Goal: Task Accomplishment & Management: Manage account settings

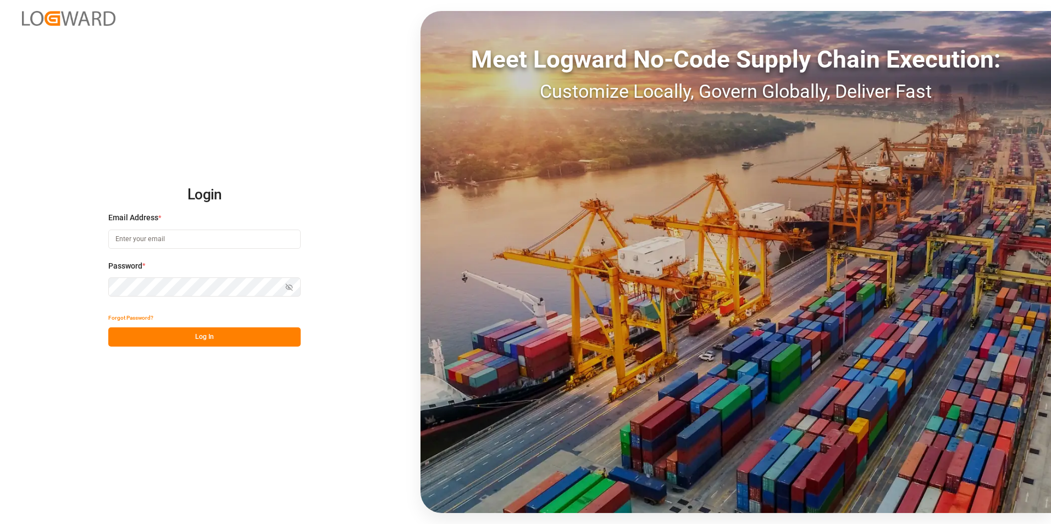
type input "[PERSON_NAME][EMAIL_ADDRESS][PERSON_NAME][DOMAIN_NAME]"
click at [212, 330] on button "Log In" at bounding box center [204, 337] width 192 height 19
click at [216, 335] on button "Log In" at bounding box center [204, 337] width 192 height 19
click at [214, 345] on button "Log In" at bounding box center [204, 337] width 192 height 19
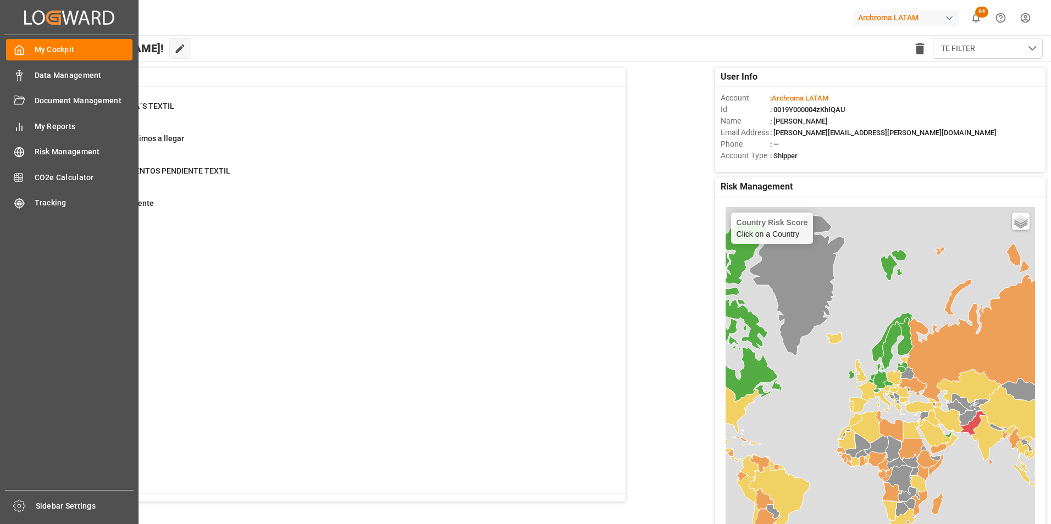
click at [5, 70] on div "My Cockpit My Cockpit Data Management Data Management Document Management Docum…" at bounding box center [69, 262] width 131 height 455
click at [29, 87] on div "My Cockpit My Cockpit Data Management Data Management Document Management Docum…" at bounding box center [69, 262] width 131 height 455
click at [35, 78] on span "Data Management" at bounding box center [84, 76] width 98 height 12
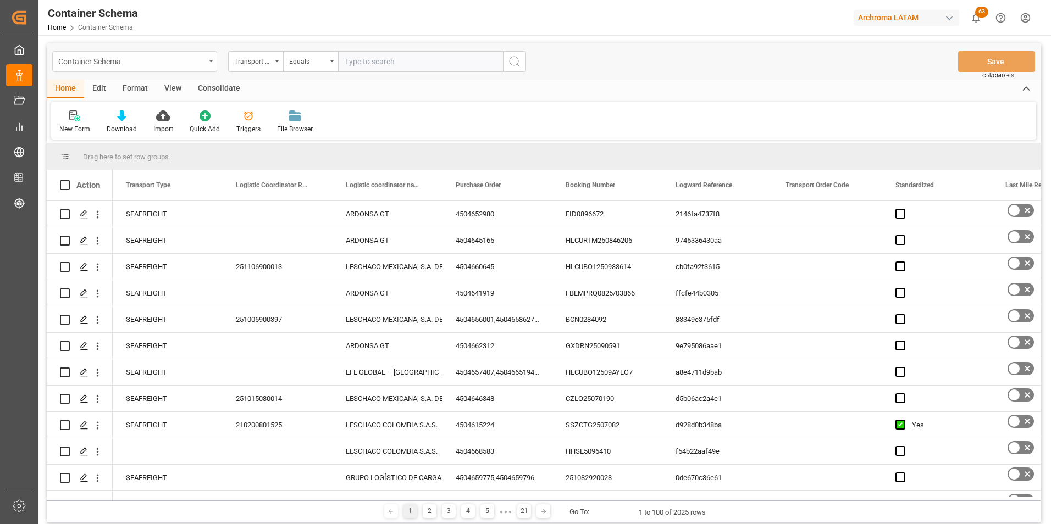
click at [191, 70] on div "Container Schema" at bounding box center [134, 61] width 165 height 21
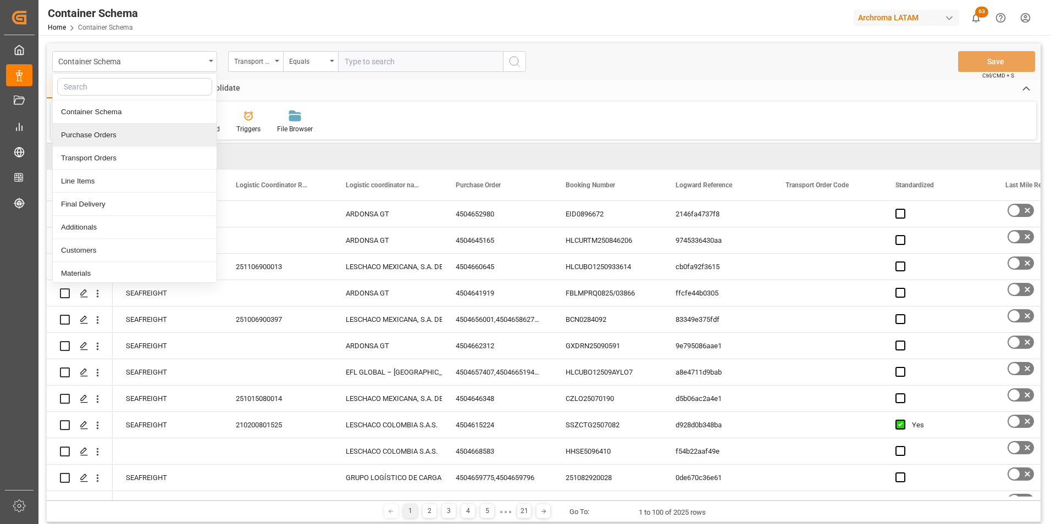
click at [147, 136] on div "Purchase Orders" at bounding box center [135, 135] width 164 height 23
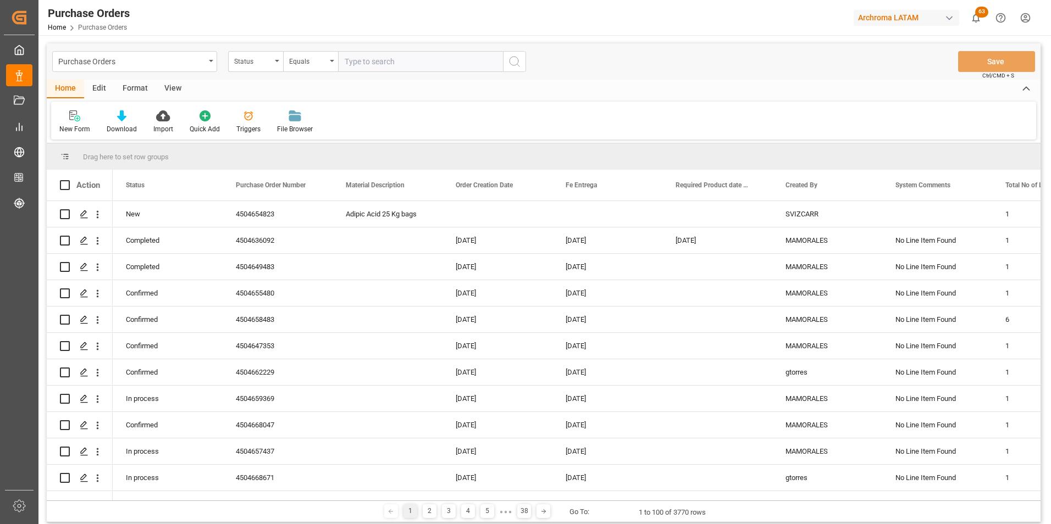
click at [269, 67] on div "Status" at bounding box center [255, 61] width 55 height 21
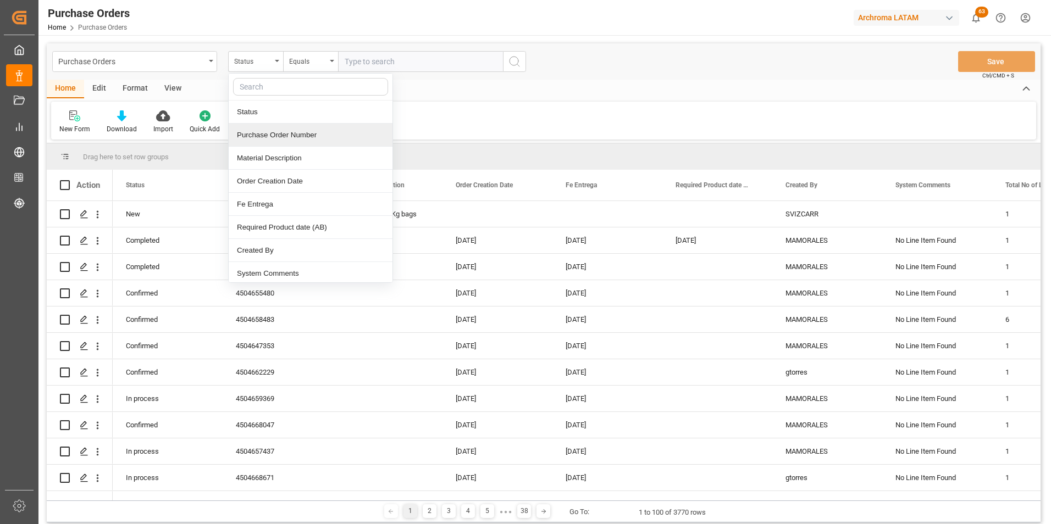
click at [278, 137] on div "Purchase Order Number" at bounding box center [311, 135] width 164 height 23
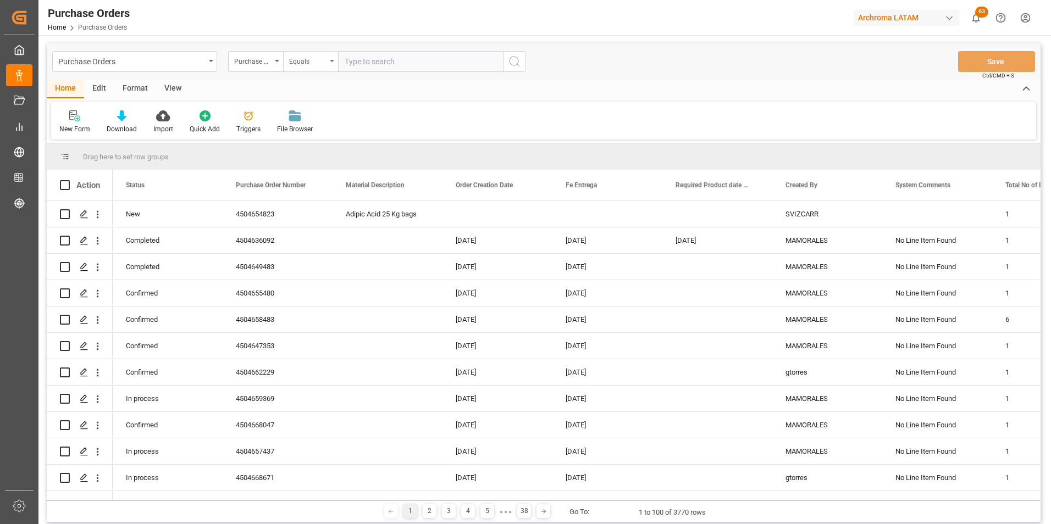
click at [312, 61] on div "Equals" at bounding box center [307, 60] width 37 height 13
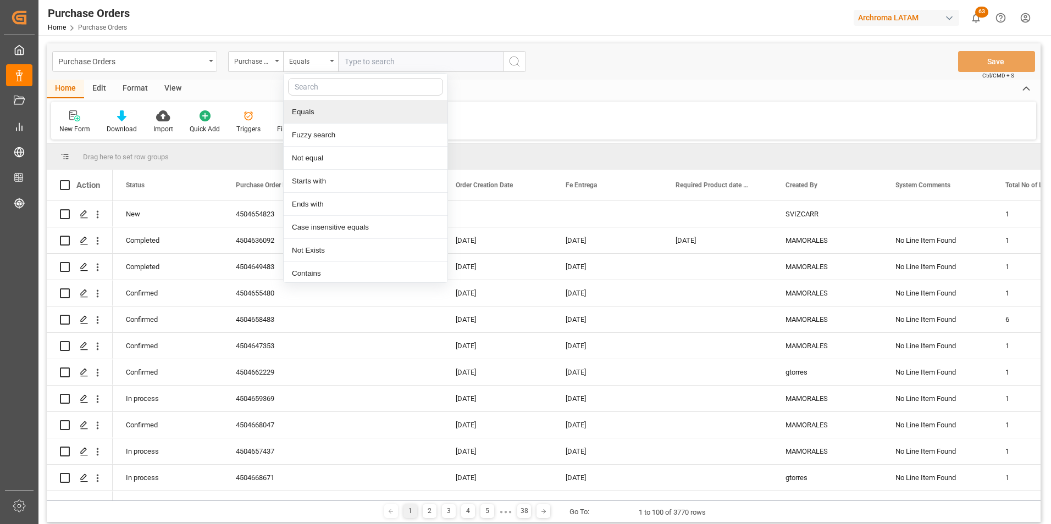
click at [319, 129] on div "Fuzzy search" at bounding box center [366, 135] width 164 height 23
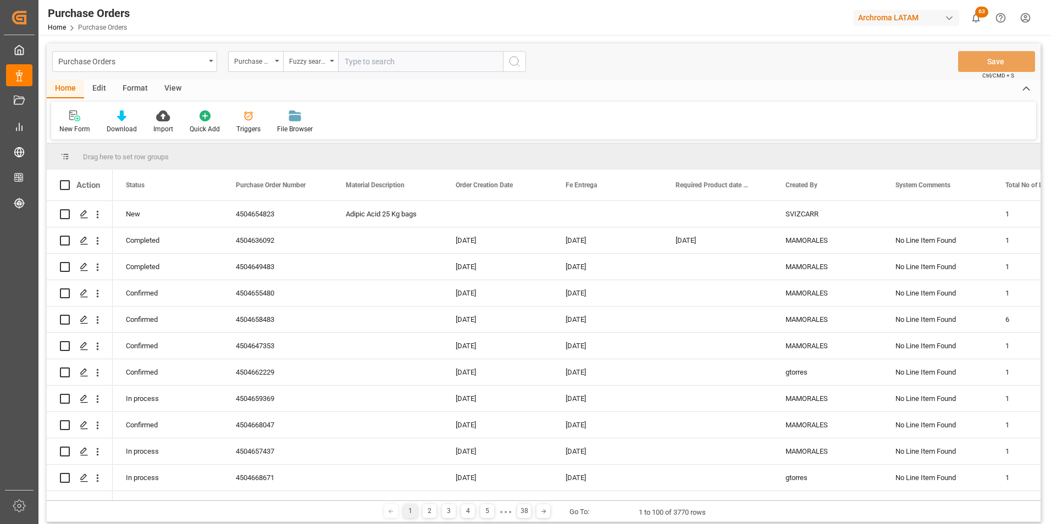
paste input "4504664718"
type input "4504664718"
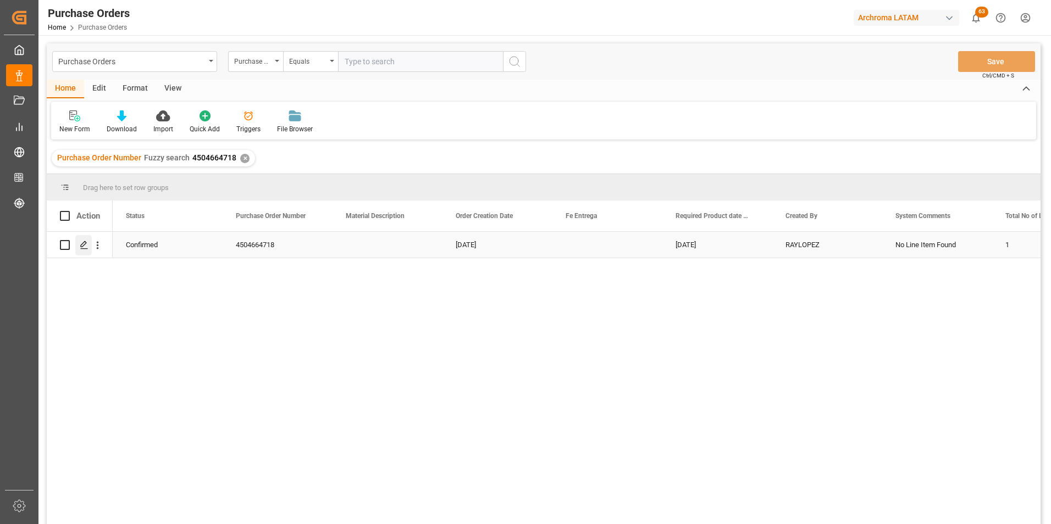
click at [90, 247] on div "Press SPACE to select this row." at bounding box center [83, 245] width 16 height 20
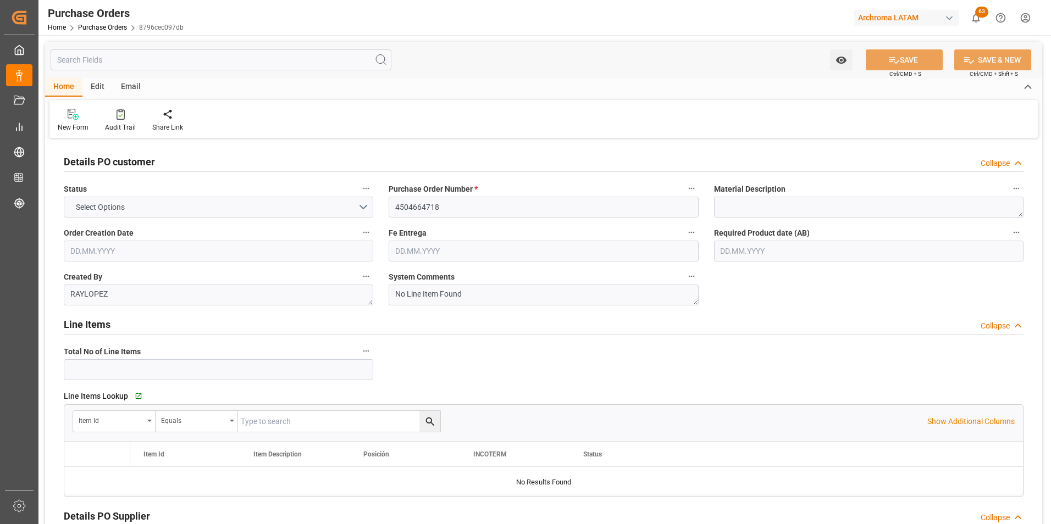
type input "1"
type input "10.09.2025"
type input "21.10.2025"
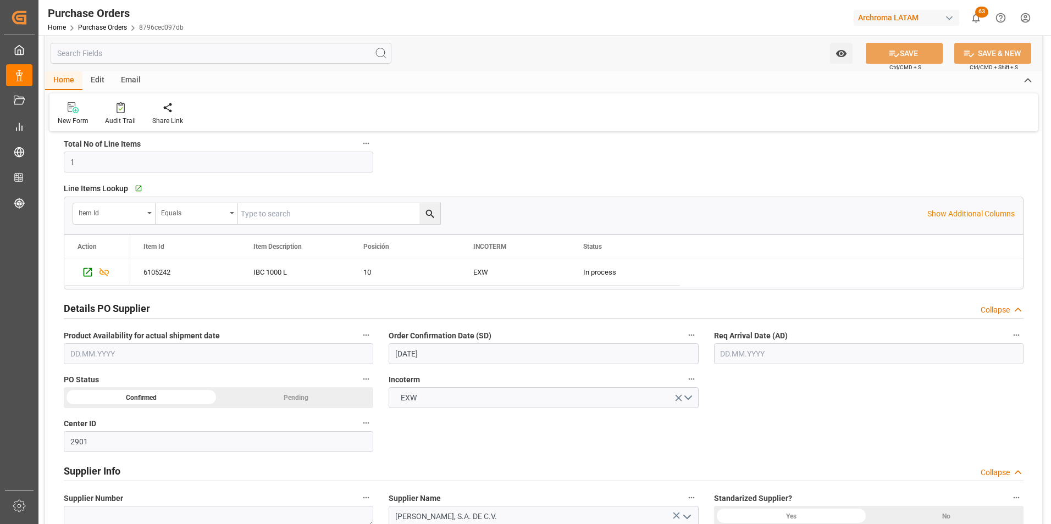
scroll to position [275, 0]
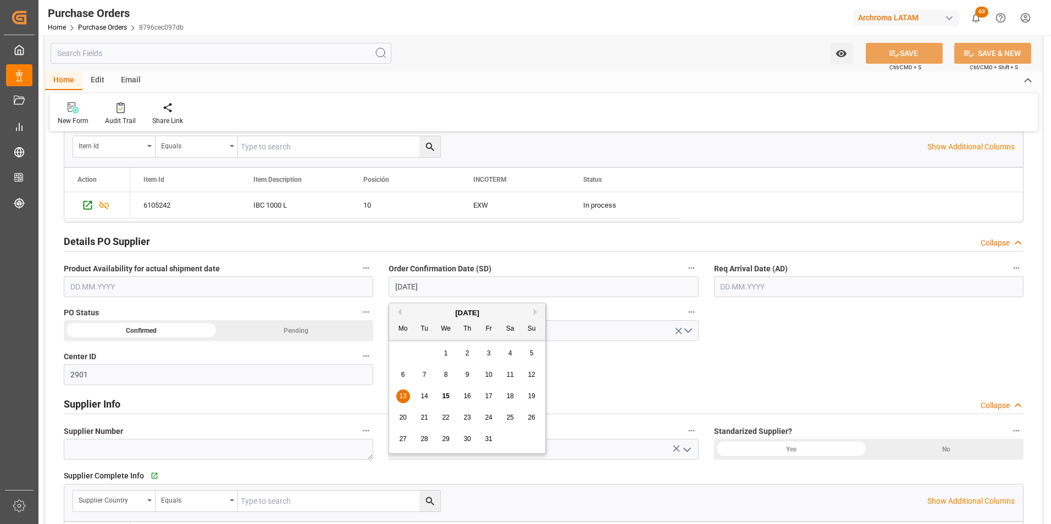
click at [401, 291] on input "13.10.2025" at bounding box center [543, 286] width 309 height 21
click at [426, 397] on span "14" at bounding box center [423, 396] width 7 height 8
type input "[DATE]"
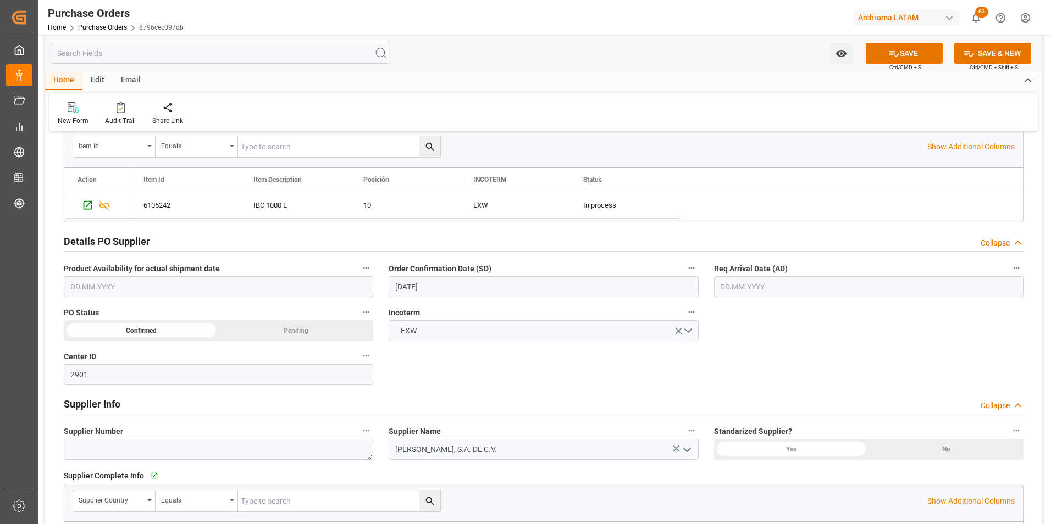
click at [740, 292] on input "text" at bounding box center [868, 286] width 309 height 21
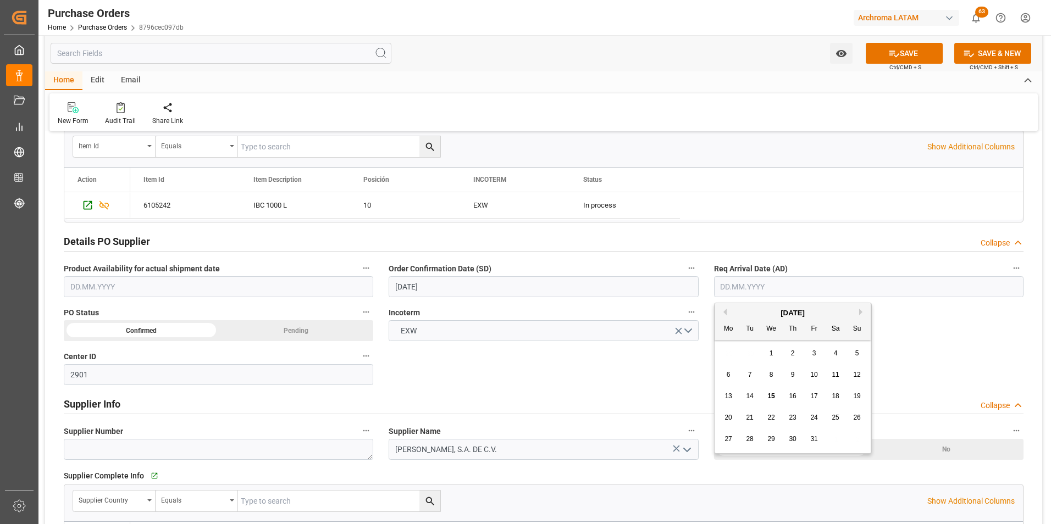
click at [728, 355] on div "29 30 1 2 3 4 5" at bounding box center [793, 353] width 150 height 21
click at [788, 396] on div "16" at bounding box center [793, 396] width 14 height 13
type input "16.10.2025"
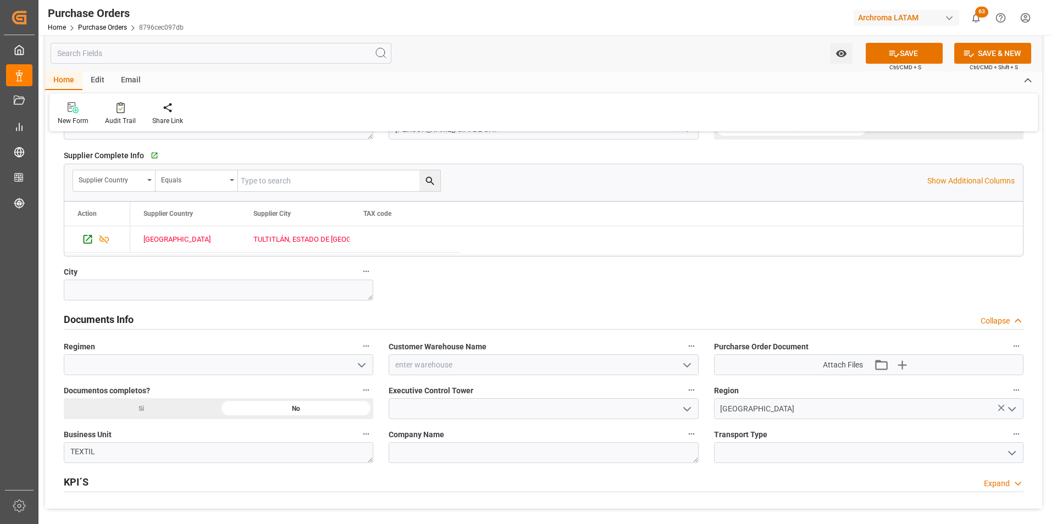
scroll to position [605, 0]
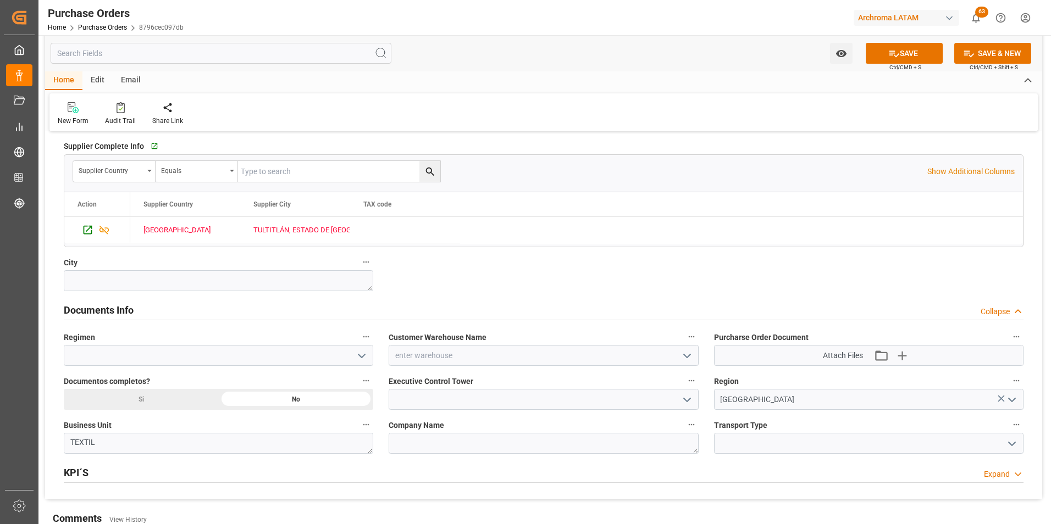
click at [685, 357] on polyline "open menu" at bounding box center [687, 356] width 7 height 3
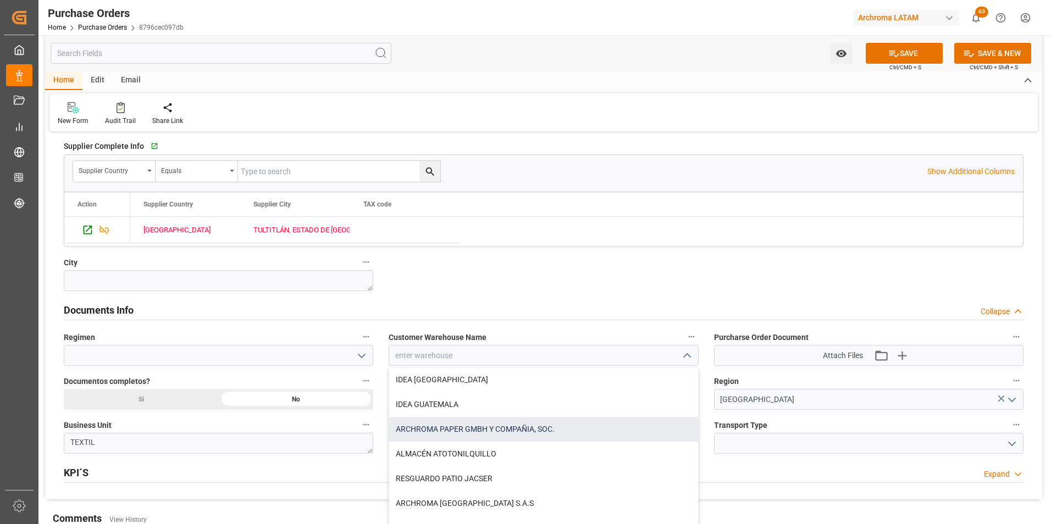
click at [557, 430] on div "ARCHROMA PAPER GMBH Y COMPAÑIA, SOC." at bounding box center [543, 429] width 308 height 25
type input "ARCHROMA PAPER GMBH Y COMPAÑIA, SOC."
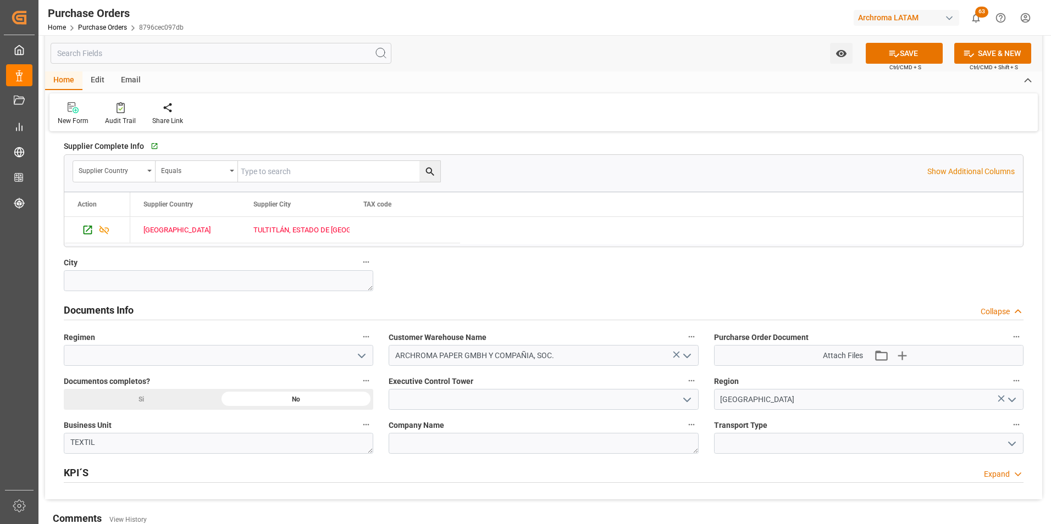
click at [158, 402] on div "Si" at bounding box center [141, 399] width 155 height 21
click at [357, 357] on icon "open menu" at bounding box center [361, 356] width 13 height 13
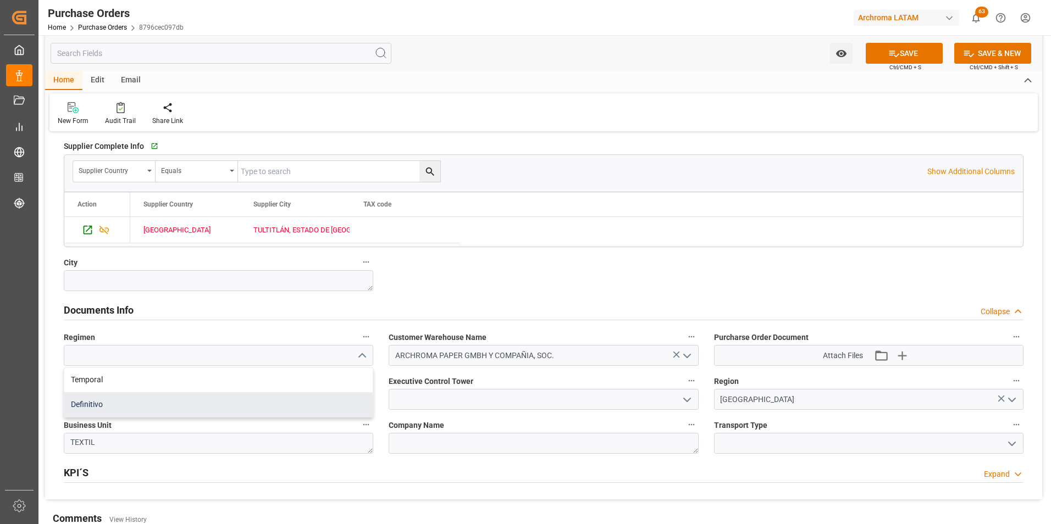
click at [311, 404] on div "Definitivo" at bounding box center [218, 404] width 308 height 25
type input "Definitivo"
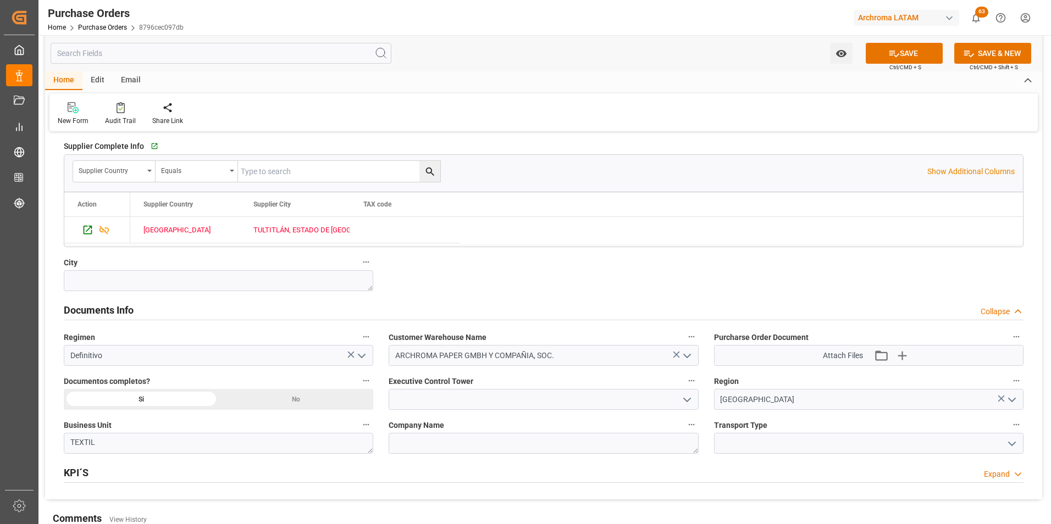
click at [1012, 444] on icon "open menu" at bounding box center [1011, 444] width 13 height 13
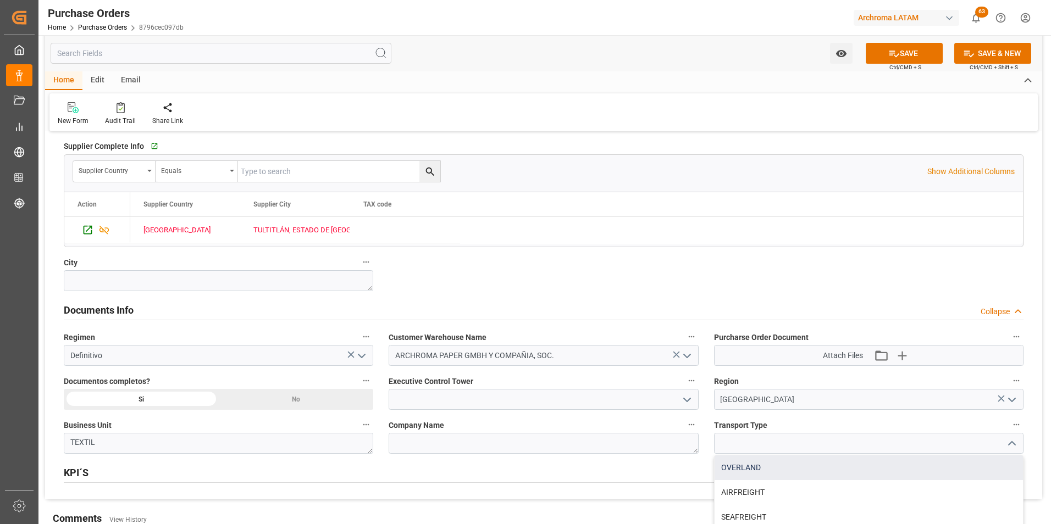
click at [820, 473] on div "OVERLAND" at bounding box center [869, 468] width 308 height 25
type input "OVERLAND"
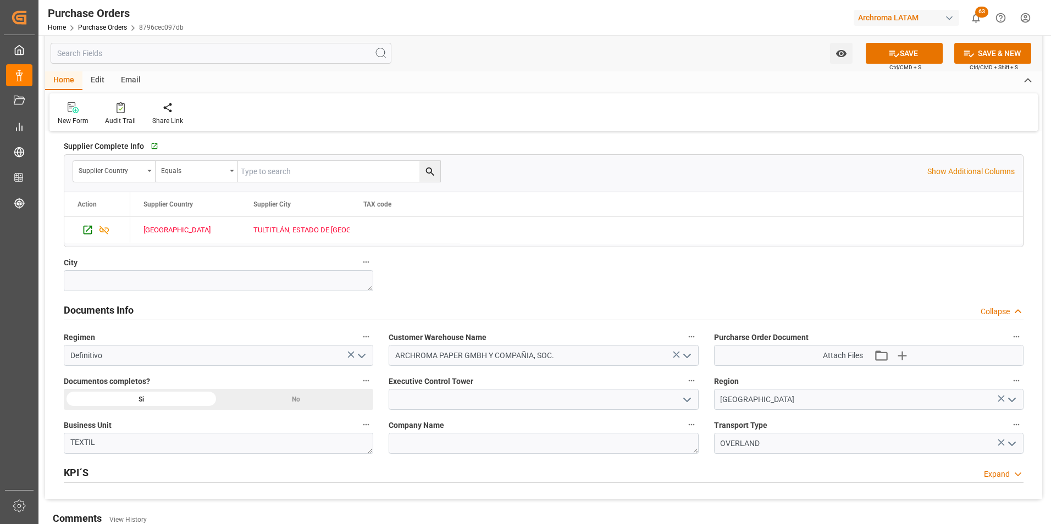
click at [682, 403] on icon "open menu" at bounding box center [686, 400] width 13 height 13
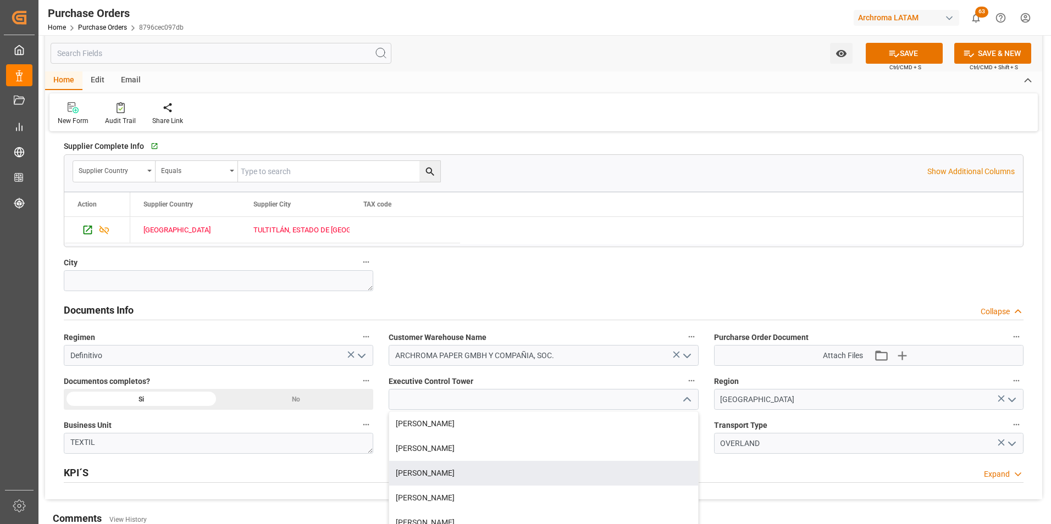
click at [502, 468] on div "Valeria Hurtado" at bounding box center [543, 473] width 308 height 25
type input "Valeria Hurtado"
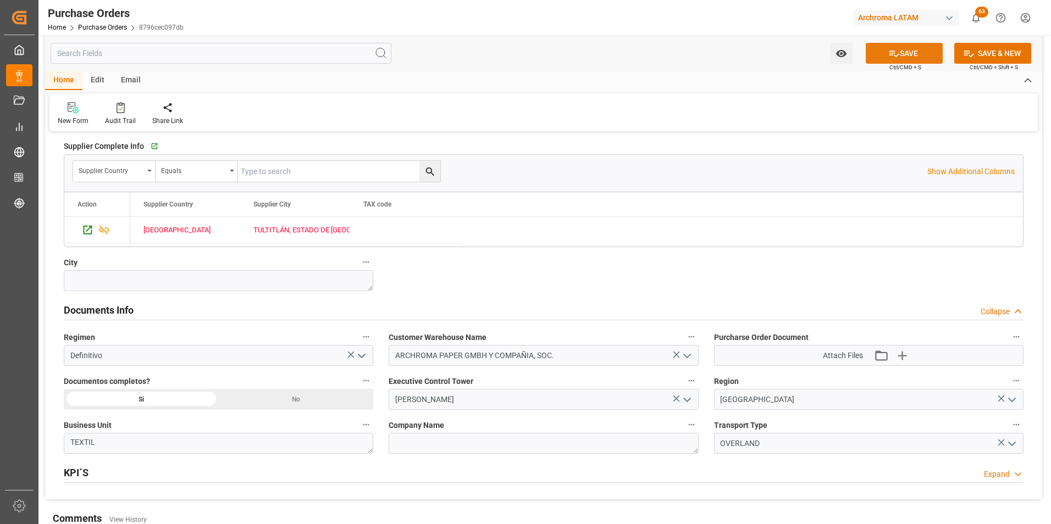
click at [912, 53] on button "SAVE" at bounding box center [904, 53] width 77 height 21
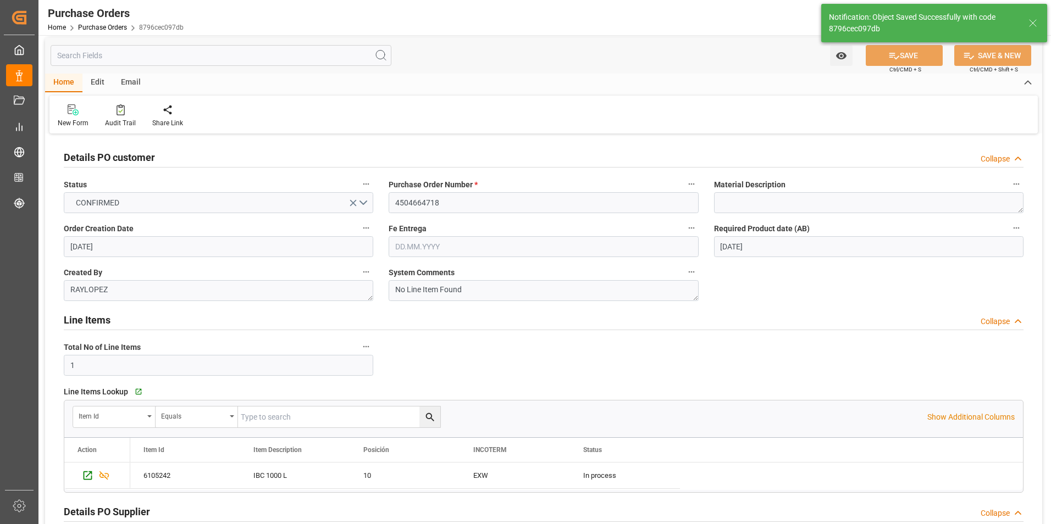
scroll to position [0, 0]
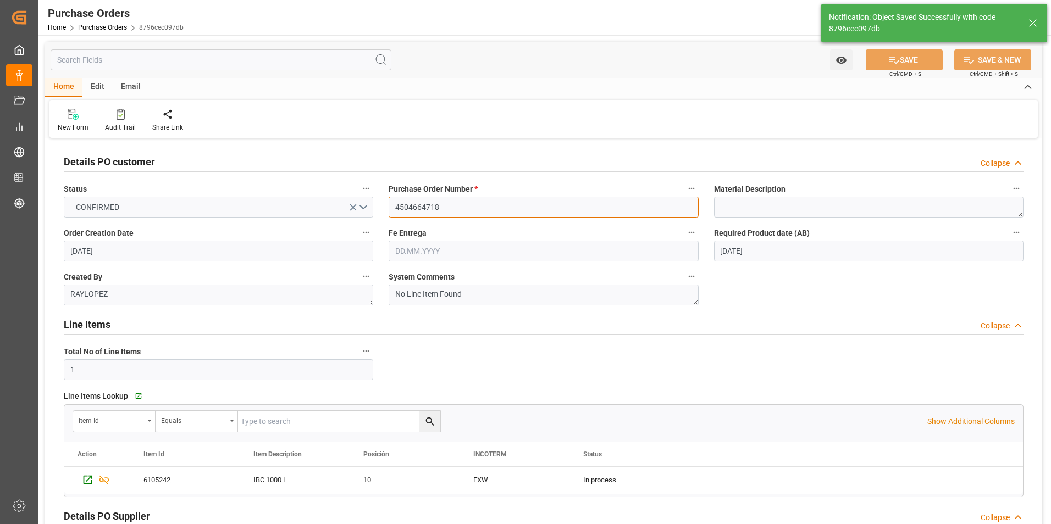
click at [408, 207] on input "4504664718" at bounding box center [543, 207] width 309 height 21
click at [95, 27] on link "Purchase Orders" at bounding box center [102, 28] width 49 height 8
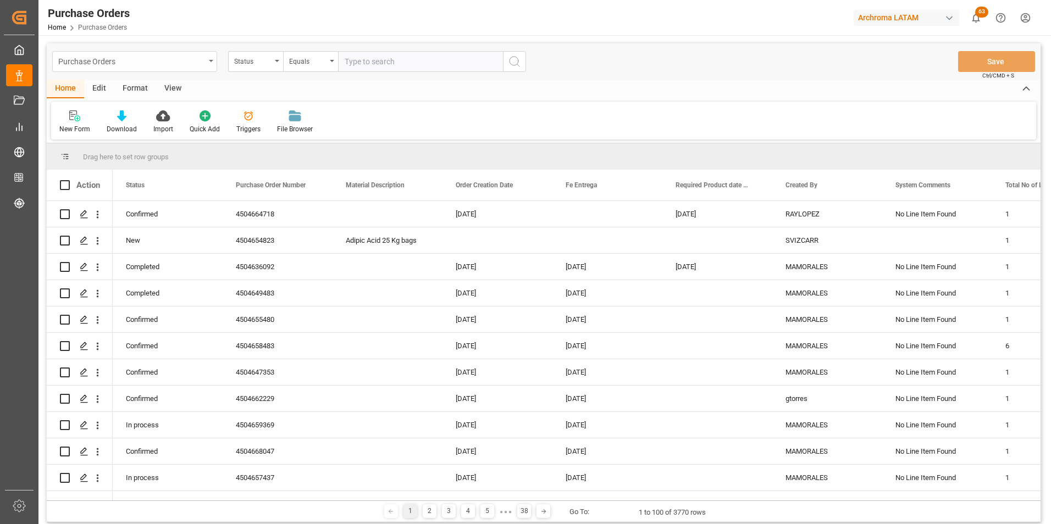
click at [175, 62] on div "Purchase Orders" at bounding box center [131, 61] width 147 height 14
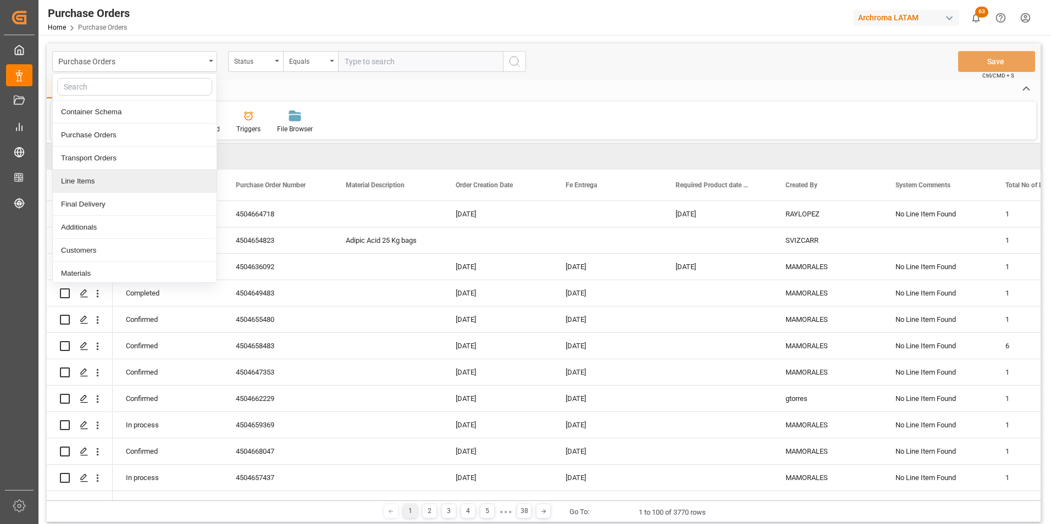
click at [117, 176] on div "Line Items" at bounding box center [135, 181] width 164 height 23
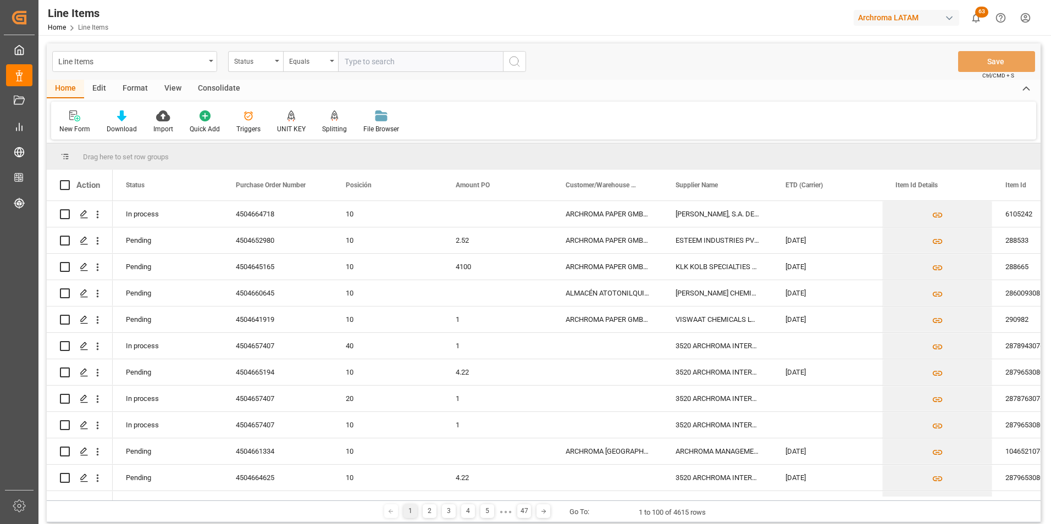
click at [262, 65] on div "Status" at bounding box center [252, 60] width 37 height 13
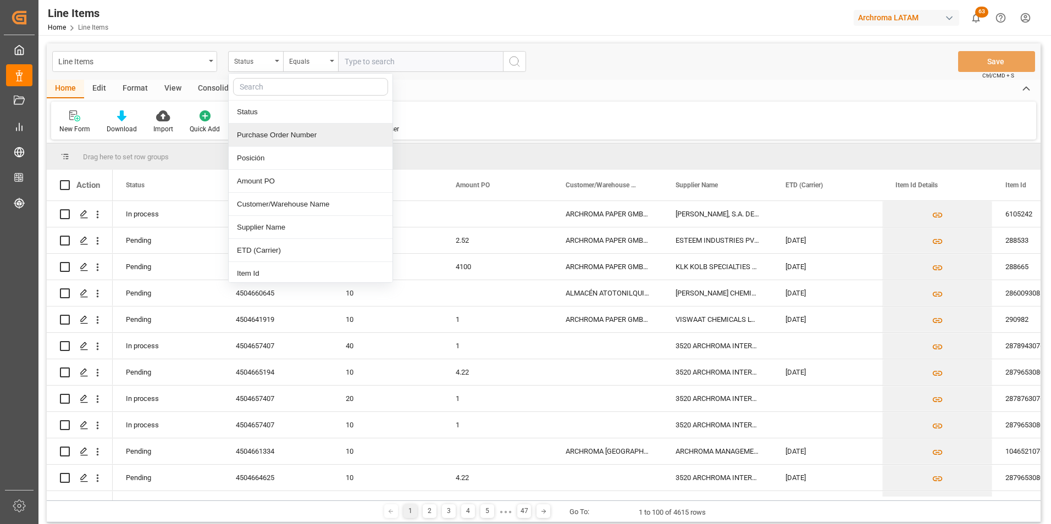
click at [280, 139] on div "Purchase Order Number" at bounding box center [311, 135] width 164 height 23
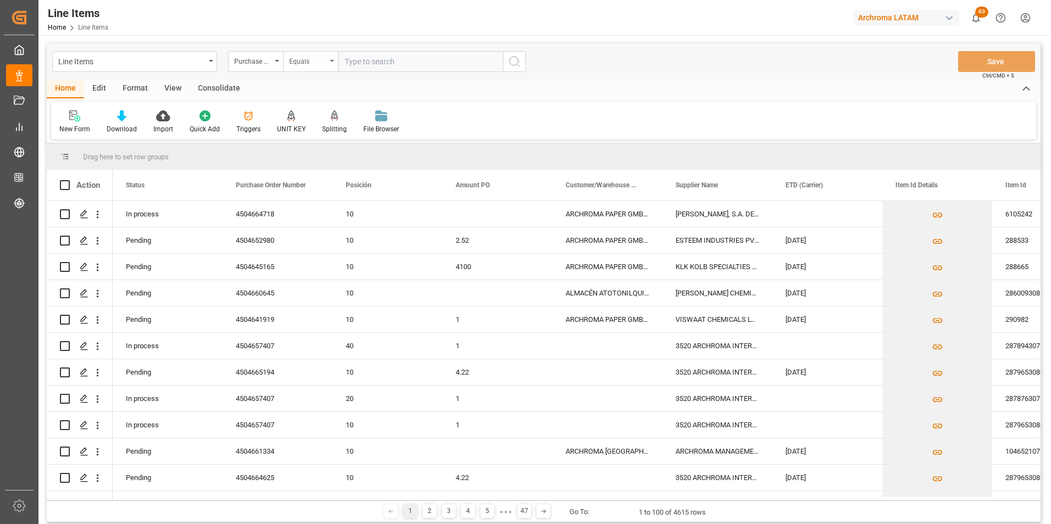
click at [303, 61] on div "Equals" at bounding box center [307, 60] width 37 height 13
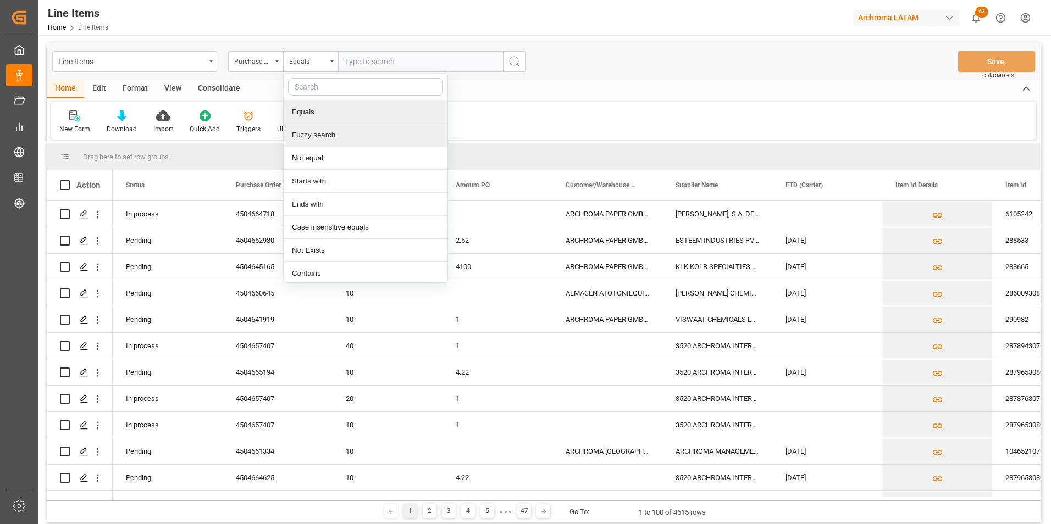
click at [319, 140] on div "Fuzzy search" at bounding box center [366, 135] width 164 height 23
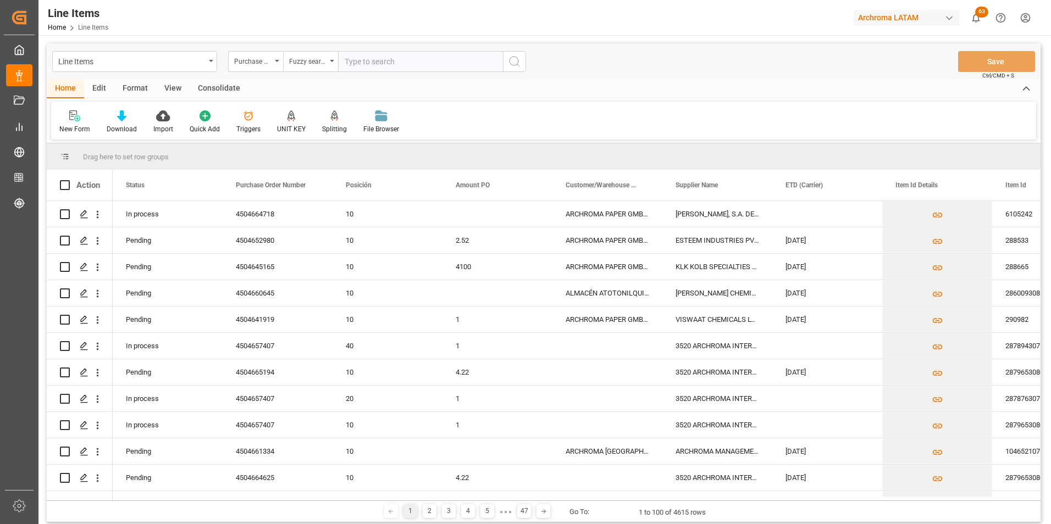
paste input "4504664718"
type input "4504664718"
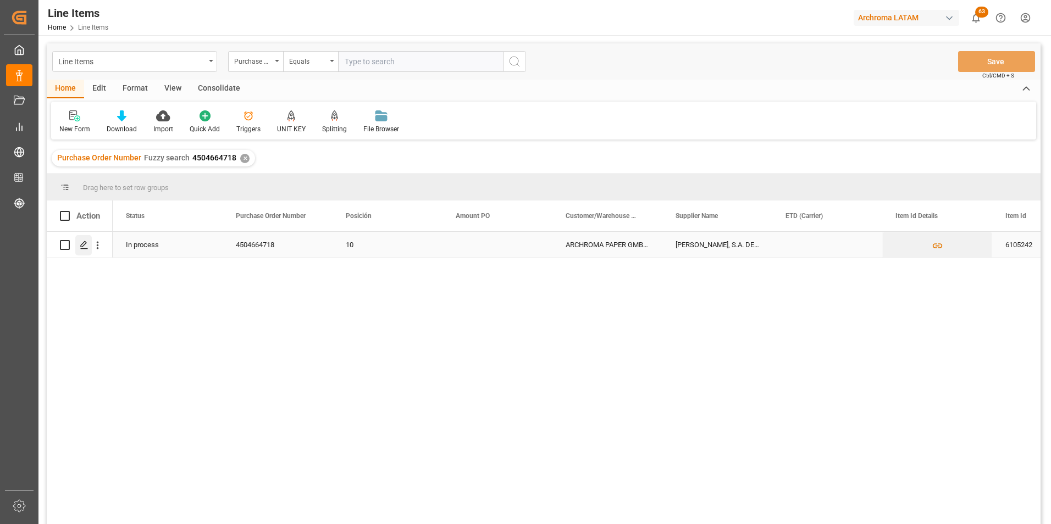
click at [87, 245] on icon "Press SPACE to select this row." at bounding box center [84, 245] width 9 height 9
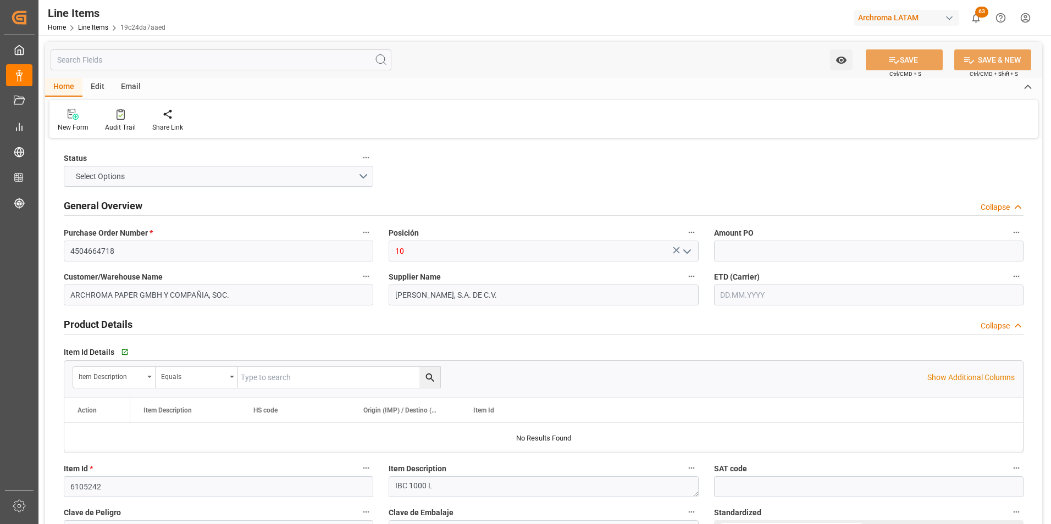
type input "56"
type input "15.10.2025 12:37"
type input "15.09.2025 17:53"
type input "10.09.2025"
type input "[DATE]"
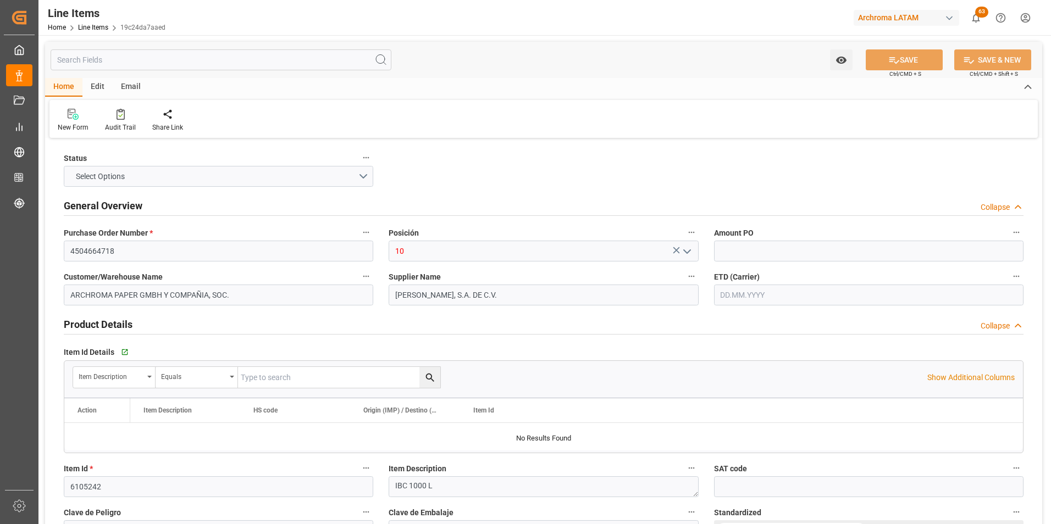
type input "21.10.2025"
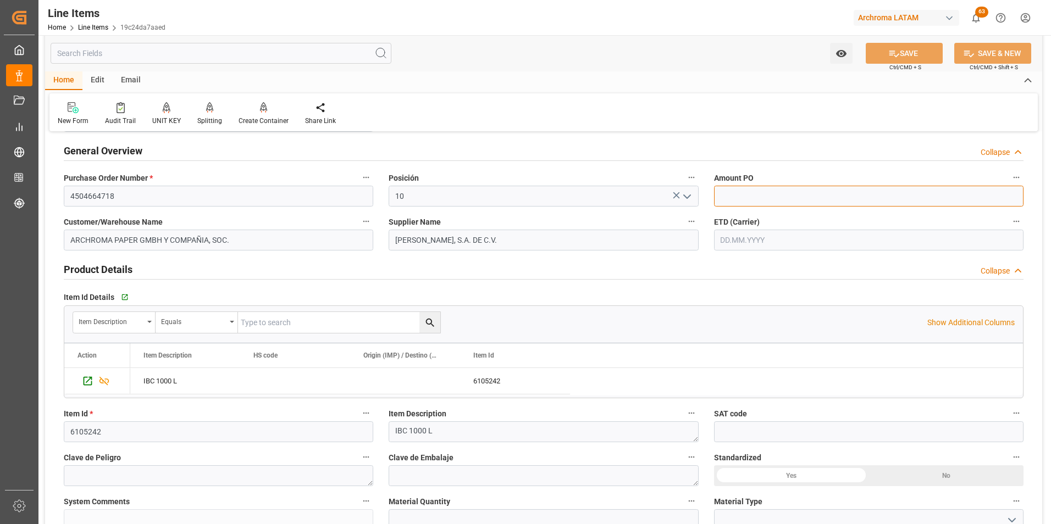
click at [777, 194] on input "text" at bounding box center [868, 196] width 309 height 21
type input "155"
click at [770, 229] on label "ETD (Carrier)" at bounding box center [868, 221] width 309 height 15
click at [1009, 229] on button "ETD (Carrier)" at bounding box center [1016, 221] width 14 height 14
click at [767, 238] on div at bounding box center [525, 262] width 1051 height 524
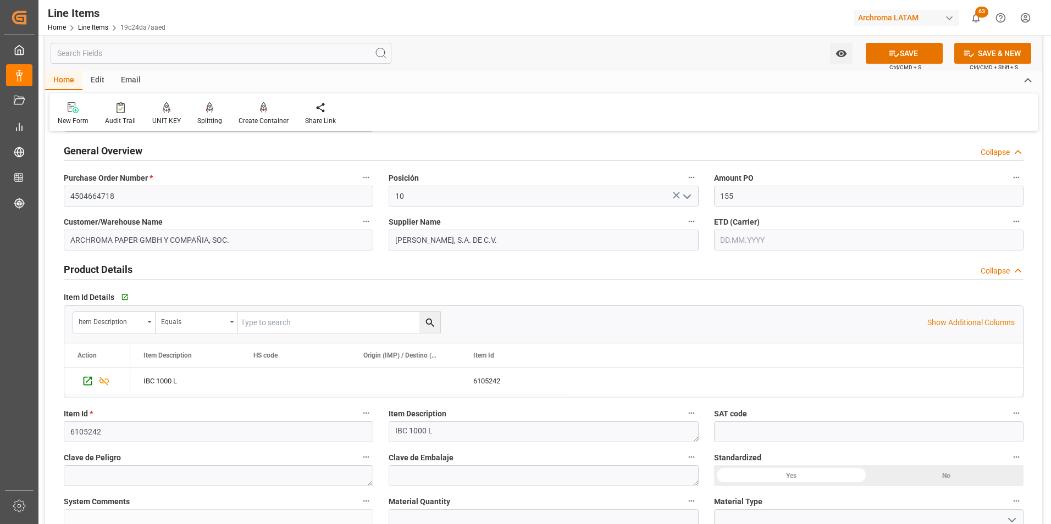
click at [763, 238] on input "text" at bounding box center [868, 240] width 309 height 21
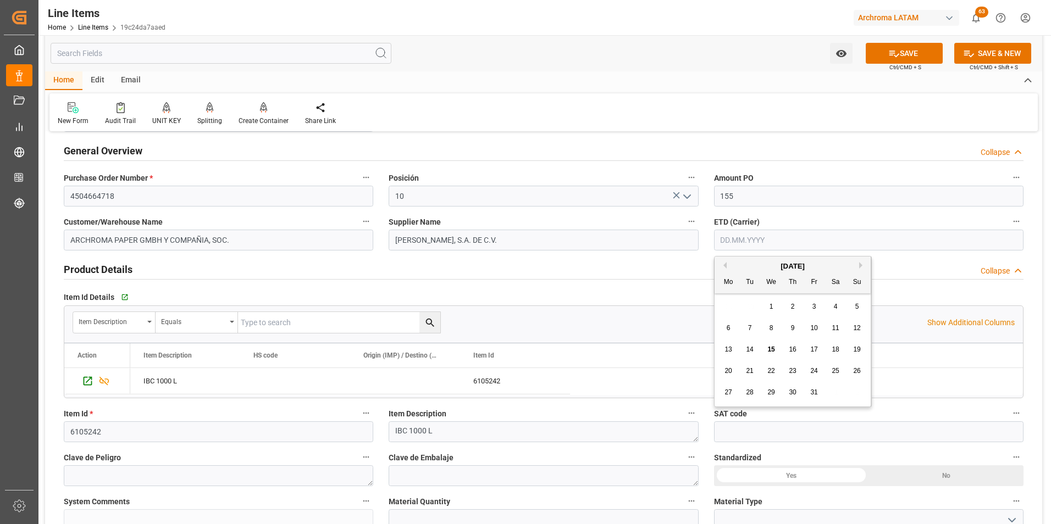
click at [729, 301] on div "29 30 1 2 3 4 5" at bounding box center [793, 306] width 150 height 21
click at [754, 345] on div "14" at bounding box center [750, 350] width 14 height 13
type input "[DATE]"
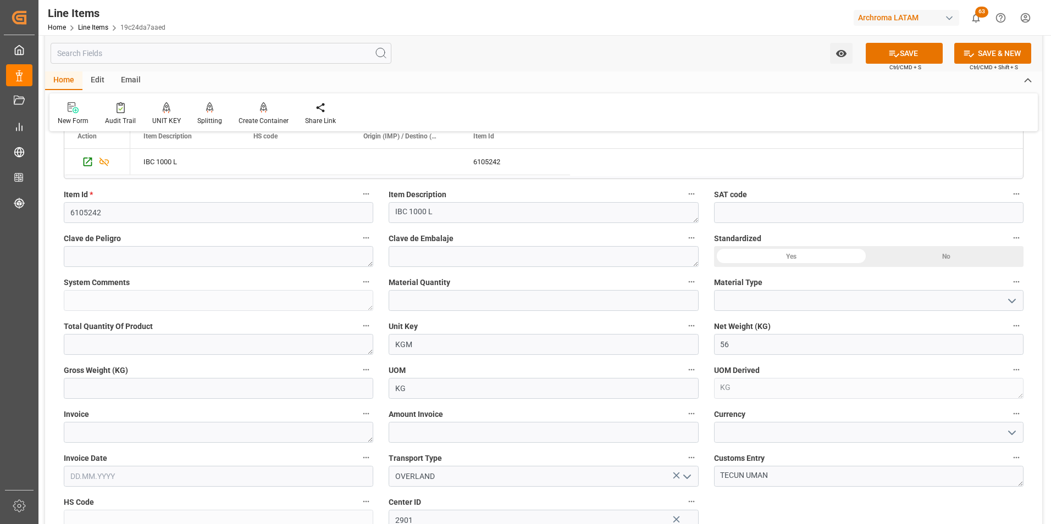
scroll to position [275, 0]
click at [503, 300] on input "text" at bounding box center [543, 300] width 309 height 21
type input "56"
click at [1011, 295] on icon "open menu" at bounding box center [1011, 300] width 13 height 13
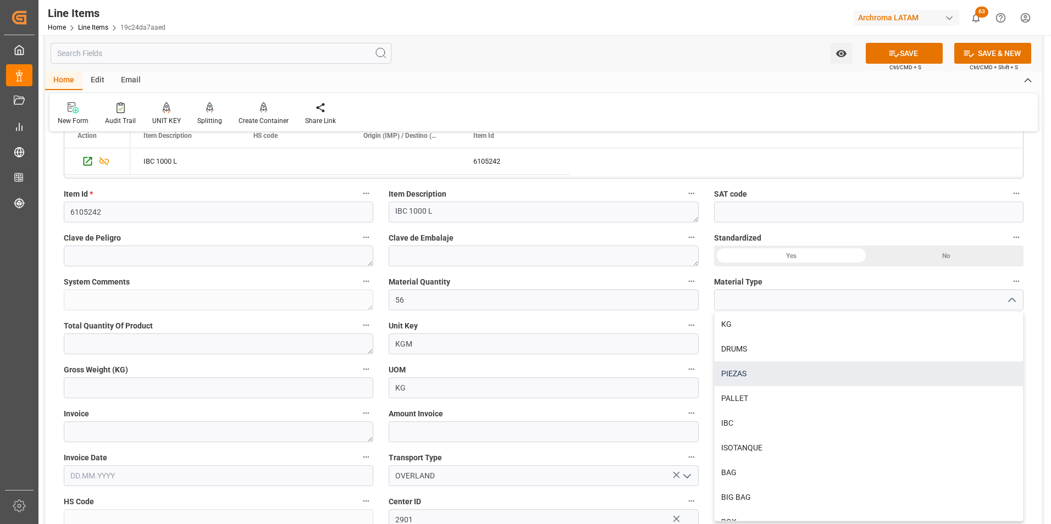
click at [803, 372] on div "PIEZAS" at bounding box center [869, 374] width 308 height 25
type input "PIEZAS"
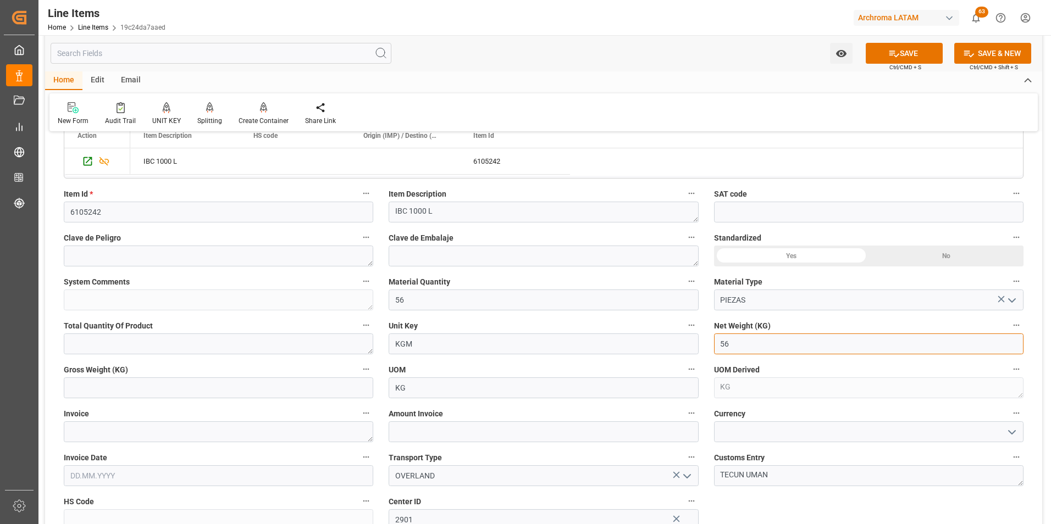
drag, startPoint x: 735, startPoint y: 349, endPoint x: 671, endPoint y: 347, distance: 64.3
type input "3165.456"
drag, startPoint x: 756, startPoint y: 347, endPoint x: 700, endPoint y: 348, distance: 55.5
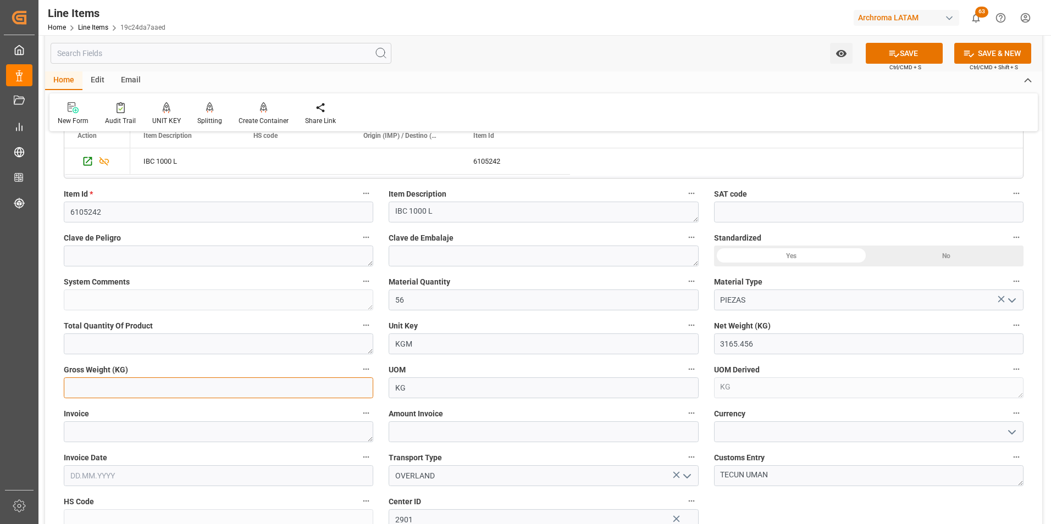
click at [193, 382] on input "text" at bounding box center [218, 388] width 309 height 21
paste input "3165.456"
type input "3165.456"
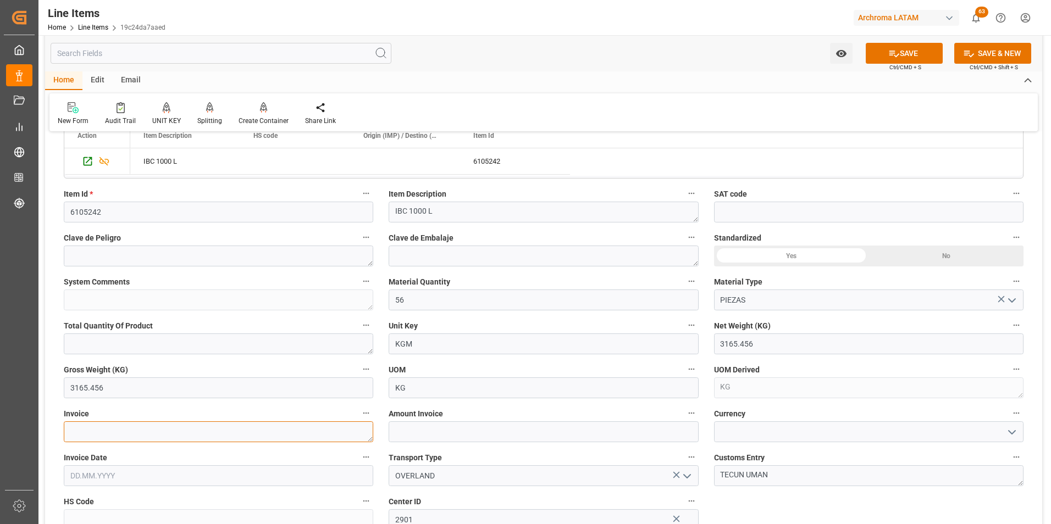
click at [259, 433] on textarea at bounding box center [218, 432] width 309 height 21
click at [177, 434] on textarea at bounding box center [218, 432] width 309 height 21
paste textarea "ELSAF5980071902"
type textarea "ELSAF5980071902"
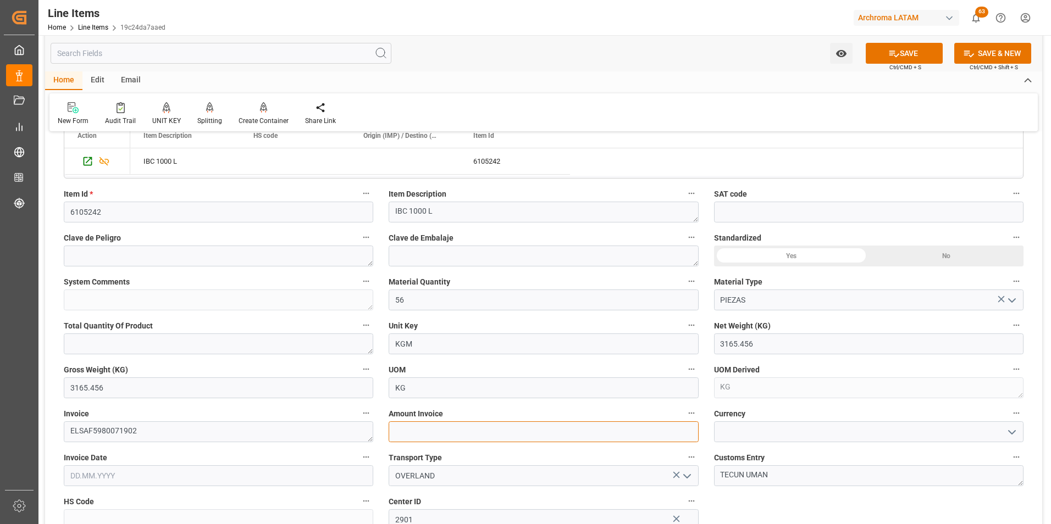
click at [430, 427] on input "text" at bounding box center [543, 432] width 309 height 21
type input "8680"
click at [1008, 433] on icon "open menu" at bounding box center [1011, 432] width 13 height 13
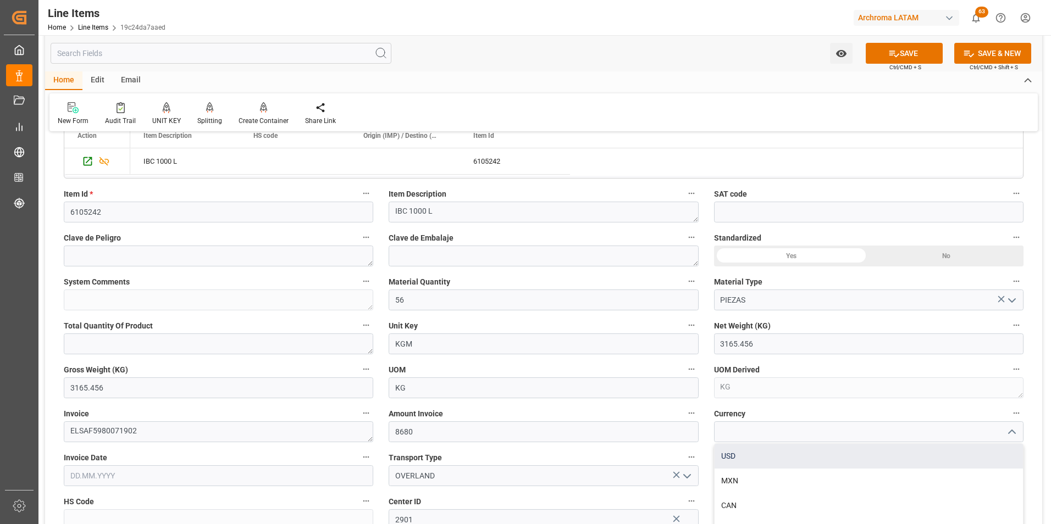
click at [950, 453] on div "USD" at bounding box center [869, 456] width 308 height 25
type input "USD"
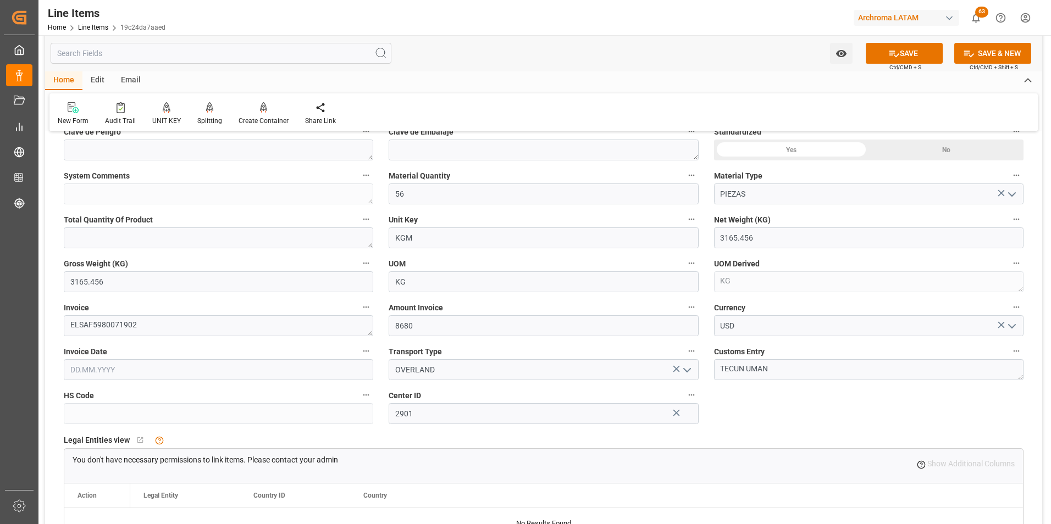
scroll to position [385, 0]
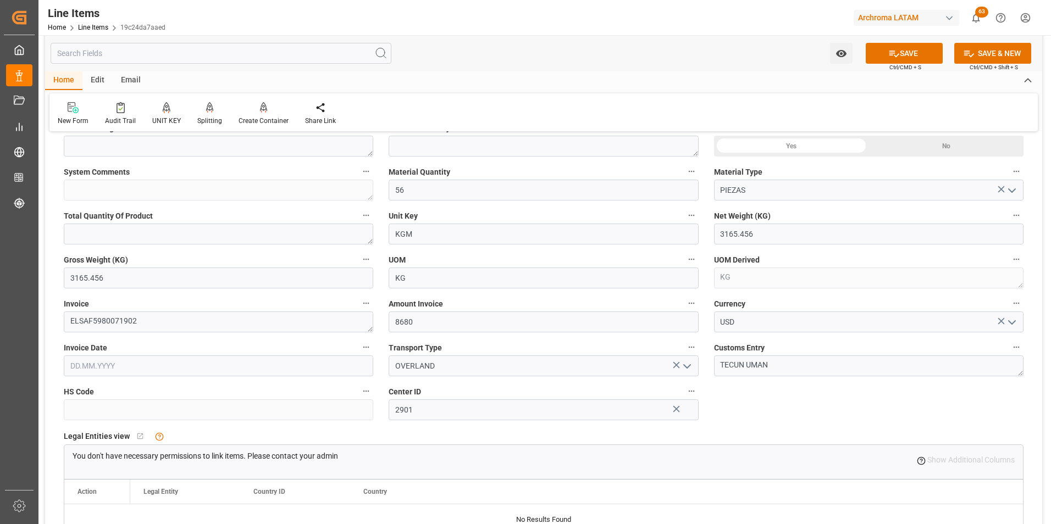
click at [91, 369] on input "text" at bounding box center [218, 366] width 309 height 21
drag, startPoint x: 71, startPoint y: 249, endPoint x: 71, endPoint y: 254, distance: 5.5
click at [71, 249] on div "29 30 1 2 3 4 5" at bounding box center [143, 246] width 150 height 21
click at [101, 285] on div "14" at bounding box center [100, 289] width 14 height 13
type input "[DATE]"
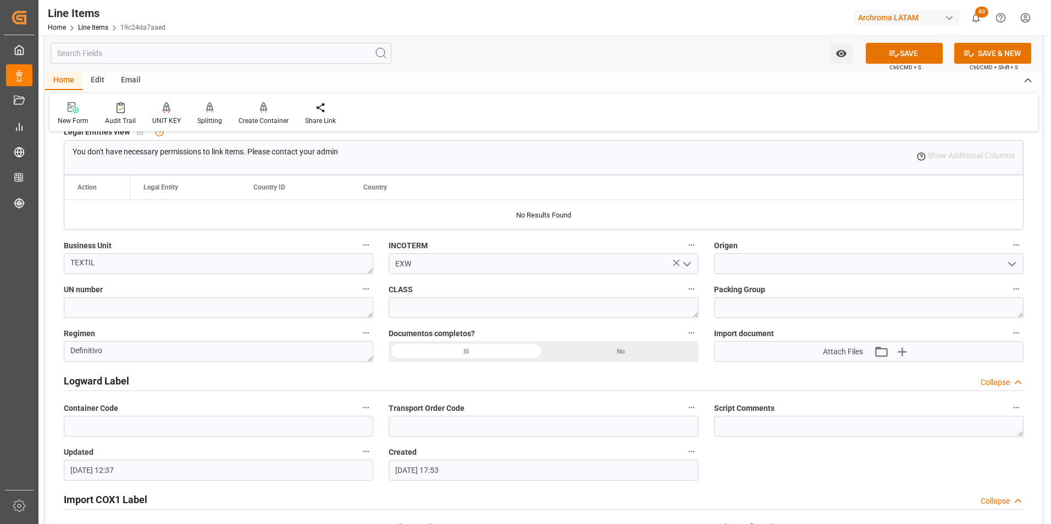
scroll to position [715, 0]
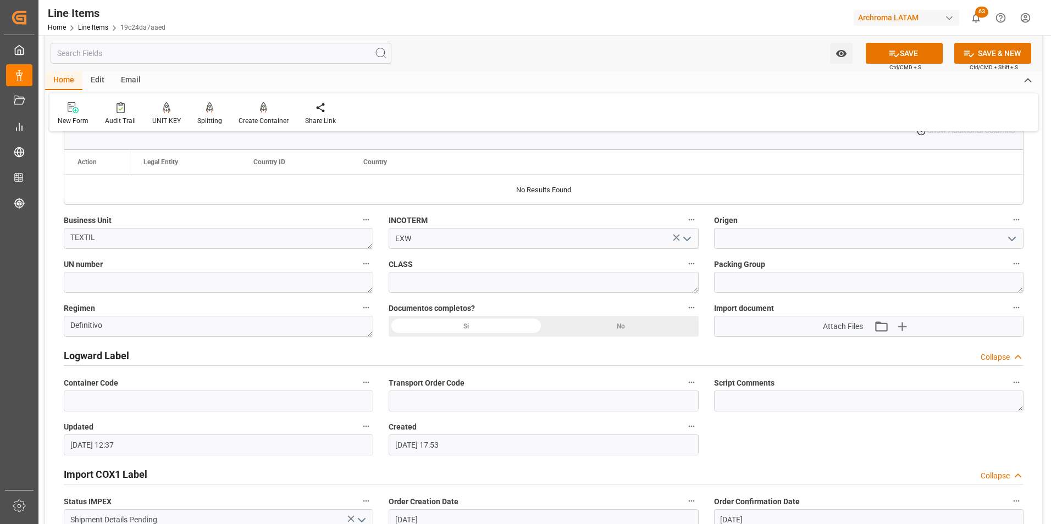
click at [478, 333] on div "Si" at bounding box center [466, 326] width 155 height 21
click at [859, 240] on input at bounding box center [868, 238] width 309 height 21
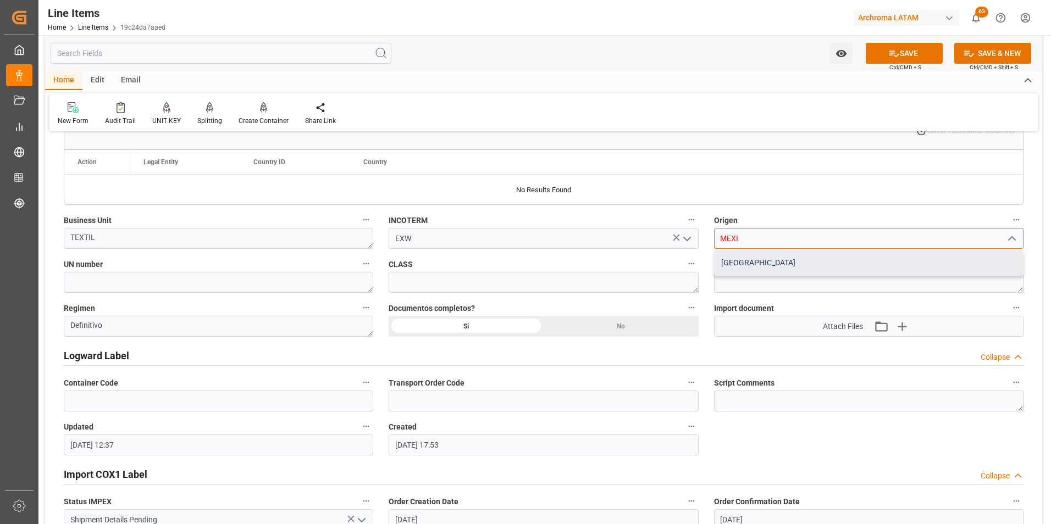
click at [871, 252] on div "MEXICO" at bounding box center [869, 263] width 308 height 25
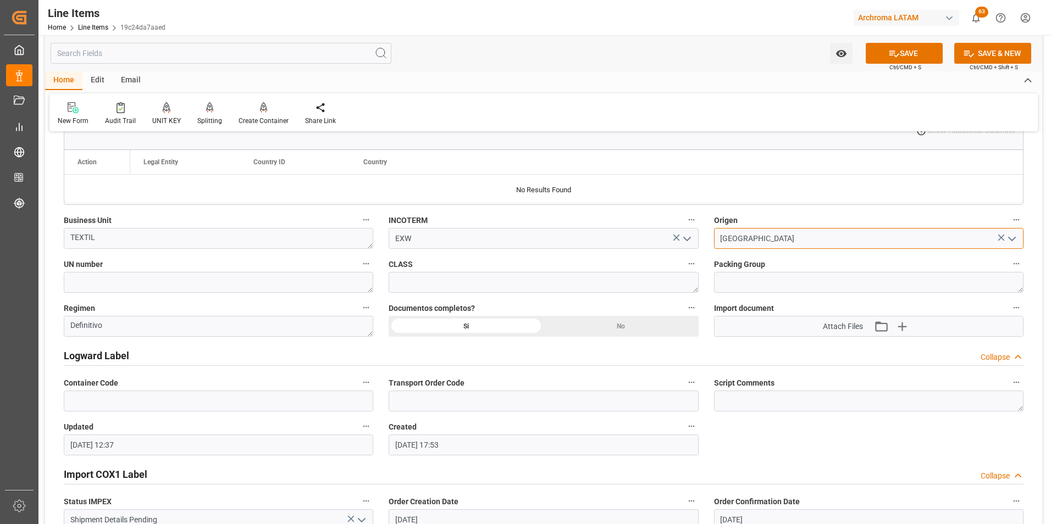
type input "MEXICO"
click at [904, 322] on icon "button" at bounding box center [902, 327] width 18 height 18
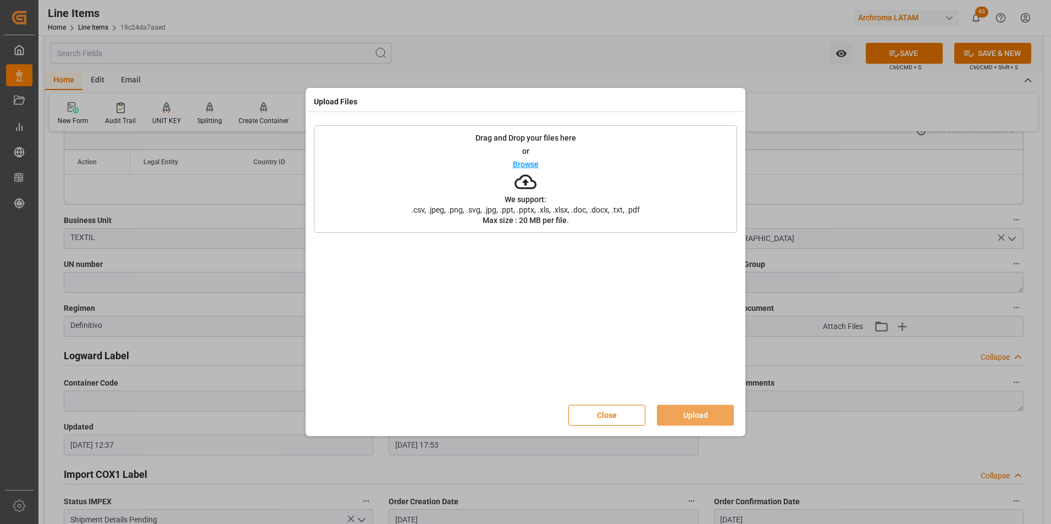
click at [475, 179] on div "Drag and Drop your files here or Browse We support: .csv, .jpeg, .png, .svg, .j…" at bounding box center [525, 179] width 423 height 108
click at [685, 406] on button "Upload" at bounding box center [695, 415] width 77 height 21
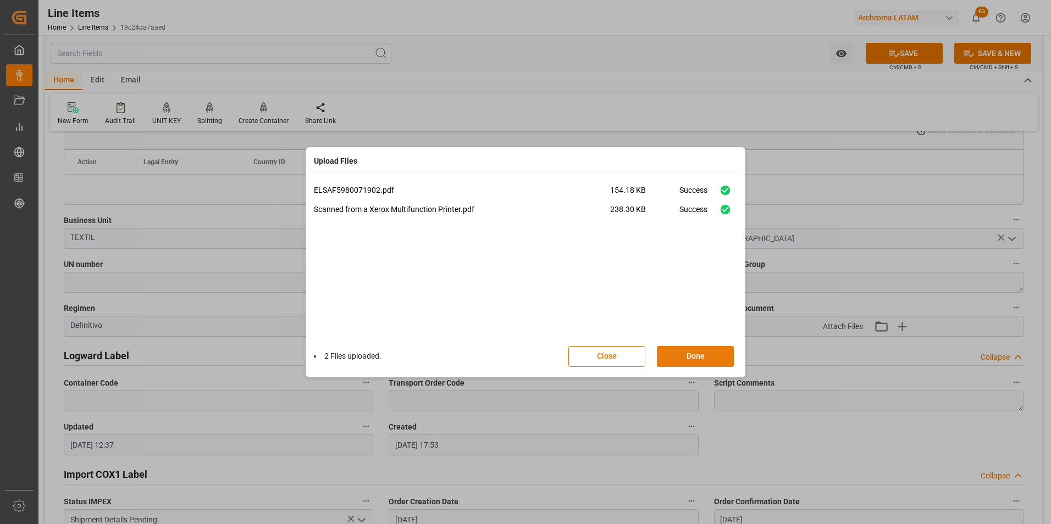
click at [690, 352] on button "Done" at bounding box center [695, 356] width 77 height 21
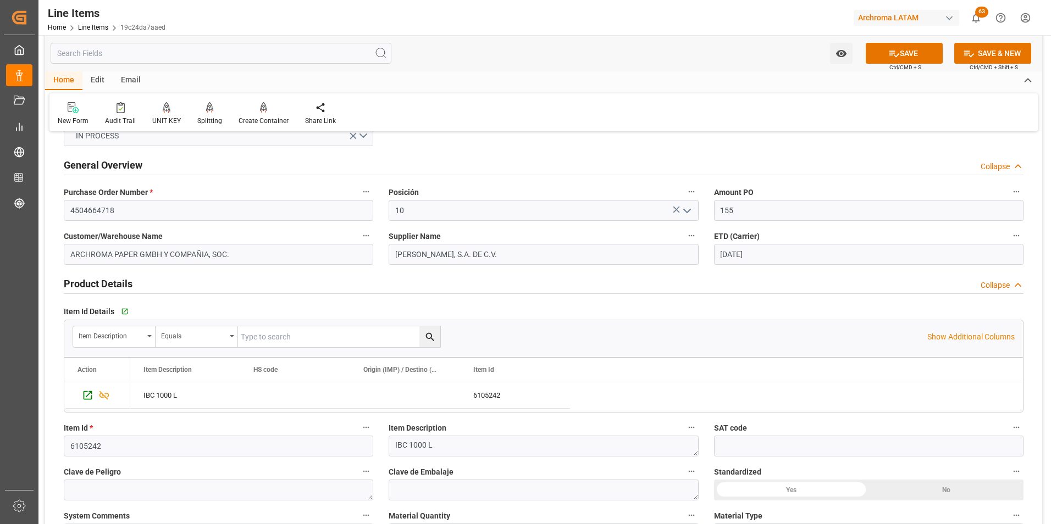
scroll to position [0, 0]
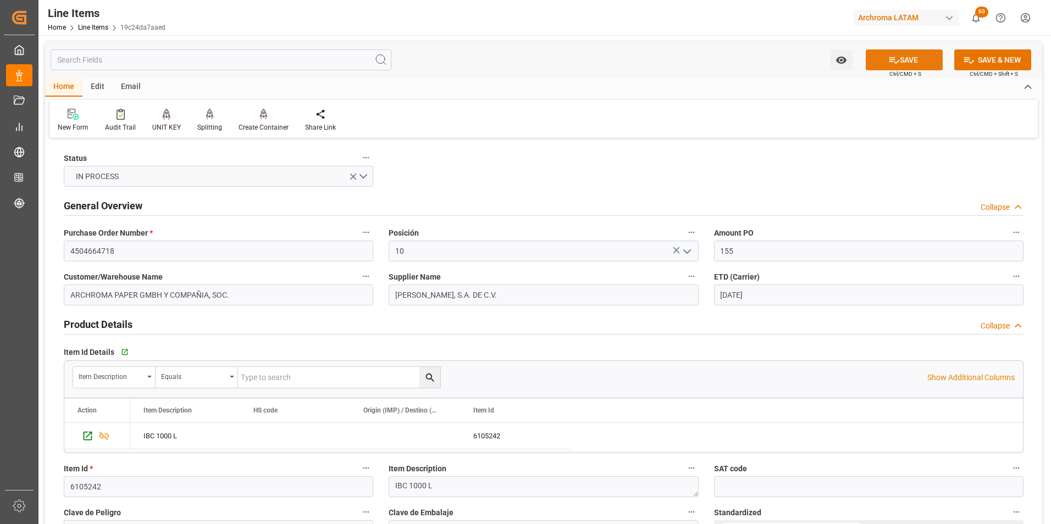
click at [888, 64] on icon at bounding box center [894, 60] width 12 height 12
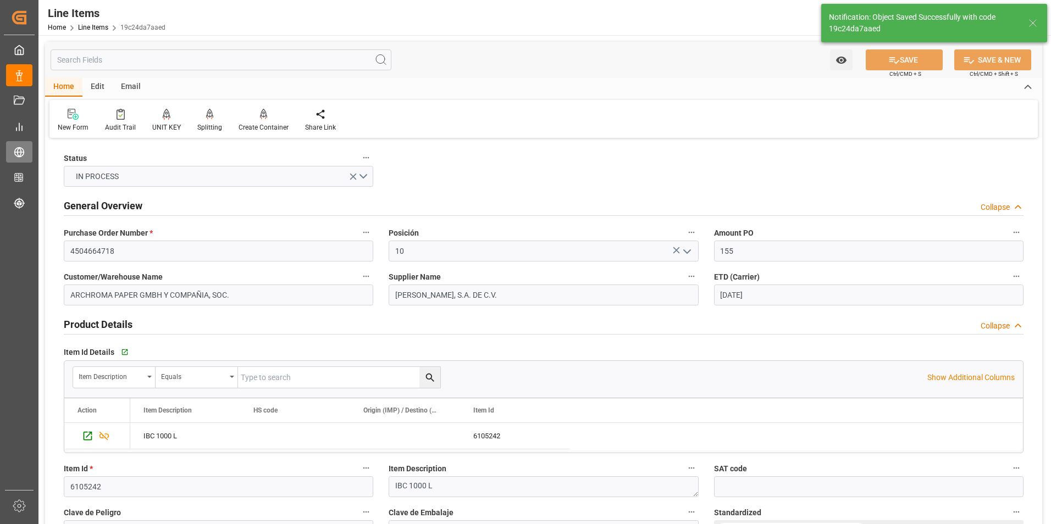
type textarea "56 PIEZAS"
type input "15.10.2025 12:40"
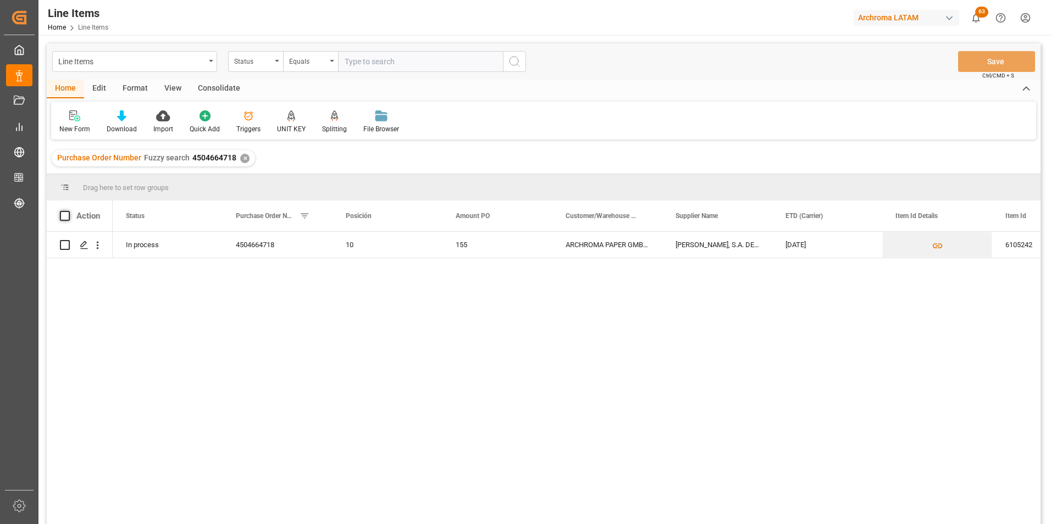
click at [65, 217] on span at bounding box center [65, 216] width 10 height 10
click at [68, 211] on input "checkbox" at bounding box center [68, 211] width 0 height 0
checkbox input "true"
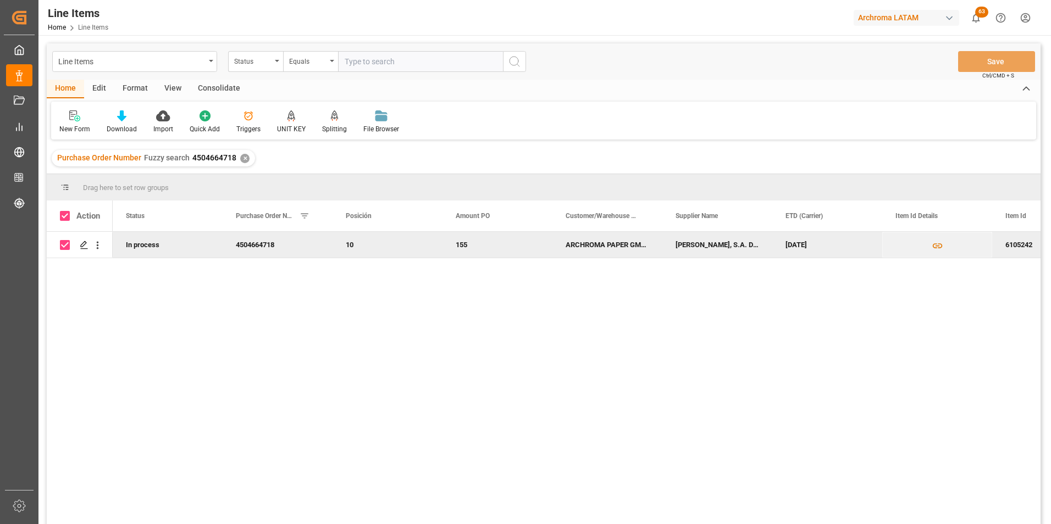
click at [216, 94] on div "Consolidate" at bounding box center [219, 89] width 59 height 19
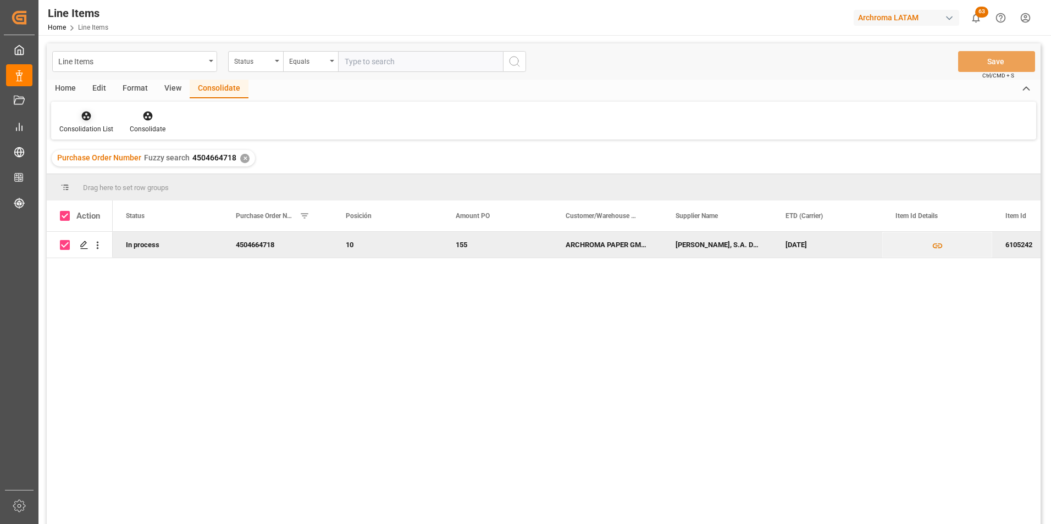
click at [85, 121] on icon at bounding box center [86, 115] width 11 height 11
click at [96, 146] on div "Line Items Status Equals Save Ctrl/CMD + S Home Edit Format View Consolidate Co…" at bounding box center [544, 298] width 994 height 510
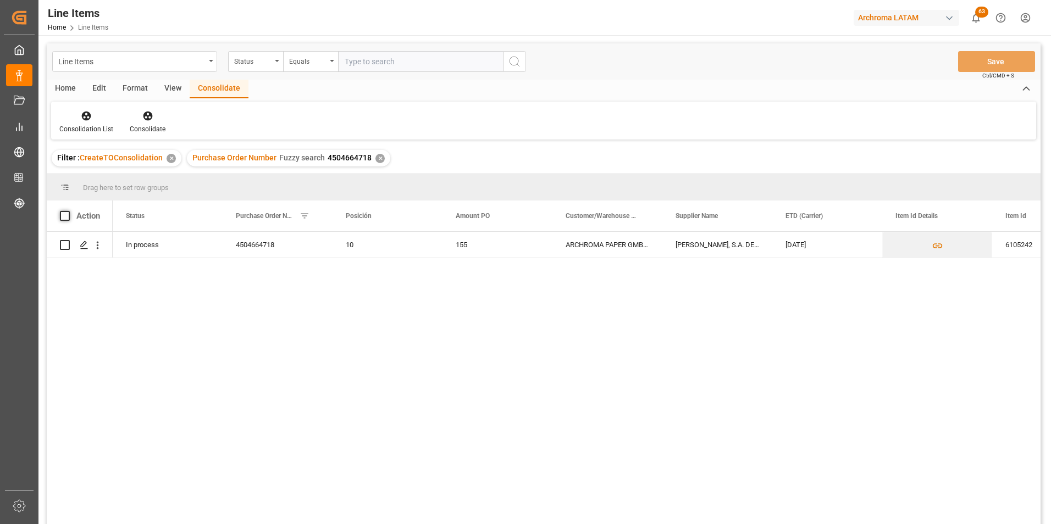
click at [67, 217] on span at bounding box center [65, 216] width 10 height 10
click at [68, 211] on input "checkbox" at bounding box center [68, 211] width 0 height 0
checkbox input "true"
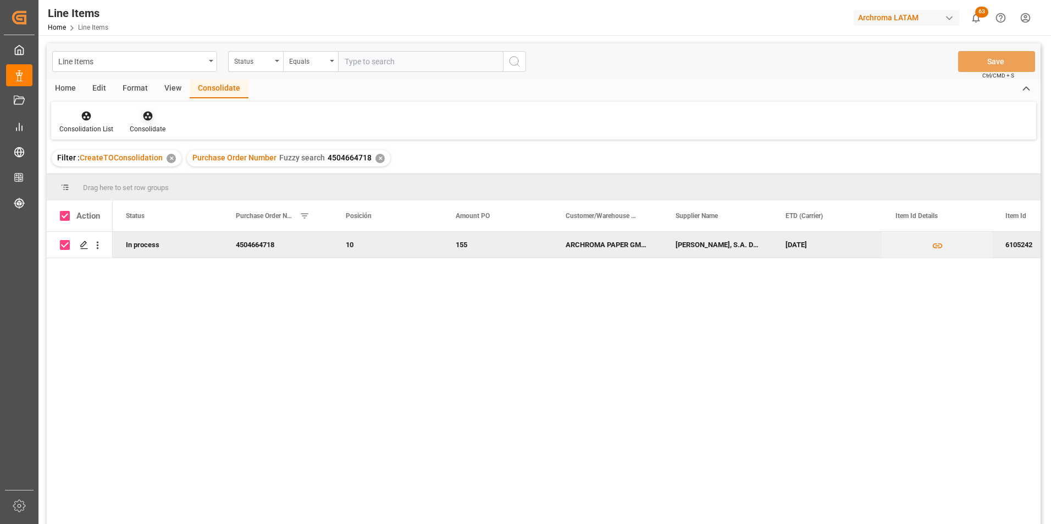
click at [146, 119] on icon at bounding box center [147, 116] width 9 height 9
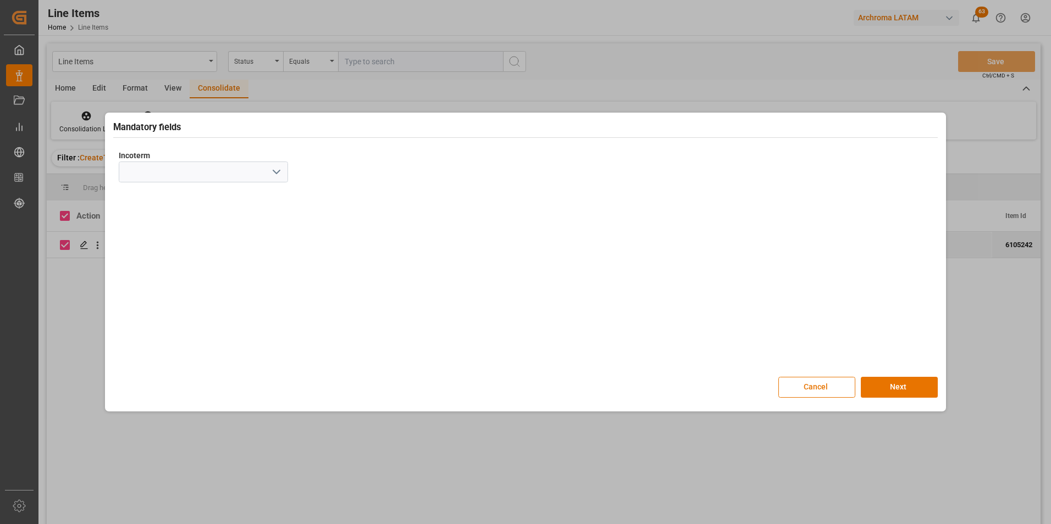
click at [282, 168] on button "open menu" at bounding box center [276, 172] width 16 height 17
click at [181, 197] on div "EXW" at bounding box center [203, 196] width 168 height 25
type input "EXW"
click at [915, 386] on button "Next" at bounding box center [899, 387] width 77 height 21
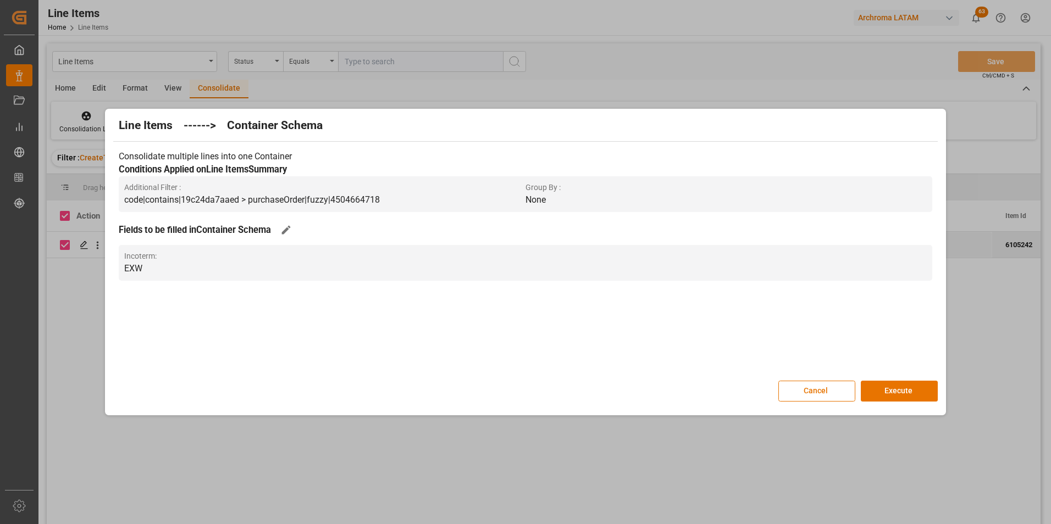
click at [915, 386] on button "Execute" at bounding box center [899, 391] width 77 height 21
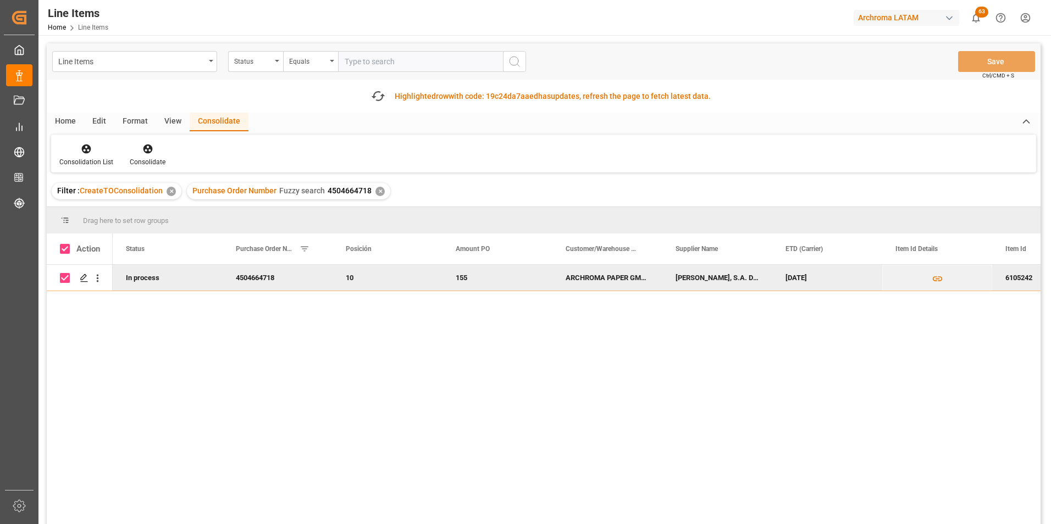
click at [341, 191] on span "4504664718" at bounding box center [350, 190] width 44 height 9
click at [340, 191] on span "4504664718" at bounding box center [350, 190] width 44 height 9
click at [328, 192] on span "4504664718" at bounding box center [350, 190] width 44 height 9
click at [414, 194] on div "Filter : CreateTOConsolidation ✕ Purchase Order Number Fuzzy search 4504664718 ✕" at bounding box center [544, 191] width 994 height 31
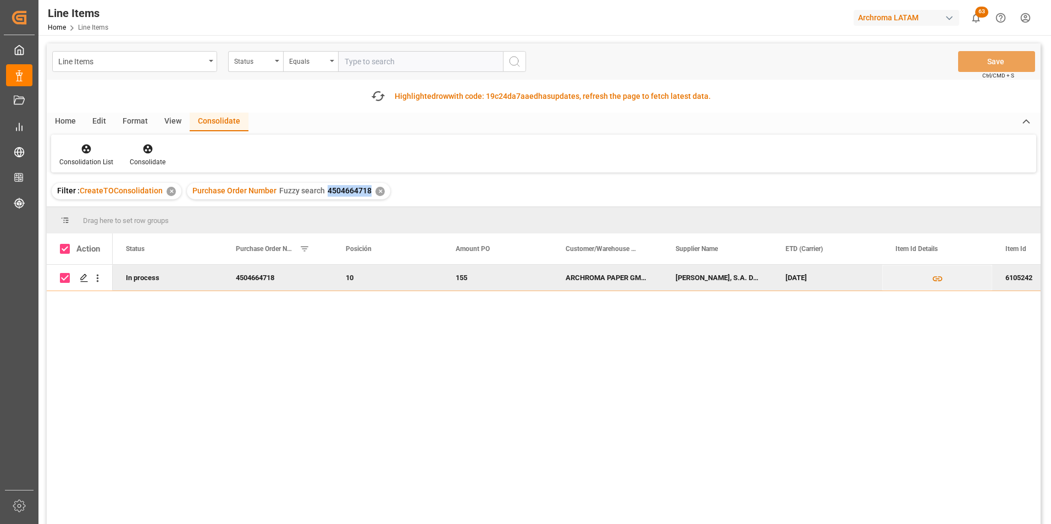
drag, startPoint x: 324, startPoint y: 191, endPoint x: 368, endPoint y: 190, distance: 43.4
click at [368, 190] on div "Purchase Order Number Fuzzy search 4504664718 ✕" at bounding box center [288, 191] width 203 height 16
copy span "4504664718"
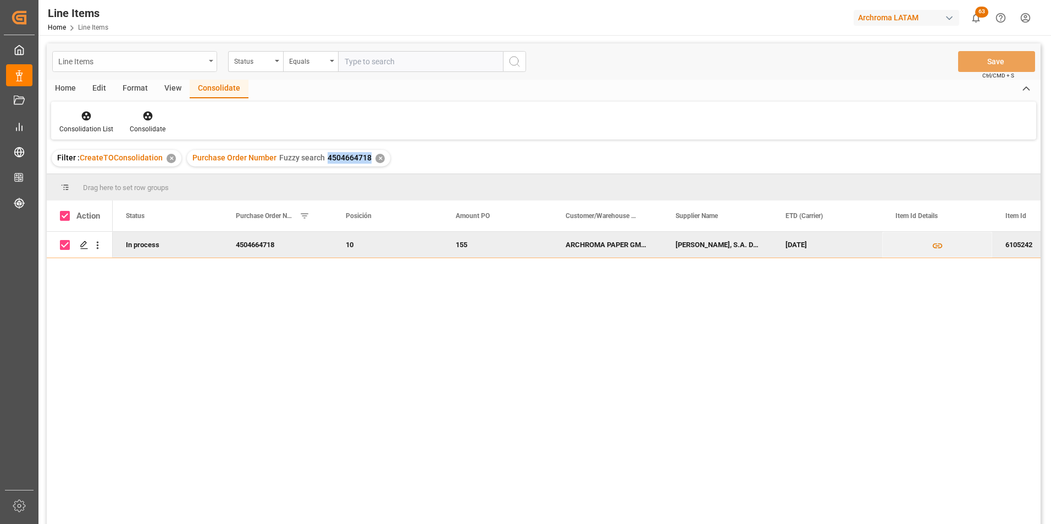
click at [203, 57] on div "Line Items" at bounding box center [131, 61] width 147 height 14
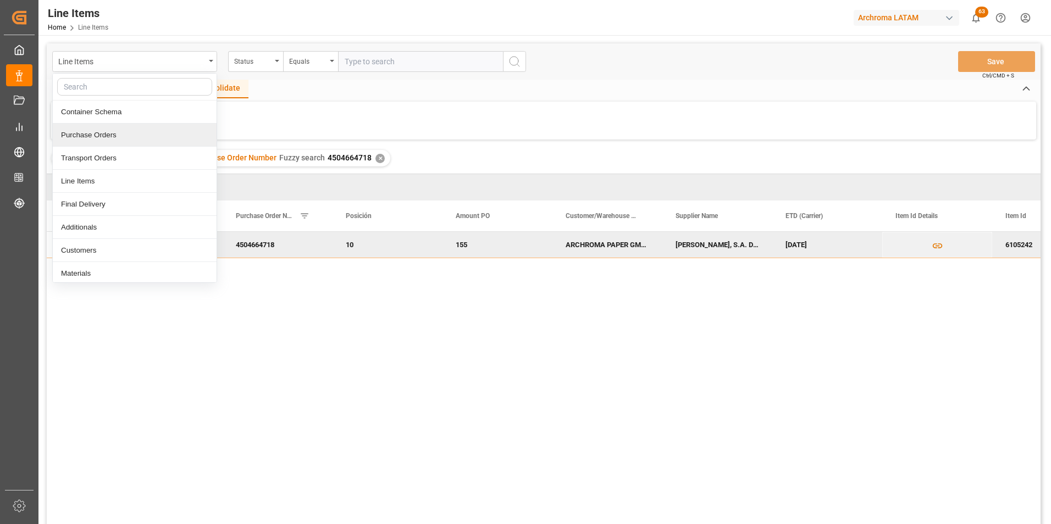
click at [147, 131] on div "Purchase Orders" at bounding box center [135, 135] width 164 height 23
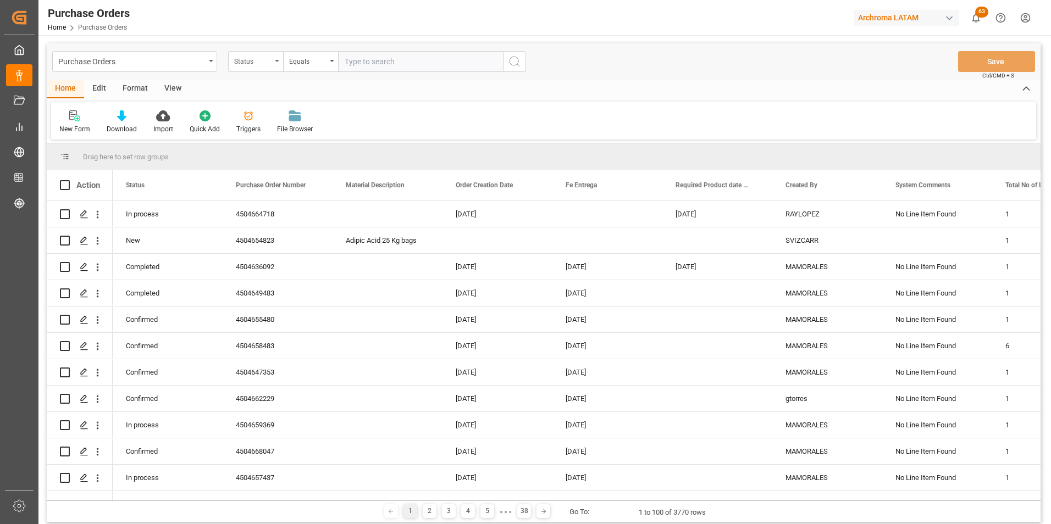
click at [244, 64] on div "Status" at bounding box center [252, 60] width 37 height 13
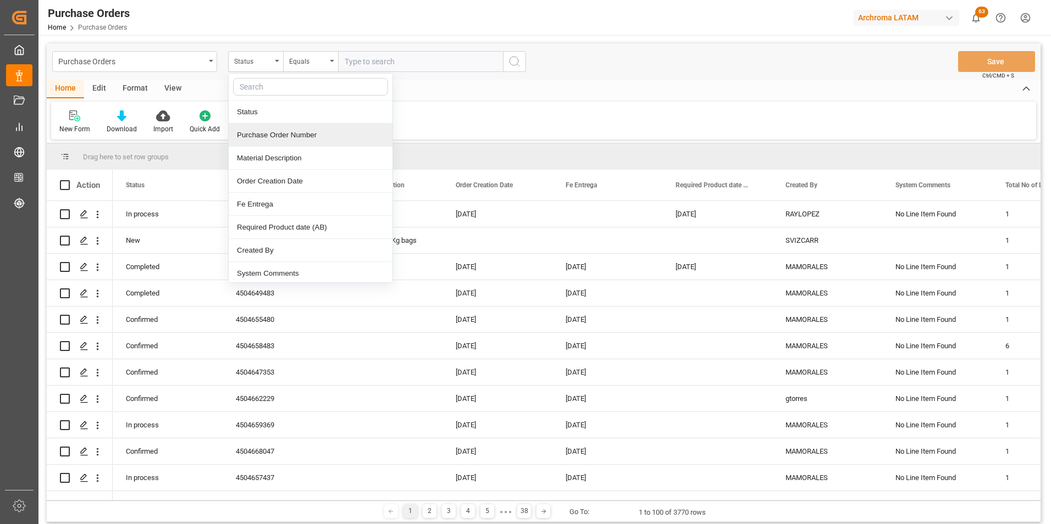
click at [277, 136] on div "Purchase Order Number" at bounding box center [311, 135] width 164 height 23
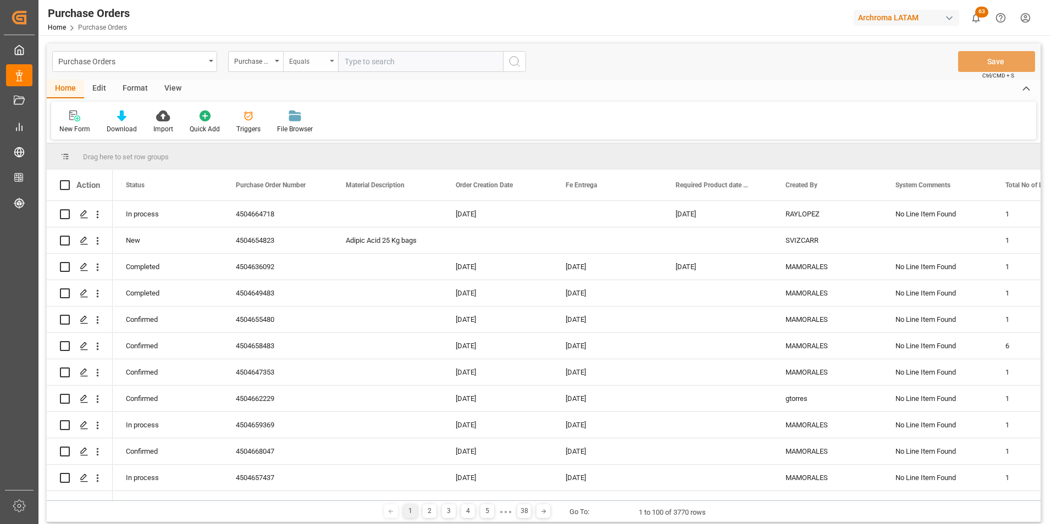
click at [302, 67] on div "Equals" at bounding box center [310, 61] width 55 height 21
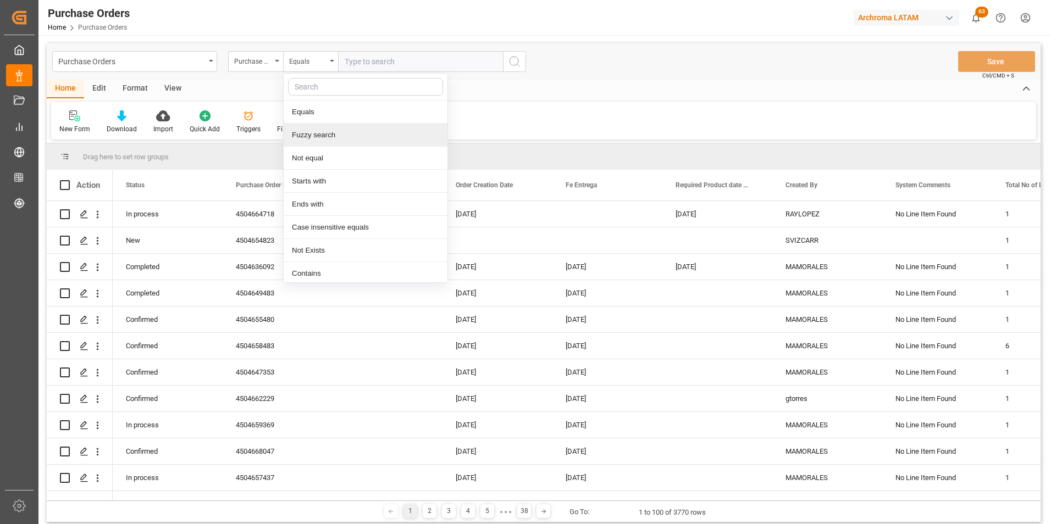
click at [326, 135] on div "Fuzzy search" at bounding box center [366, 135] width 164 height 23
paste input "4504668606,4504668608,4504657433,4504668632,4504653890"
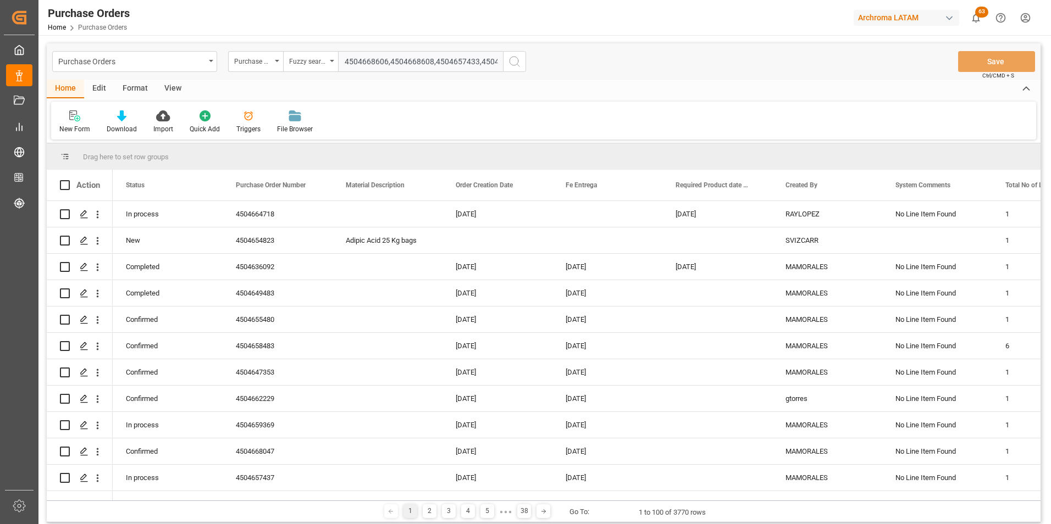
scroll to position [0, 69]
type input "4504668606,4504668608,4504657433,4504668632,4504653890"
click at [525, 67] on button "search button" at bounding box center [514, 61] width 23 height 21
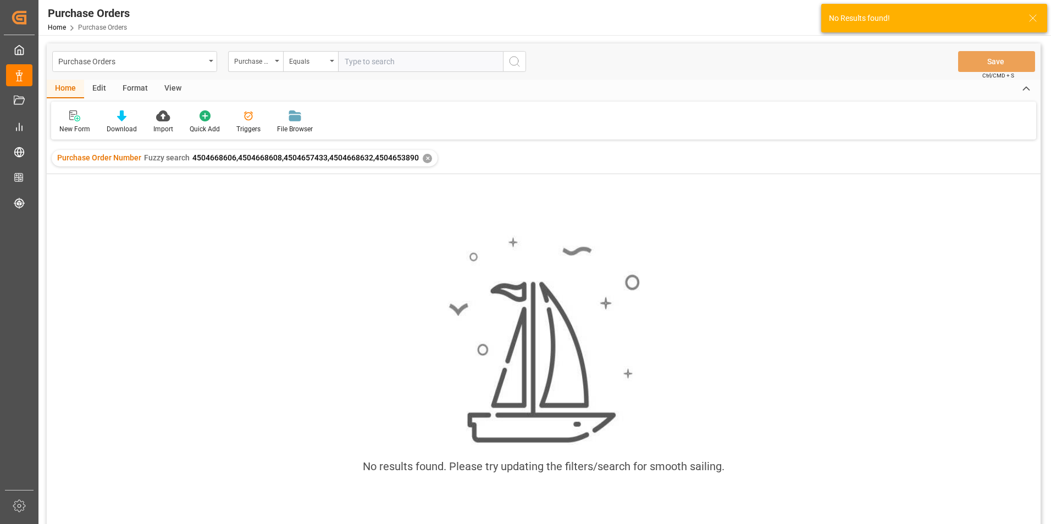
click at [433, 157] on div "Purchase Order Number Fuzzy search 4504668606,4504668608,4504657433,4504668632,…" at bounding box center [245, 158] width 386 height 16
click at [427, 157] on div "✕" at bounding box center [427, 158] width 9 height 9
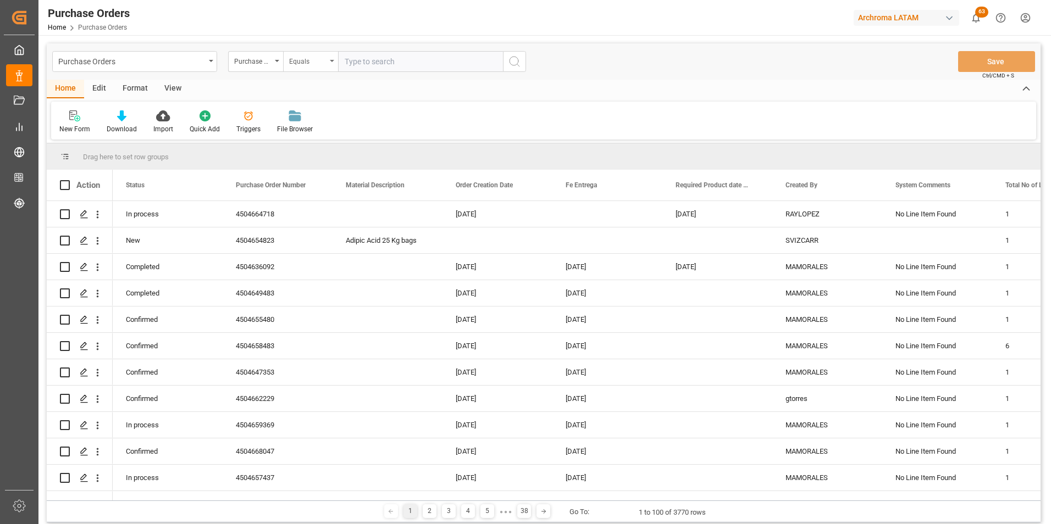
click at [323, 70] on div "Equals" at bounding box center [310, 61] width 55 height 21
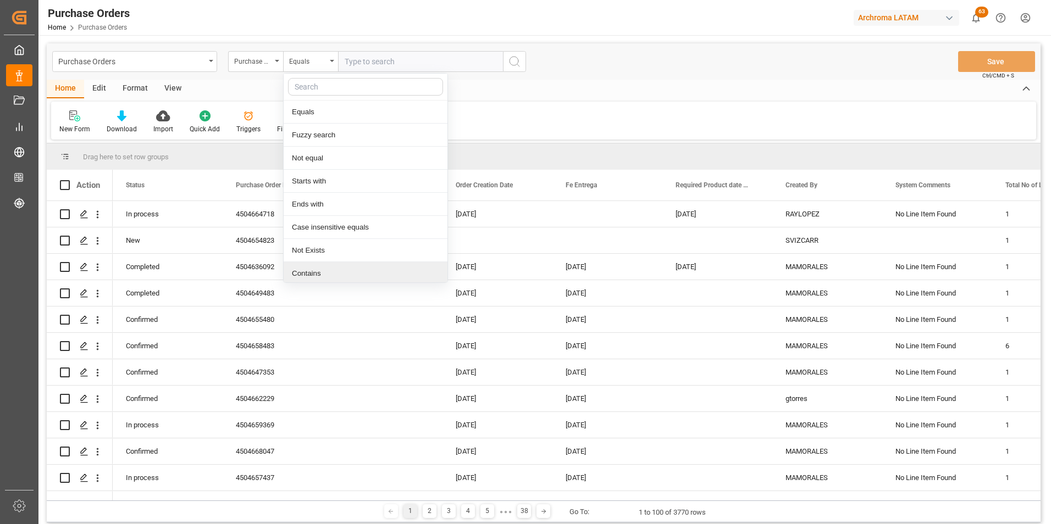
click at [333, 272] on div "Contains" at bounding box center [366, 273] width 164 height 23
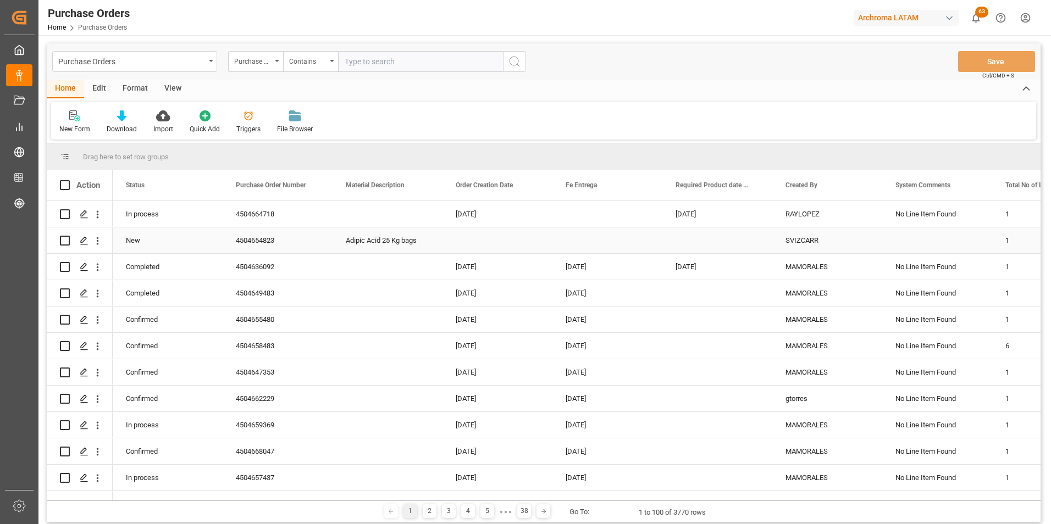
paste input "4504668606,4504668608,4504657433,4504668632,4504653890"
type input "4504668606,4504668608,4504657433,4504668632,4504653890"
click at [508, 63] on icon "search button" at bounding box center [514, 61] width 13 height 13
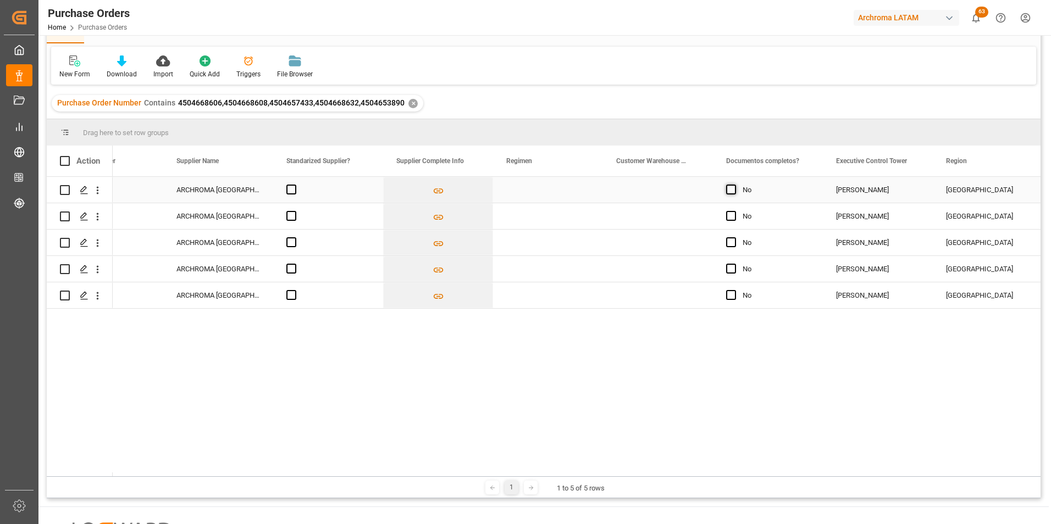
click at [735, 190] on span "Press SPACE to select this row." at bounding box center [731, 190] width 10 height 10
click at [734, 185] on input "Press SPACE to select this row." at bounding box center [734, 185] width 0 height 0
click at [734, 216] on span "Press SPACE to select this row." at bounding box center [731, 216] width 10 height 10
click at [734, 211] on input "Press SPACE to select this row." at bounding box center [734, 211] width 0 height 0
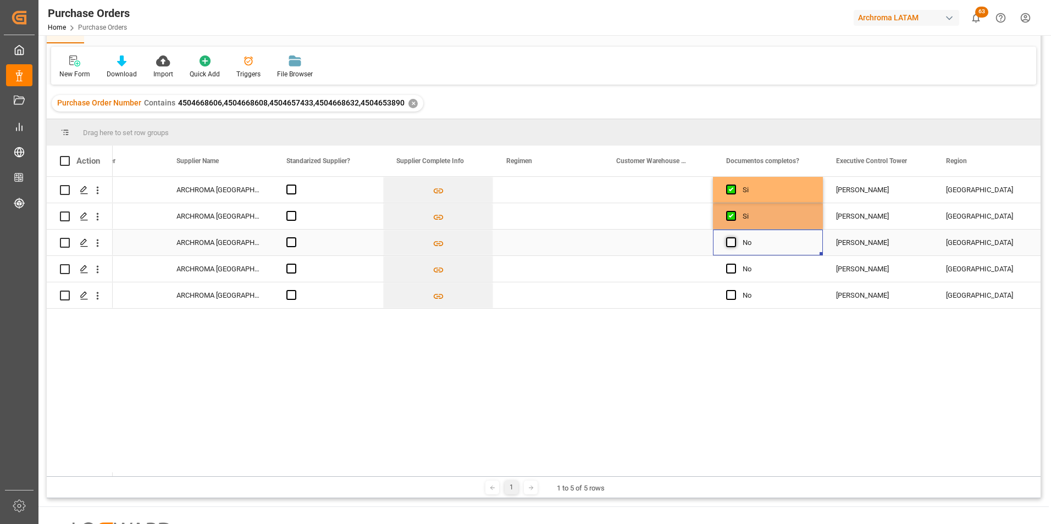
click at [730, 239] on span "Press SPACE to select this row." at bounding box center [731, 242] width 10 height 10
click at [734, 237] on input "Press SPACE to select this row." at bounding box center [734, 237] width 0 height 0
click at [730, 272] on span "Press SPACE to select this row." at bounding box center [731, 269] width 10 height 10
click at [734, 264] on input "Press SPACE to select this row." at bounding box center [734, 264] width 0 height 0
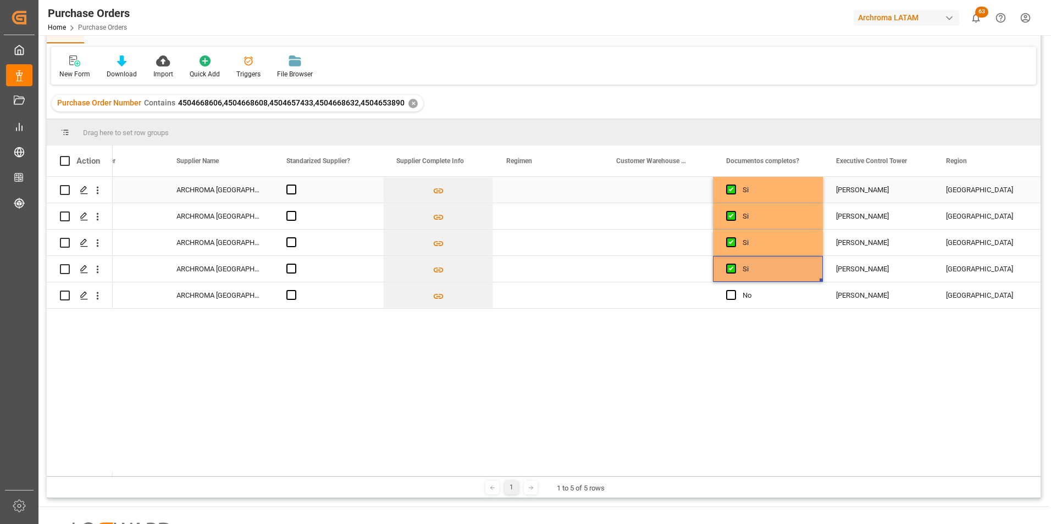
click at [676, 191] on div "Press SPACE to select this row." at bounding box center [658, 190] width 110 height 26
click at [672, 191] on div "Press SPACE to select this row." at bounding box center [658, 190] width 110 height 26
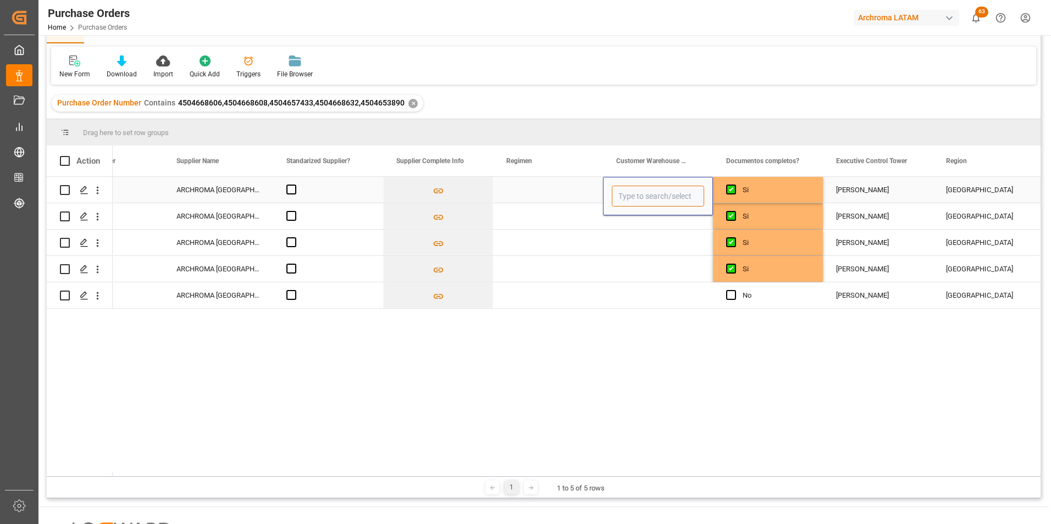
click at [688, 195] on input "Press SPACE to select this row." at bounding box center [658, 196] width 92 height 21
click at [682, 262] on div "ARCHROMA HONDURAS S.A. DE C.V" at bounding box center [690, 266] width 156 height 38
type input "ARCHROMA HONDURAS S.A. DE C.V"
click at [652, 220] on div "Press SPACE to select this row." at bounding box center [658, 216] width 110 height 26
click at [651, 198] on div "ARCHROMA HONDURAS S.A. DE C.V" at bounding box center [658, 190] width 110 height 26
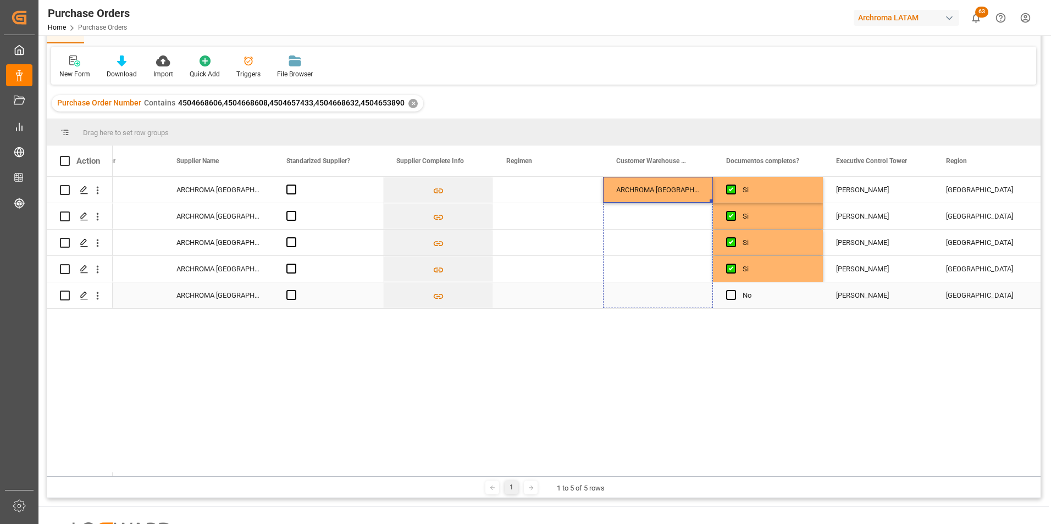
drag, startPoint x: 710, startPoint y: 202, endPoint x: 706, endPoint y: 286, distance: 84.2
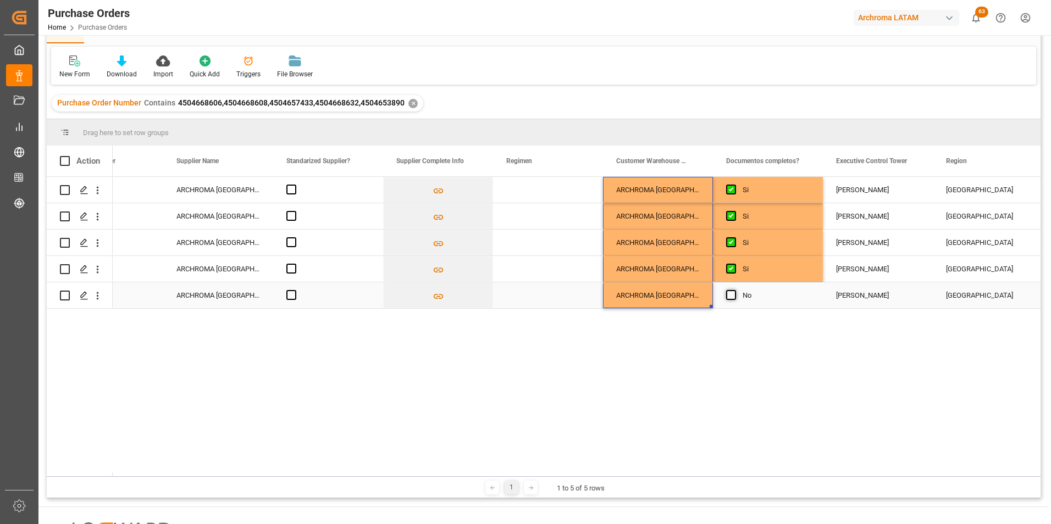
click at [734, 291] on span "Press SPACE to select this row." at bounding box center [731, 295] width 10 height 10
click at [734, 290] on input "Press SPACE to select this row." at bounding box center [734, 290] width 0 height 0
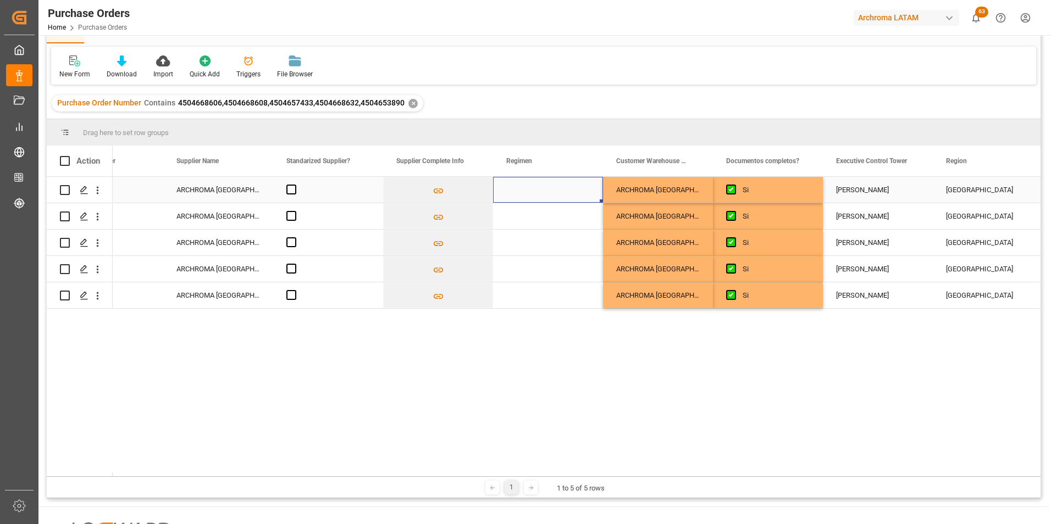
click at [567, 195] on div "Press SPACE to select this row." at bounding box center [548, 190] width 110 height 26
click at [567, 193] on div "Press SPACE to select this row." at bounding box center [548, 190] width 110 height 26
click at [590, 190] on div "Press SPACE to select this row." at bounding box center [548, 190] width 110 height 26
click at [585, 192] on icon "open menu" at bounding box center [582, 196] width 13 height 13
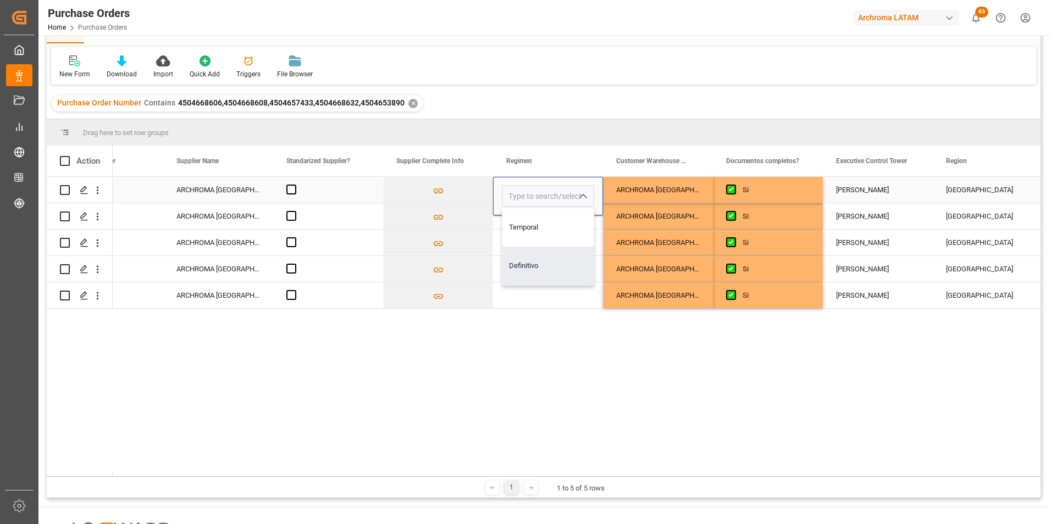
click at [553, 262] on div "Definitivo" at bounding box center [547, 266] width 91 height 38
type input "Definitivo"
click at [536, 221] on div "Press SPACE to select this row." at bounding box center [548, 216] width 110 height 26
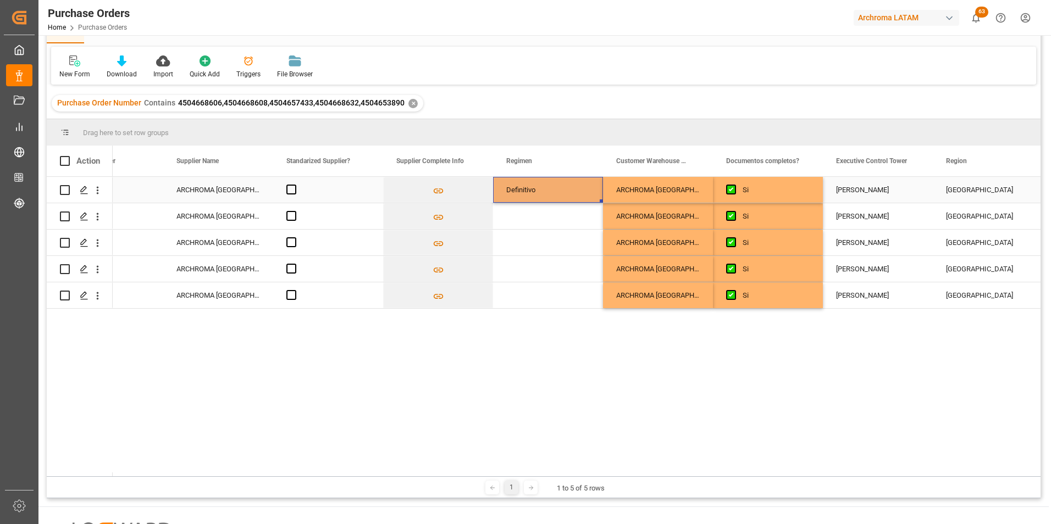
click at [535, 195] on div "Definitivo" at bounding box center [548, 190] width 84 height 25
drag, startPoint x: 600, startPoint y: 201, endPoint x: 591, endPoint y: 291, distance: 90.6
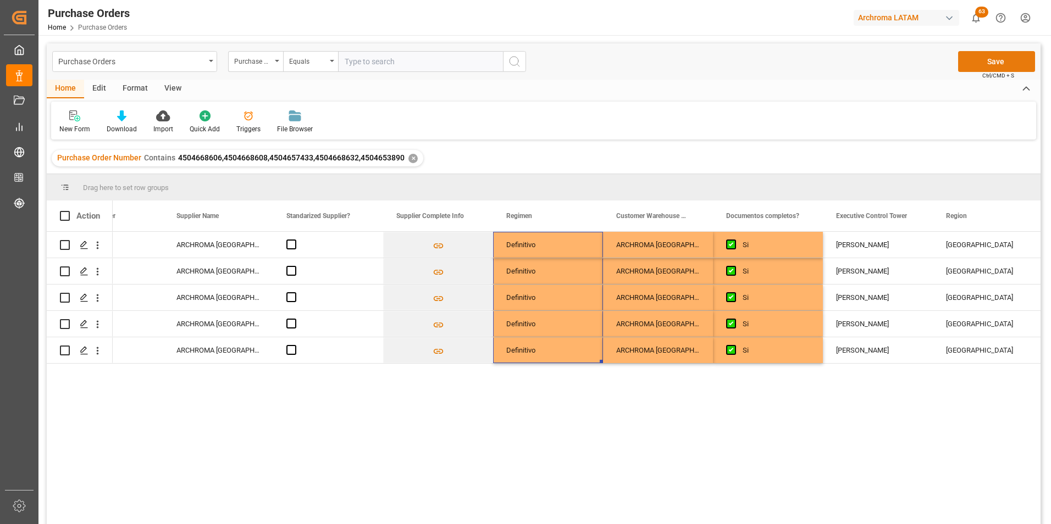
click at [976, 64] on button "Save" at bounding box center [996, 61] width 77 height 21
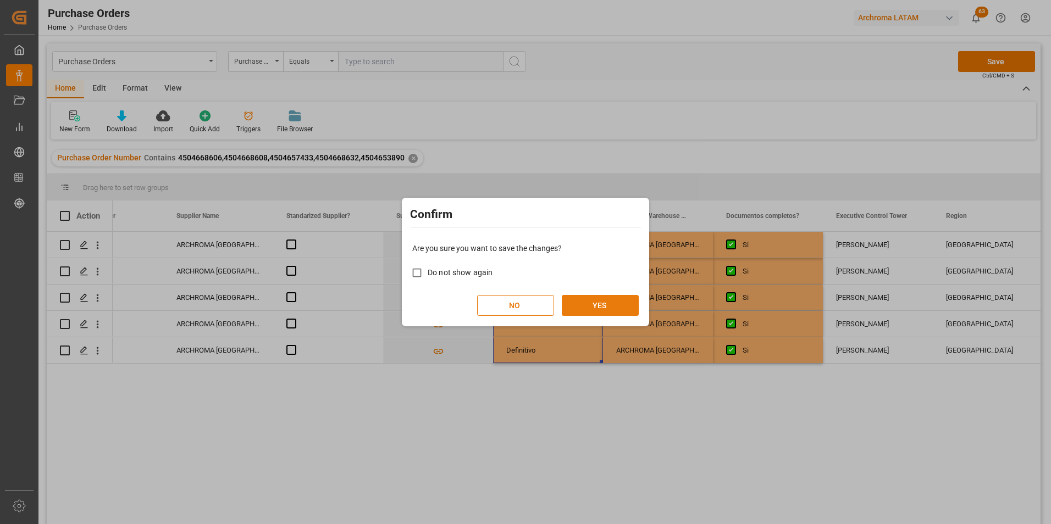
click at [625, 298] on button "YES" at bounding box center [600, 305] width 77 height 21
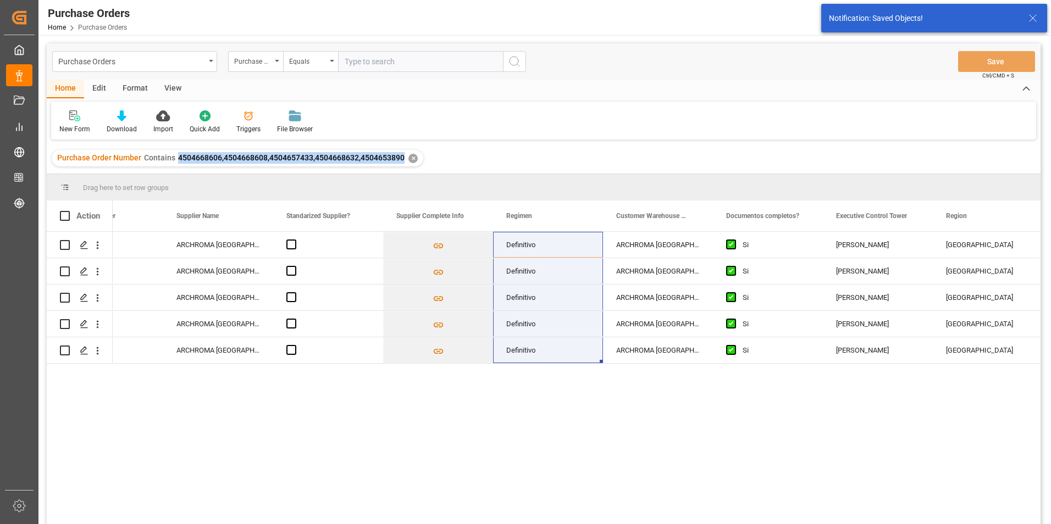
drag, startPoint x: 176, startPoint y: 159, endPoint x: 401, endPoint y: 165, distance: 224.3
click at [401, 165] on div "Purchase Order Number Contains 4504668606,4504668608,4504657433,4504668632,4504…" at bounding box center [238, 158] width 372 height 16
copy span "4504668606,4504668608,4504657433,4504668632,4504653890"
click at [176, 63] on div "Purchase Orders" at bounding box center [131, 61] width 147 height 14
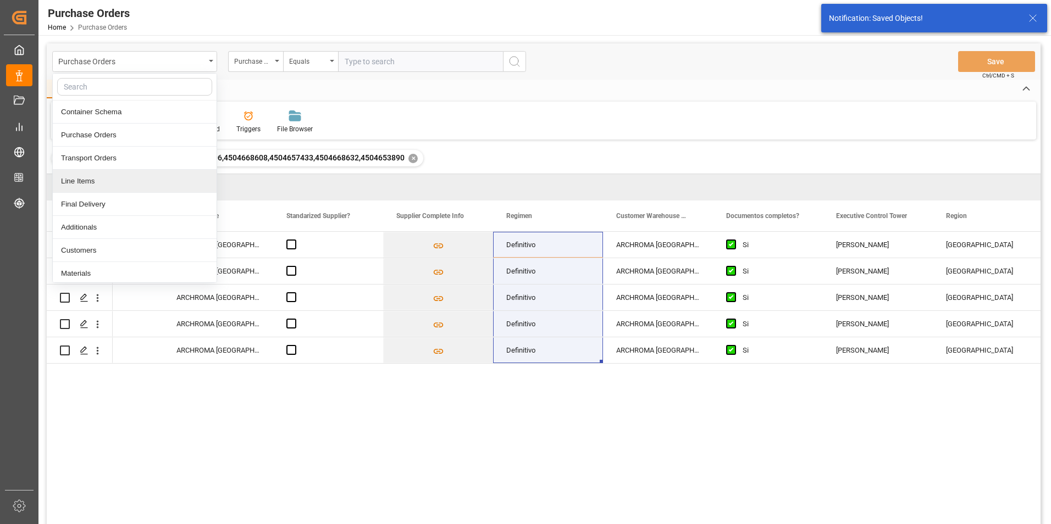
click at [122, 178] on div "Line Items" at bounding box center [135, 181] width 164 height 23
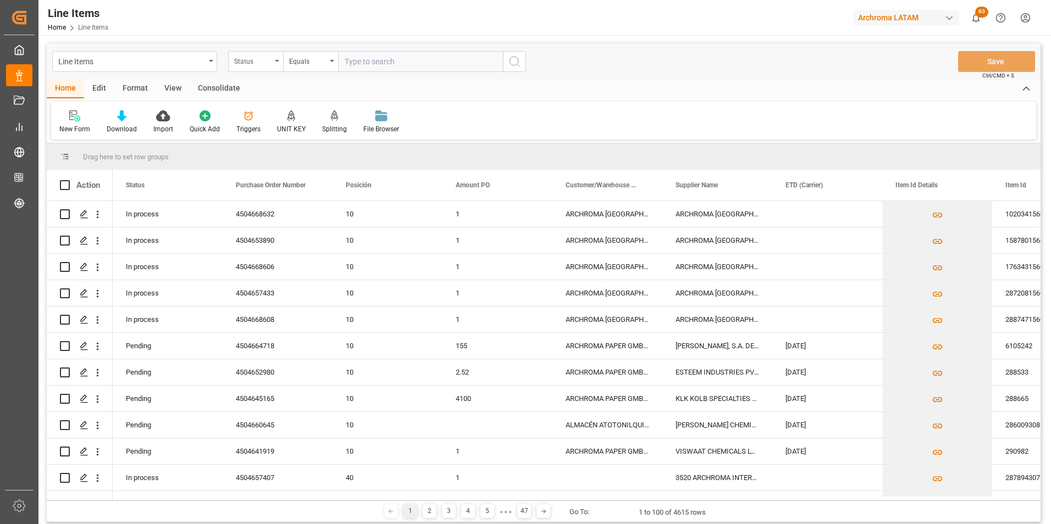
click at [268, 62] on div "Status" at bounding box center [252, 60] width 37 height 13
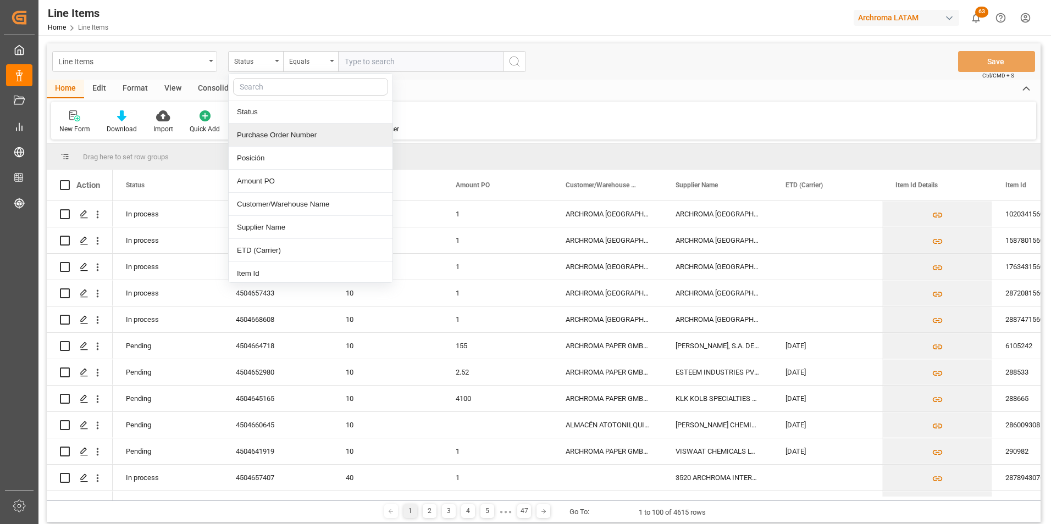
click at [281, 137] on div "Purchase Order Number" at bounding box center [311, 135] width 164 height 23
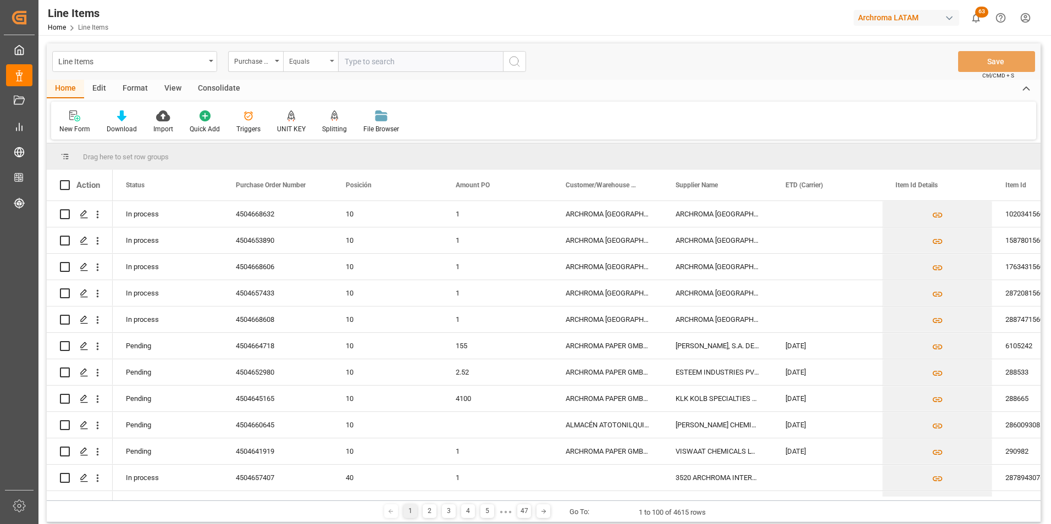
click at [312, 67] on div "Equals" at bounding box center [310, 61] width 55 height 21
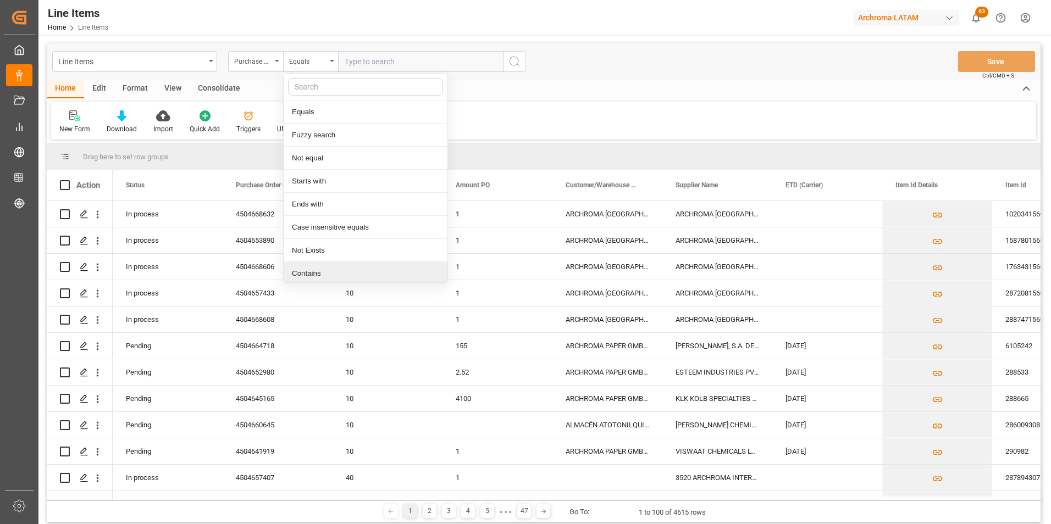
click at [321, 270] on div "Contains" at bounding box center [366, 273] width 164 height 23
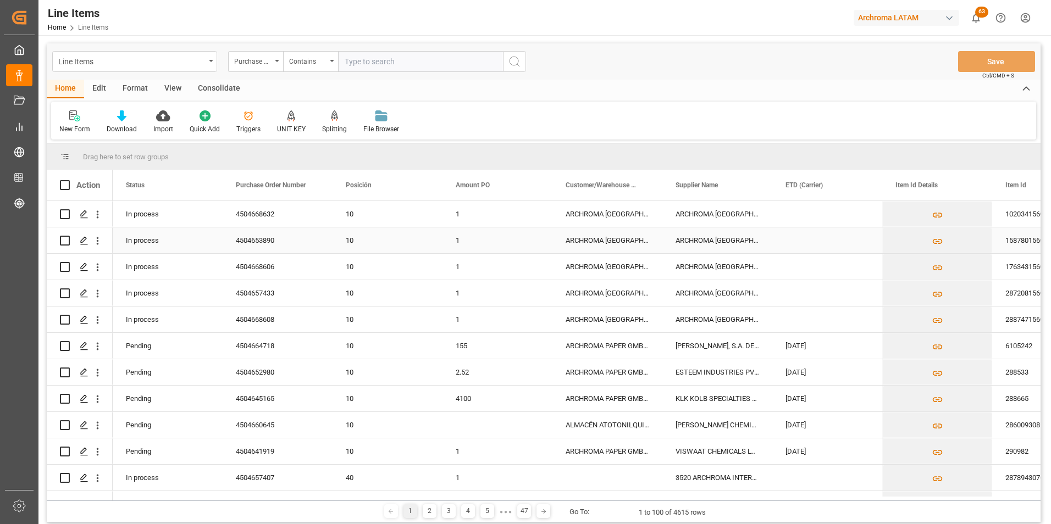
paste input "4504668606,4504668608,4504657433,4504668632,4504653890"
type input "4504668606,4504668608,4504657433,4504668632,4504653890"
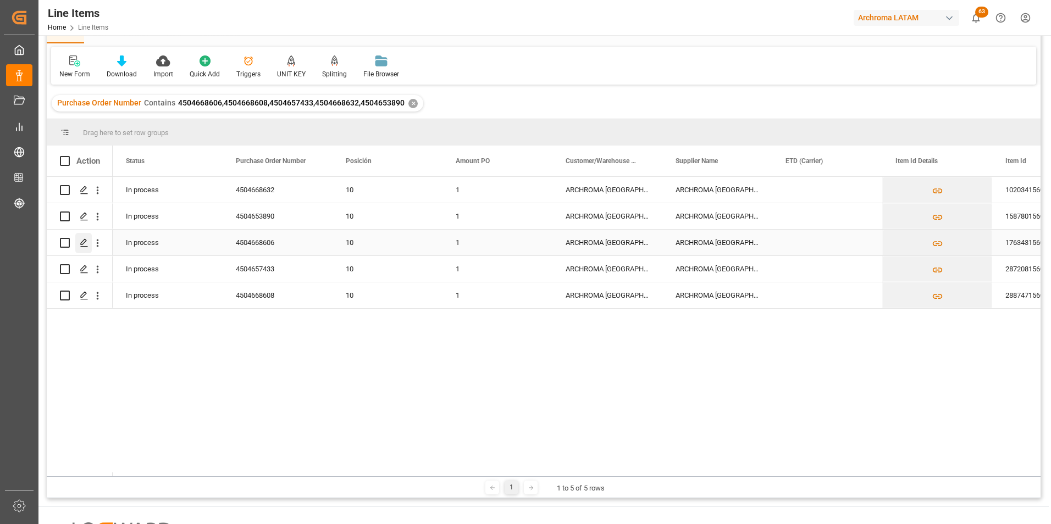
click at [81, 243] on polygon "Press SPACE to select this row." at bounding box center [83, 242] width 5 height 5
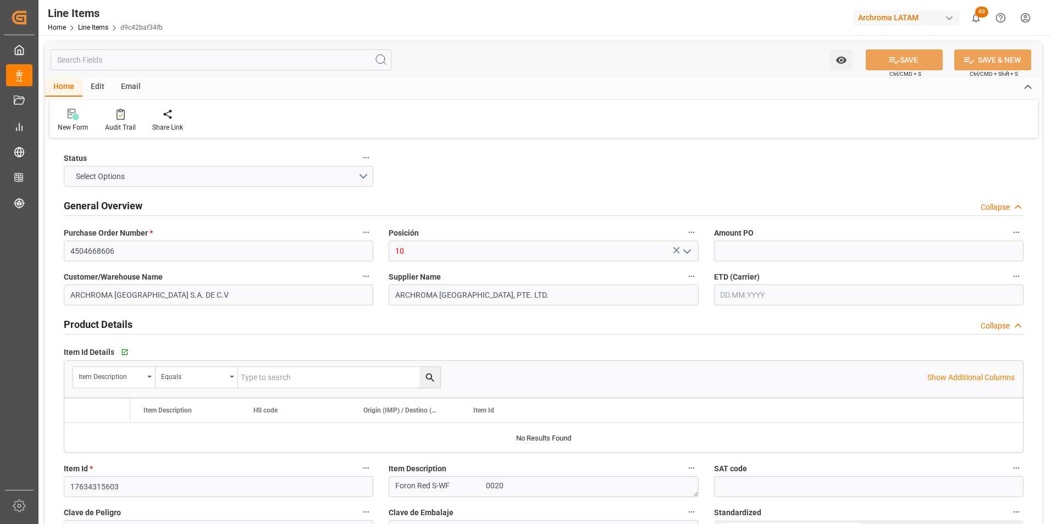
type input "1"
type input "12171700"
type input "400"
type input "3204110000"
type input "15.10.2025 13:05"
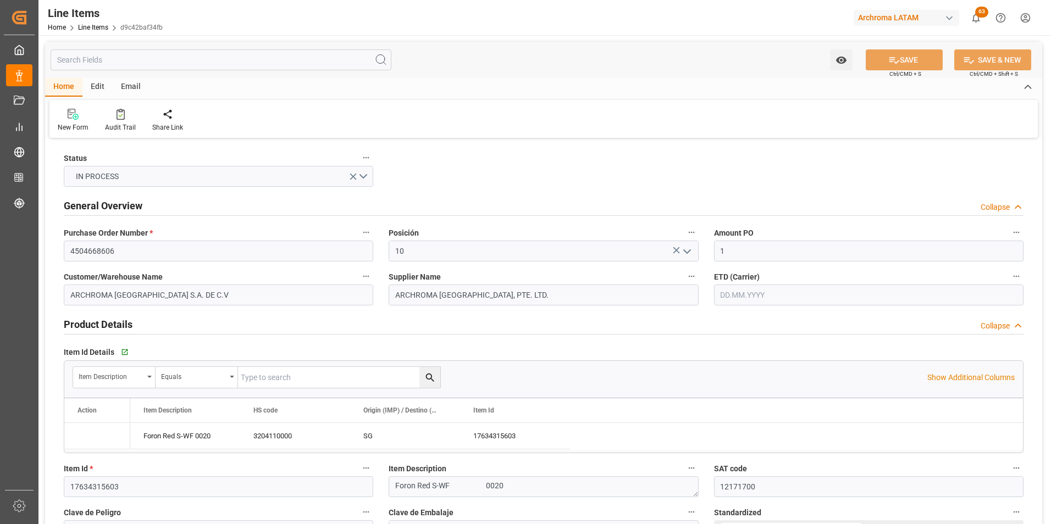
type input "30.09.2025 17:20"
type input "19.09.2025"
type input "17.10.2025"
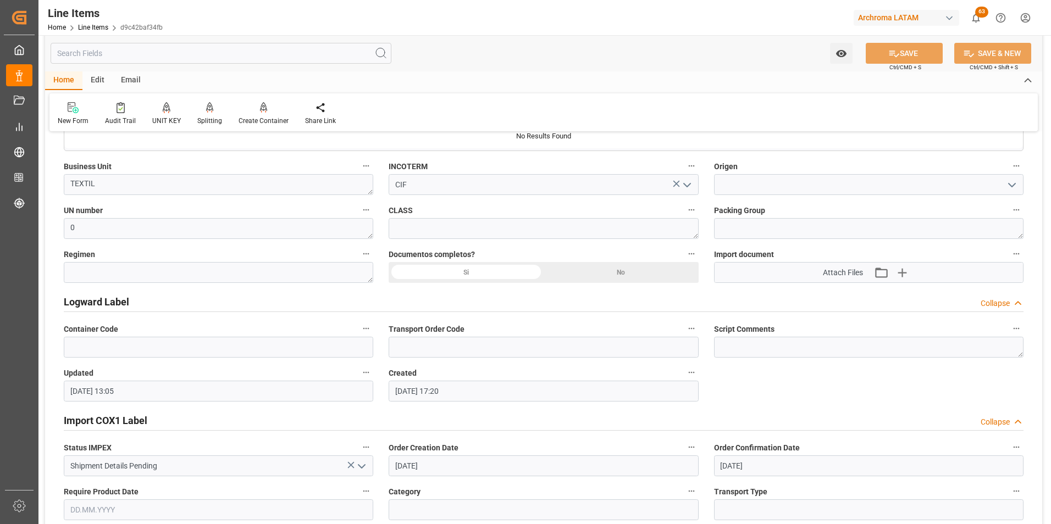
scroll to position [770, 0]
click at [905, 270] on icon "button" at bounding box center [902, 272] width 18 height 18
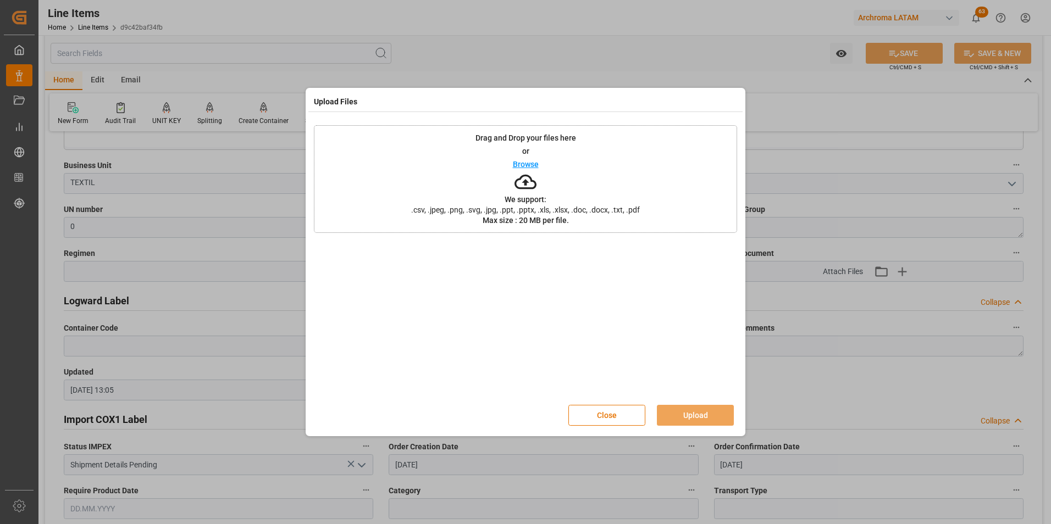
click at [562, 202] on div "Drag and Drop your files here or Browse We support: .csv, .jpeg, .png, .svg, .j…" at bounding box center [525, 179] width 423 height 108
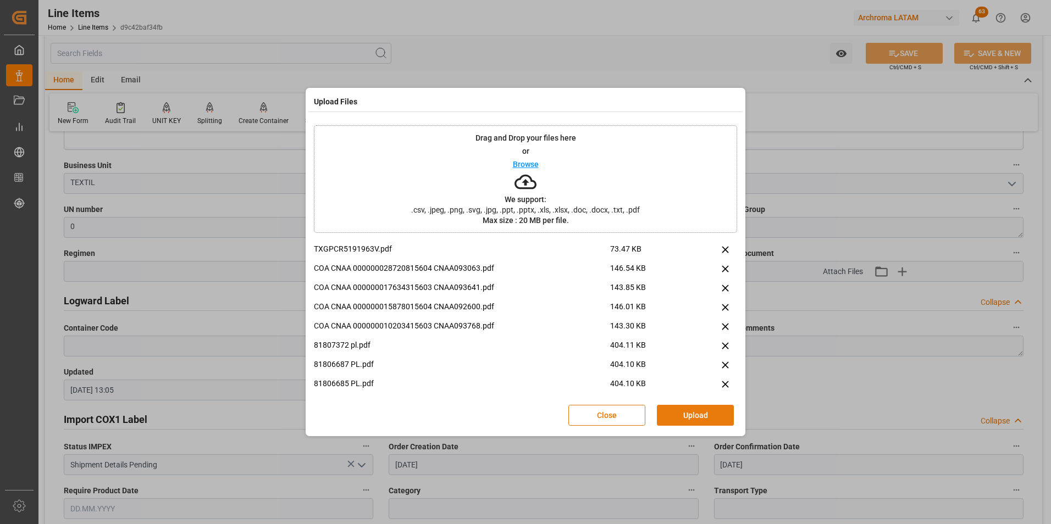
click at [724, 412] on button "Upload" at bounding box center [695, 415] width 77 height 21
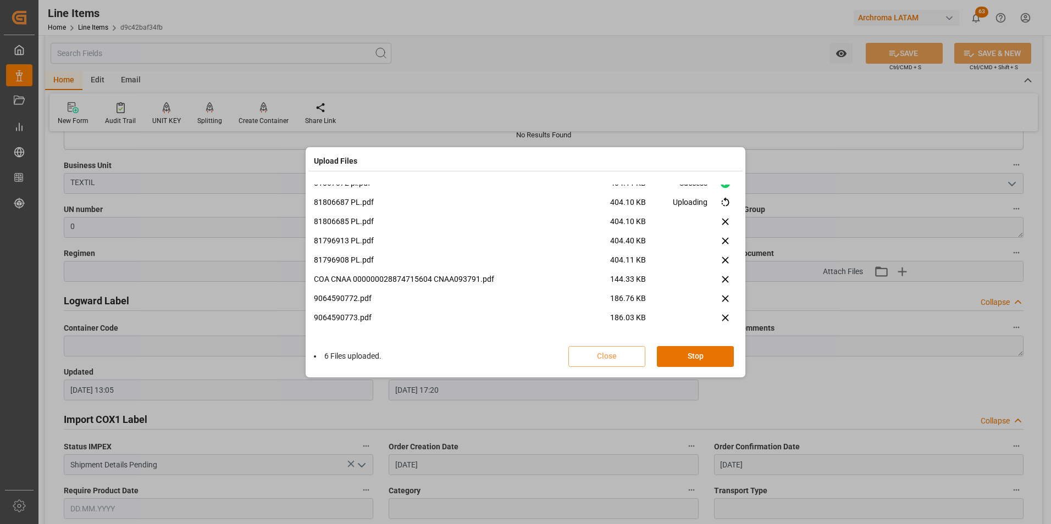
scroll to position [104, 0]
click at [713, 356] on button "Done" at bounding box center [695, 356] width 77 height 21
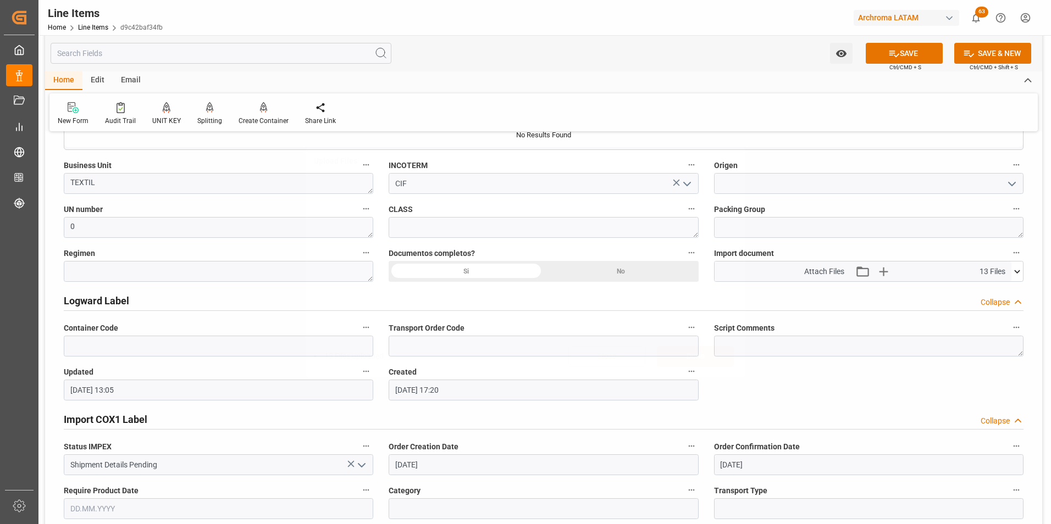
scroll to position [0, 0]
click at [505, 269] on div "Si" at bounding box center [466, 271] width 155 height 21
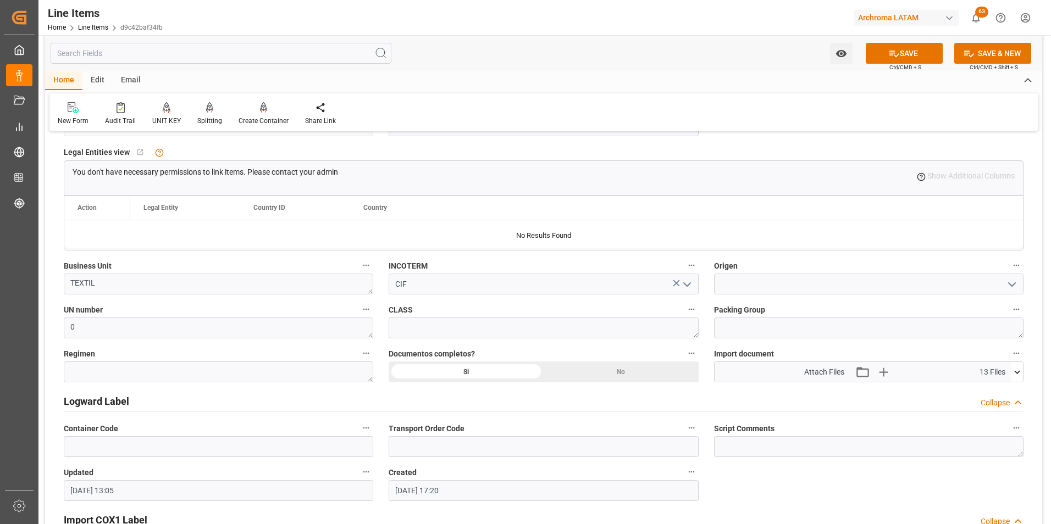
scroll to position [660, 0]
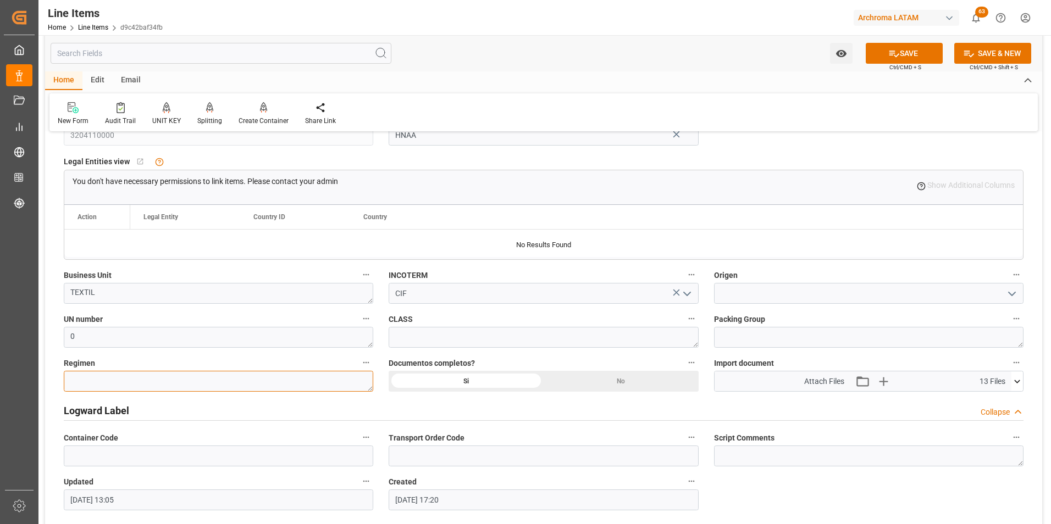
click at [247, 372] on textarea at bounding box center [218, 381] width 309 height 21
type textarea "Definitivo"
click at [754, 293] on input at bounding box center [868, 293] width 309 height 21
click at [764, 287] on input at bounding box center [868, 293] width 309 height 21
type input "CHINA"
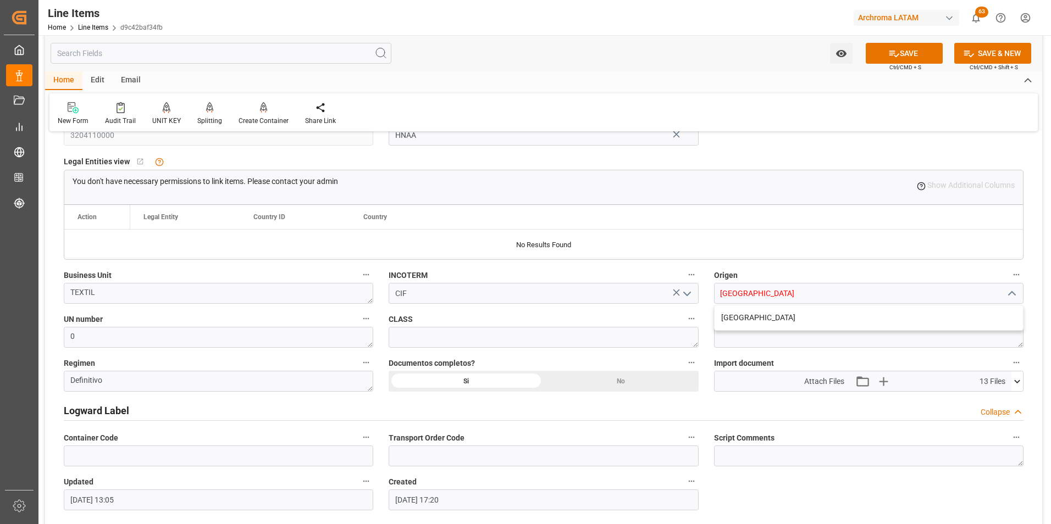
click at [707, 379] on div "Import document Attach Files Attach existing file Upload new file 13 Files TXGP…" at bounding box center [868, 374] width 325 height 44
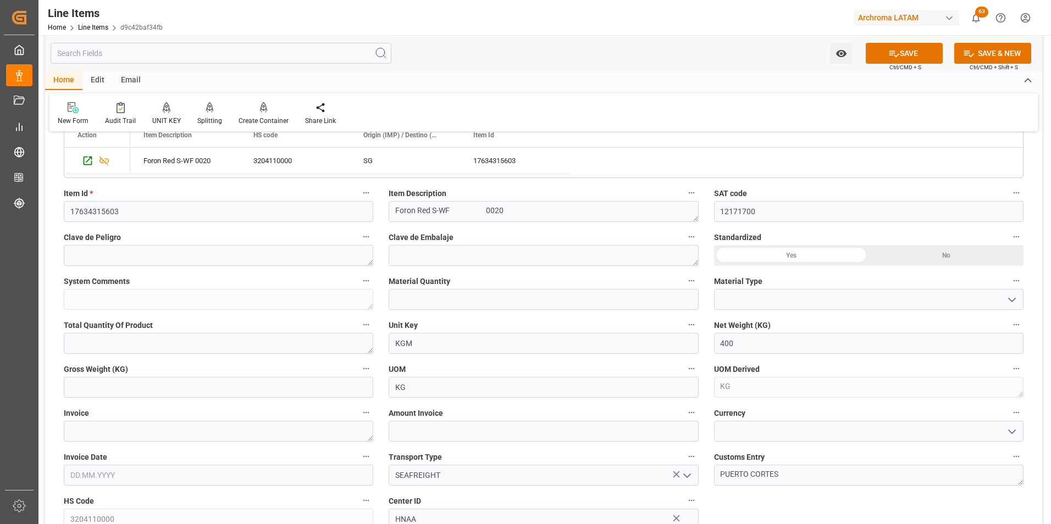
scroll to position [275, 0]
click at [453, 303] on input "text" at bounding box center [543, 300] width 309 height 21
type input "20"
click at [1010, 302] on icon "open menu" at bounding box center [1011, 300] width 13 height 13
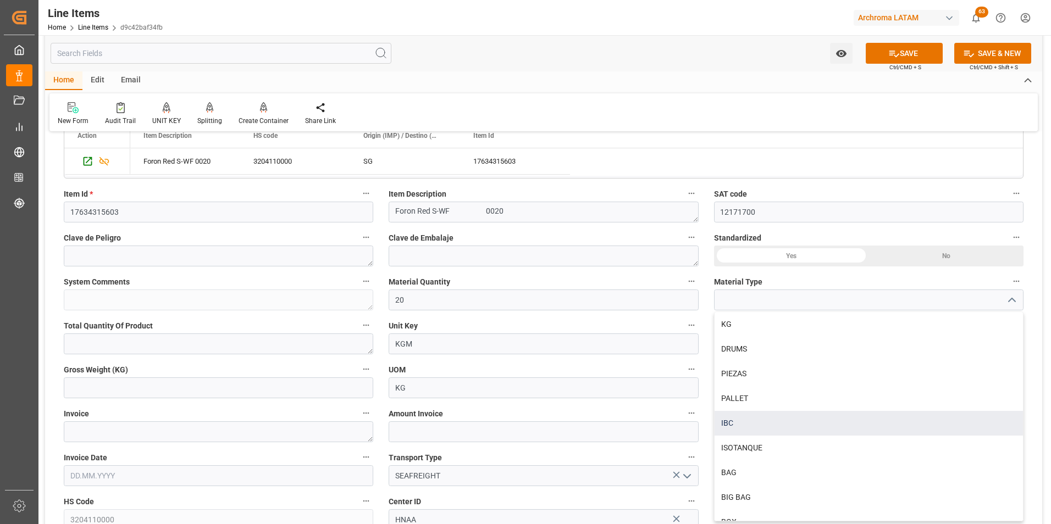
scroll to position [38, 0]
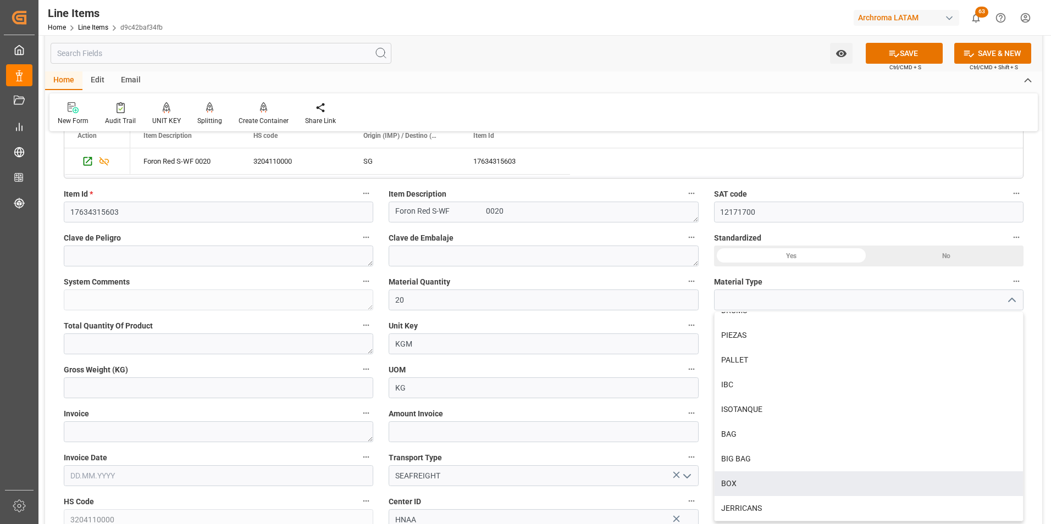
click at [771, 480] on div "BOX" at bounding box center [869, 484] width 308 height 25
type input "BOX"
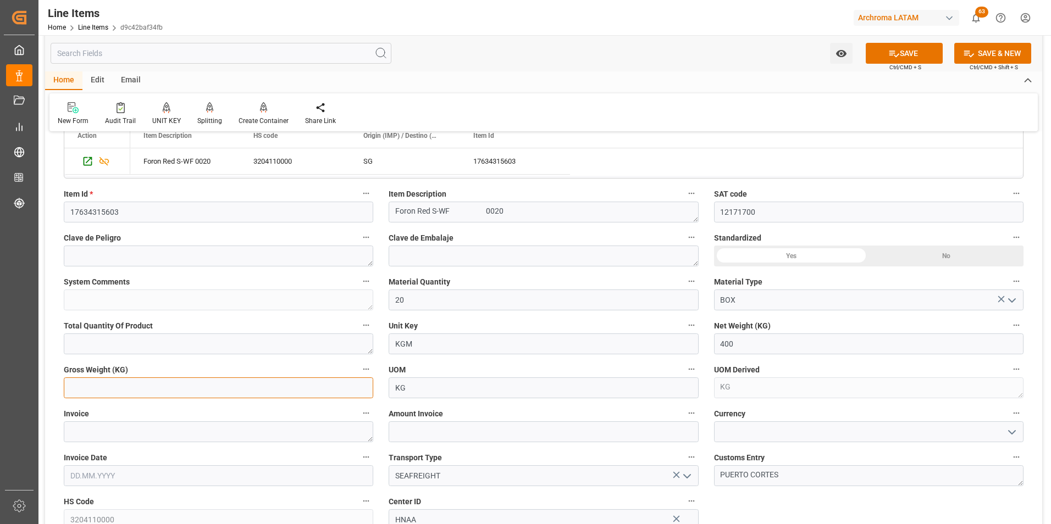
click at [182, 393] on input "text" at bounding box center [218, 388] width 309 height 21
click at [246, 389] on input "text" at bounding box center [218, 388] width 309 height 21
type input "430.8"
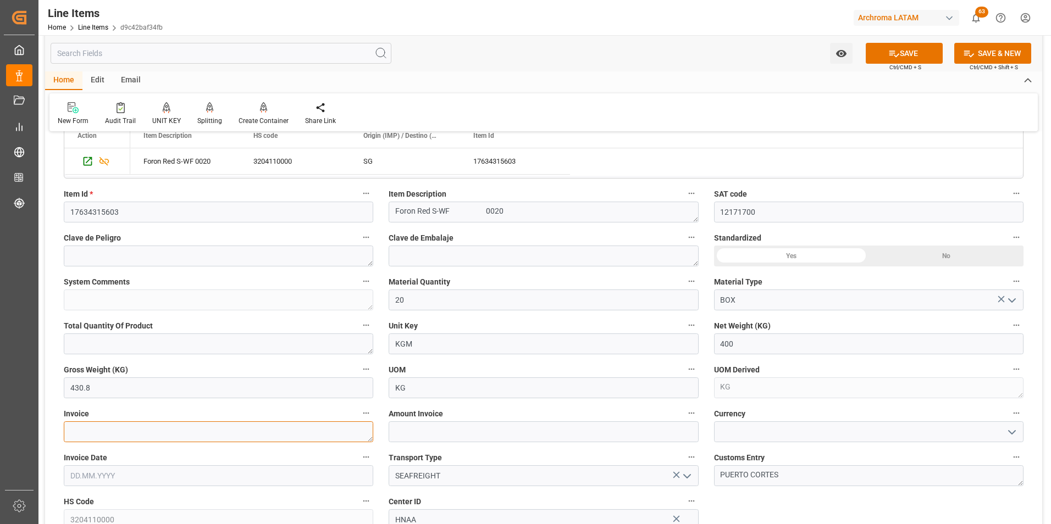
click at [237, 431] on textarea at bounding box center [218, 432] width 309 height 21
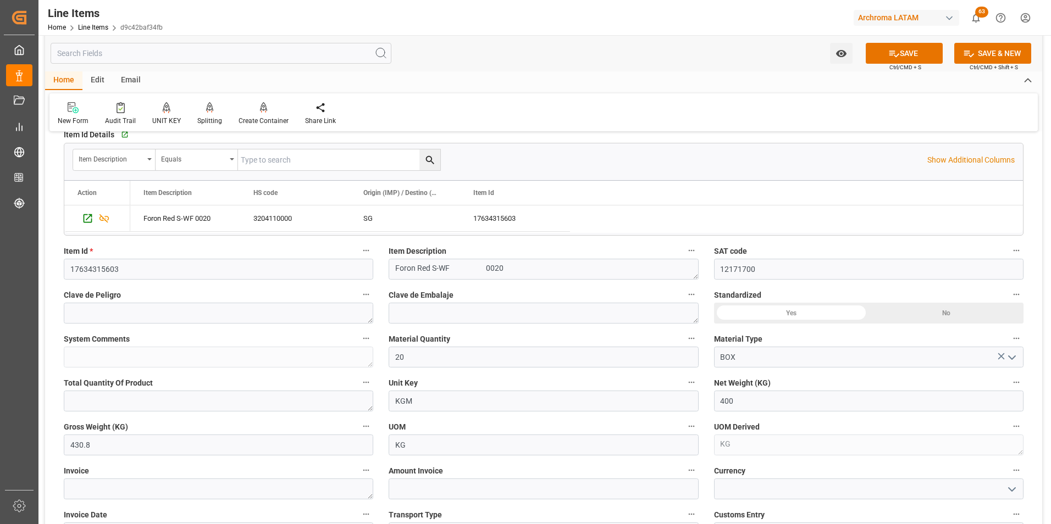
scroll to position [220, 0]
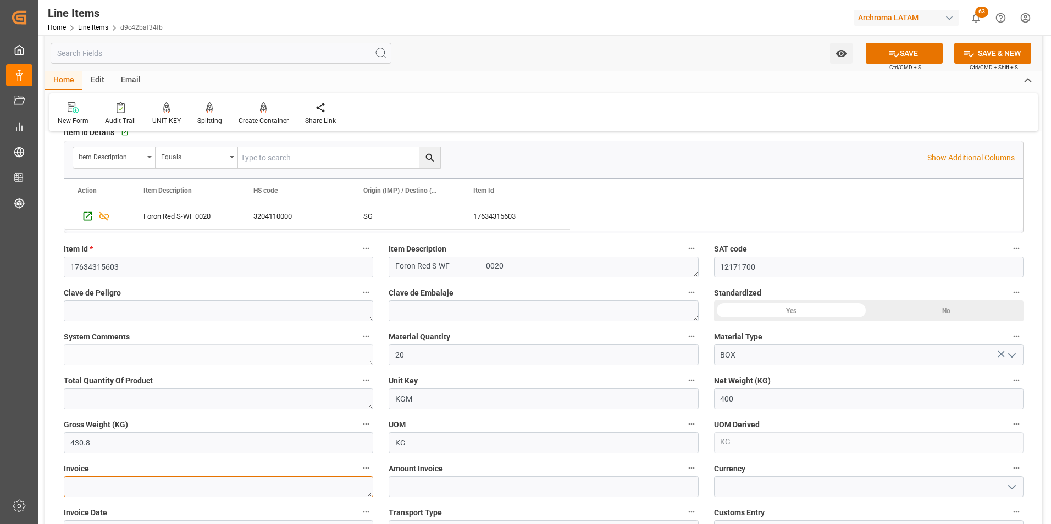
click at [140, 477] on textarea at bounding box center [218, 487] width 309 height 21
paste textarea "9064590772"
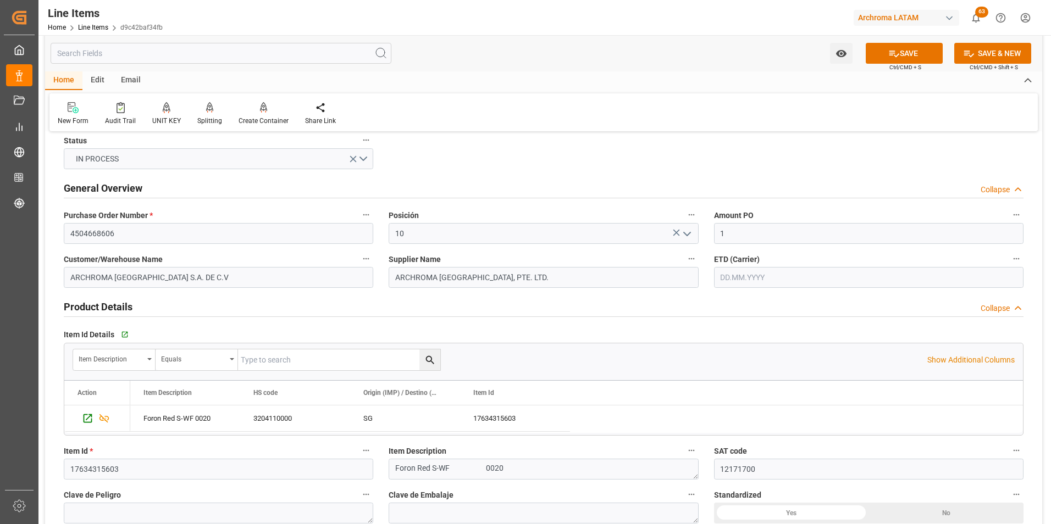
scroll to position [0, 0]
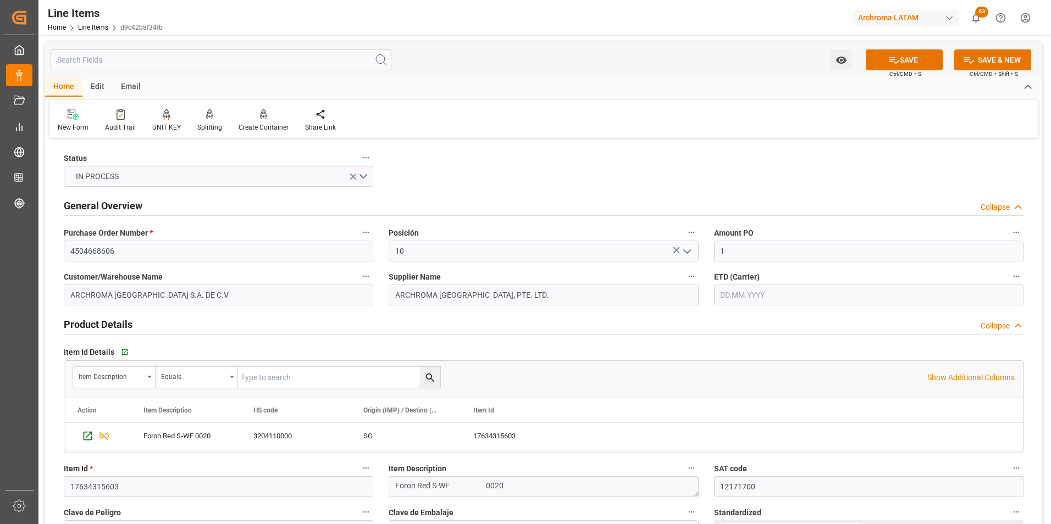
type textarea "9064590772"
click at [798, 251] on input "1" at bounding box center [868, 251] width 309 height 21
type input "0"
type input "25.55"
click at [767, 297] on input "text" at bounding box center [868, 295] width 309 height 21
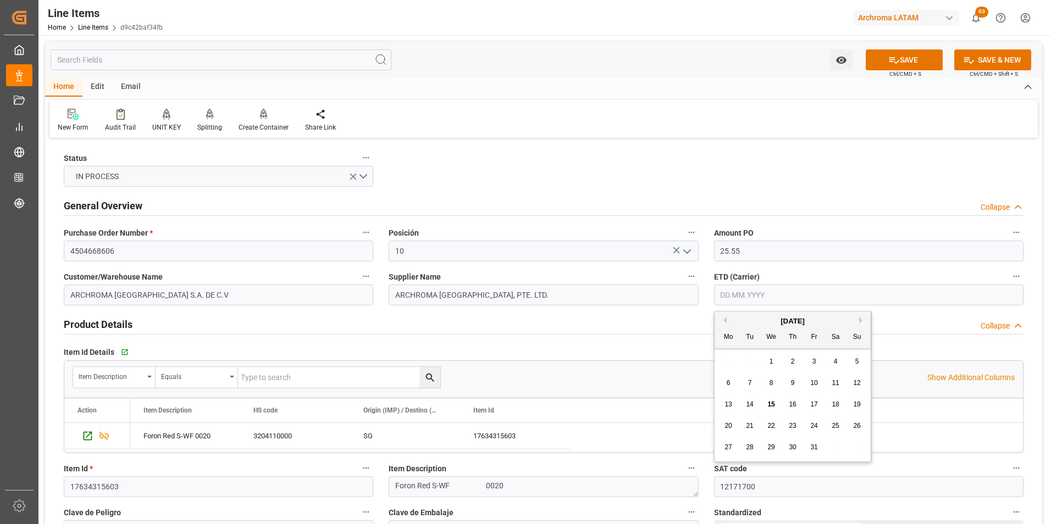
click at [722, 358] on div "29 30 1 2 3 4 5" at bounding box center [793, 361] width 150 height 21
click at [808, 401] on div "17" at bounding box center [814, 405] width 14 height 13
type input "17.10.2025"
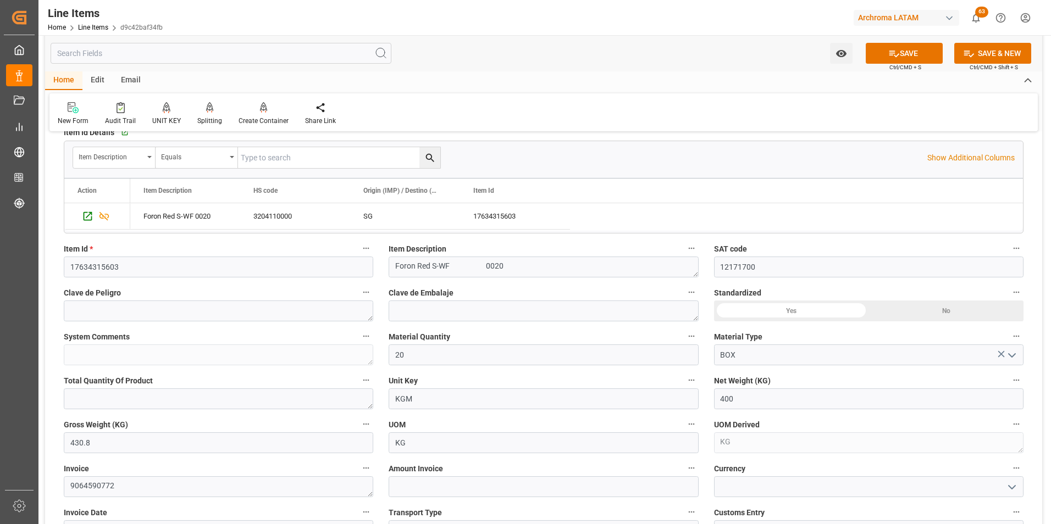
scroll to position [275, 0]
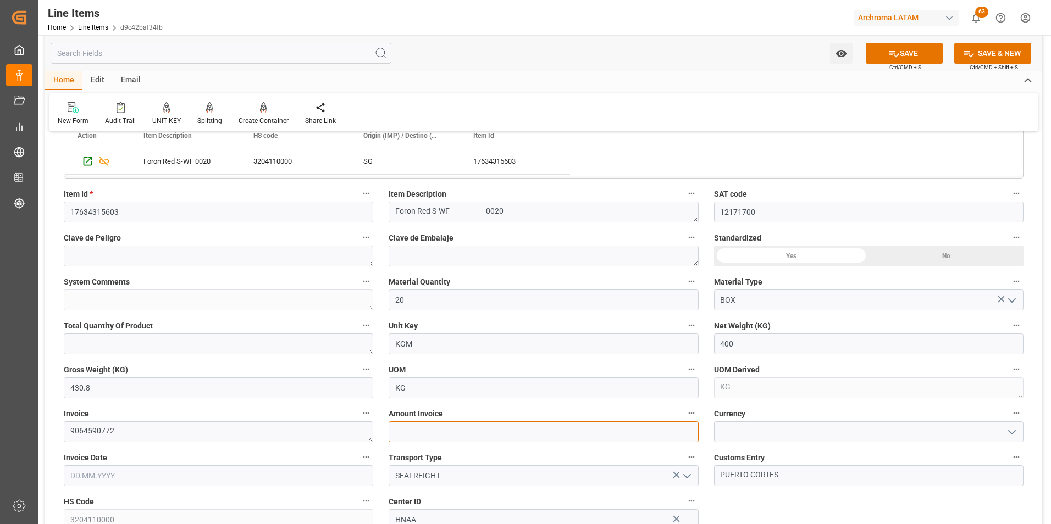
drag, startPoint x: 441, startPoint y: 436, endPoint x: 338, endPoint y: 433, distance: 103.4
click at [441, 436] on input "text" at bounding box center [543, 432] width 309 height 21
type input "10220"
click at [1009, 434] on icon "open menu" at bounding box center [1011, 432] width 13 height 13
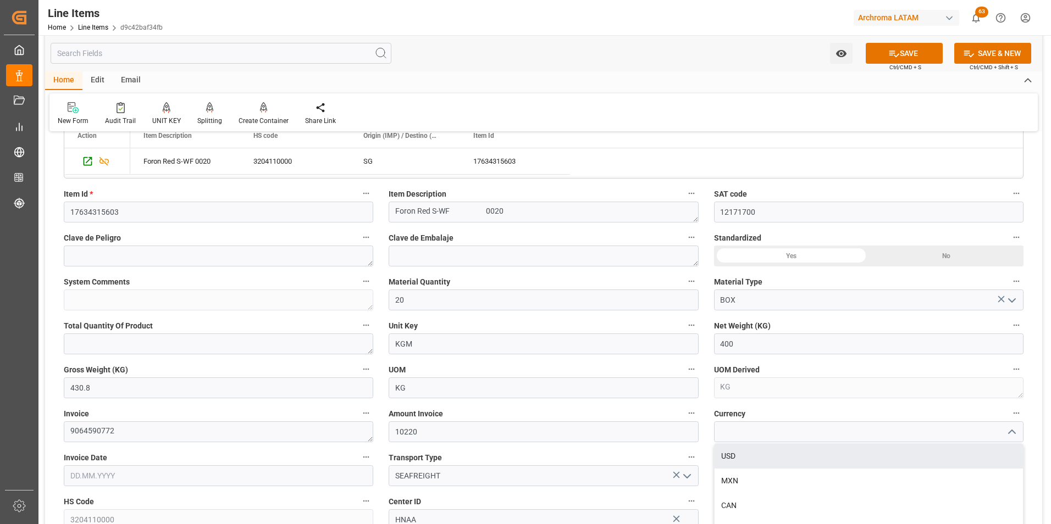
click at [983, 450] on div "USD" at bounding box center [869, 456] width 308 height 25
type input "USD"
click at [106, 469] on input "text" at bounding box center [218, 476] width 309 height 21
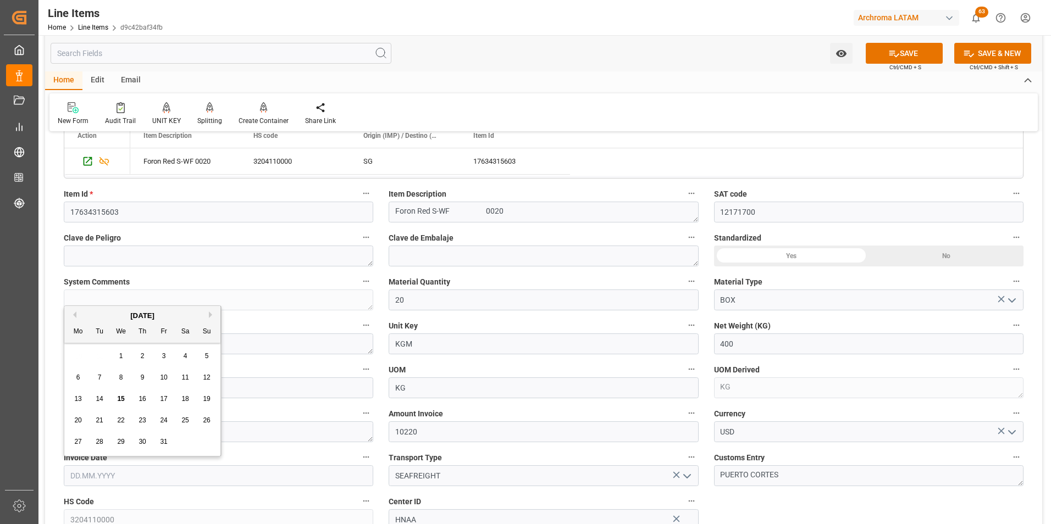
click at [75, 363] on div "29 30 1 2 3 4 5" at bounding box center [143, 356] width 150 height 21
click at [99, 401] on span "14" at bounding box center [99, 399] width 7 height 8
type input "[DATE]"
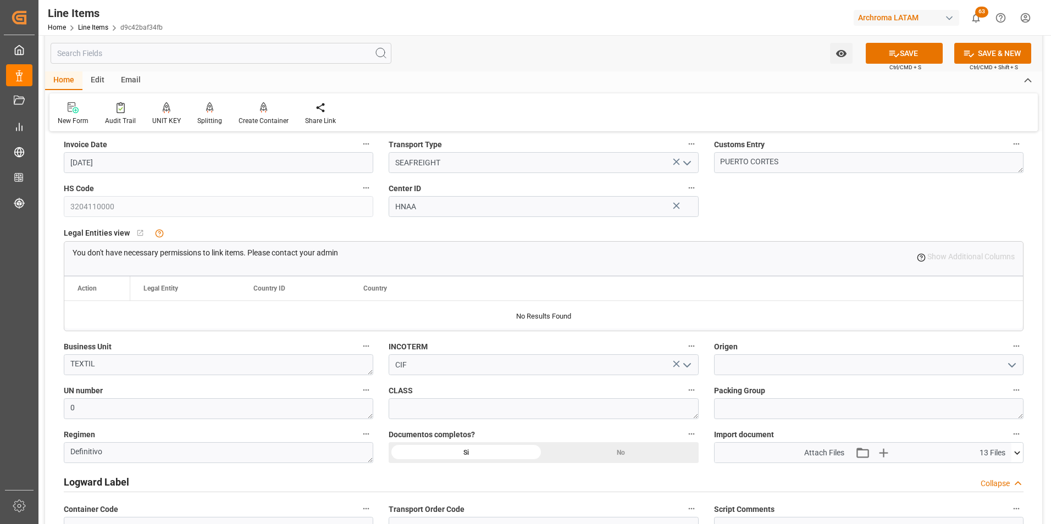
scroll to position [605, 0]
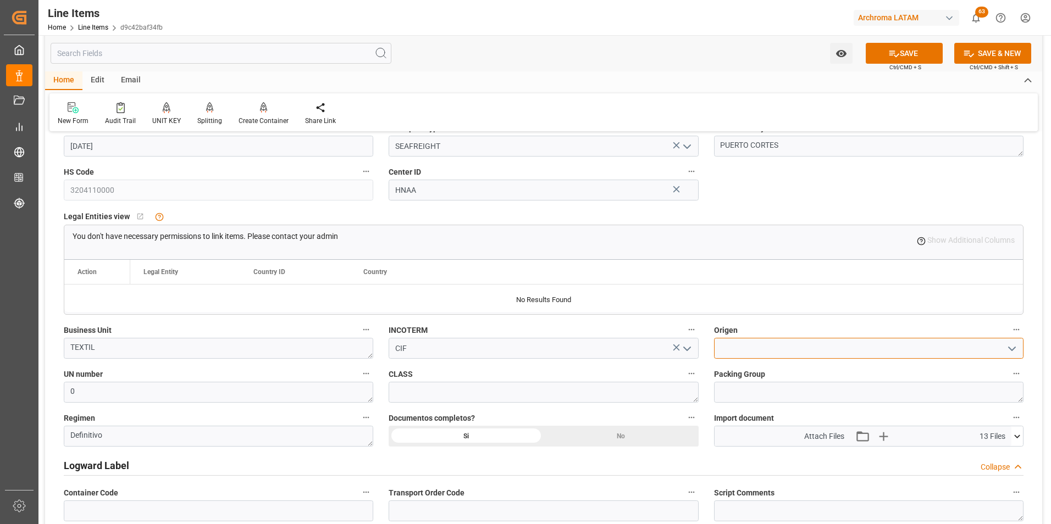
click at [851, 350] on input at bounding box center [868, 348] width 309 height 21
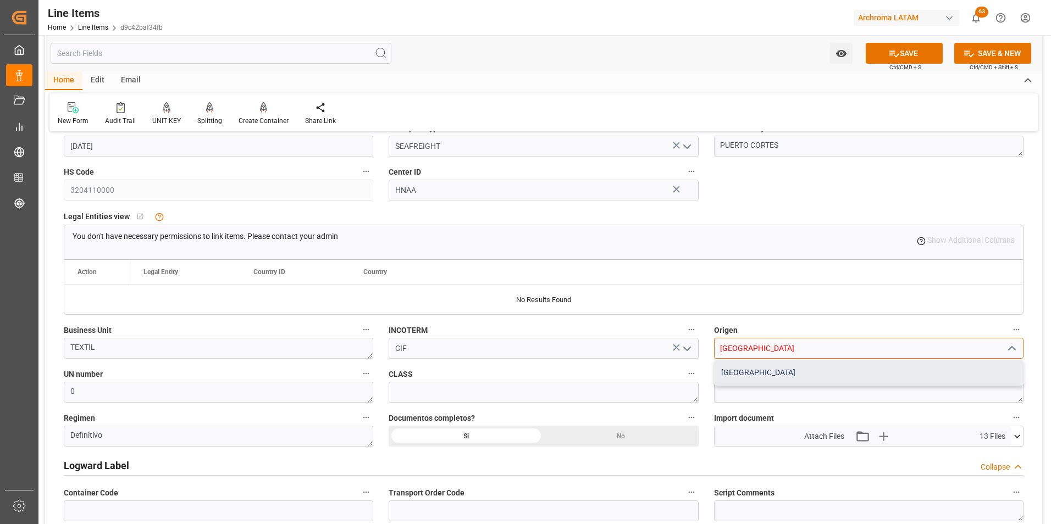
click at [839, 372] on div "CHINA" at bounding box center [869, 373] width 308 height 25
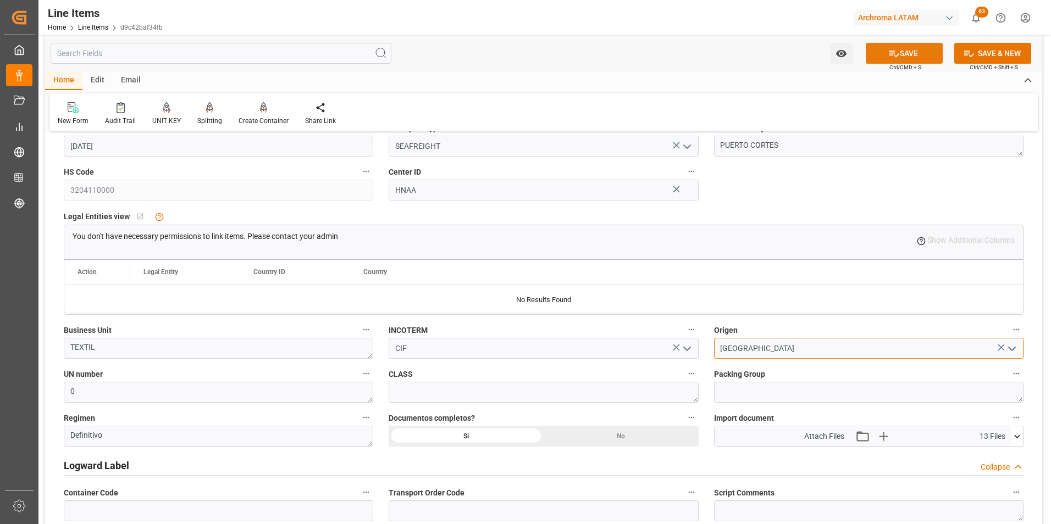
type input "CHINA"
click at [899, 49] on button "SAVE" at bounding box center [904, 53] width 77 height 21
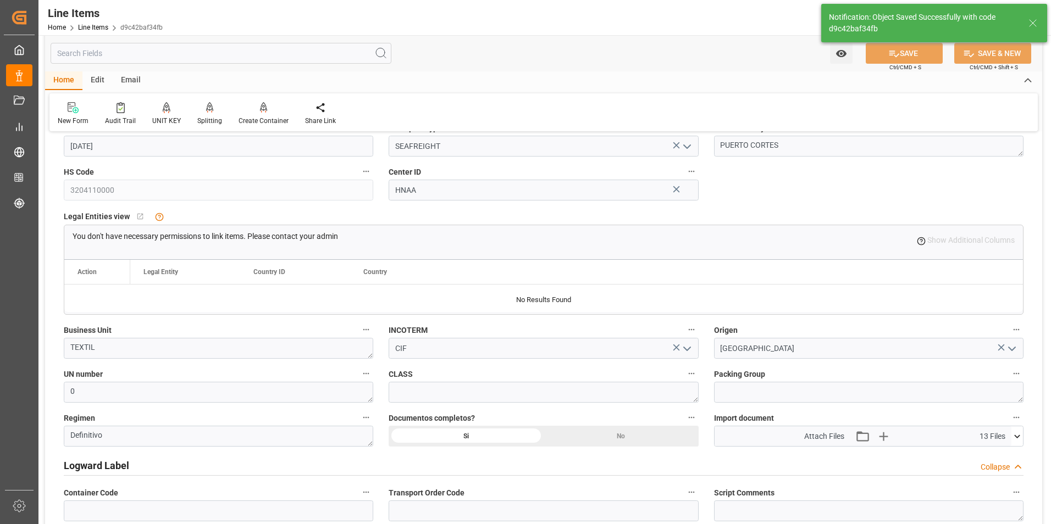
type textarea "20 BOX"
type input "15.10.2025 13:08"
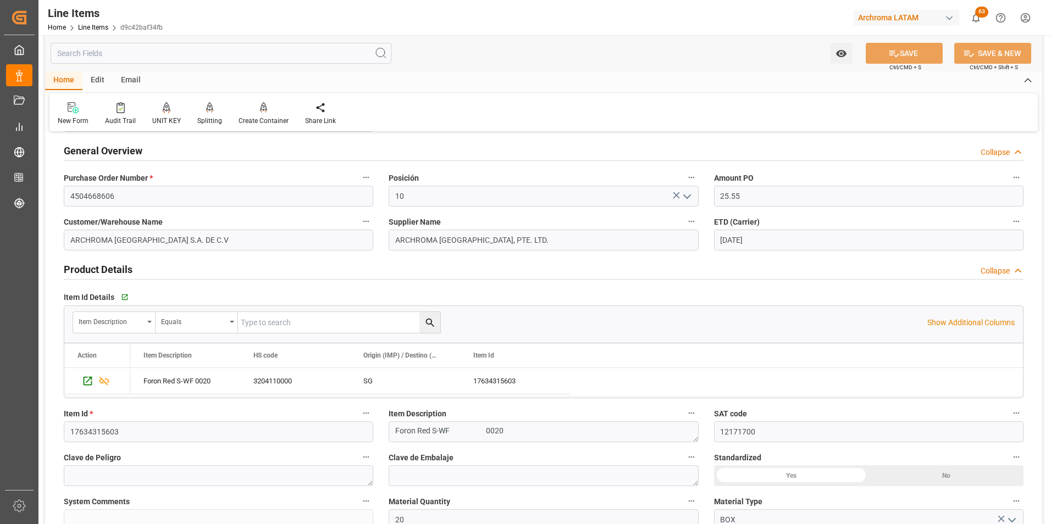
scroll to position [0, 0]
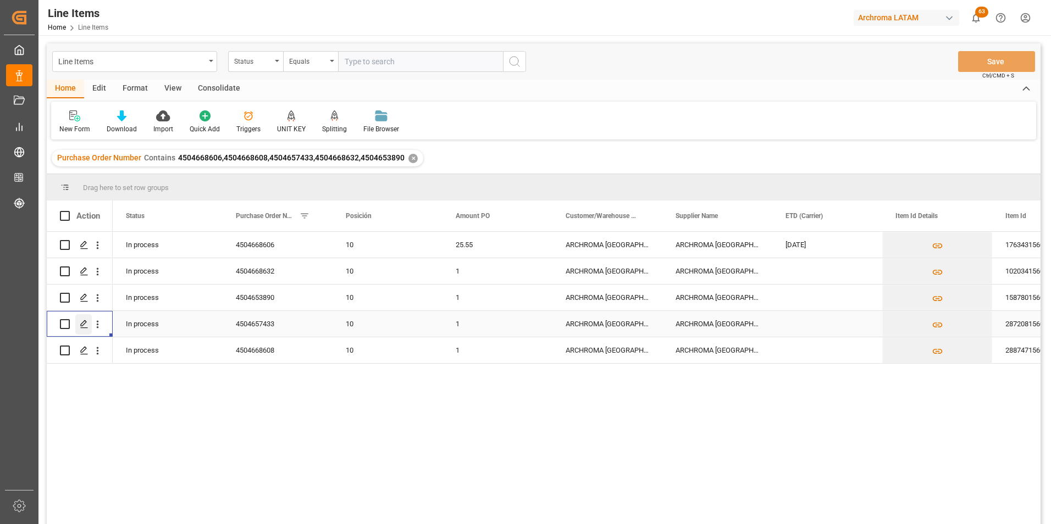
click at [86, 326] on icon "Press SPACE to select this row." at bounding box center [84, 324] width 9 height 9
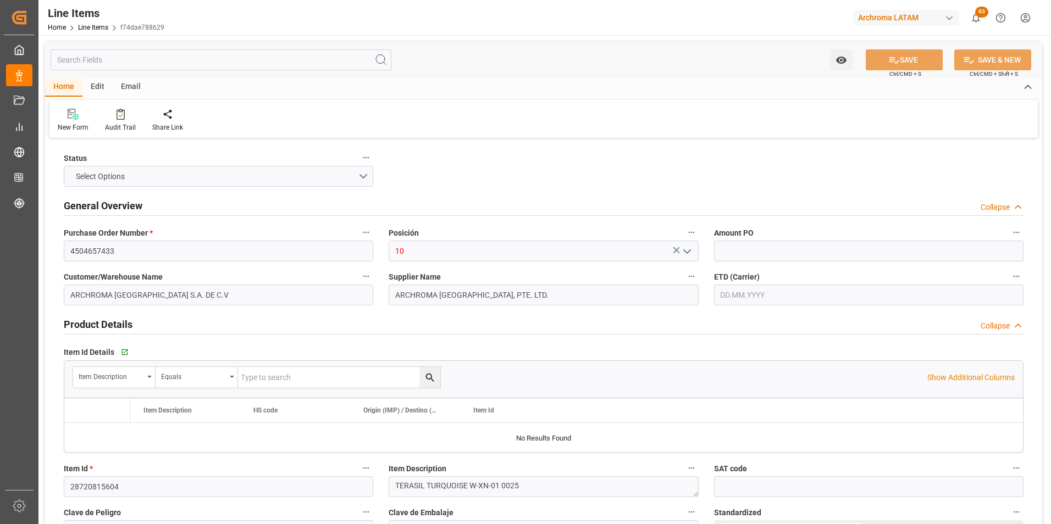
type input "1"
type input "425"
type input "15.10.2025 13:05"
type input "30.09.2025 17:20"
type input "21.08.2025"
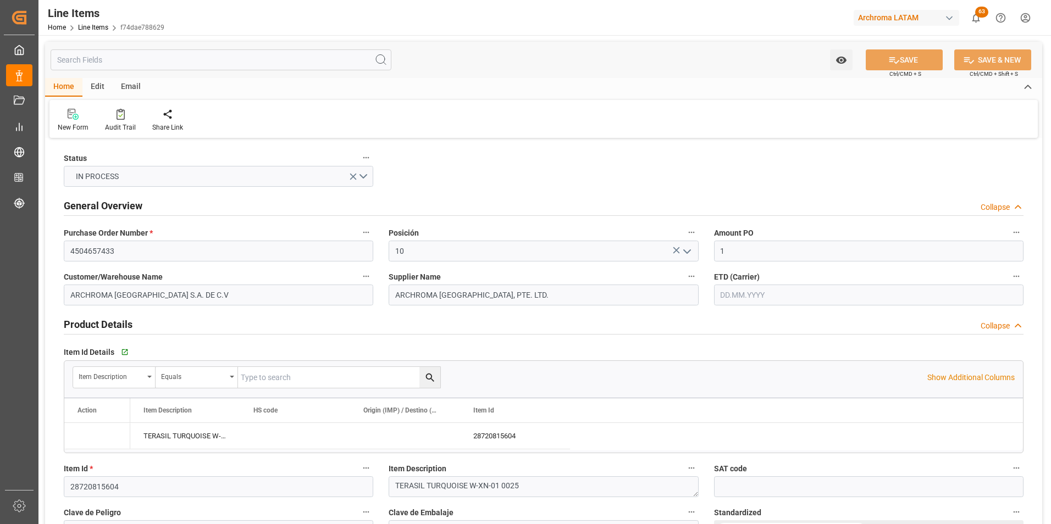
type input "17.10.2025"
drag, startPoint x: 735, startPoint y: 243, endPoint x: 707, endPoint y: 245, distance: 27.5
click at [707, 244] on div "Amount PO 1" at bounding box center [868, 244] width 325 height 44
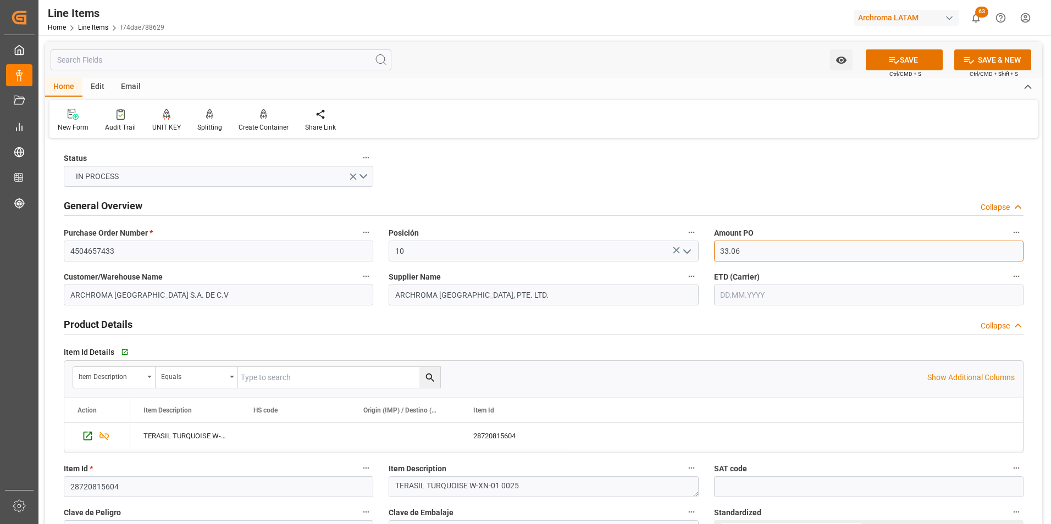
type input "33.06"
click at [746, 291] on input "text" at bounding box center [868, 295] width 309 height 21
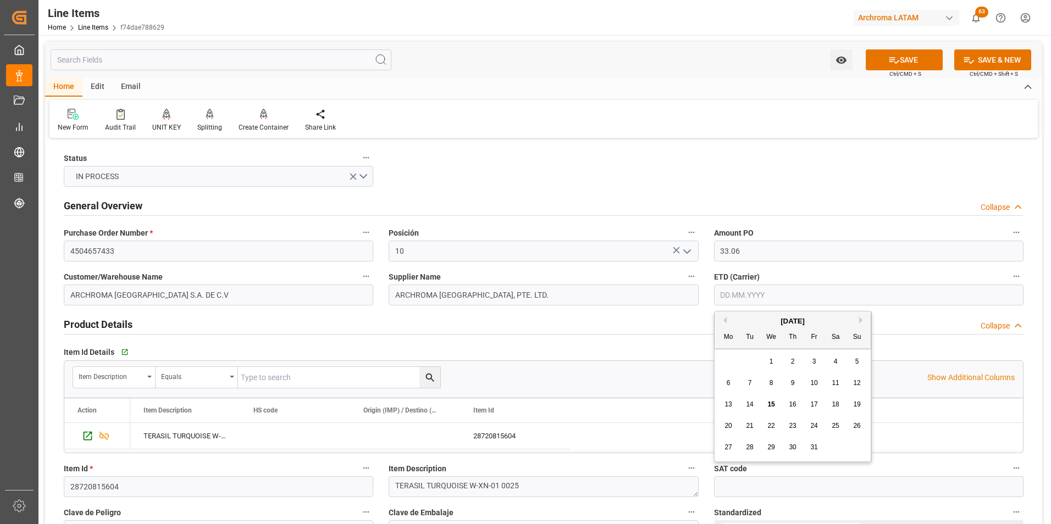
click at [724, 356] on div "29 30 1 2 3 4 5" at bounding box center [793, 361] width 150 height 21
click at [810, 405] on div "17" at bounding box center [814, 405] width 14 height 13
type input "17.10.2025"
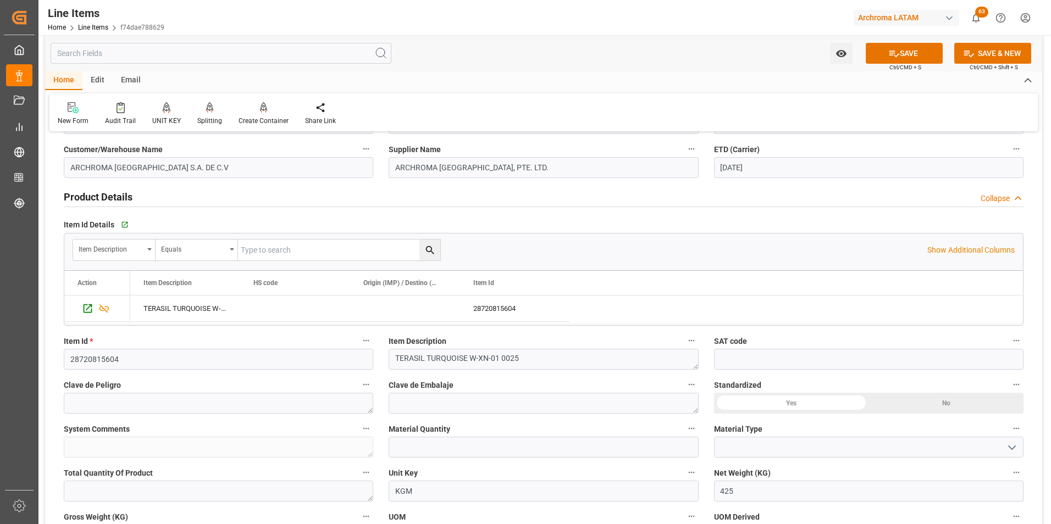
scroll to position [165, 0]
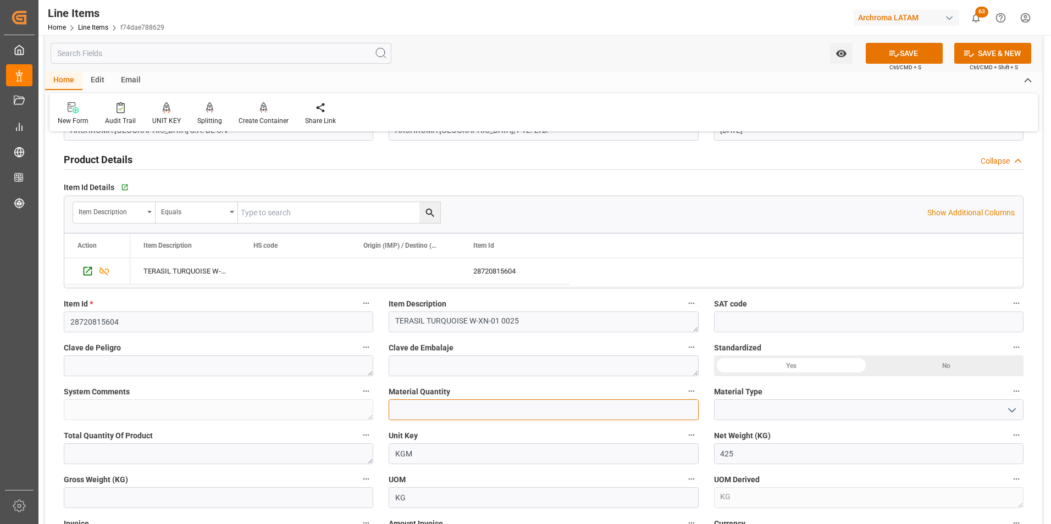
click at [488, 412] on input "text" at bounding box center [543, 410] width 309 height 21
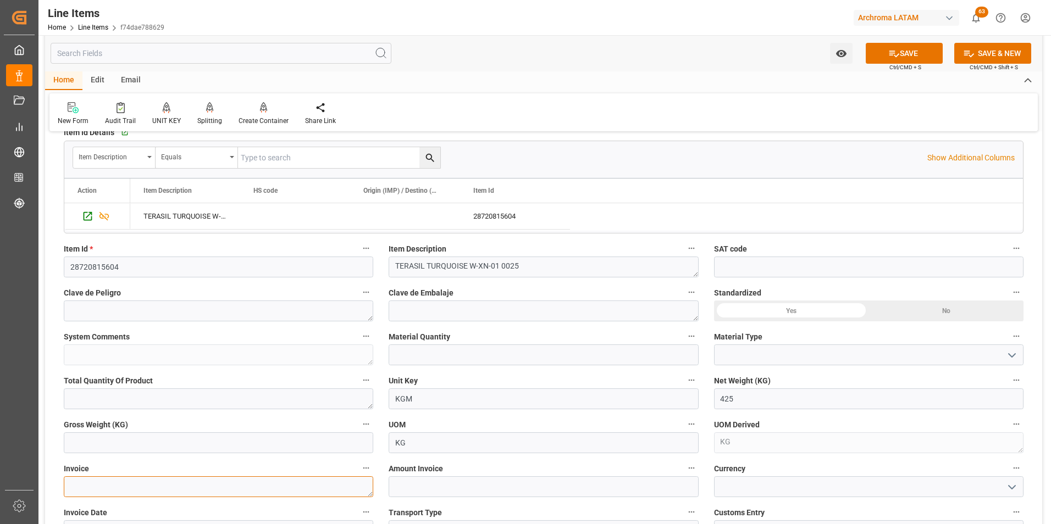
click at [155, 485] on textarea at bounding box center [218, 487] width 309 height 21
paste textarea "9064590772"
type textarea "9064590772"
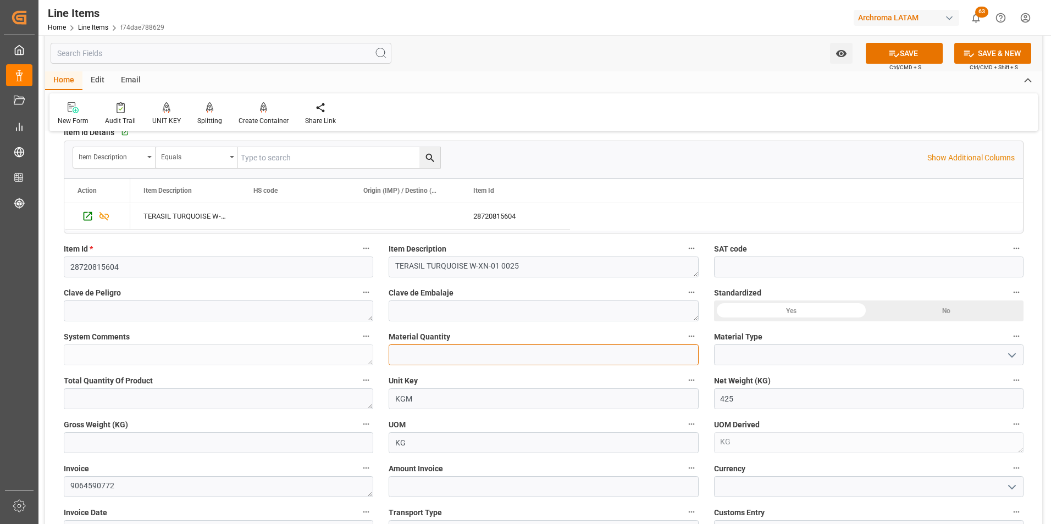
click at [451, 355] on input "text" at bounding box center [543, 355] width 309 height 21
type input "17"
click at [1007, 349] on button "open menu" at bounding box center [1011, 355] width 16 height 17
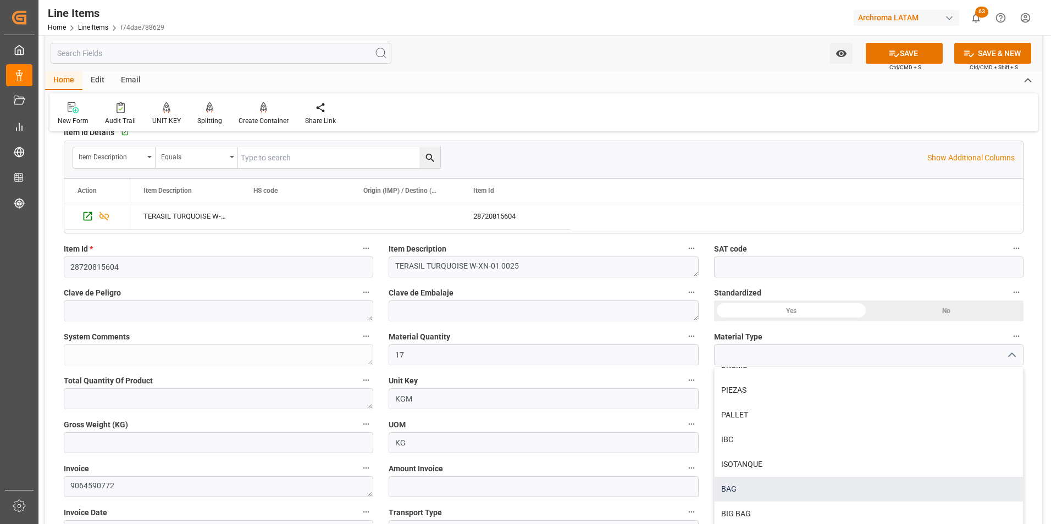
scroll to position [275, 0]
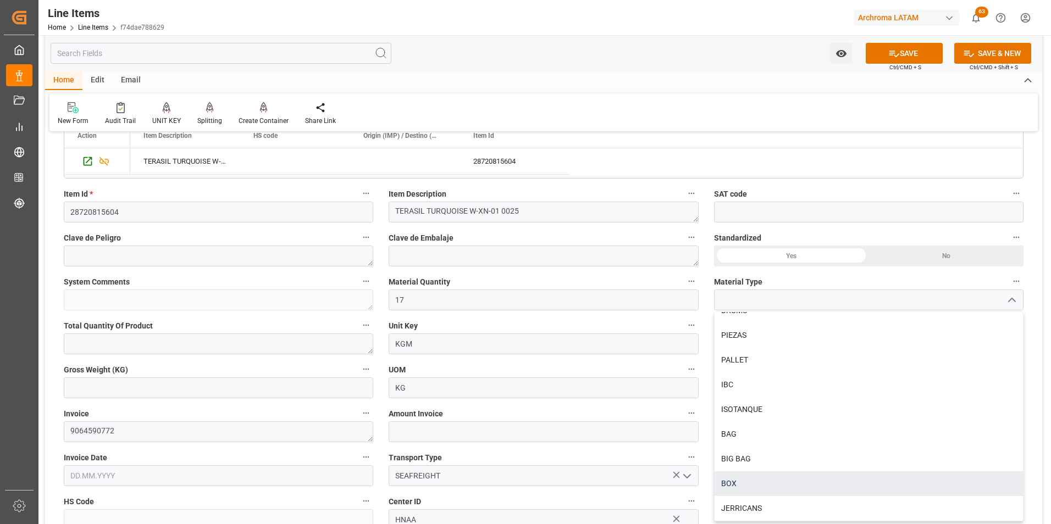
click at [756, 487] on div "BOX" at bounding box center [869, 484] width 308 height 25
type input "BOX"
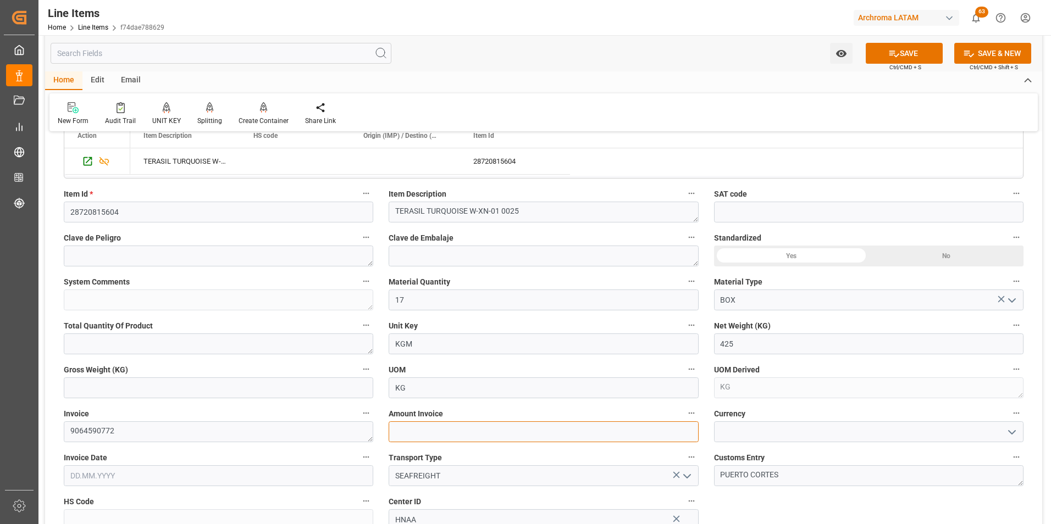
click at [422, 431] on input "text" at bounding box center [543, 432] width 309 height 21
type input "14050.5"
click at [1008, 434] on icon "open menu" at bounding box center [1011, 432] width 13 height 13
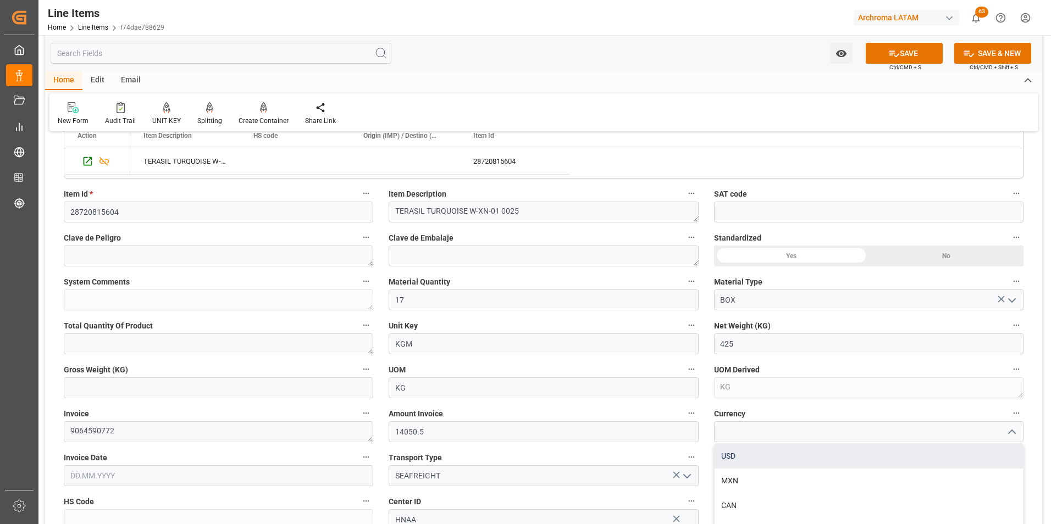
click at [948, 449] on div "USD" at bounding box center [869, 456] width 308 height 25
type input "USD"
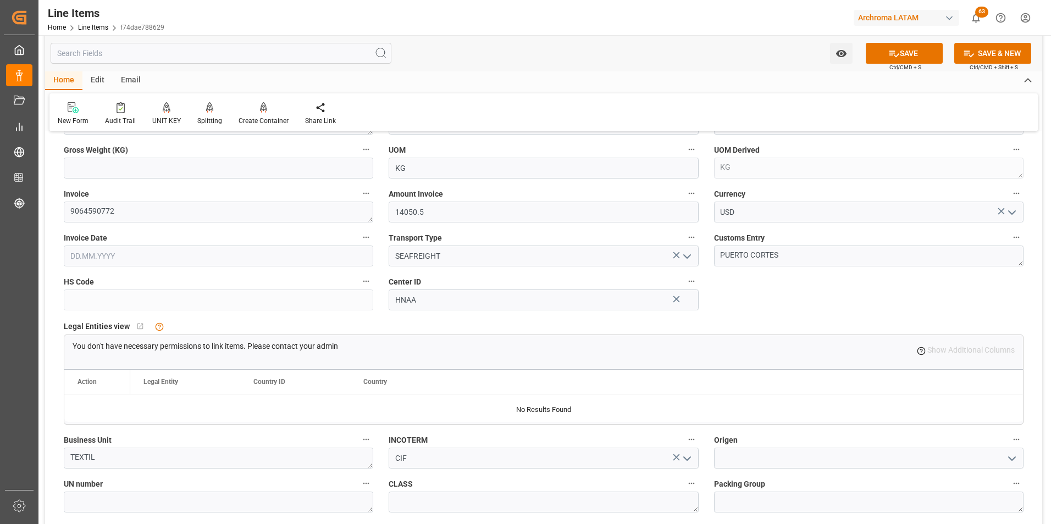
scroll to position [605, 0]
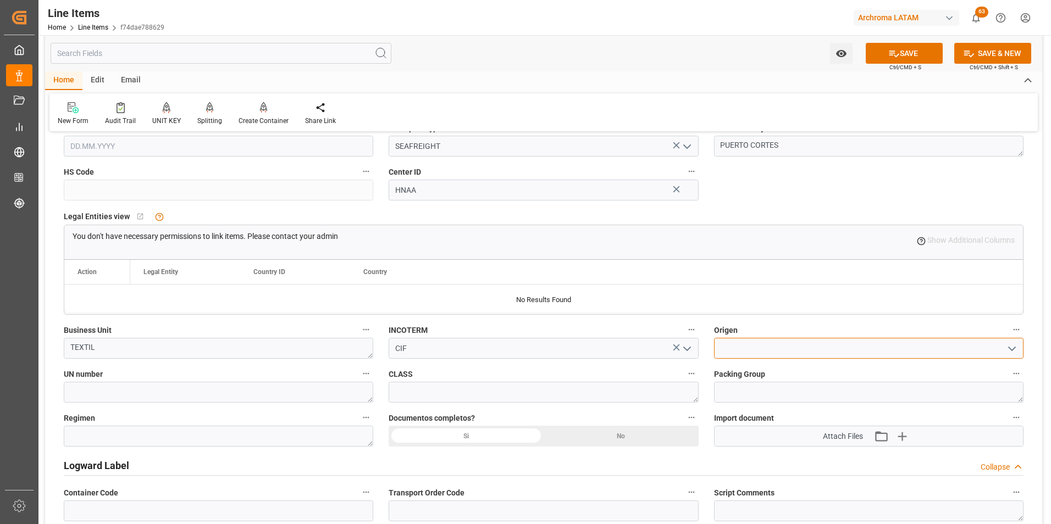
click at [789, 341] on input at bounding box center [868, 348] width 309 height 21
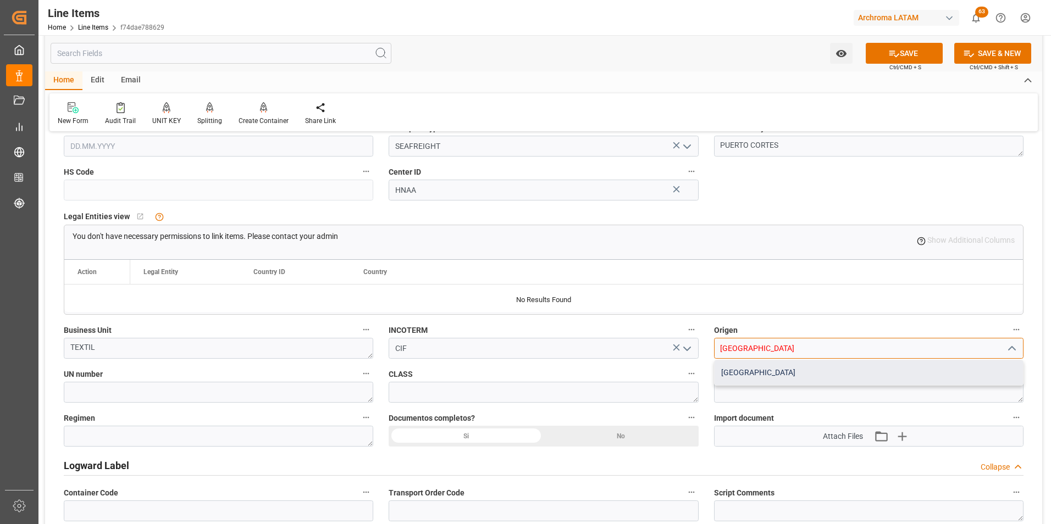
click at [733, 378] on div "CHINA" at bounding box center [869, 373] width 308 height 25
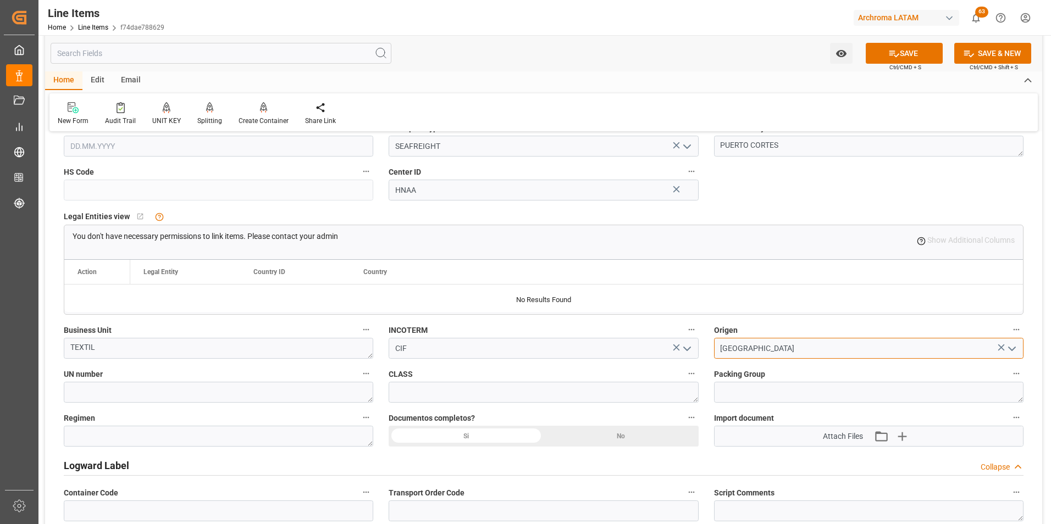
type input "CHINA"
click at [504, 434] on div "Si" at bounding box center [466, 436] width 155 height 21
click at [199, 431] on textarea at bounding box center [218, 436] width 309 height 21
type textarea "Definitivo"
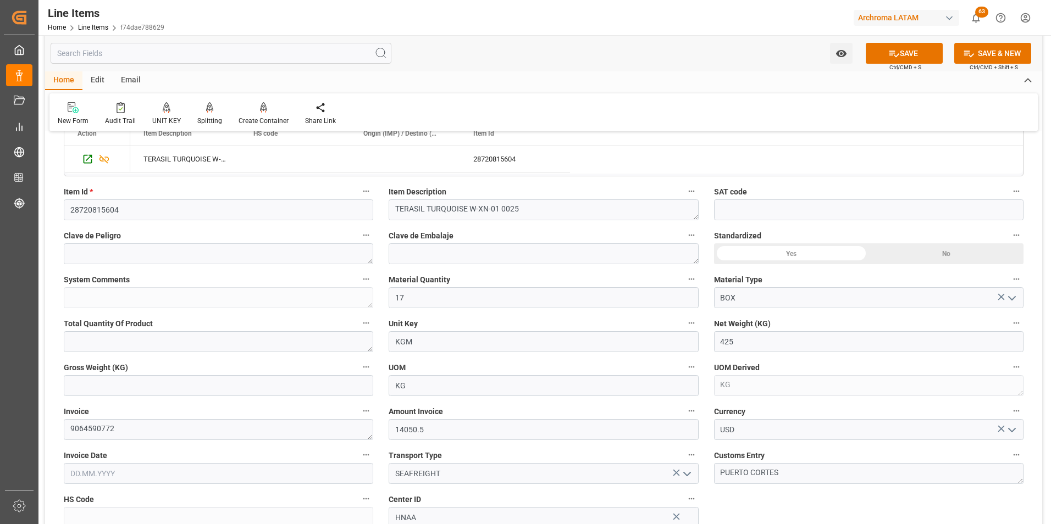
scroll to position [275, 0]
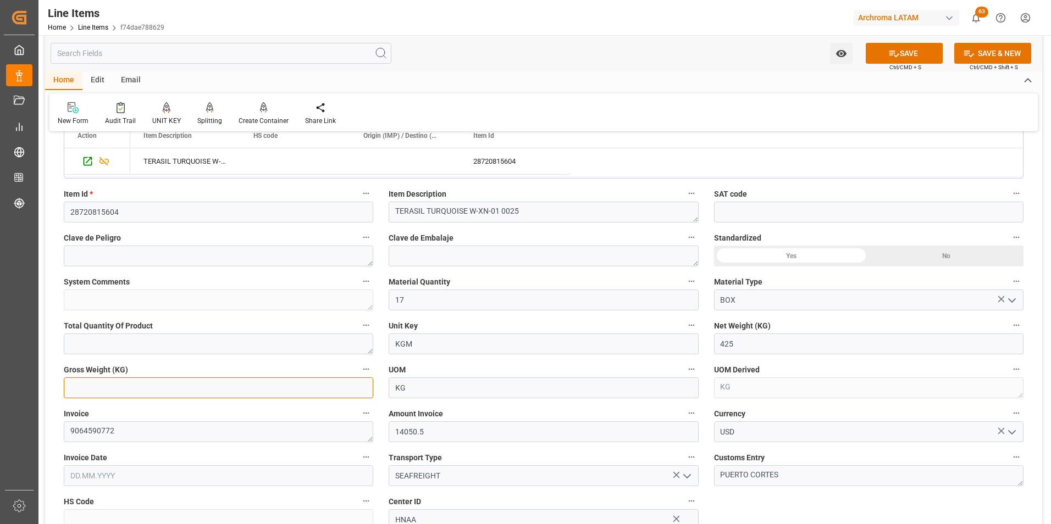
click at [203, 384] on input "text" at bounding box center [218, 388] width 309 height 21
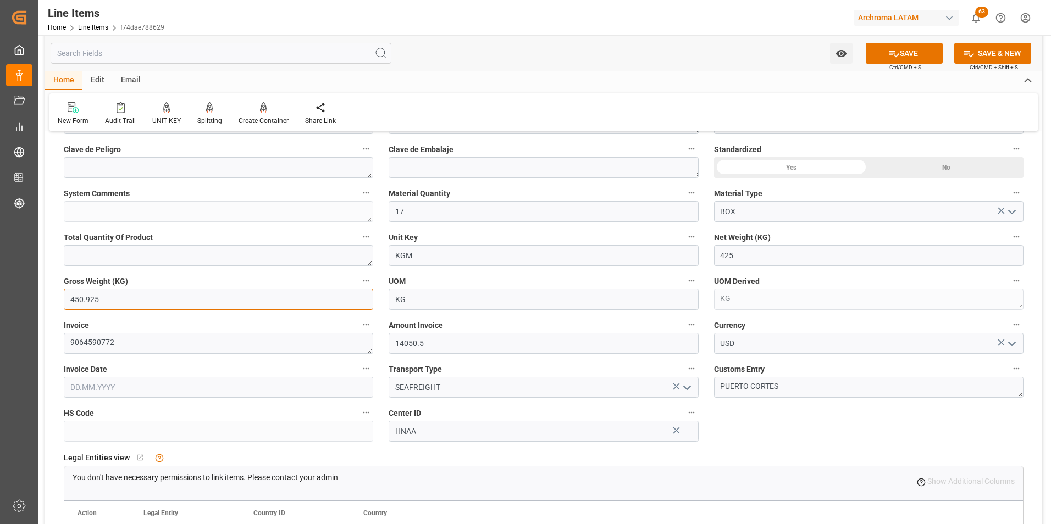
scroll to position [385, 0]
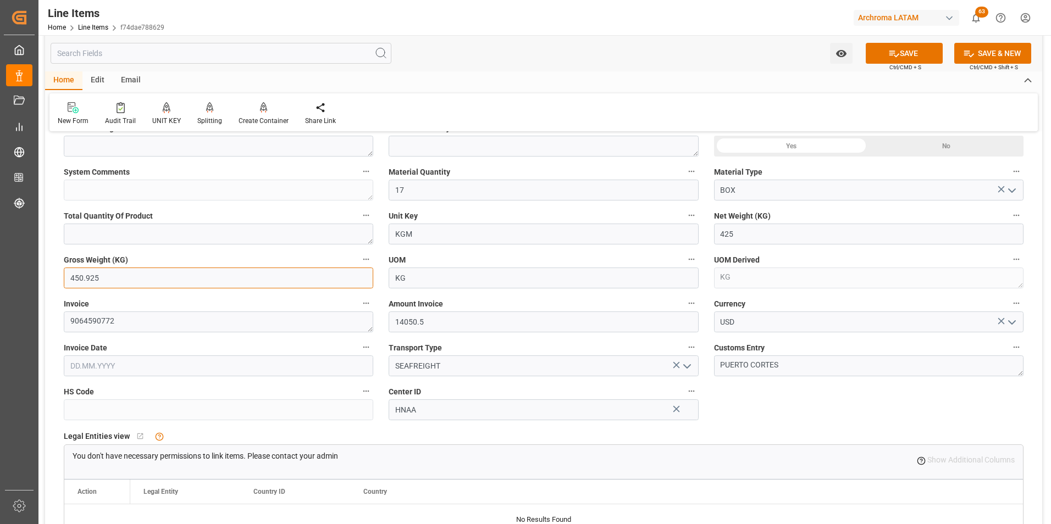
type input "450.925"
click at [148, 358] on input "text" at bounding box center [218, 366] width 309 height 21
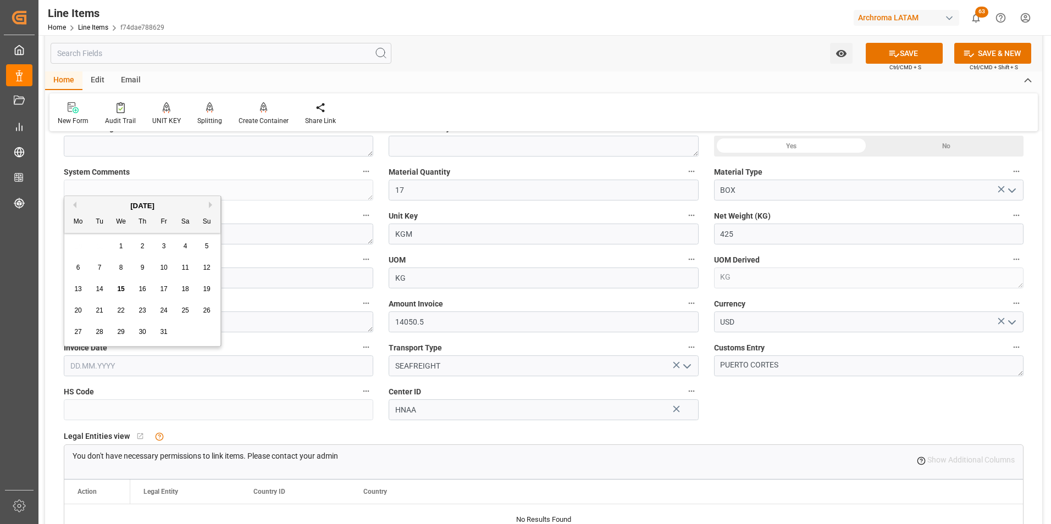
click at [102, 287] on span "14" at bounding box center [99, 289] width 7 height 8
type input "[DATE]"
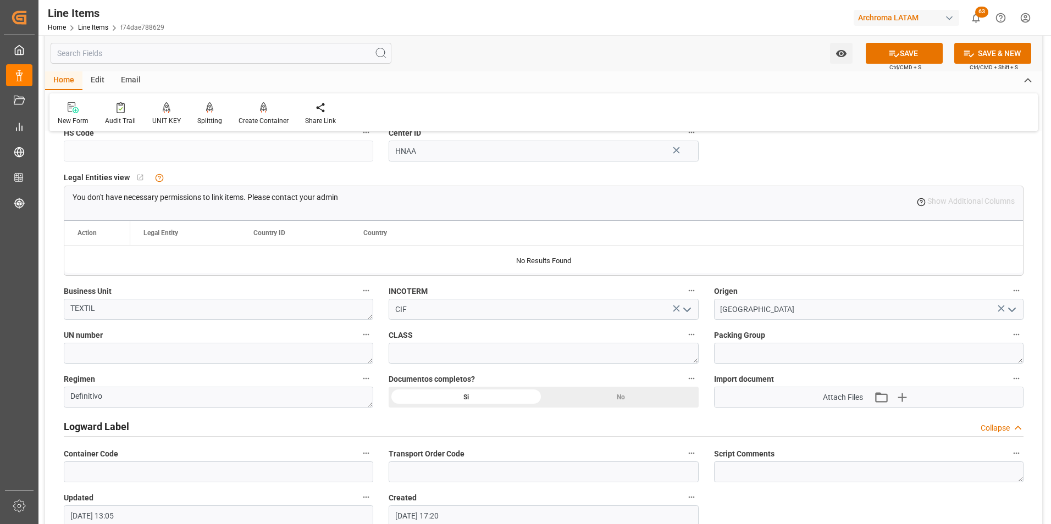
scroll to position [660, 0]
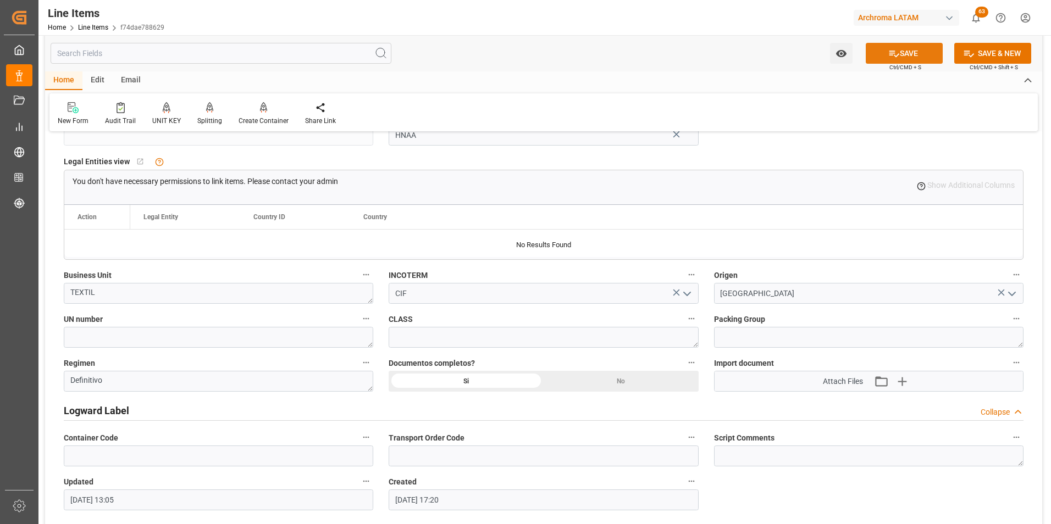
click at [901, 51] on button "SAVE" at bounding box center [904, 53] width 77 height 21
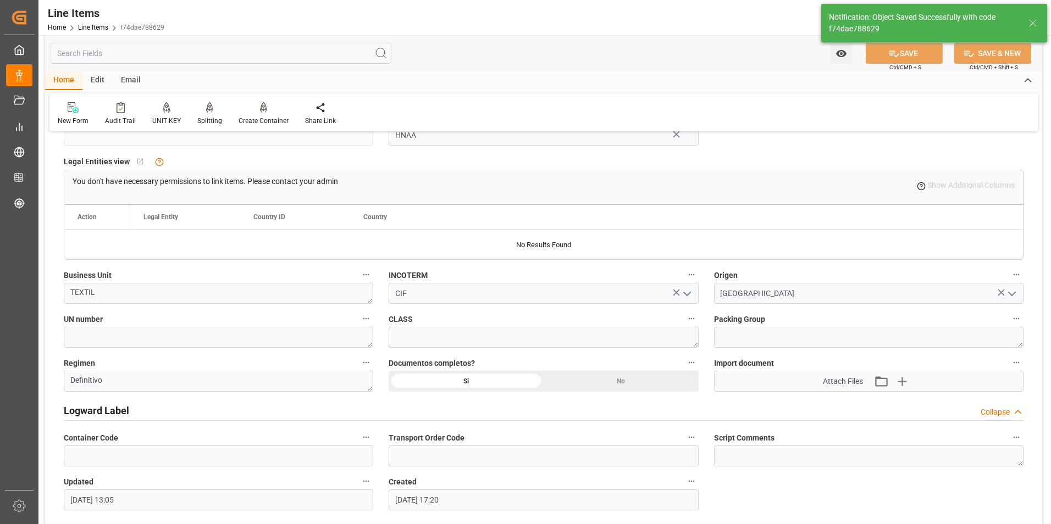
type textarea "17 BOX"
type input "15.10.2025 13:10"
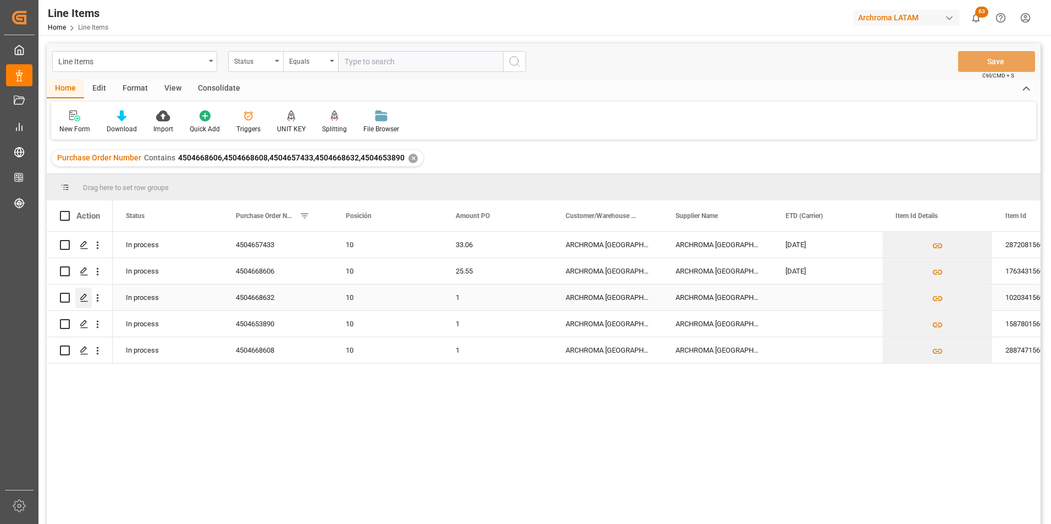
click at [80, 296] on icon "Press SPACE to select this row." at bounding box center [84, 298] width 9 height 9
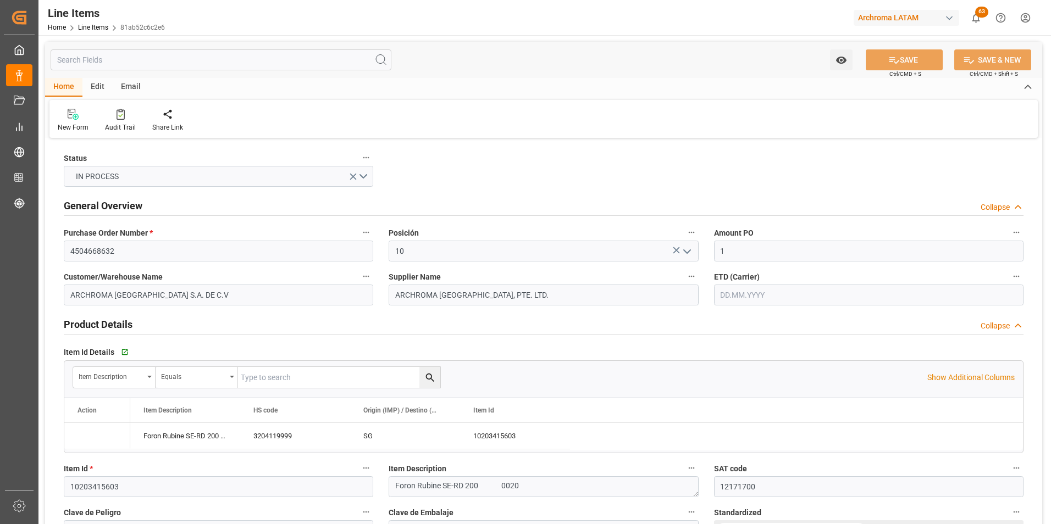
type input "1"
type input "12171700"
type input "360"
type input "3204119999"
type input "15.10.2025 13:05"
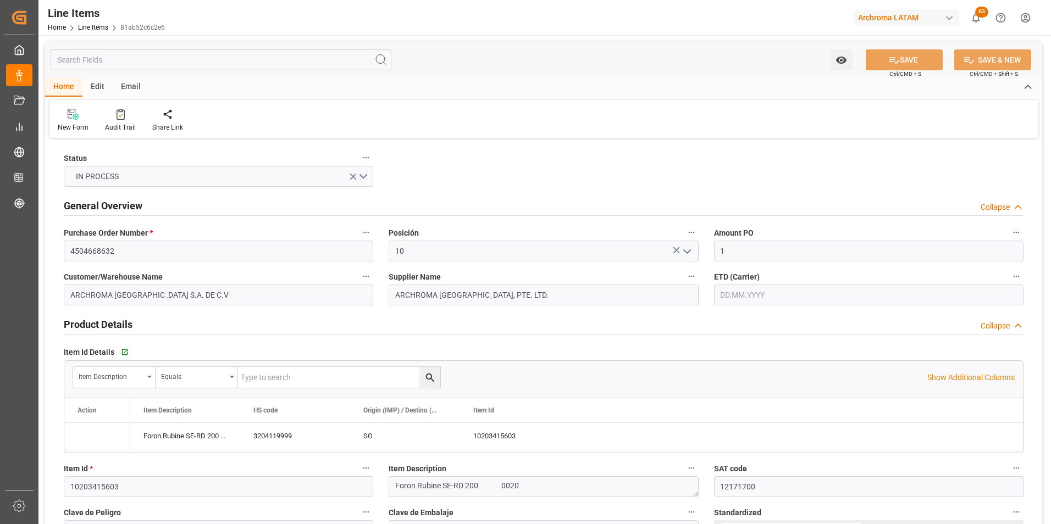
type input "30.09.2025 17:20"
type input "19.09.2025"
type input "17.10.2025"
drag, startPoint x: 729, startPoint y: 251, endPoint x: 699, endPoint y: 251, distance: 29.7
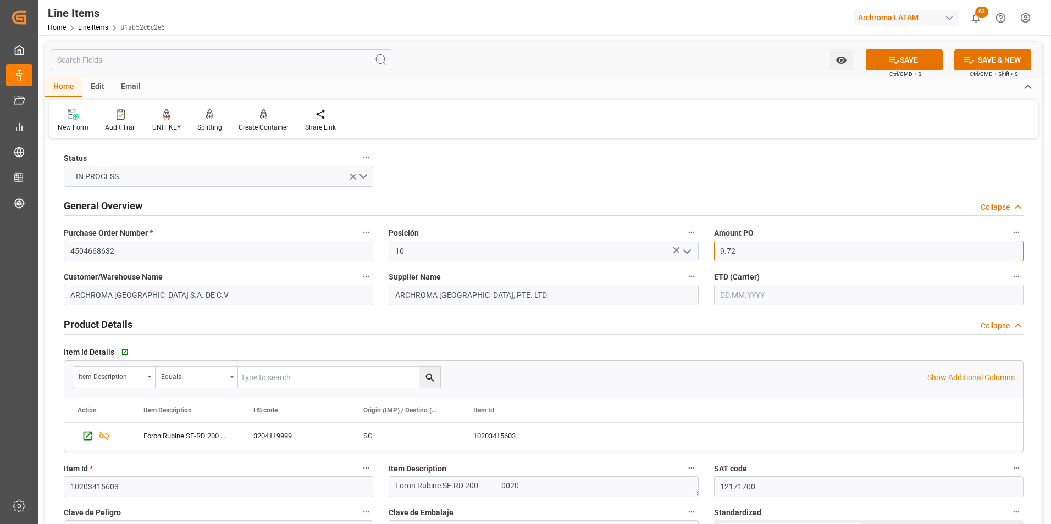
type input "9.72"
click at [773, 295] on input "text" at bounding box center [868, 295] width 309 height 21
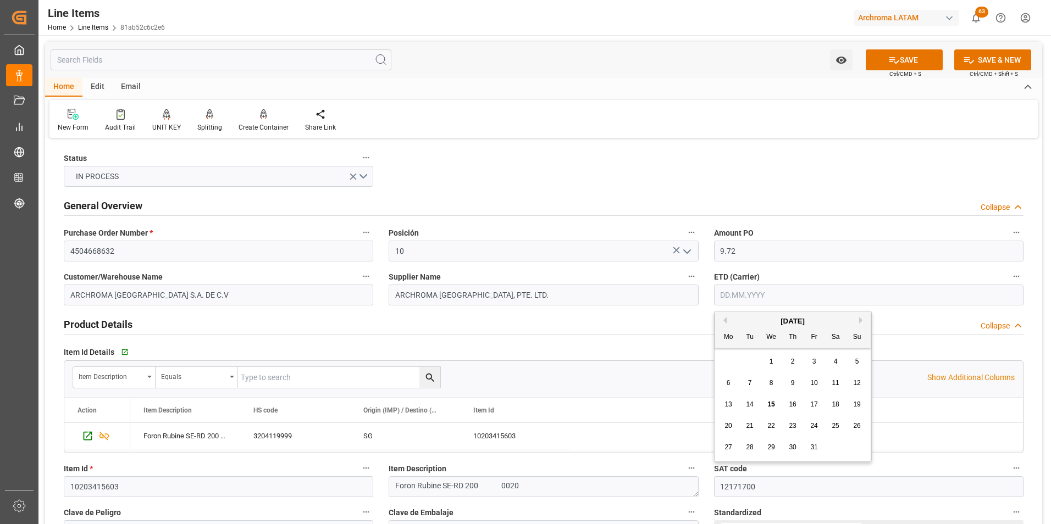
click at [728, 358] on div "29 30 1 2 3 4 5" at bounding box center [793, 361] width 150 height 21
click at [818, 403] on div "17" at bounding box center [814, 405] width 14 height 13
type input "17.10.2025"
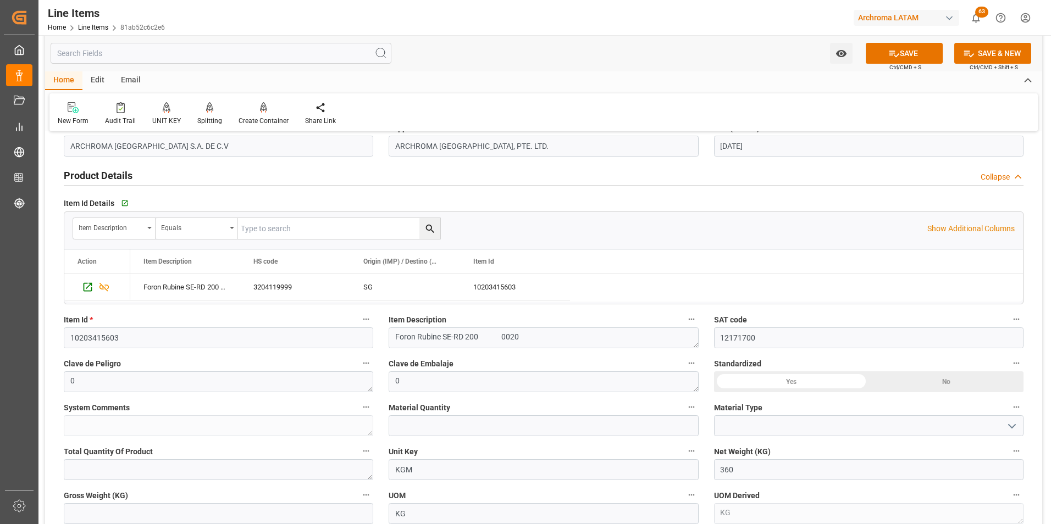
scroll to position [165, 0]
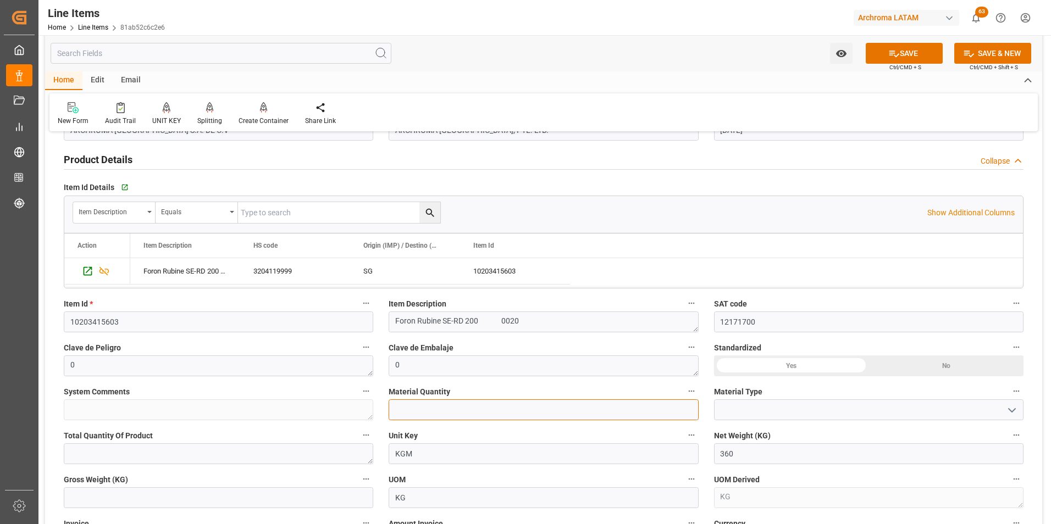
click at [482, 412] on input "text" at bounding box center [543, 410] width 309 height 21
type input "18"
click at [1005, 408] on icon "open menu" at bounding box center [1011, 410] width 13 height 13
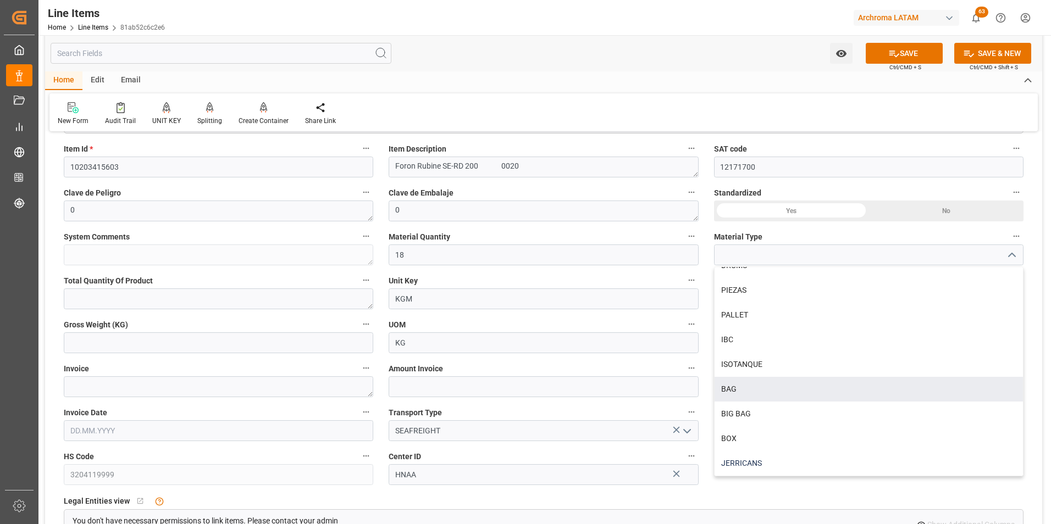
scroll to position [330, 0]
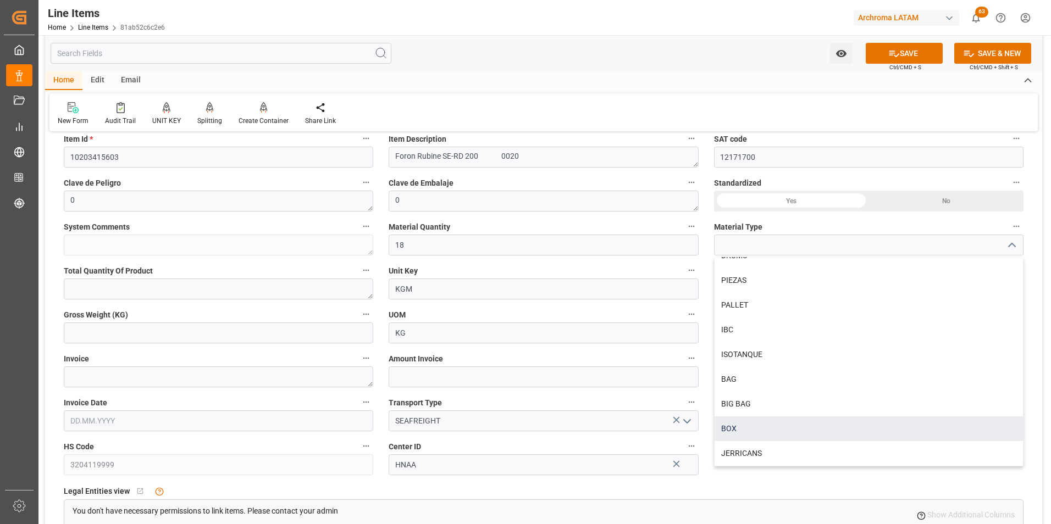
click at [811, 434] on div "BOX" at bounding box center [869, 429] width 308 height 25
type input "BOX"
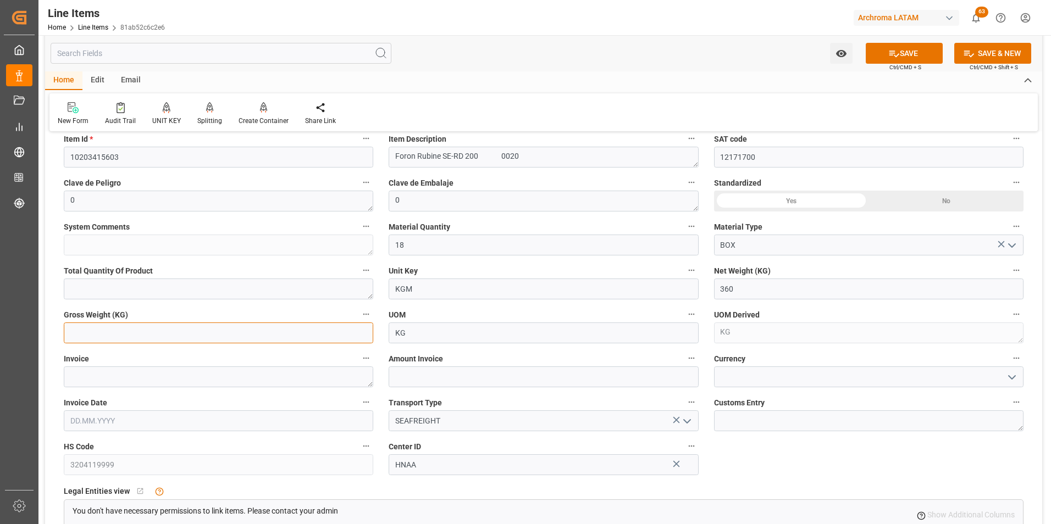
click at [230, 334] on input "text" at bounding box center [218, 333] width 309 height 21
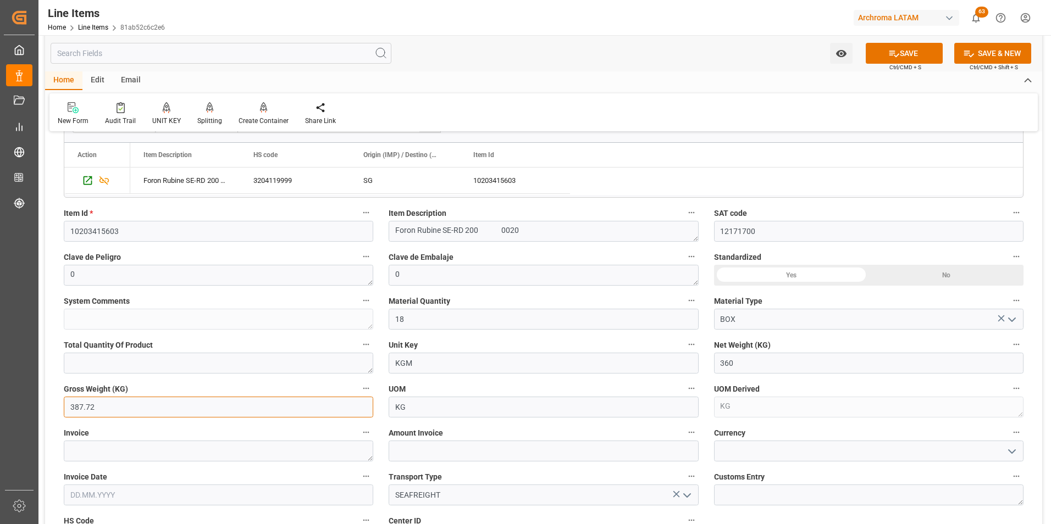
scroll to position [275, 0]
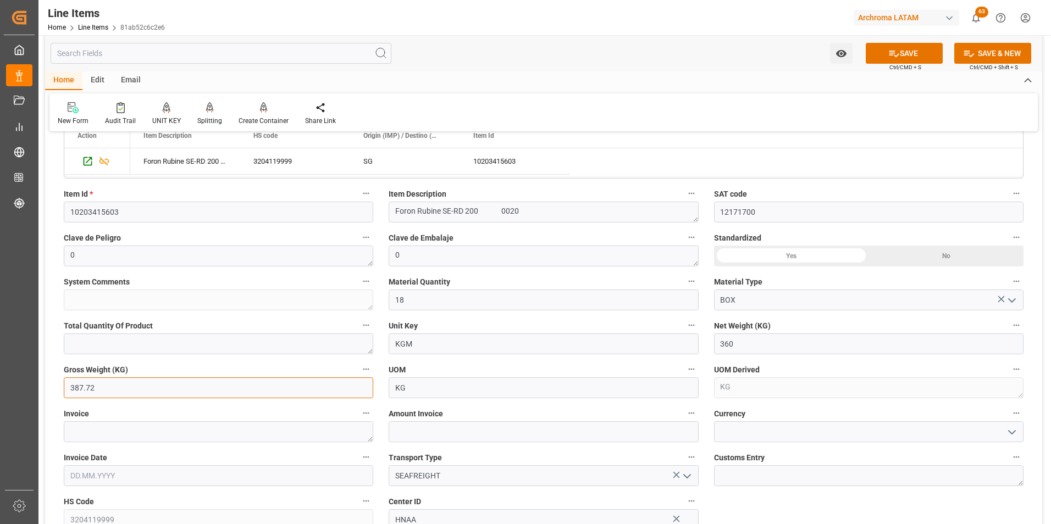
type input "387.72"
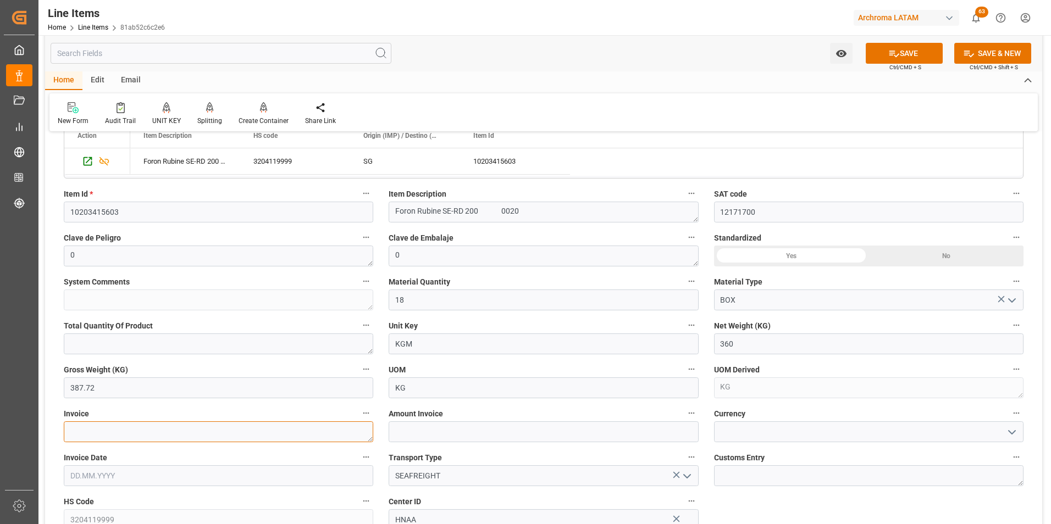
click at [198, 430] on textarea at bounding box center [218, 432] width 309 height 21
paste textarea "9064590773"
type textarea "9064590773"
click at [180, 479] on input "text" at bounding box center [218, 476] width 309 height 21
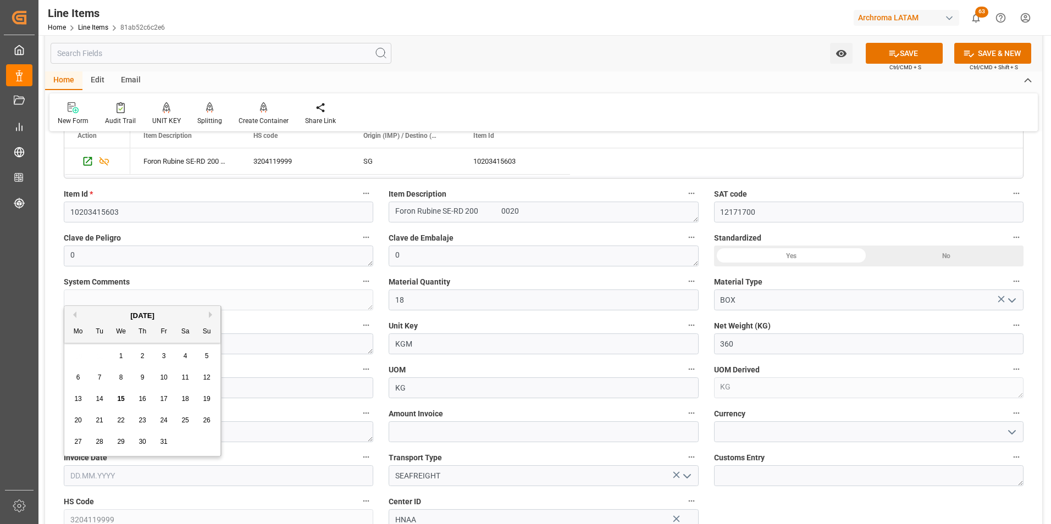
click at [79, 352] on div "29 30 1 2 3 4 5" at bounding box center [143, 356] width 150 height 21
click at [99, 400] on span "14" at bounding box center [99, 399] width 7 height 8
type input "[DATE]"
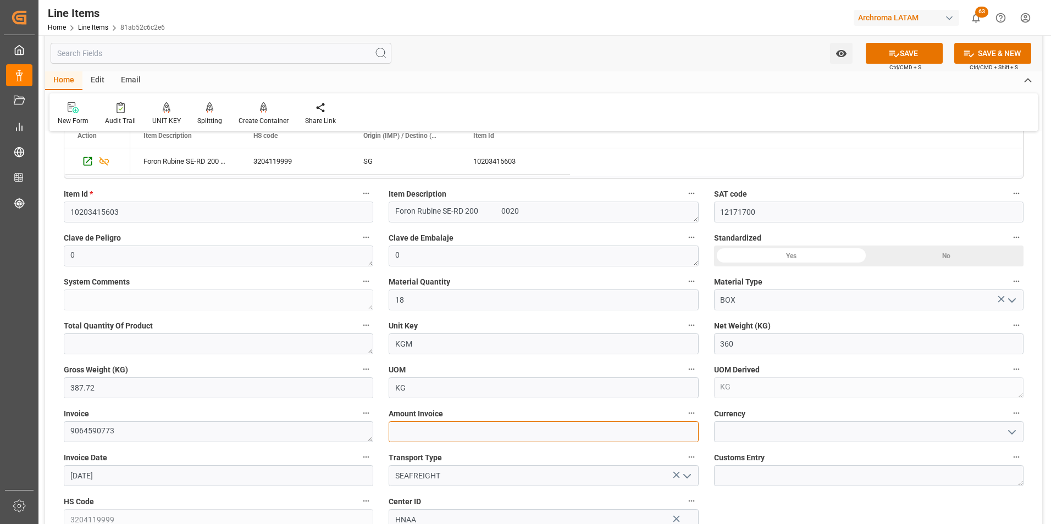
click at [428, 436] on input "text" at bounding box center [543, 432] width 309 height 21
type input "3499.2"
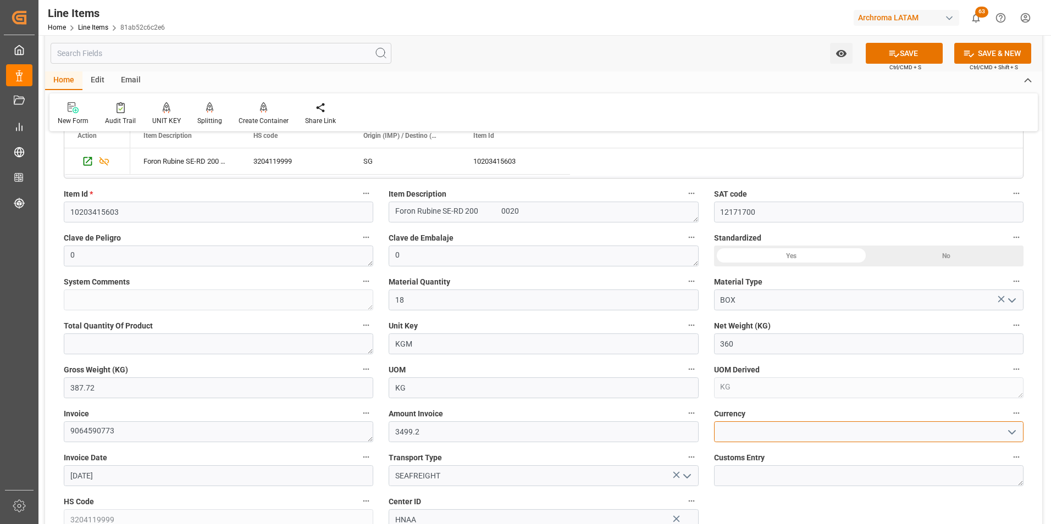
click at [768, 431] on input at bounding box center [868, 432] width 309 height 21
click at [1006, 433] on icon "open menu" at bounding box center [1011, 432] width 13 height 13
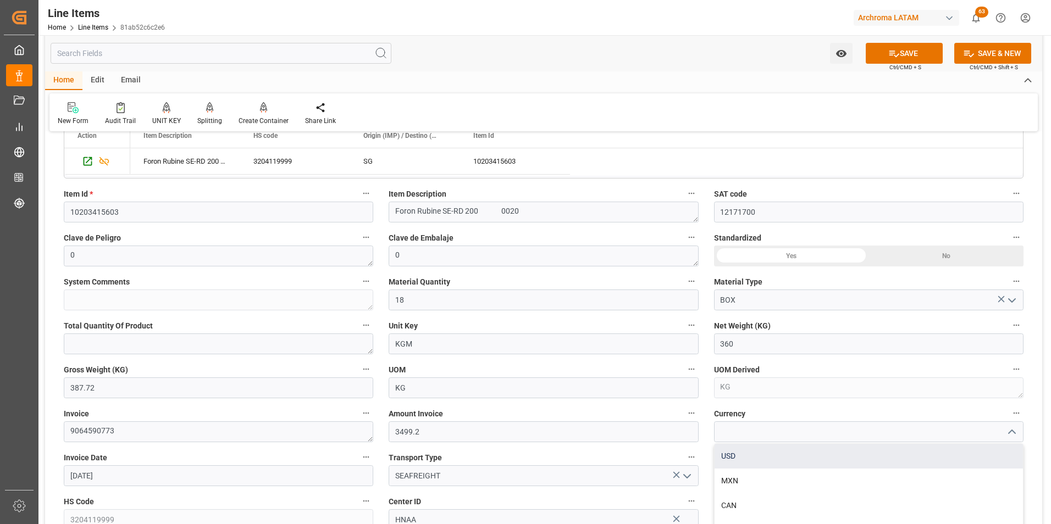
click at [966, 451] on div "USD" at bounding box center [869, 456] width 308 height 25
type input "USD"
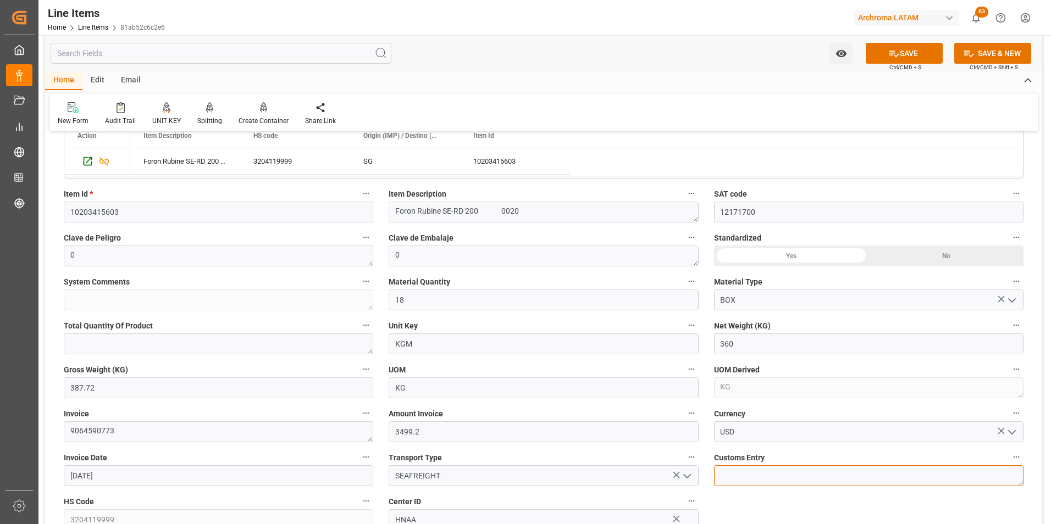
click at [801, 471] on textarea at bounding box center [868, 476] width 309 height 21
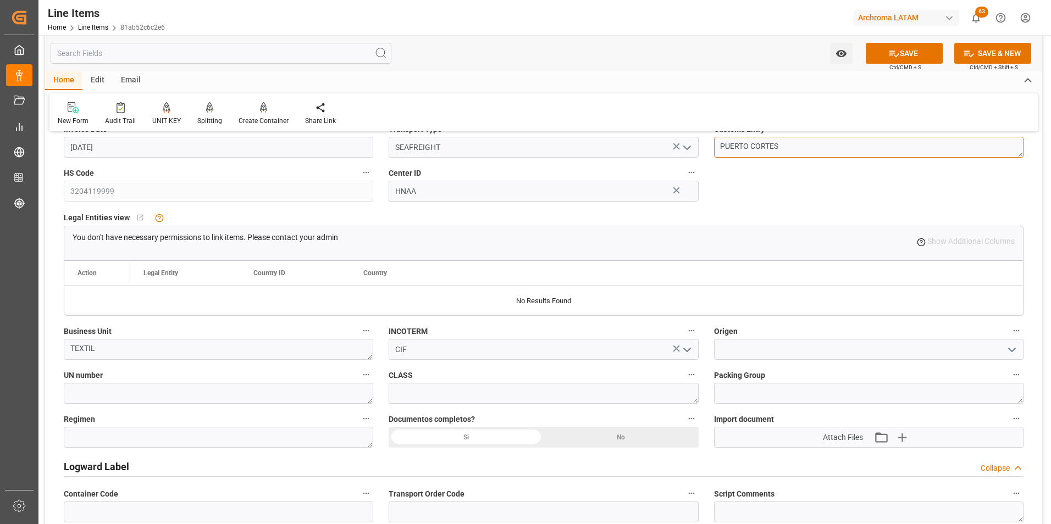
scroll to position [605, 0]
type textarea "PUERTO CORTES"
click at [512, 441] on div "Si" at bounding box center [466, 436] width 155 height 21
click at [324, 437] on textarea at bounding box center [218, 436] width 309 height 21
type textarea "Definitivo"
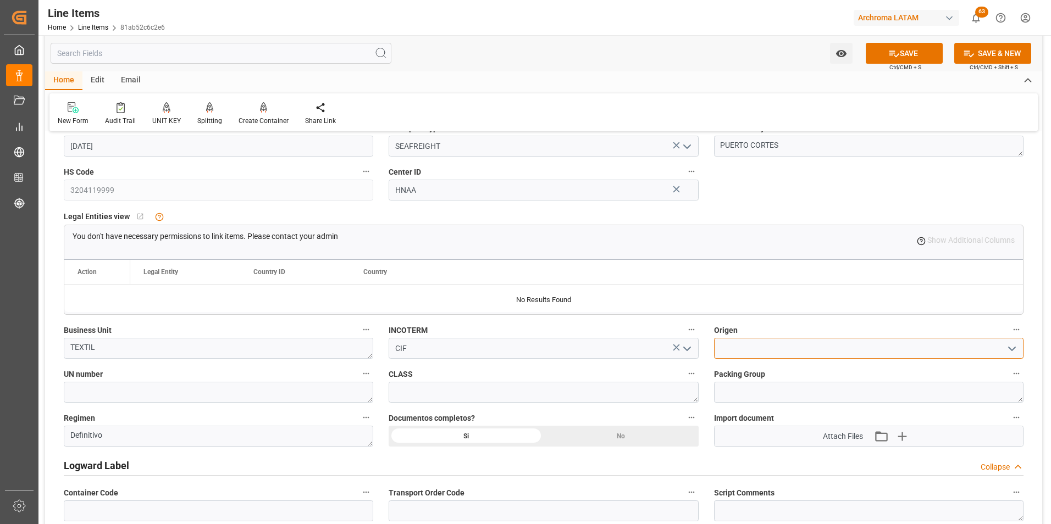
click at [882, 352] on input at bounding box center [868, 348] width 309 height 21
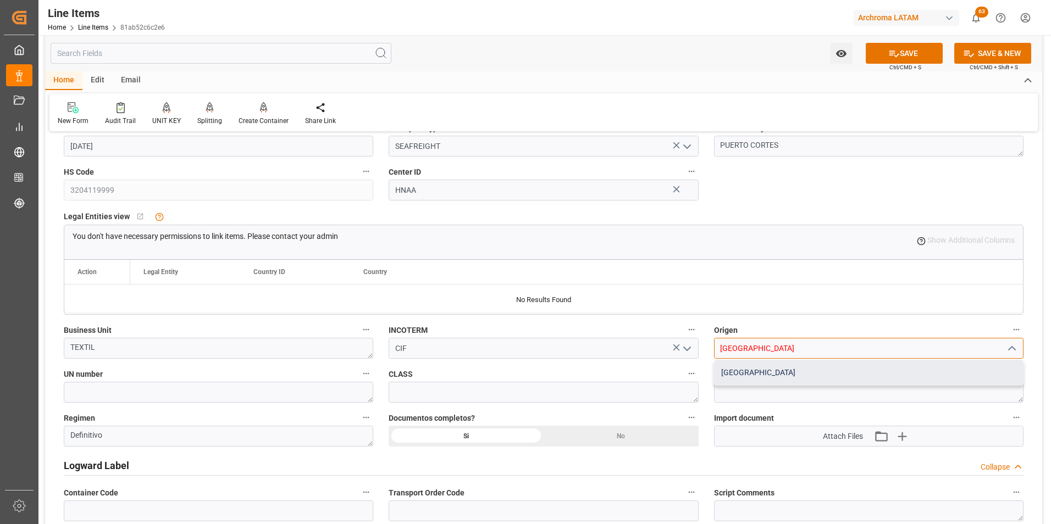
click at [878, 374] on div "CHINA" at bounding box center [869, 373] width 308 height 25
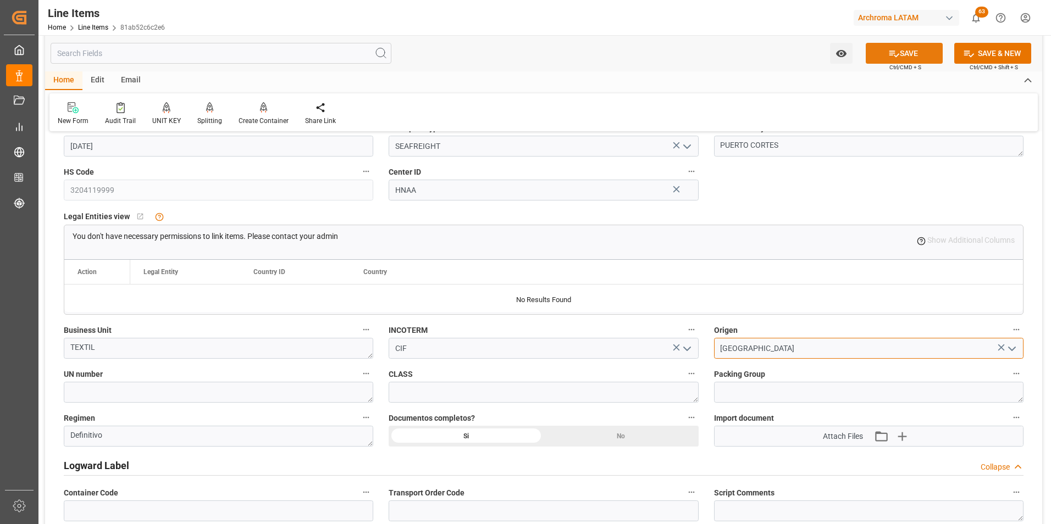
type input "CHINA"
click at [895, 47] on button "SAVE" at bounding box center [904, 53] width 77 height 21
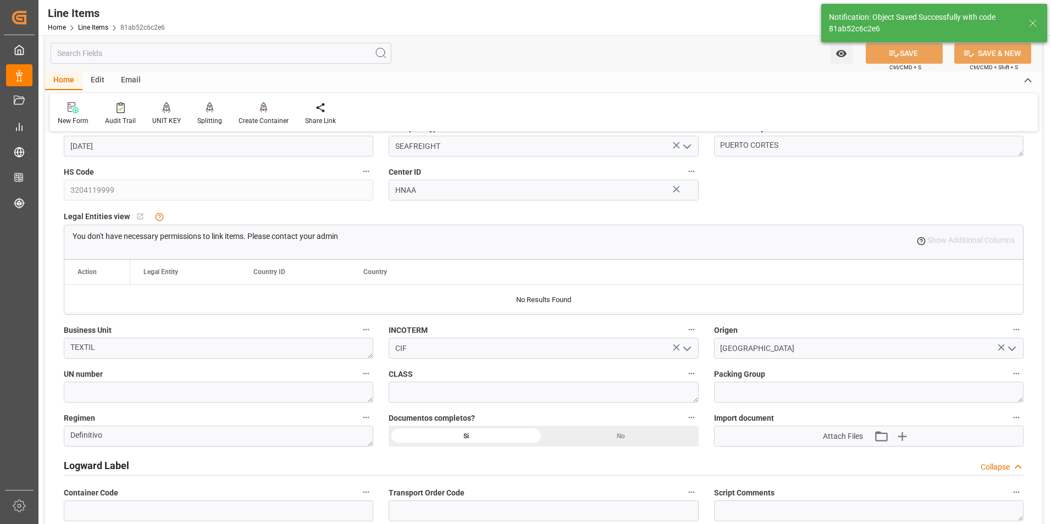
type textarea "18 BOX"
type input "15.10.2025 13:12"
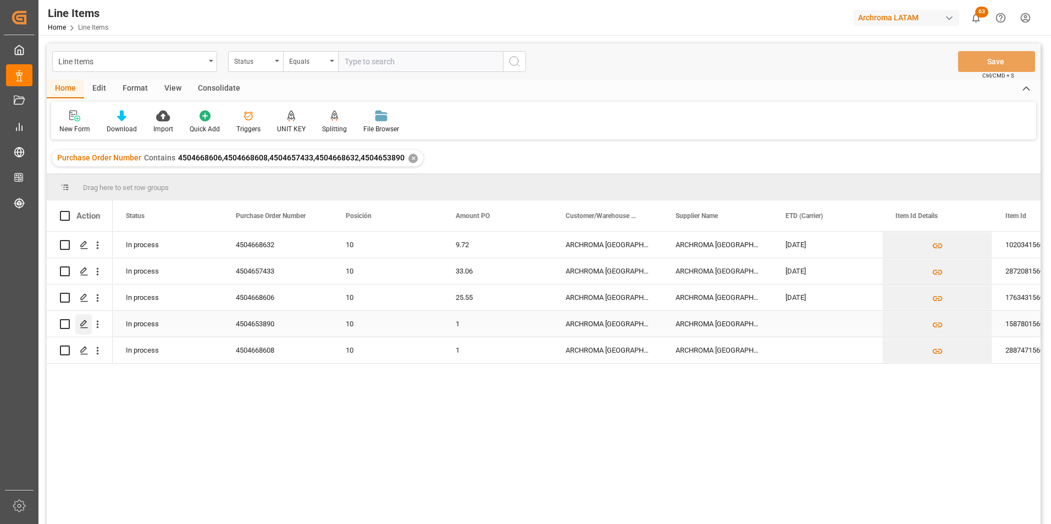
click at [86, 325] on icon "Press SPACE to select this row." at bounding box center [84, 324] width 9 height 9
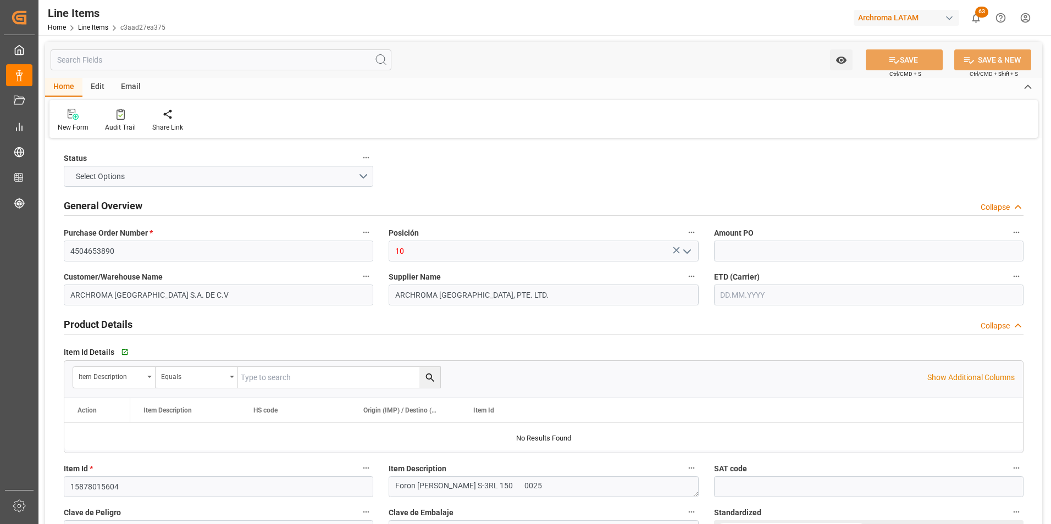
type input "1"
type input "12171700"
type input "25"
type input "3204119999"
type input "15.10.2025 13:05"
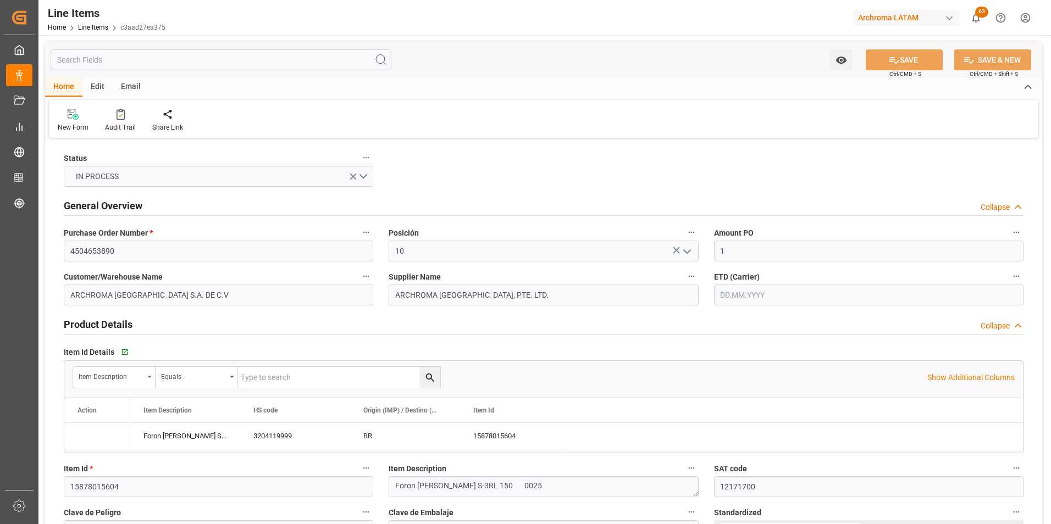
type input "30.09.2025 17:20"
type input "11.08.2025"
type input "02.10.2025"
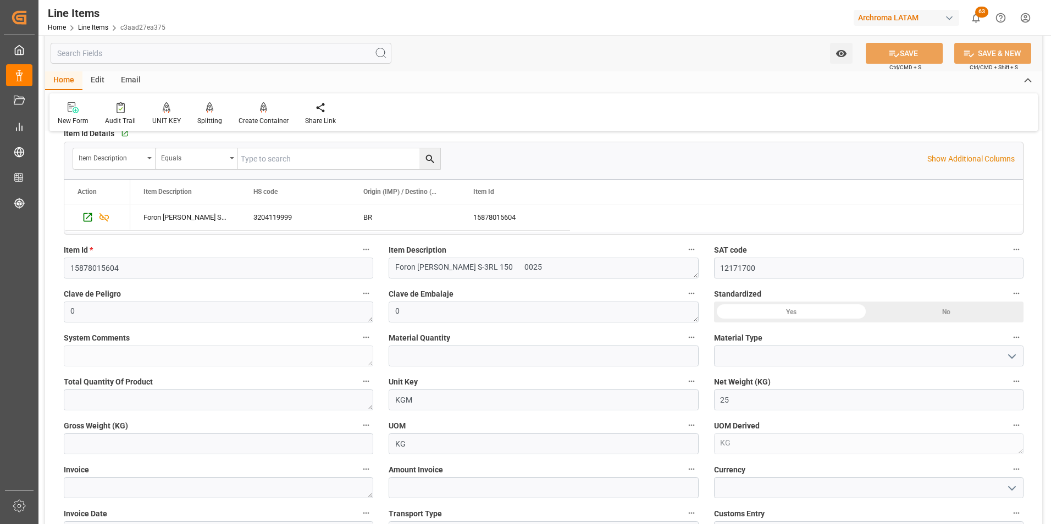
scroll to position [220, 0]
click at [320, 434] on input "text" at bounding box center [218, 443] width 309 height 21
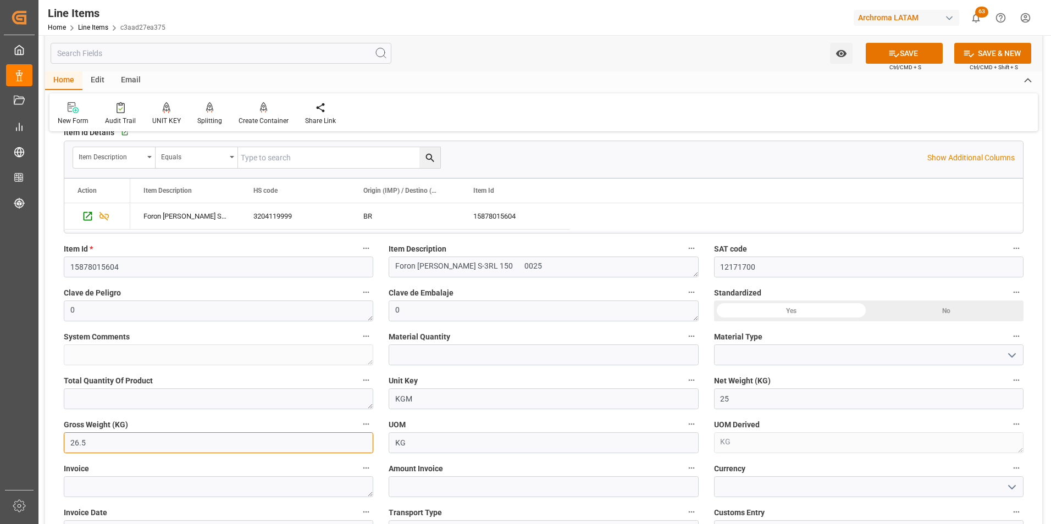
type input "26.5"
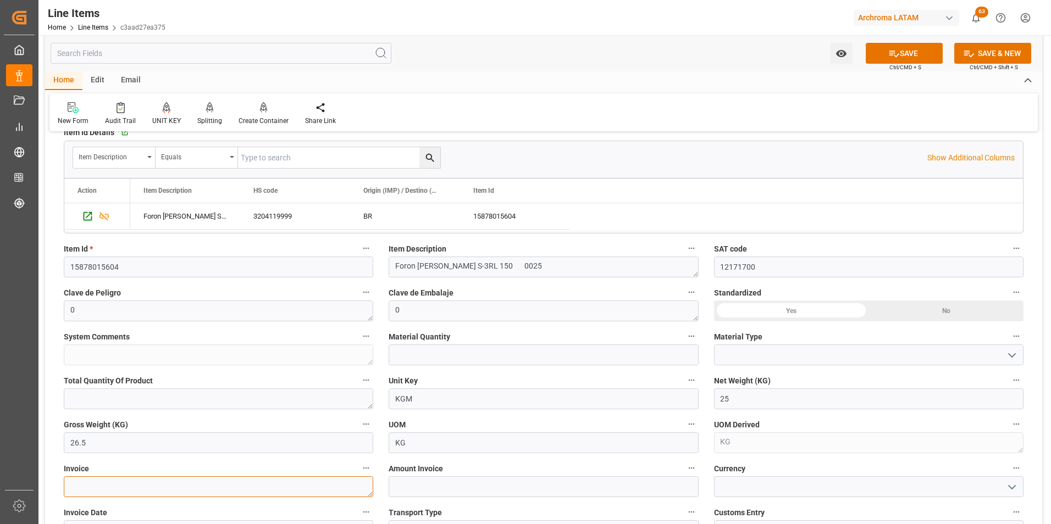
click at [121, 487] on textarea at bounding box center [218, 487] width 309 height 21
paste textarea "9064590773"
type textarea "9064590773"
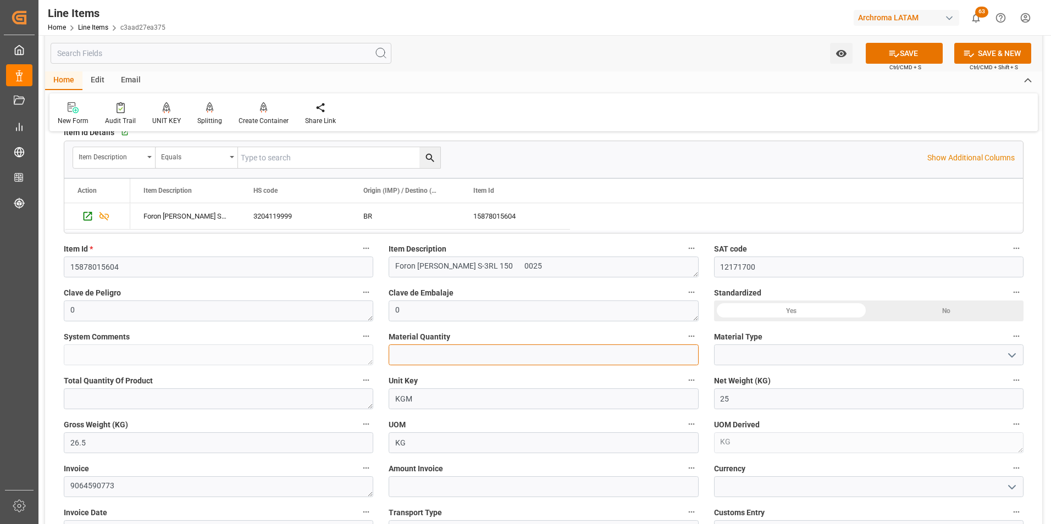
click at [436, 355] on input "text" at bounding box center [543, 355] width 309 height 21
click at [418, 357] on input "text" at bounding box center [543, 355] width 309 height 21
type input "1"
click at [1010, 358] on icon "open menu" at bounding box center [1011, 355] width 13 height 13
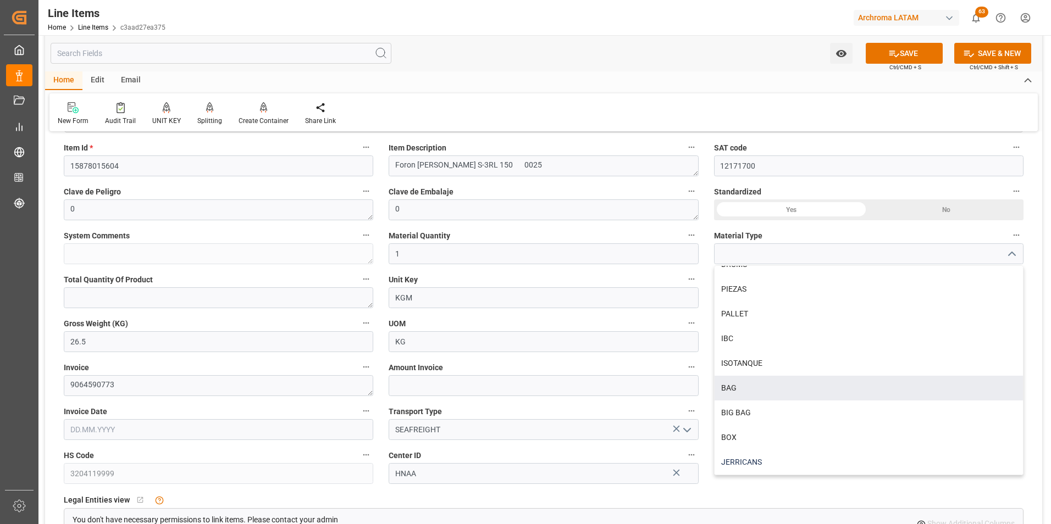
scroll to position [330, 0]
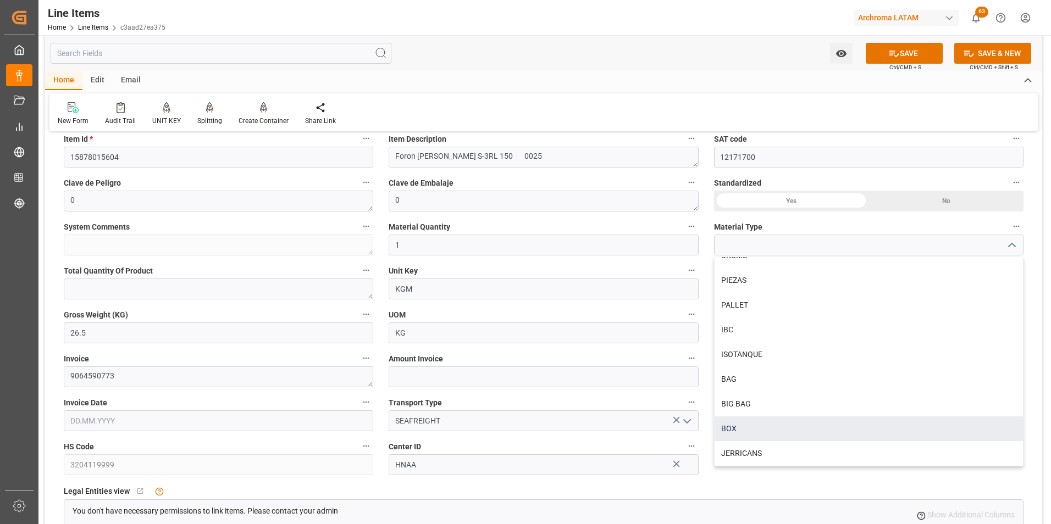
click at [758, 439] on div "BOX" at bounding box center [869, 429] width 308 height 25
type input "BOX"
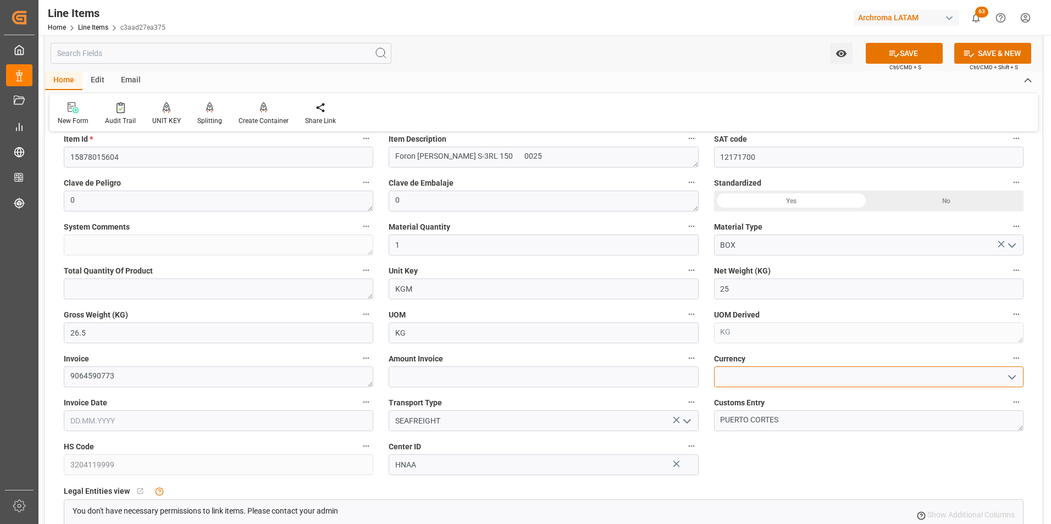
click at [754, 381] on input at bounding box center [868, 377] width 309 height 21
click at [1014, 377] on polyline "open menu" at bounding box center [1012, 377] width 7 height 3
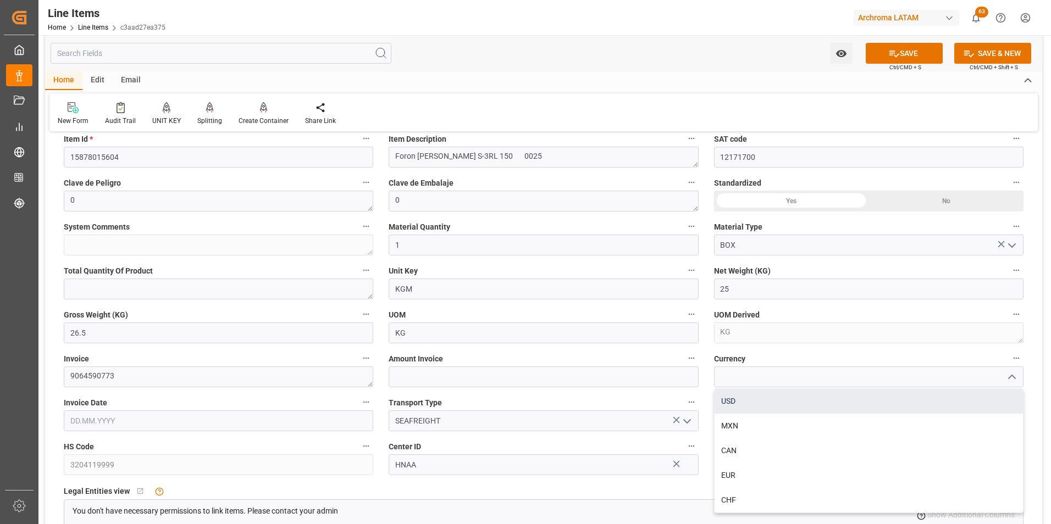
click at [948, 395] on div "USD" at bounding box center [869, 401] width 308 height 25
type input "USD"
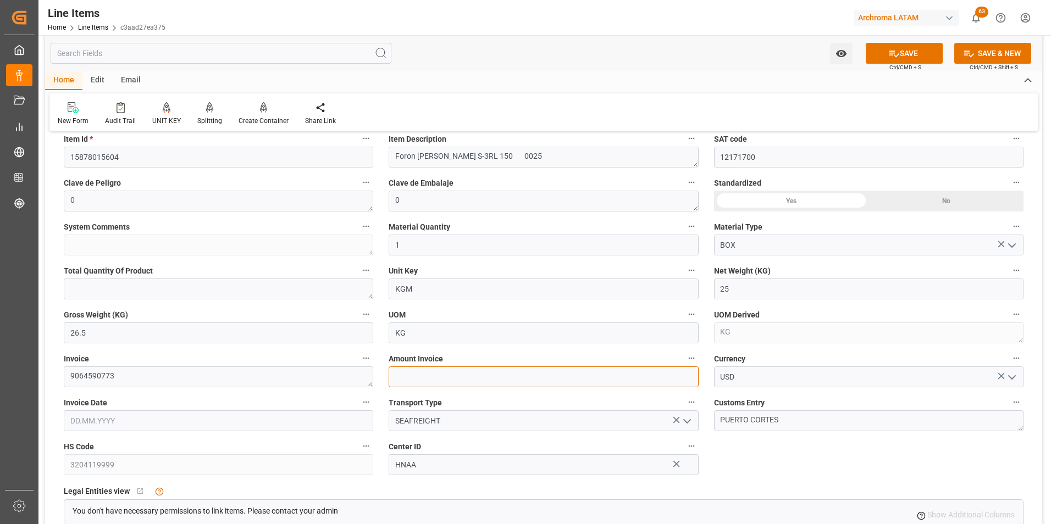
click at [458, 378] on input "text" at bounding box center [543, 377] width 309 height 21
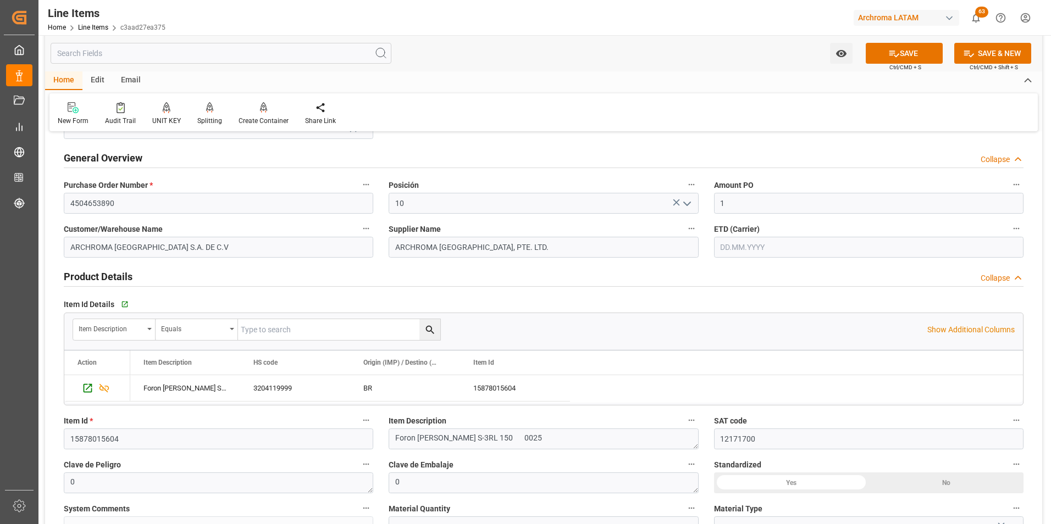
scroll to position [0, 0]
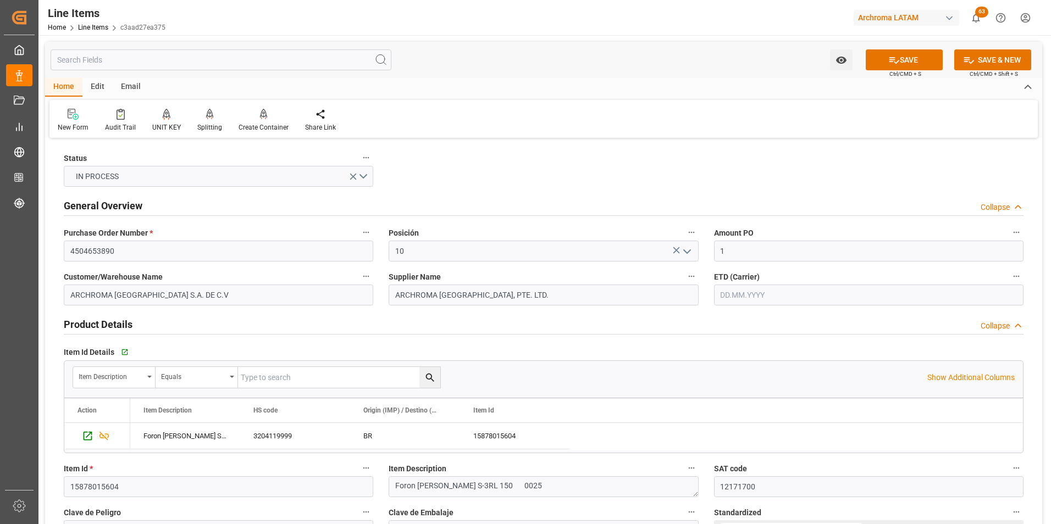
type input "1073.5"
drag, startPoint x: 668, startPoint y: 252, endPoint x: 533, endPoint y: 269, distance: 136.8
type input "42.94"
click at [734, 289] on input "text" at bounding box center [868, 295] width 309 height 21
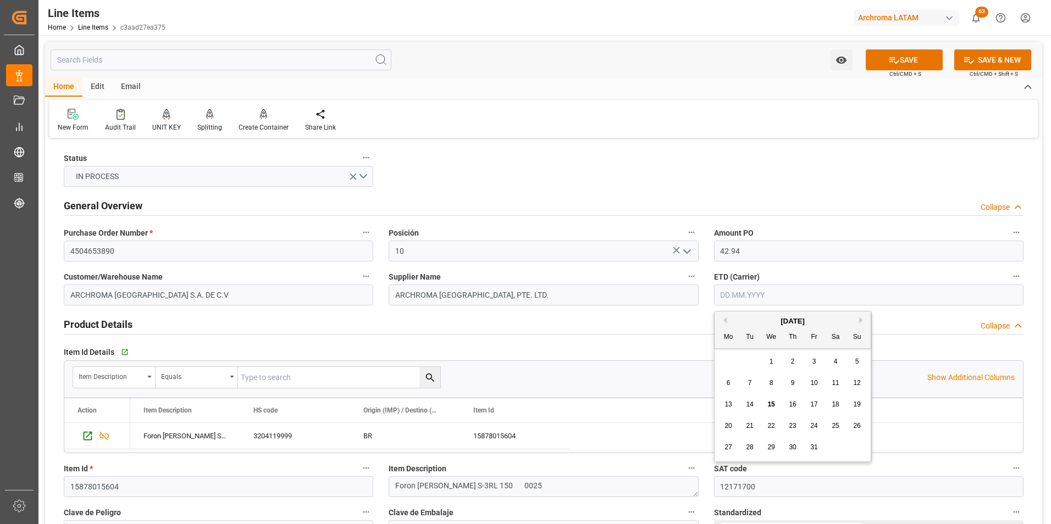
click at [726, 356] on div "29 30 1 2 3 4 5" at bounding box center [793, 361] width 150 height 21
click at [816, 405] on span "17" at bounding box center [813, 405] width 7 height 8
type input "17.10.2025"
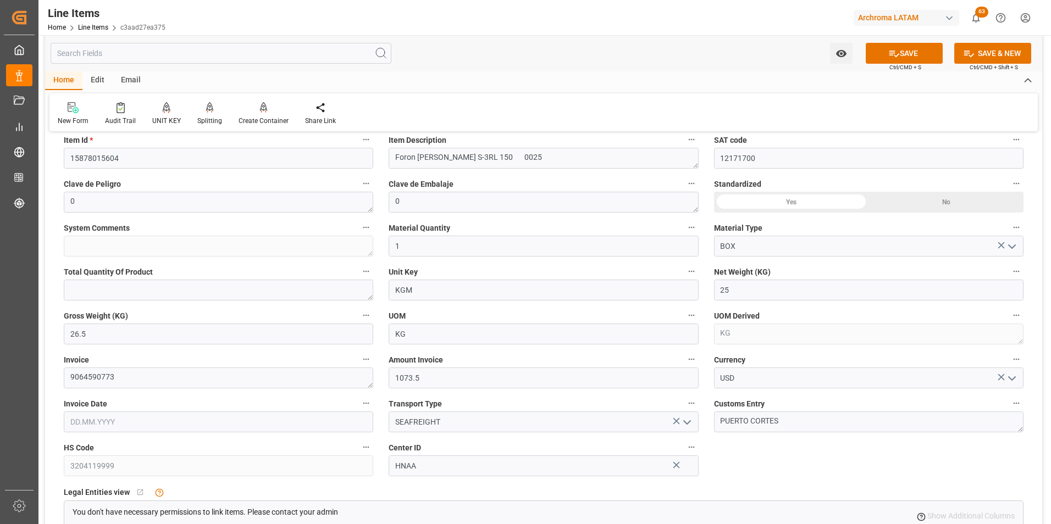
scroll to position [330, 0]
click at [108, 419] on input "text" at bounding box center [218, 421] width 309 height 21
click at [74, 302] on div "29 30 1 2 3 4 5" at bounding box center [143, 301] width 150 height 21
click at [100, 343] on span "14" at bounding box center [99, 344] width 7 height 8
type input "[DATE]"
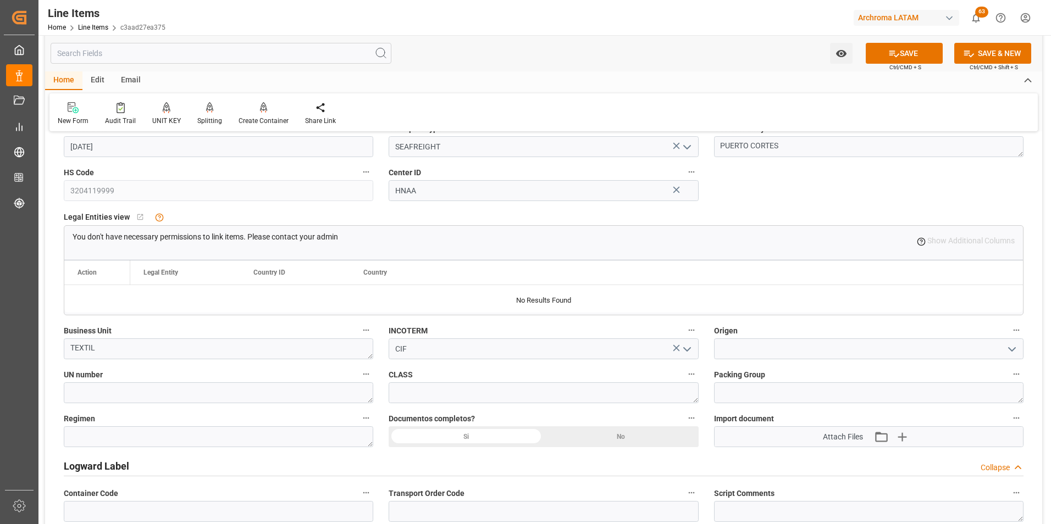
scroll to position [605, 0]
click at [507, 439] on div "Si" at bounding box center [466, 436] width 155 height 21
click at [322, 438] on textarea at bounding box center [218, 436] width 309 height 21
type textarea "Definitivo"
click at [774, 346] on input at bounding box center [868, 348] width 309 height 21
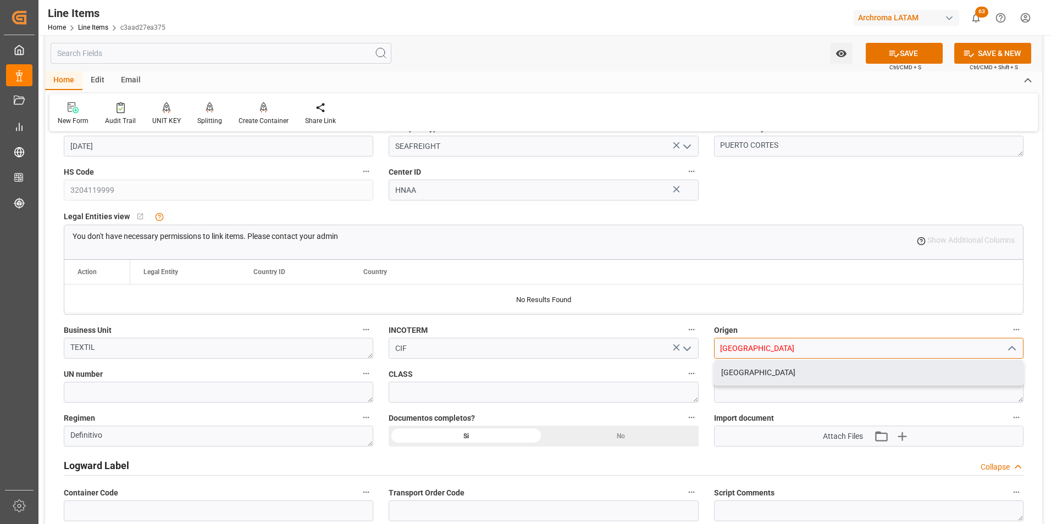
click at [818, 376] on div "CHINA" at bounding box center [869, 373] width 308 height 25
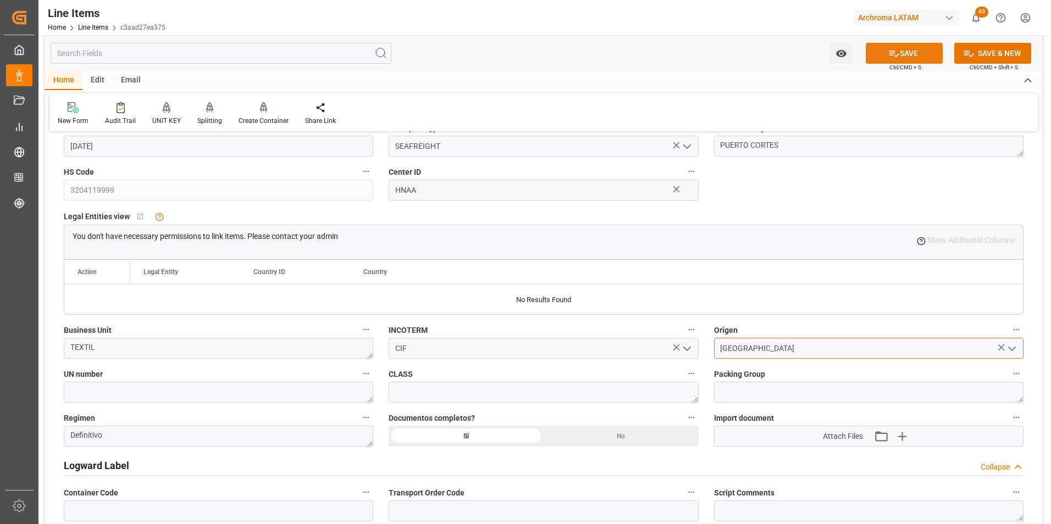
type input "CHINA"
click at [905, 53] on button "SAVE" at bounding box center [904, 53] width 77 height 21
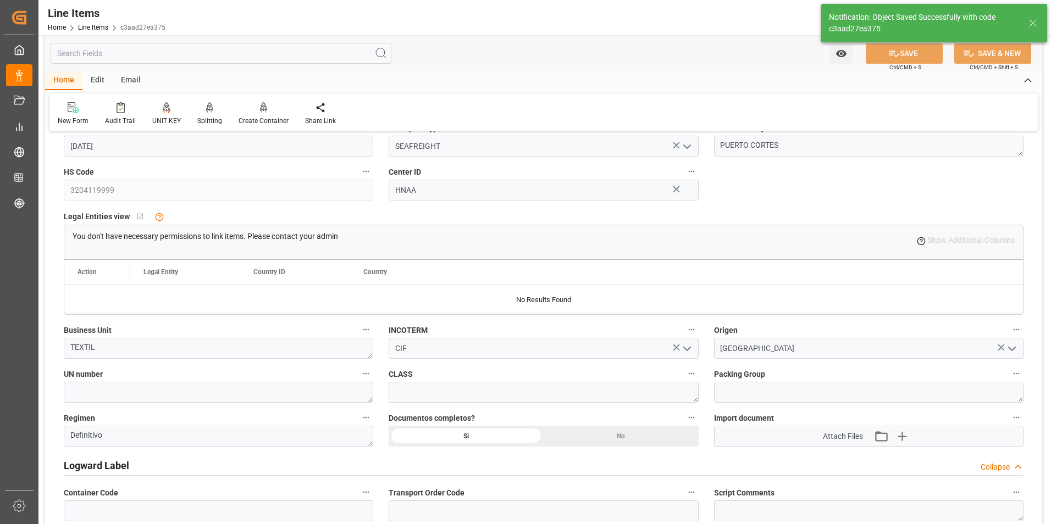
type textarea "1 BOX"
type input "15.10.2025 13:13"
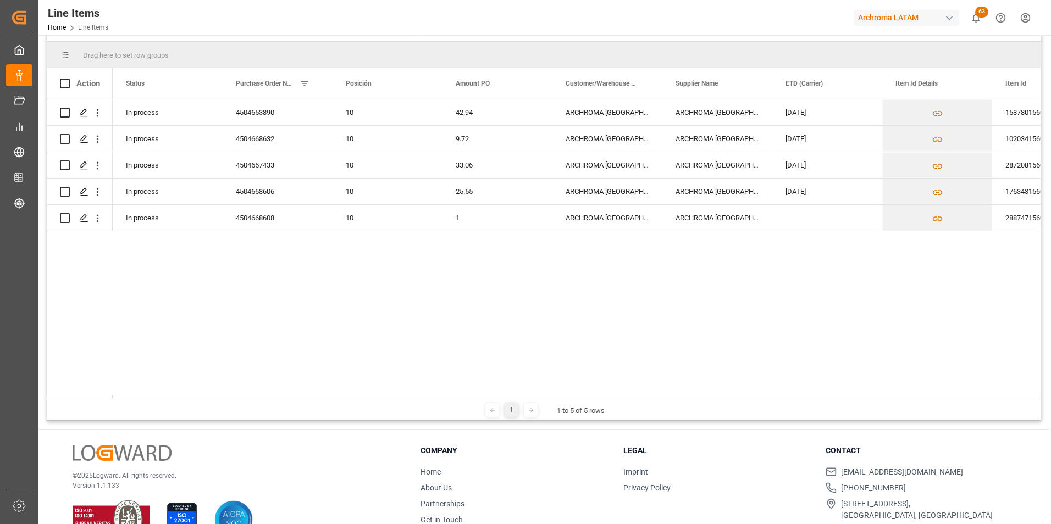
scroll to position [108, 0]
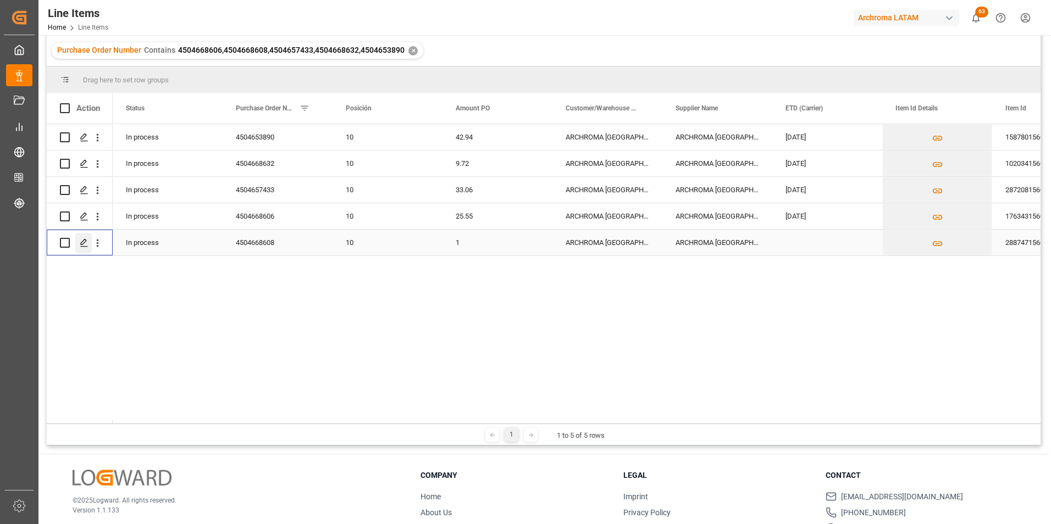
click at [81, 246] on icon "Press SPACE to select this row." at bounding box center [84, 243] width 9 height 9
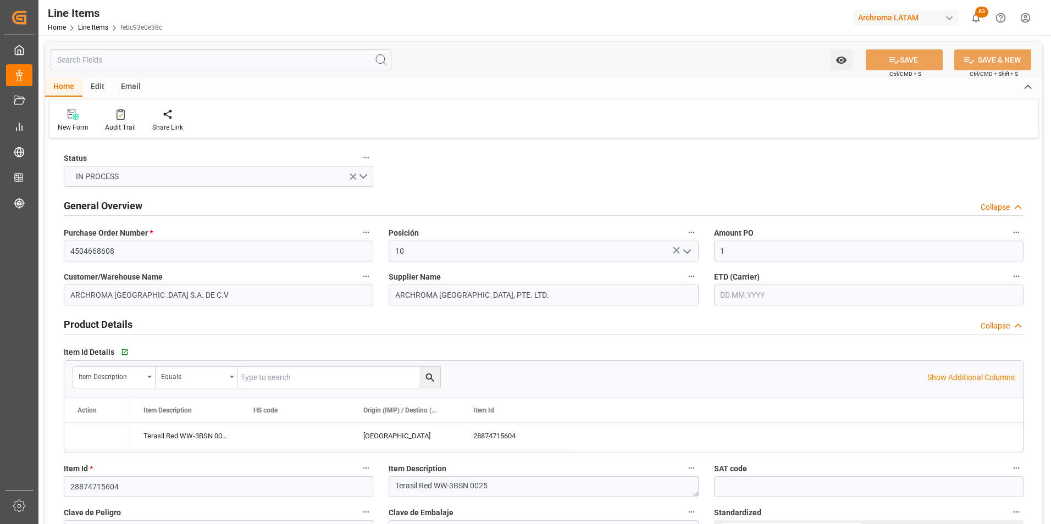
type input "15.10.2025 13:05"
type input "30.09.2025 17:20"
type input "19.09.2025"
type input "17.10.2025"
drag, startPoint x: 716, startPoint y: 249, endPoint x: 692, endPoint y: 250, distance: 24.2
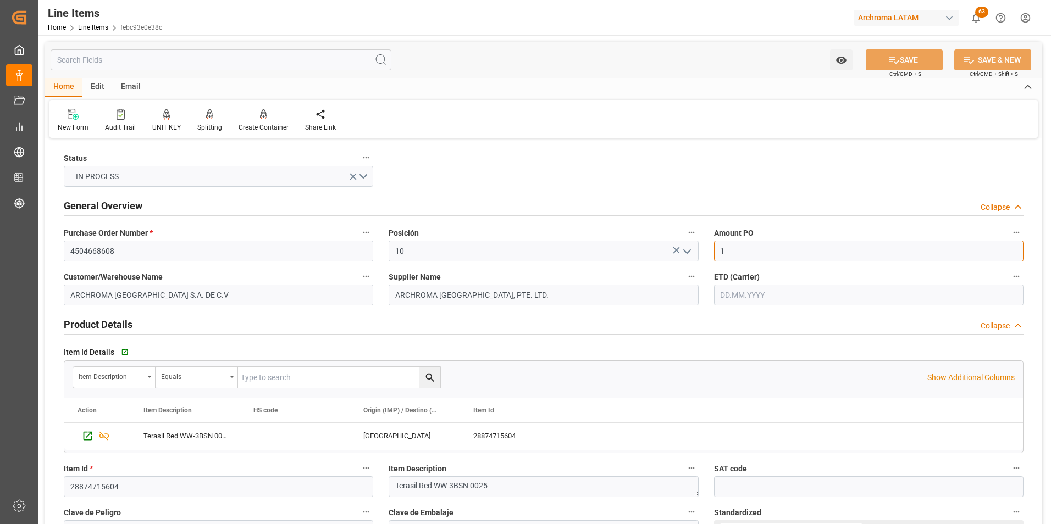
type input "20.76"
click at [763, 306] on div "ETD (Carrier)" at bounding box center [868, 287] width 325 height 44
click at [768, 292] on input "text" at bounding box center [868, 295] width 309 height 21
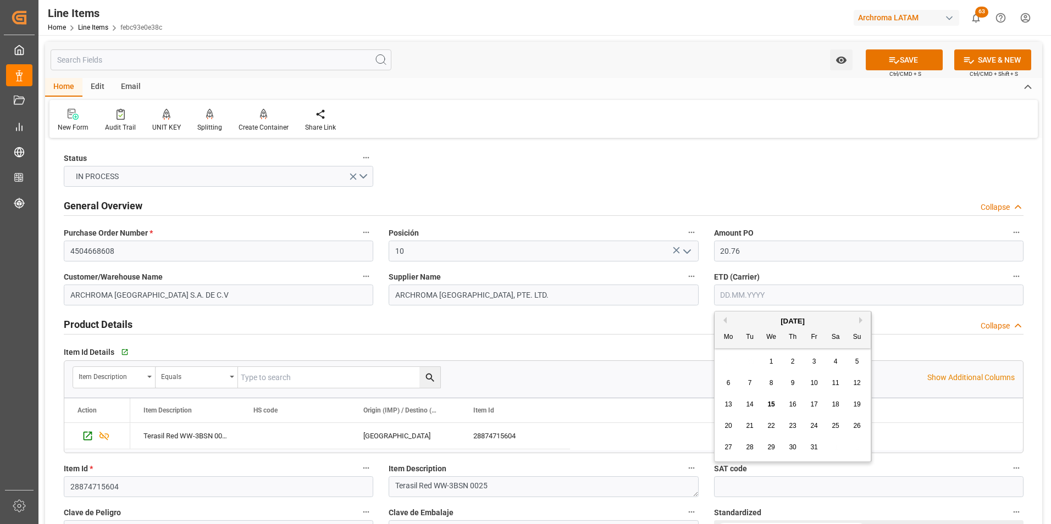
click at [720, 357] on div "29 30 1 2 3 4 5" at bounding box center [793, 361] width 150 height 21
click at [810, 403] on span "17" at bounding box center [813, 405] width 7 height 8
type input "17.10.2025"
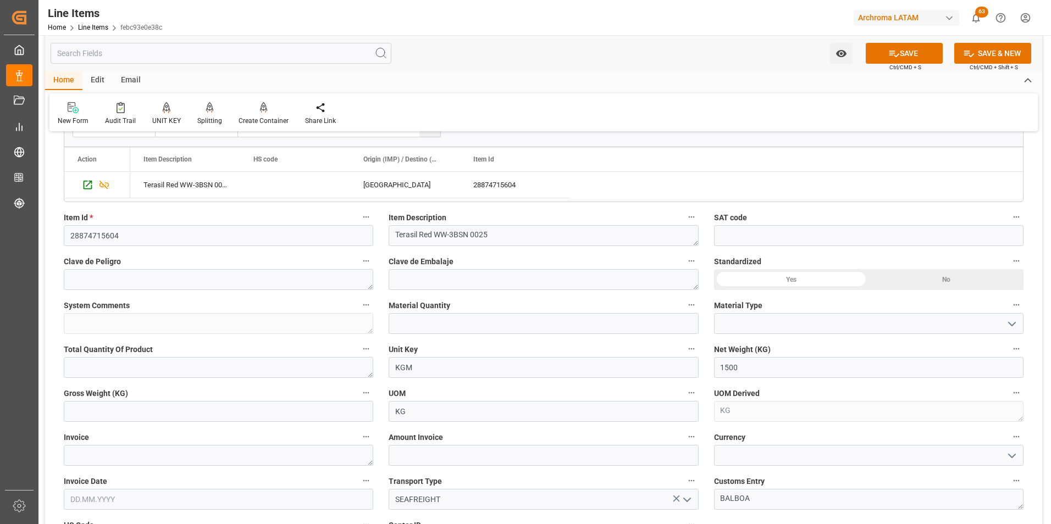
scroll to position [275, 0]
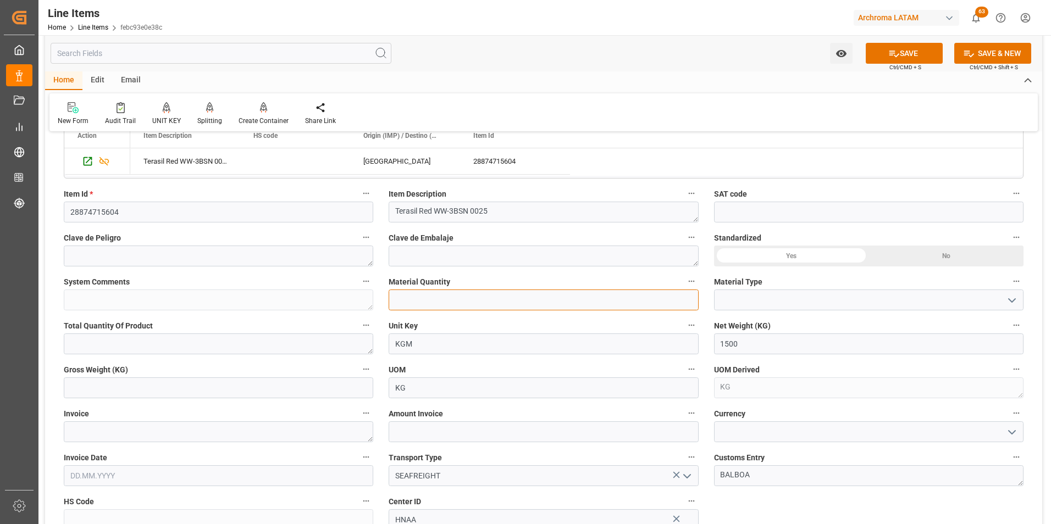
click at [426, 301] on input "text" at bounding box center [543, 300] width 309 height 21
type input "48"
drag, startPoint x: 1009, startPoint y: 300, endPoint x: 982, endPoint y: 308, distance: 28.3
click at [1009, 299] on polyline "open menu" at bounding box center [1012, 300] width 7 height 3
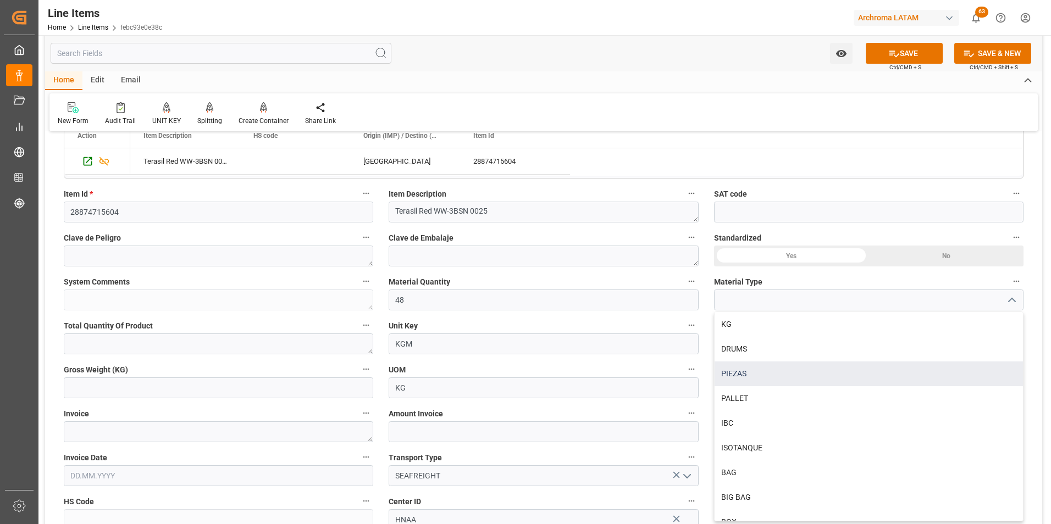
click at [810, 366] on div "PIEZAS" at bounding box center [869, 374] width 308 height 25
type input "PIEZAS"
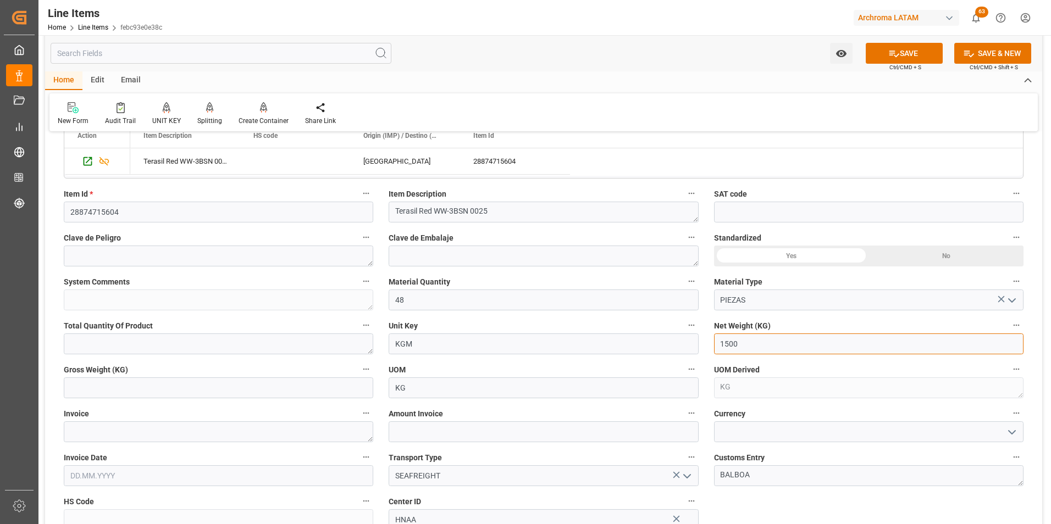
drag, startPoint x: 743, startPoint y: 345, endPoint x: 689, endPoint y: 342, distance: 53.4
type input "1200"
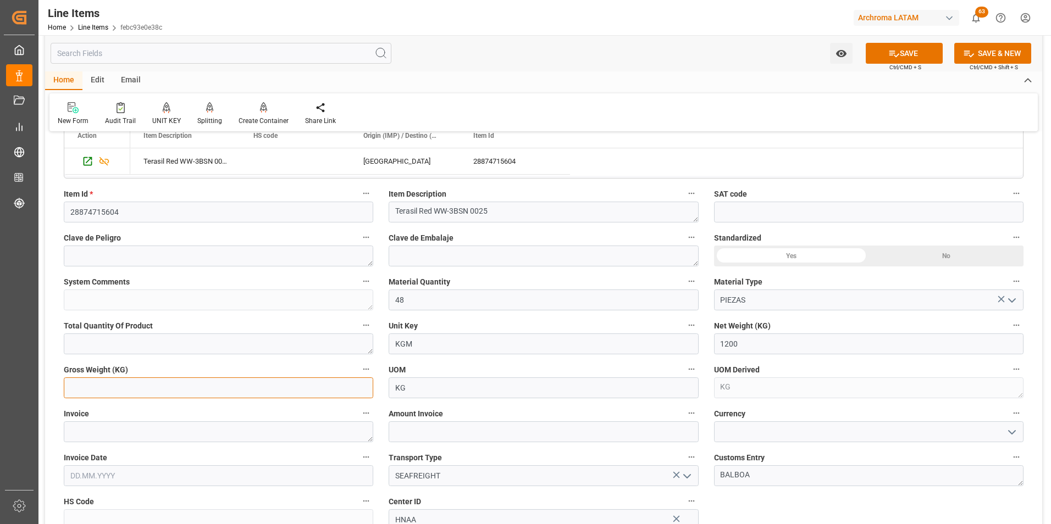
click at [219, 388] on input "text" at bounding box center [218, 388] width 309 height 21
type input "1273.2"
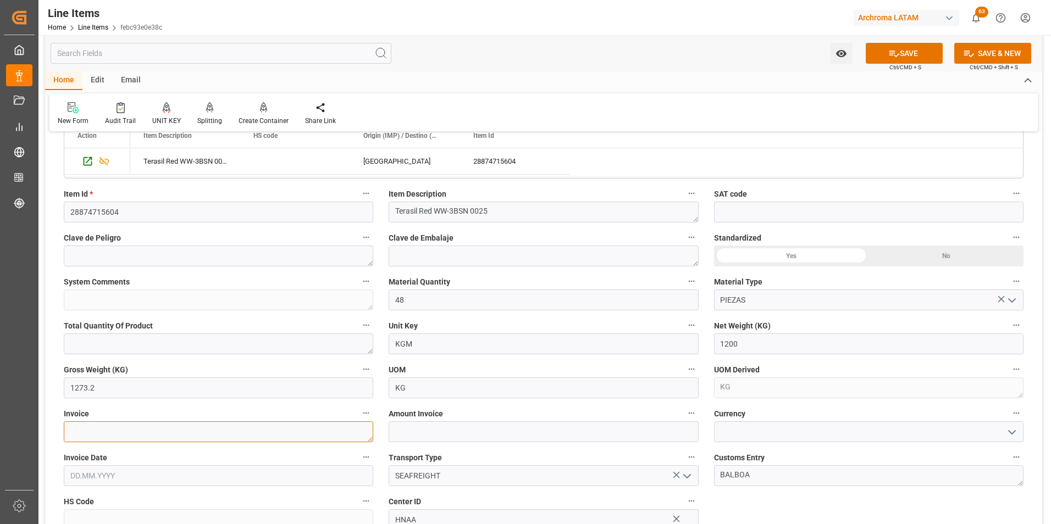
click at [182, 429] on textarea at bounding box center [218, 432] width 309 height 21
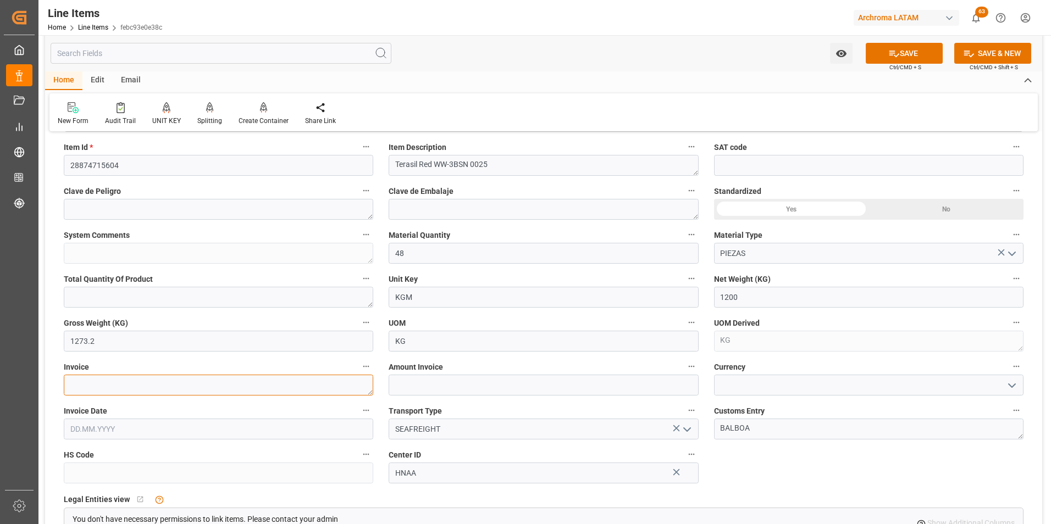
scroll to position [385, 0]
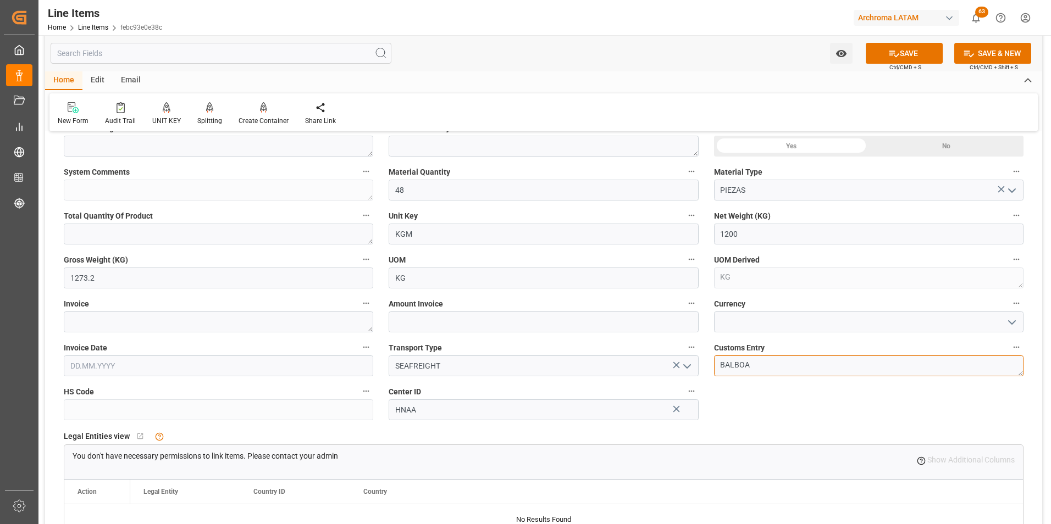
drag, startPoint x: 734, startPoint y: 367, endPoint x: 694, endPoint y: 358, distance: 41.0
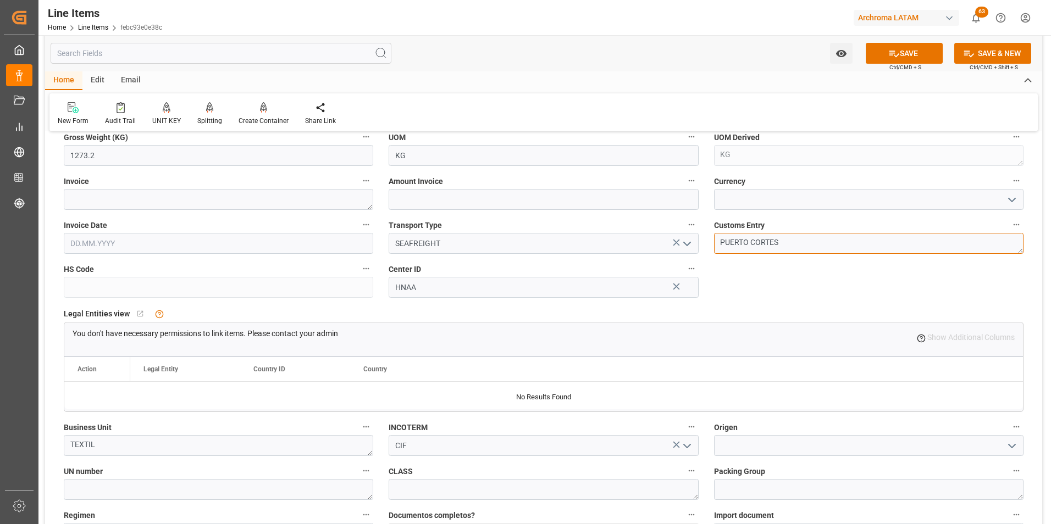
scroll to position [605, 0]
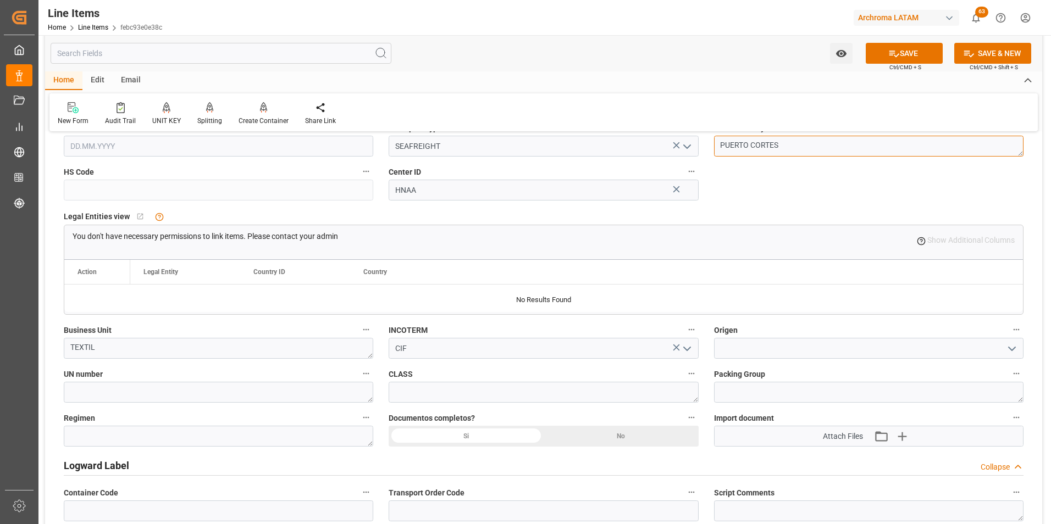
type textarea "PUERTO CORTES"
click at [173, 437] on textarea at bounding box center [218, 436] width 309 height 21
type textarea "Definitivo"
click at [510, 434] on div "Si" at bounding box center [466, 436] width 155 height 21
click at [727, 351] on input at bounding box center [868, 348] width 309 height 21
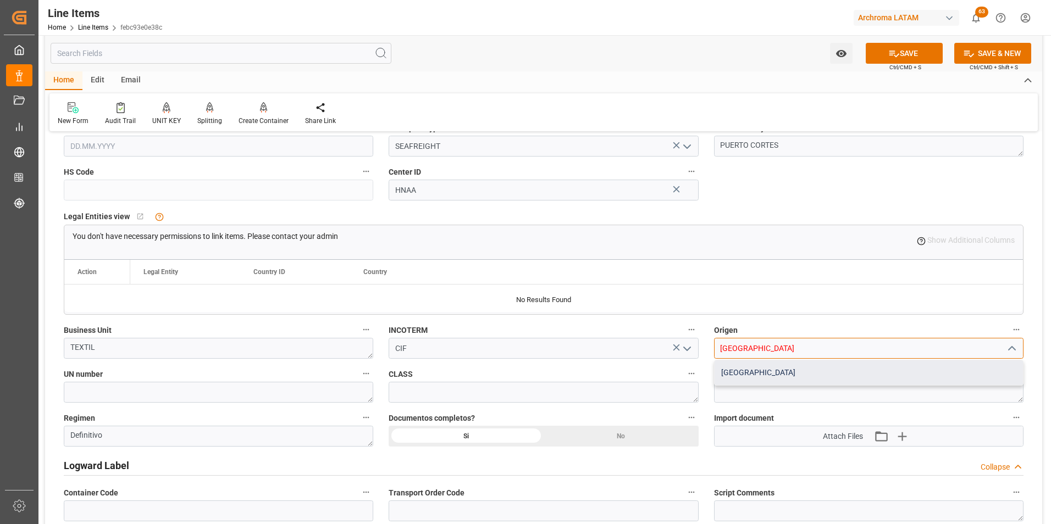
click at [720, 369] on div "CHINA" at bounding box center [869, 373] width 308 height 25
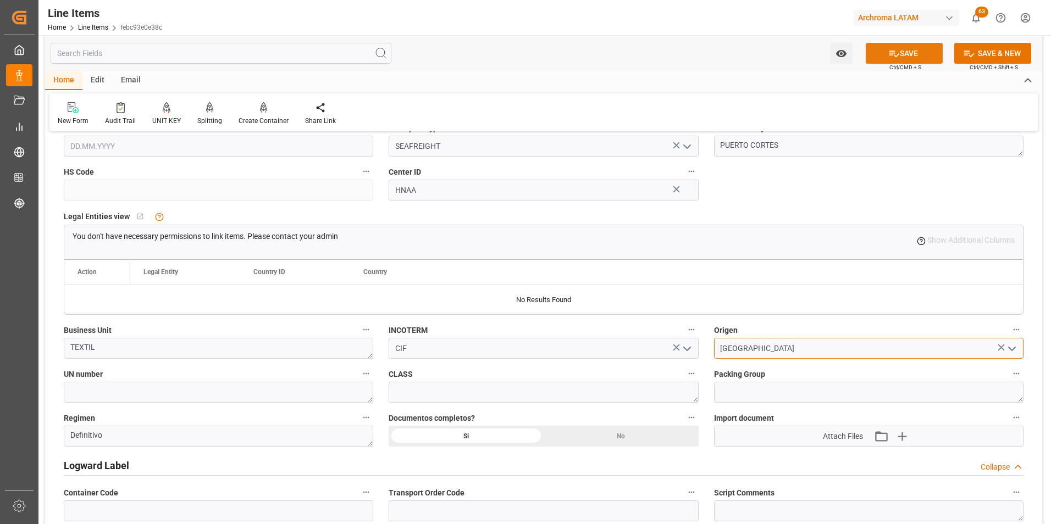
type input "CHINA"
click at [918, 52] on button "SAVE" at bounding box center [904, 53] width 77 height 21
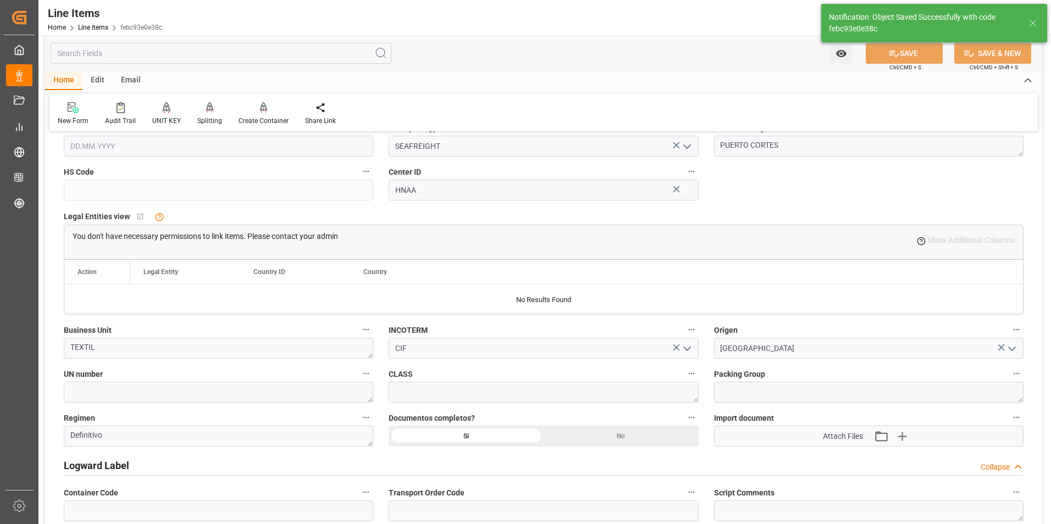
type textarea "48 PIEZAS"
type input "15.10.2025 13:15"
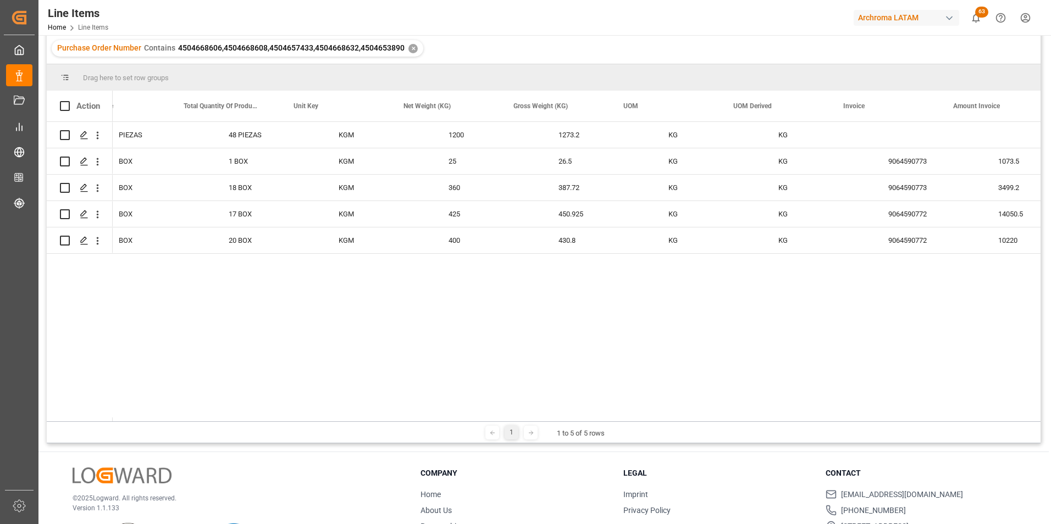
scroll to position [0, 1821]
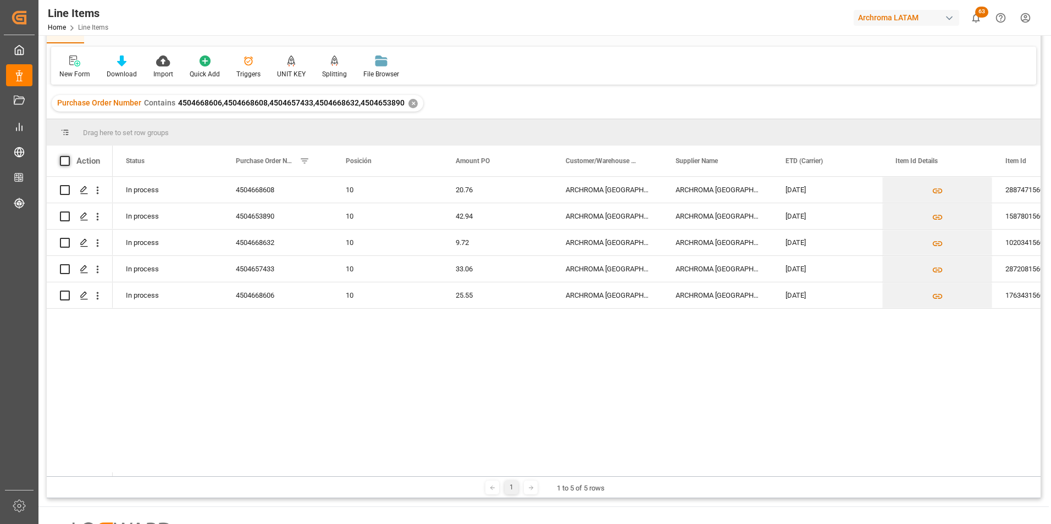
click at [64, 163] on span at bounding box center [65, 161] width 10 height 10
click at [68, 156] on input "checkbox" at bounding box center [68, 156] width 0 height 0
checkbox input "true"
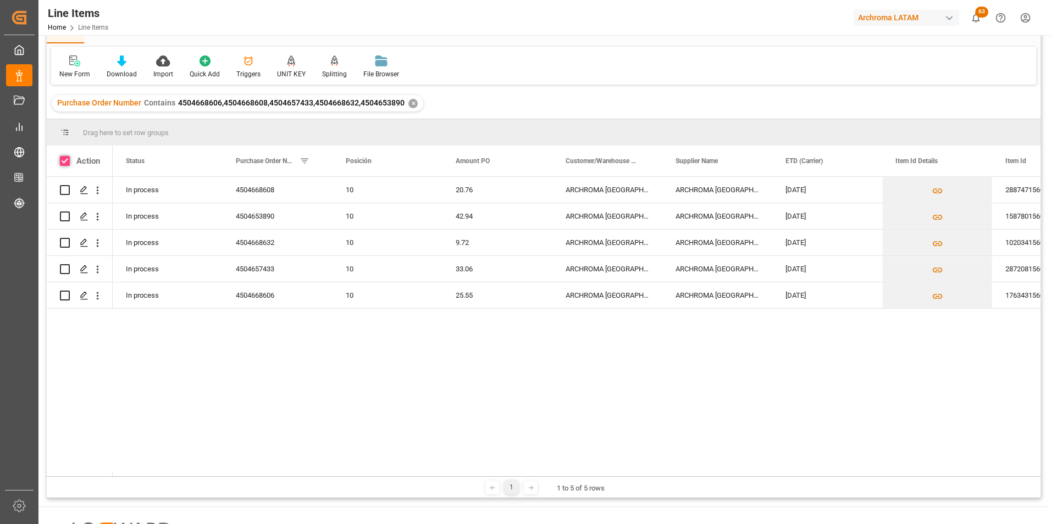
checkbox input "true"
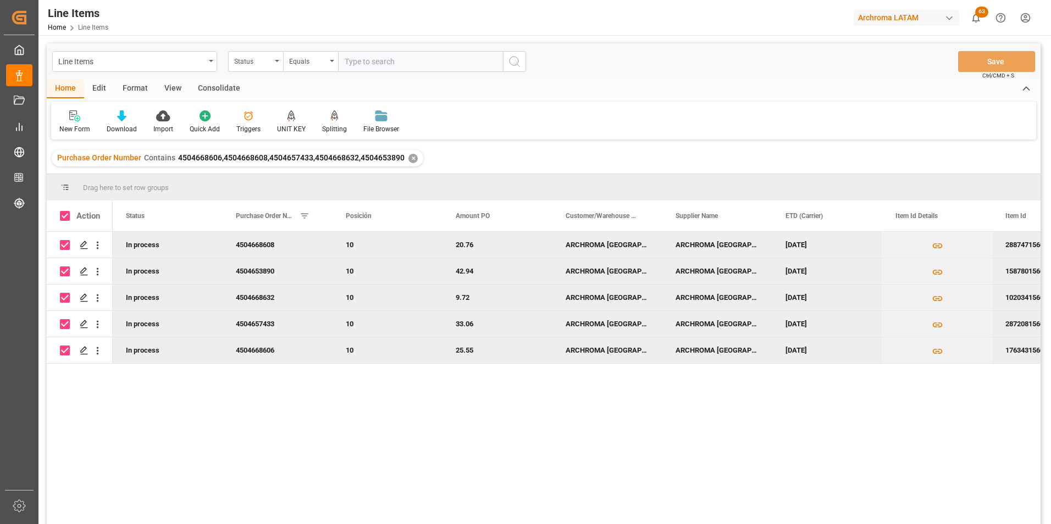
click at [216, 88] on div "Consolidate" at bounding box center [219, 89] width 59 height 19
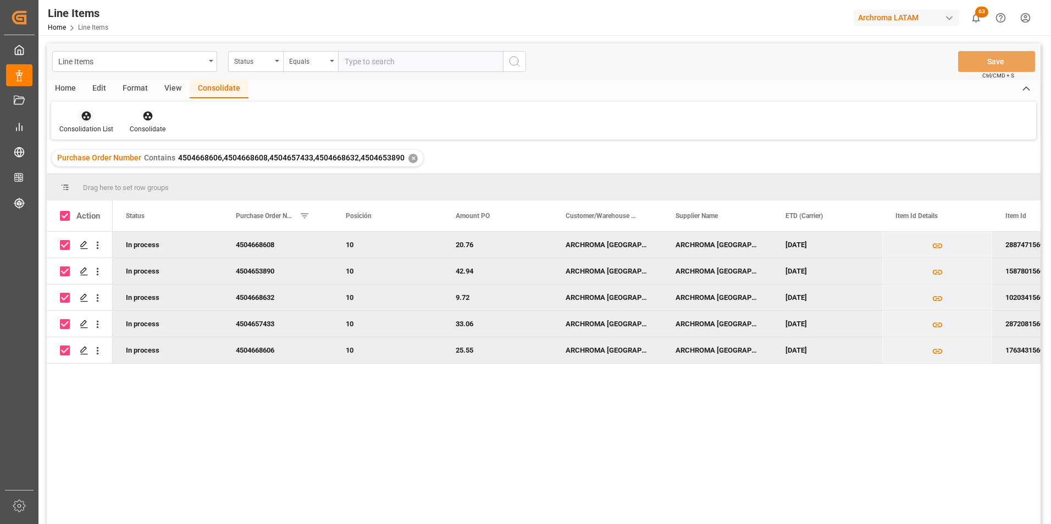
click at [106, 113] on div at bounding box center [86, 116] width 54 height 12
click at [105, 154] on div "Line Items Status Equals Save Ctrl/CMD + S Home Edit Format View Consolidate Co…" at bounding box center [544, 298] width 994 height 510
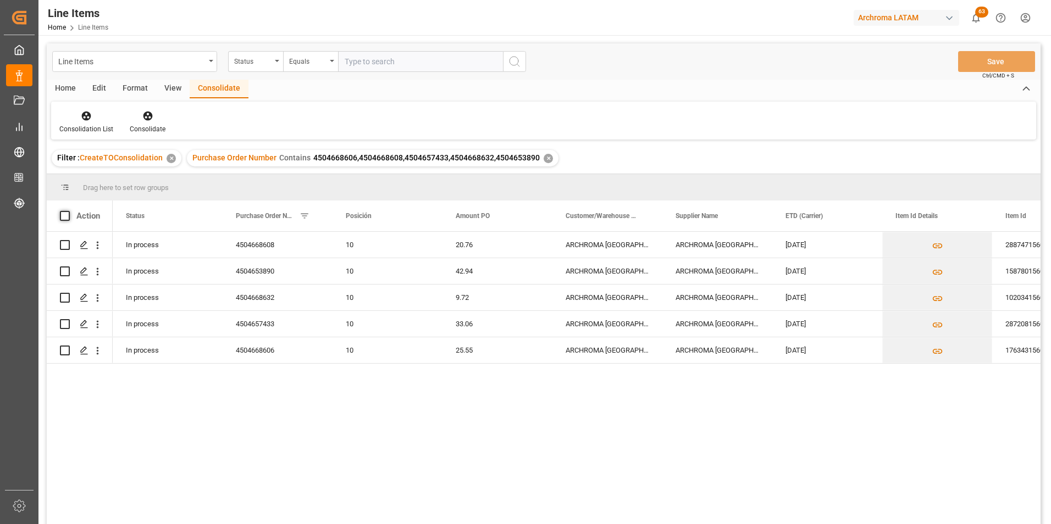
click at [67, 217] on span at bounding box center [65, 216] width 10 height 10
click at [68, 211] on input "checkbox" at bounding box center [68, 211] width 0 height 0
checkbox input "true"
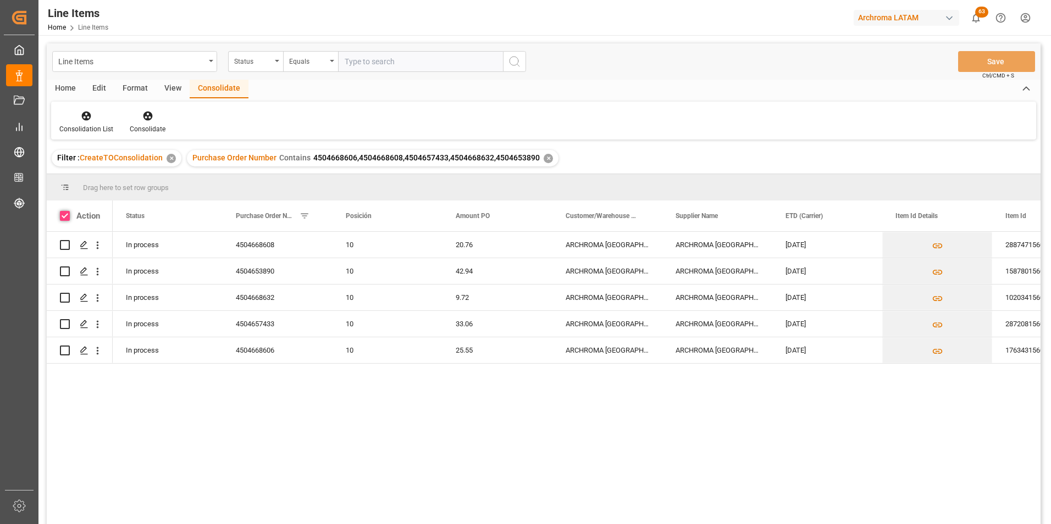
checkbox input "true"
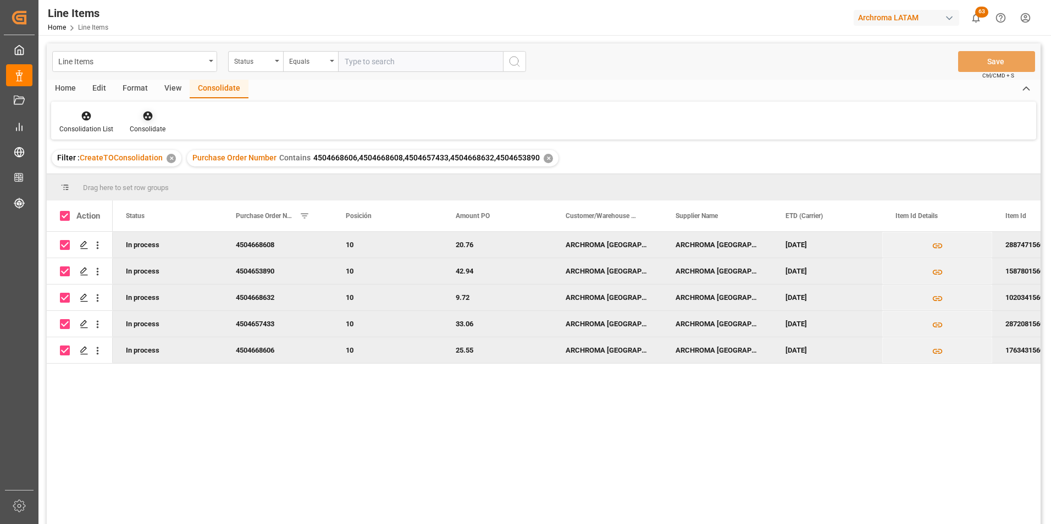
click at [141, 128] on div "Consolidate" at bounding box center [148, 129] width 36 height 10
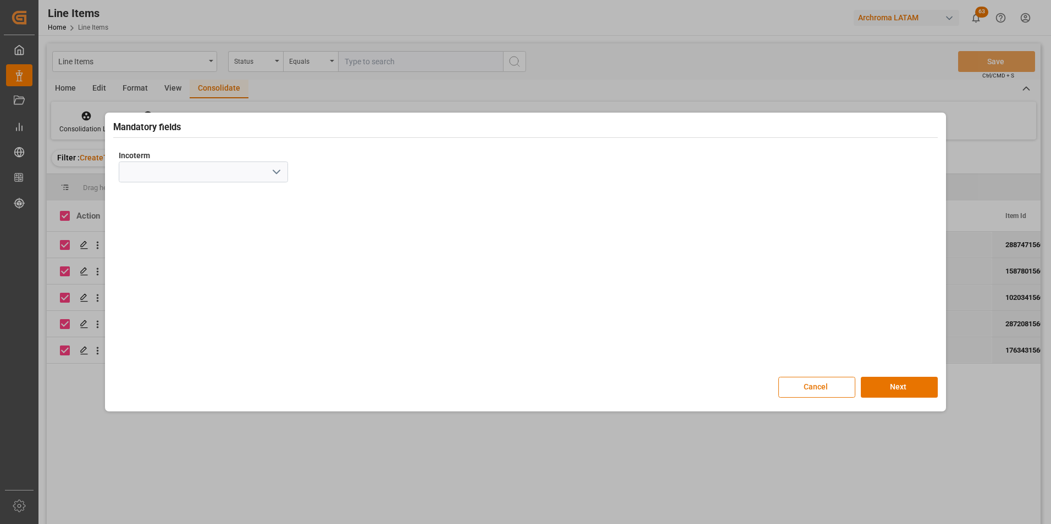
click at [278, 174] on icon "open menu" at bounding box center [276, 171] width 13 height 13
click at [173, 313] on div "CIF" at bounding box center [203, 320] width 168 height 25
type input "CIF"
click at [903, 397] on button "Next" at bounding box center [899, 387] width 77 height 21
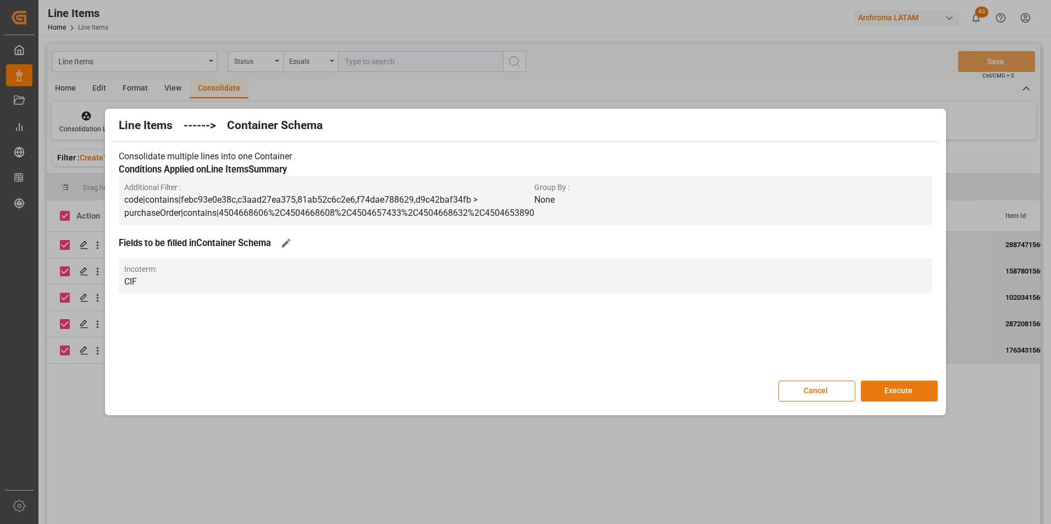
click at [920, 384] on button "Execute" at bounding box center [899, 391] width 77 height 21
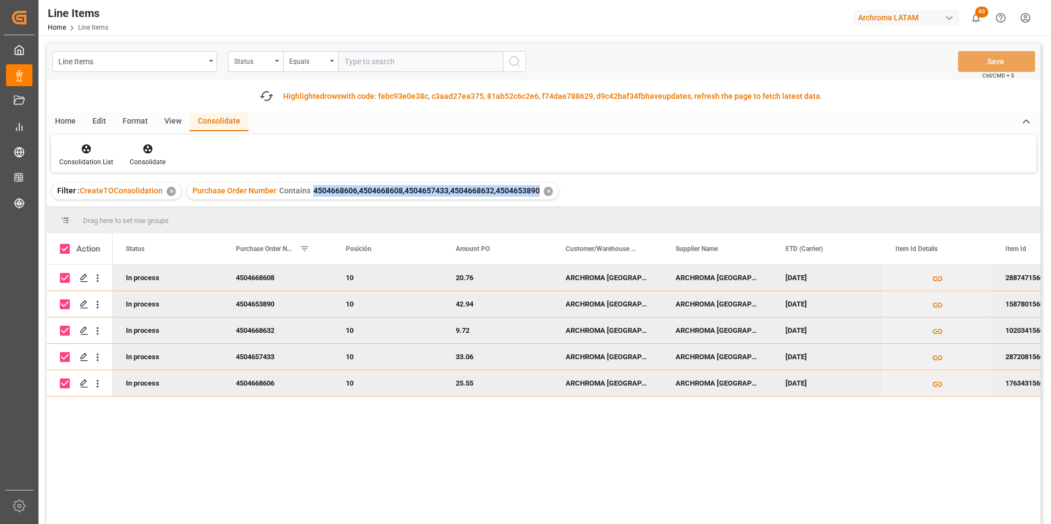
drag, startPoint x: 309, startPoint y: 191, endPoint x: 534, endPoint y: 198, distance: 224.9
click at [534, 198] on div "Purchase Order Number Contains 4504668606,4504668608,4504657433,4504668632,4504…" at bounding box center [373, 191] width 372 height 16
copy span "4504668606,4504668608,4504657433,4504668632,4504653890"
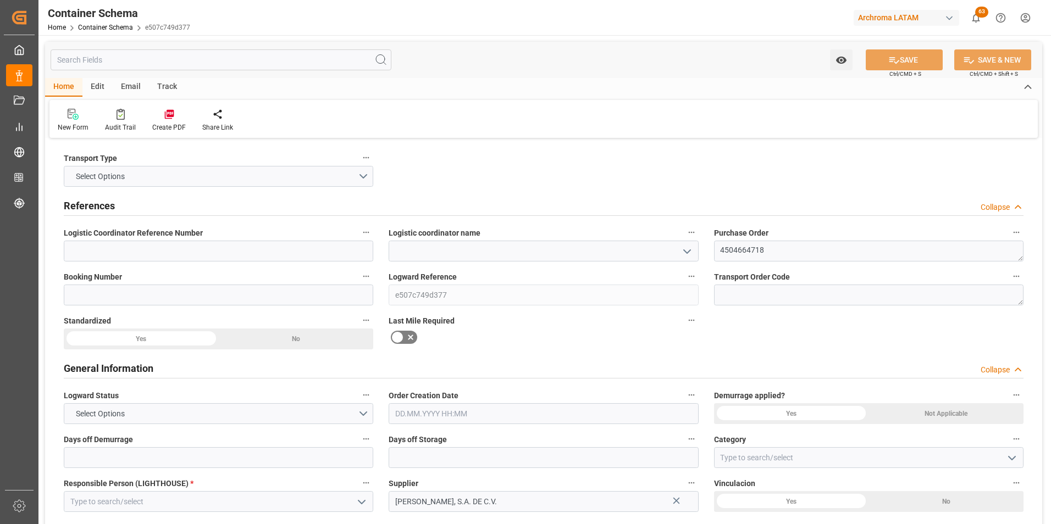
type input "0"
type input "1"
type input "56"
type input "3165.456"
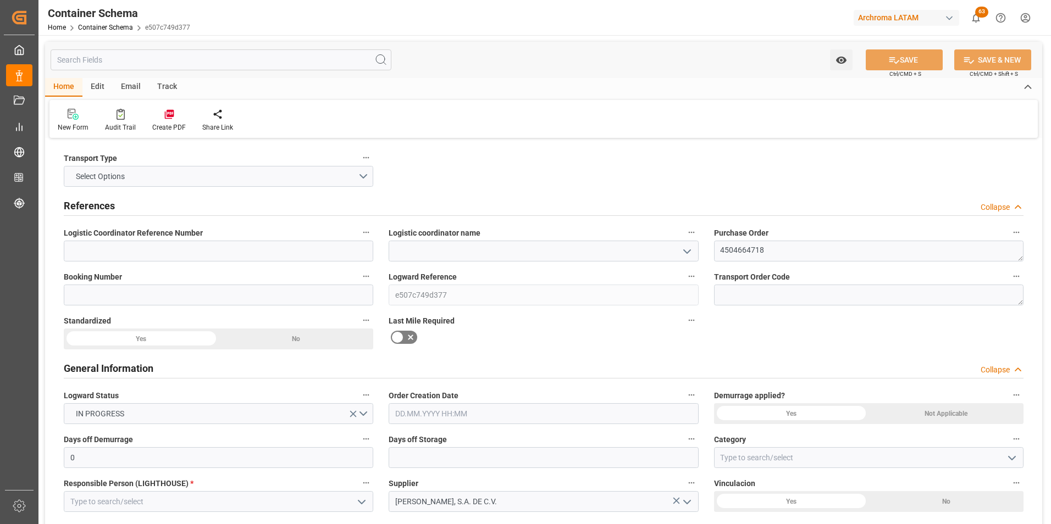
click at [691, 250] on icon "open menu" at bounding box center [686, 251] width 13 height 13
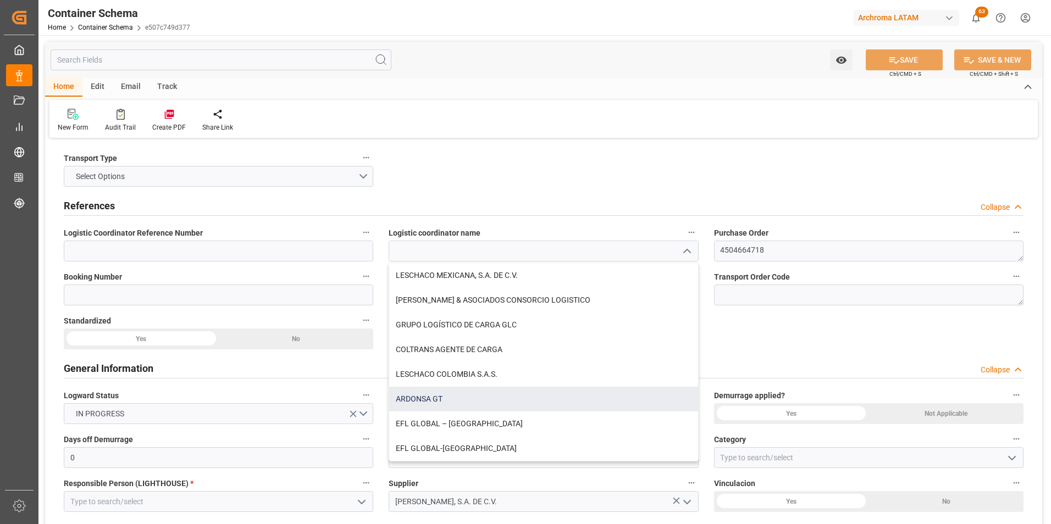
click at [458, 401] on div "ARDONSA GT" at bounding box center [543, 399] width 308 height 25
type input "ARDONSA GT"
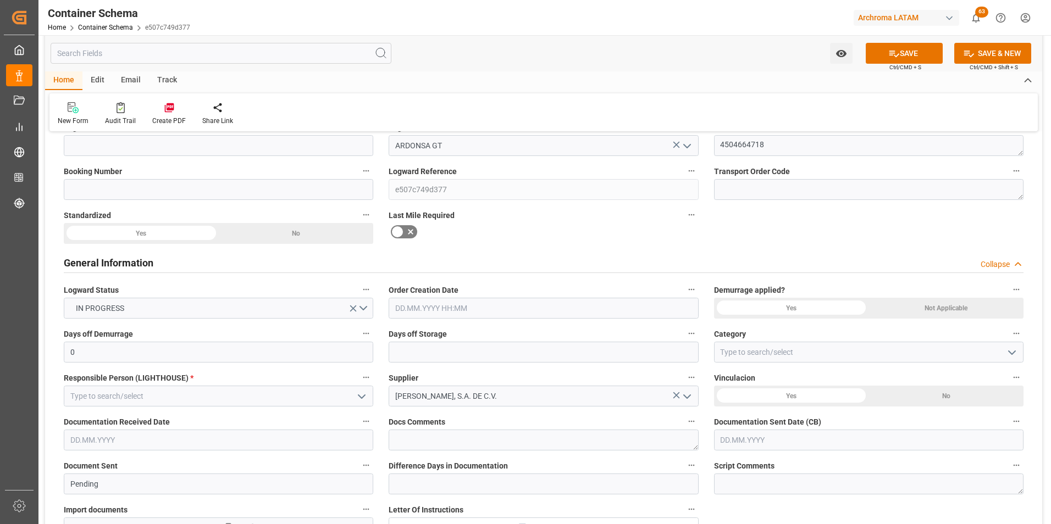
scroll to position [110, 0]
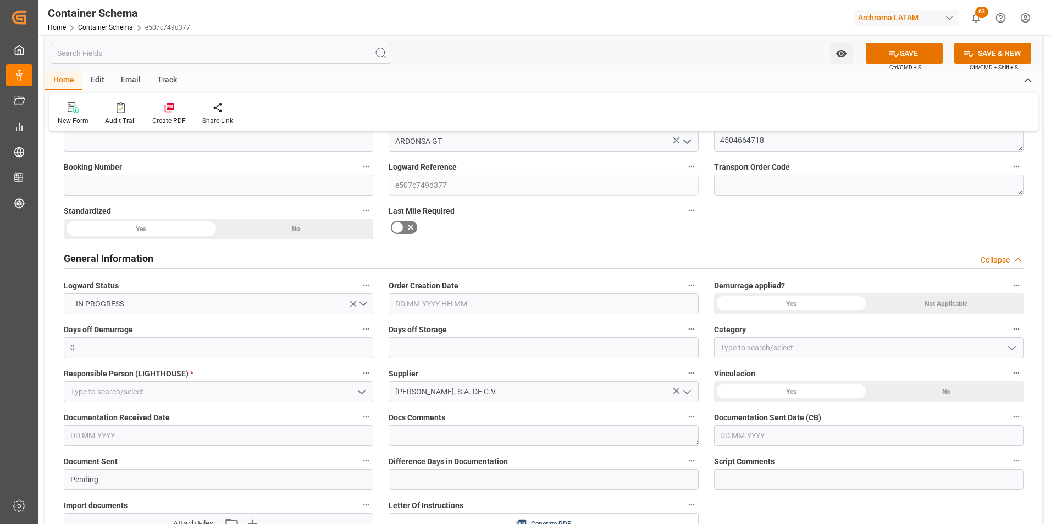
click at [437, 307] on input "text" at bounding box center [543, 304] width 309 height 21
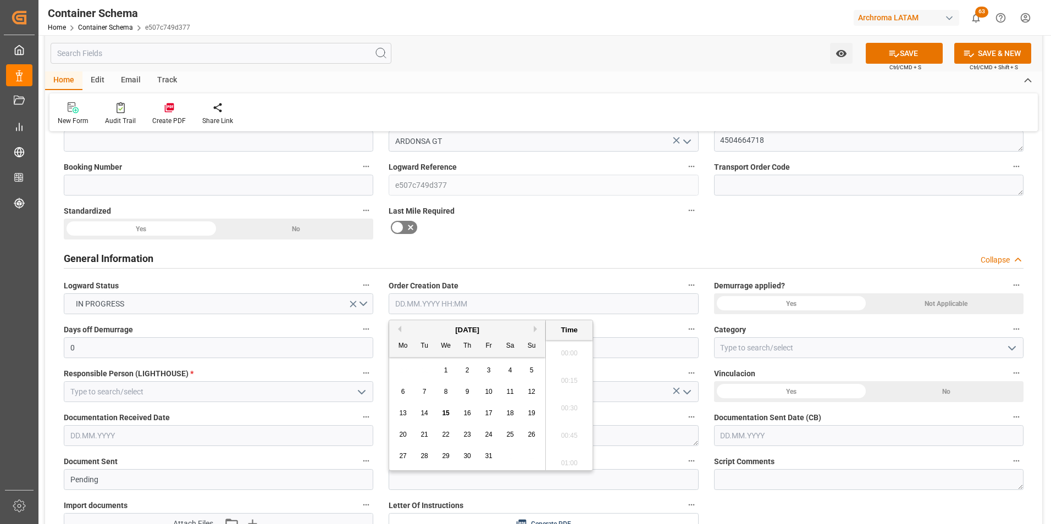
scroll to position [773, 0]
click at [405, 370] on div "29 30 1 2 3 4 5" at bounding box center [467, 370] width 150 height 21
click at [445, 413] on span "15" at bounding box center [445, 413] width 7 height 8
click at [563, 402] on li "07:30" at bounding box center [569, 404] width 47 height 27
type input "15.10.2025 07:30"
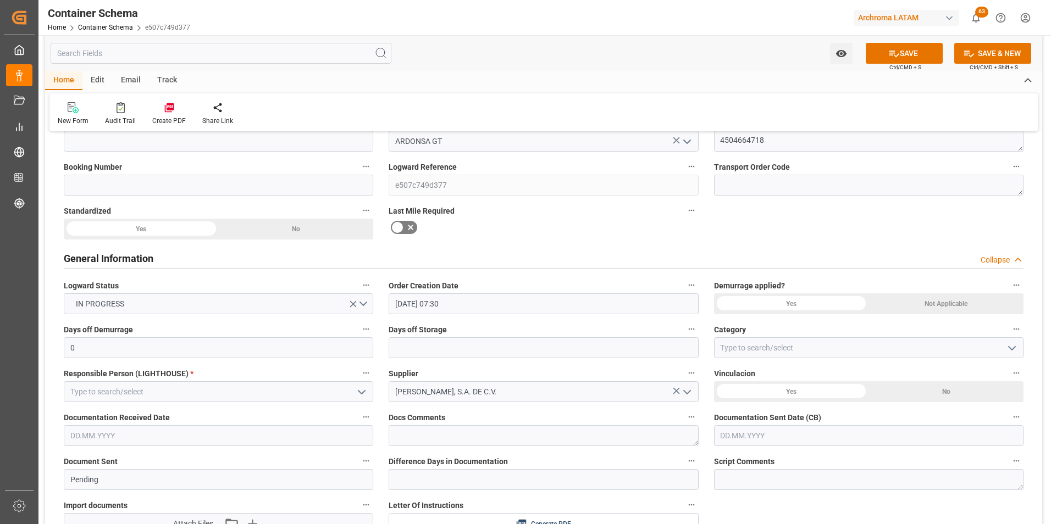
click at [1008, 348] on icon "open menu" at bounding box center [1011, 348] width 13 height 13
click at [864, 390] on div "On time" at bounding box center [869, 397] width 308 height 25
type input "On time"
click at [737, 428] on input "text" at bounding box center [868, 435] width 309 height 21
click at [729, 316] on div "29 30 1 2 3 4 5" at bounding box center [793, 316] width 150 height 21
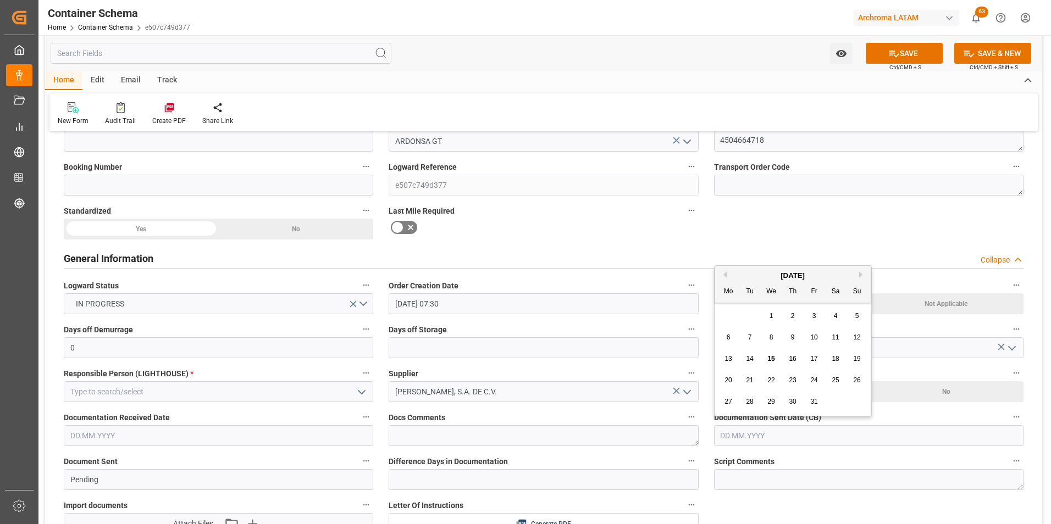
click at [754, 357] on div "14" at bounding box center [750, 359] width 14 height 13
click at [746, 436] on input "[DATE]" at bounding box center [868, 435] width 309 height 21
click at [768, 357] on span "15" at bounding box center [770, 359] width 7 height 8
type input "[DATE]"
click at [149, 440] on input "text" at bounding box center [218, 435] width 309 height 21
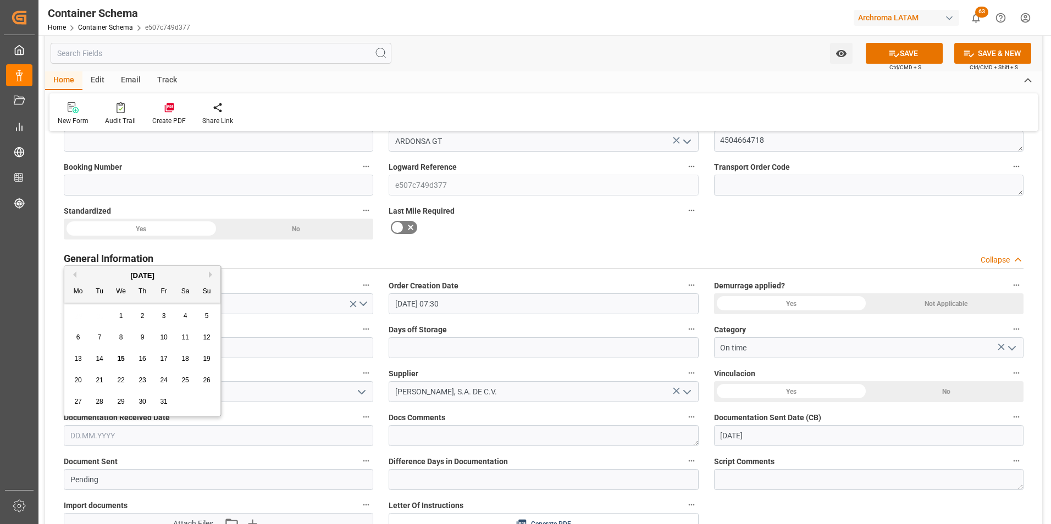
click at [77, 318] on div "29 30 1 2 3 4 5" at bounding box center [143, 316] width 150 height 21
click at [100, 356] on span "14" at bounding box center [99, 359] width 7 height 8
type input "[DATE]"
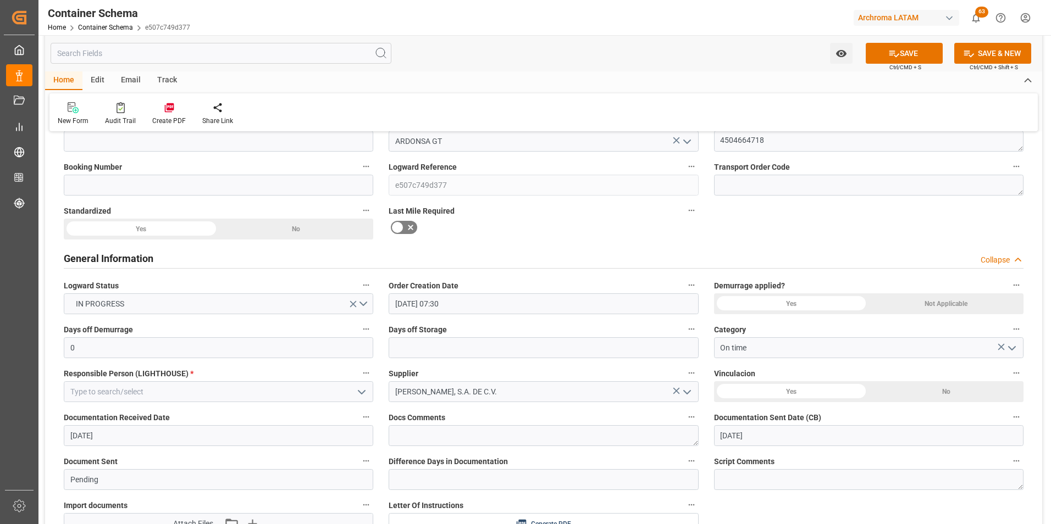
click at [367, 391] on icon "open menu" at bounding box center [361, 392] width 13 height 13
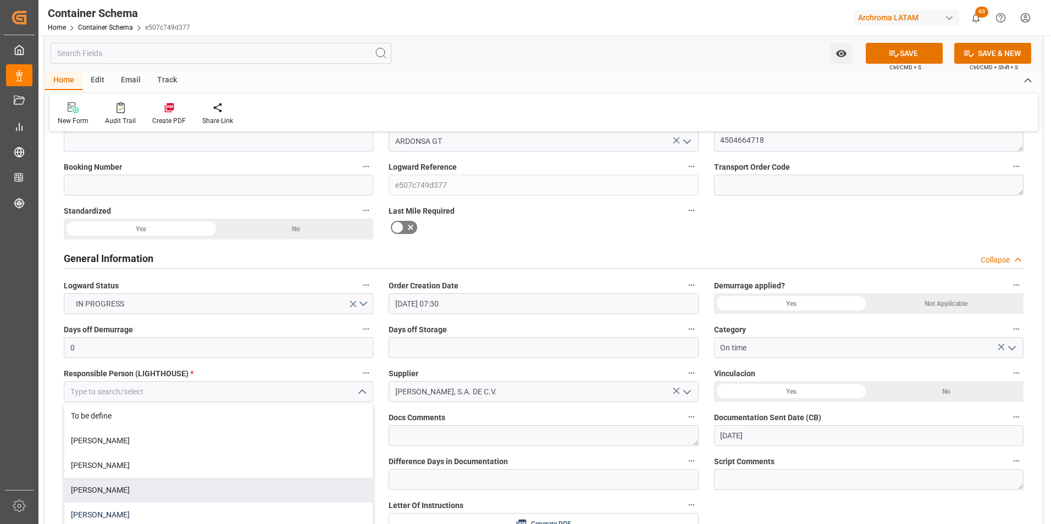
click at [231, 513] on div "Valeria Hurtado" at bounding box center [218, 515] width 308 height 25
type input "Valeria Hurtado"
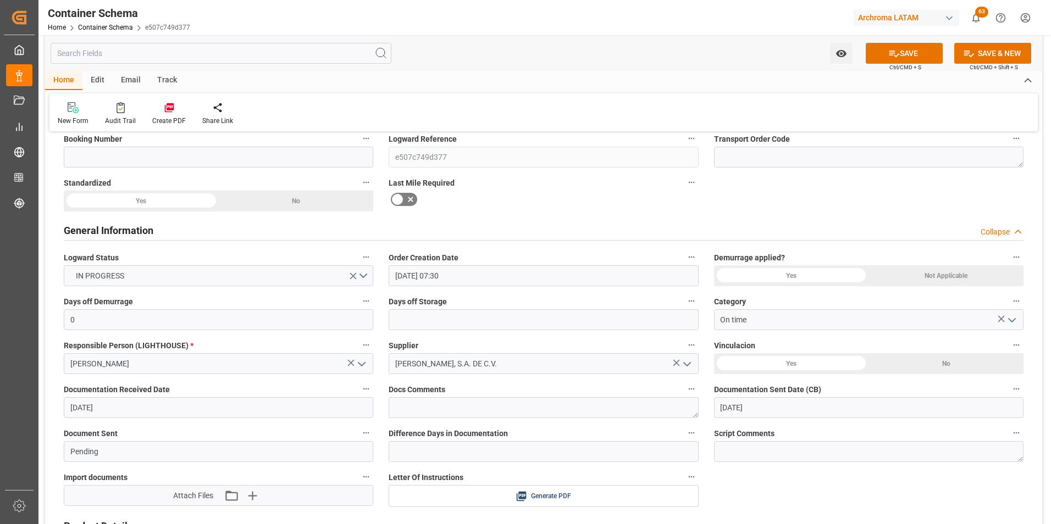
scroll to position [165, 0]
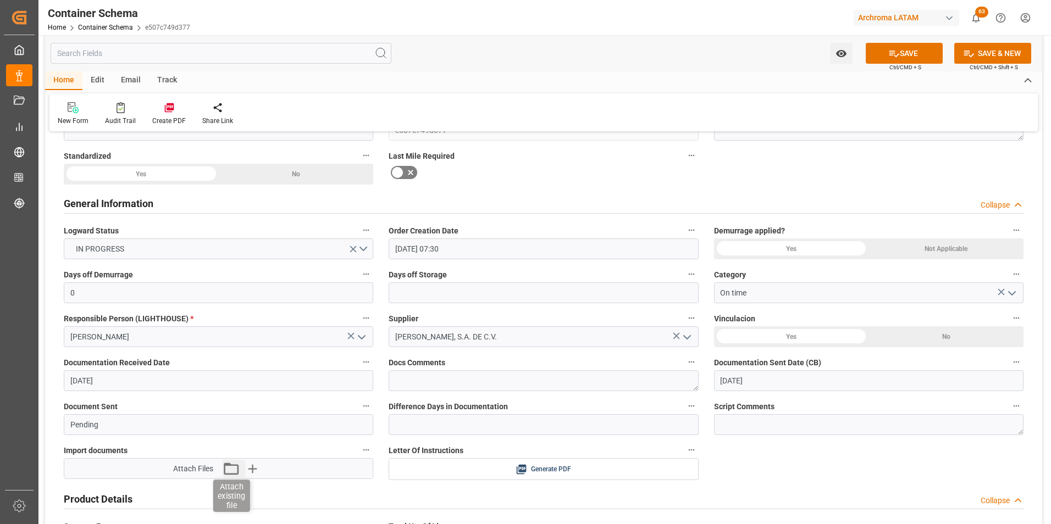
click at [226, 473] on icon "button" at bounding box center [231, 469] width 18 height 18
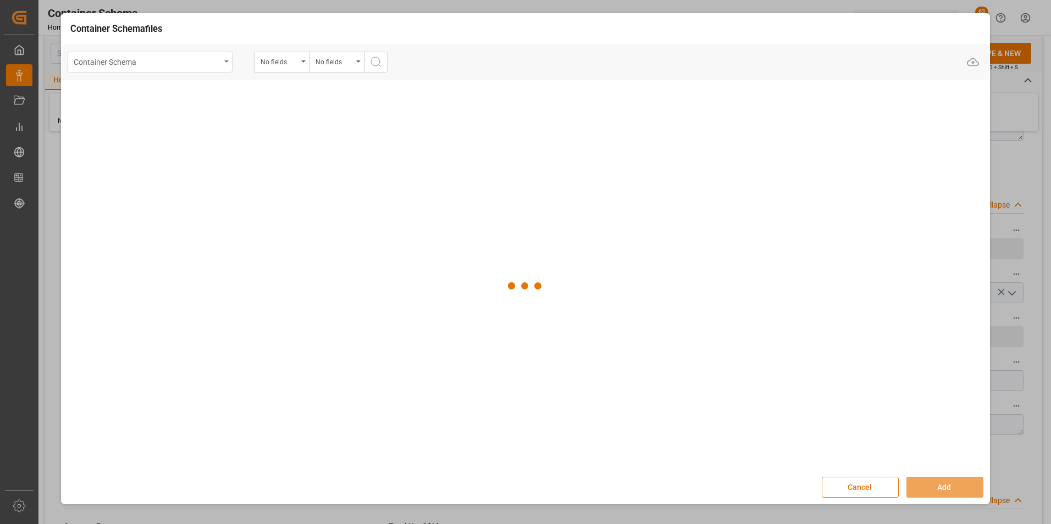
click at [207, 60] on div "Container Schema" at bounding box center [147, 61] width 147 height 14
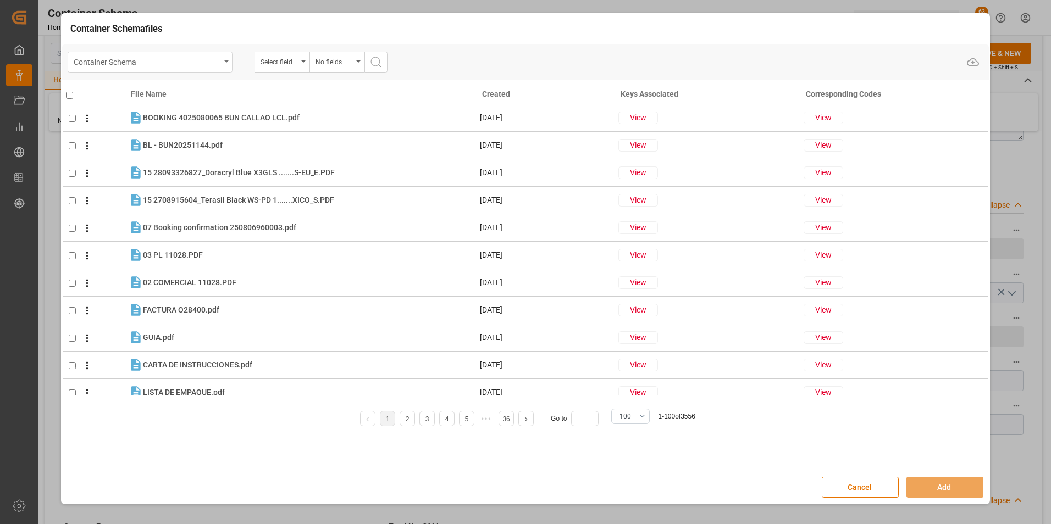
click at [223, 67] on div "Container Schema" at bounding box center [150, 62] width 165 height 21
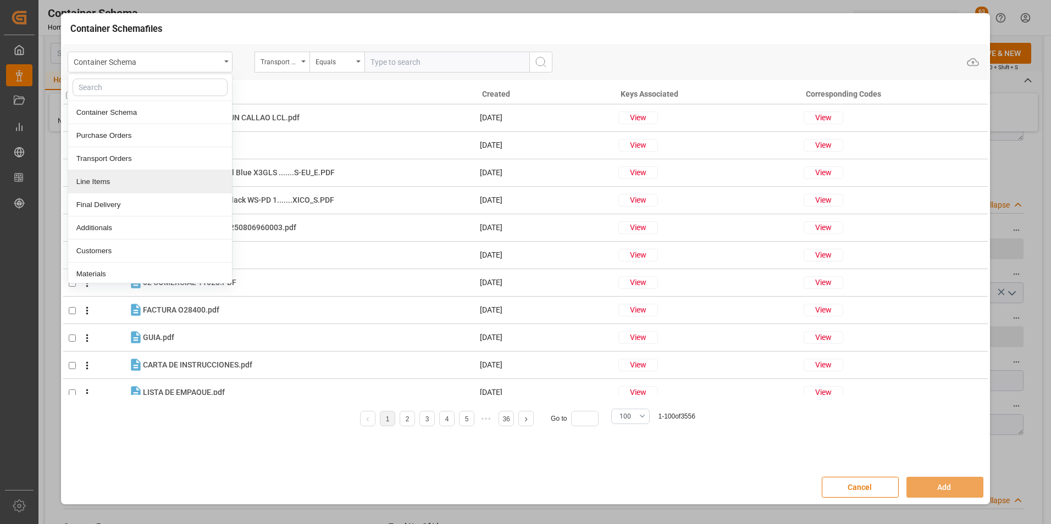
click at [162, 181] on div "Line Items" at bounding box center [150, 181] width 164 height 23
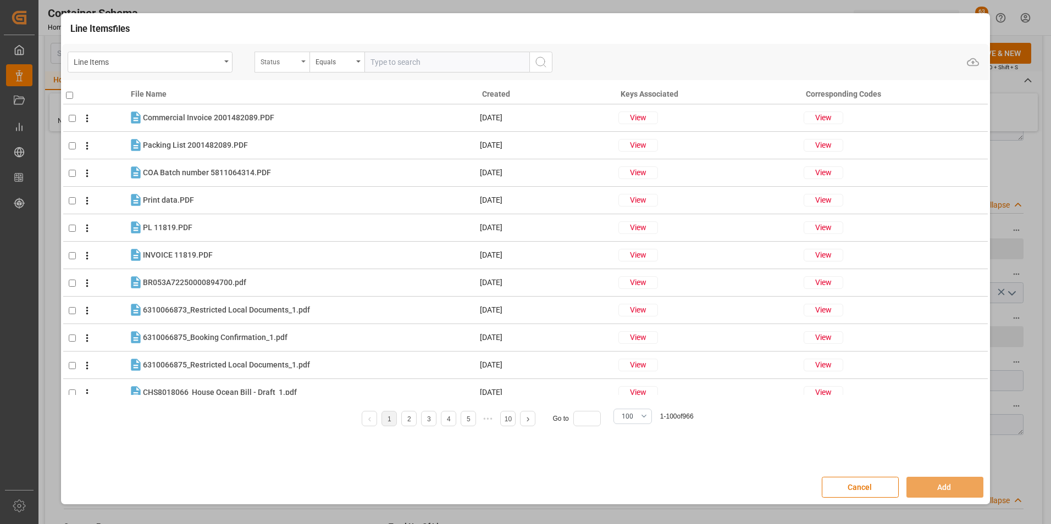
click at [295, 62] on div "Status" at bounding box center [279, 60] width 37 height 13
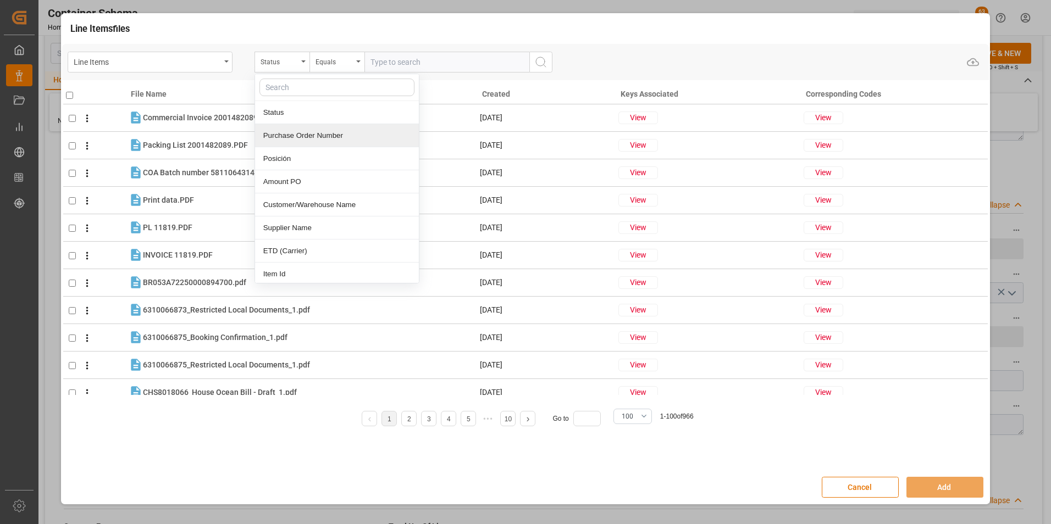
click at [306, 144] on div "Purchase Order Number" at bounding box center [337, 135] width 164 height 23
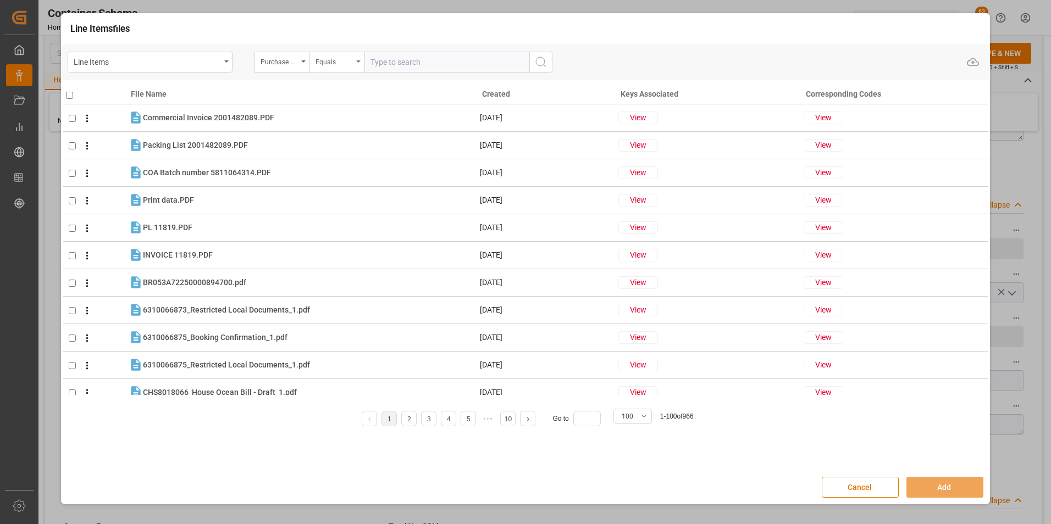
click at [329, 63] on div "Equals" at bounding box center [334, 60] width 37 height 13
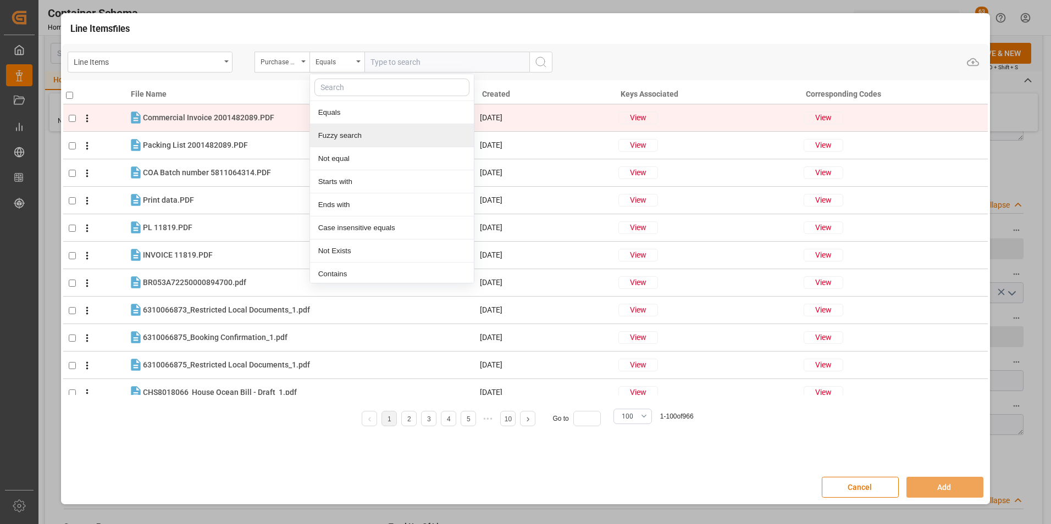
click at [342, 130] on div "Fuzzy search" at bounding box center [392, 135] width 164 height 23
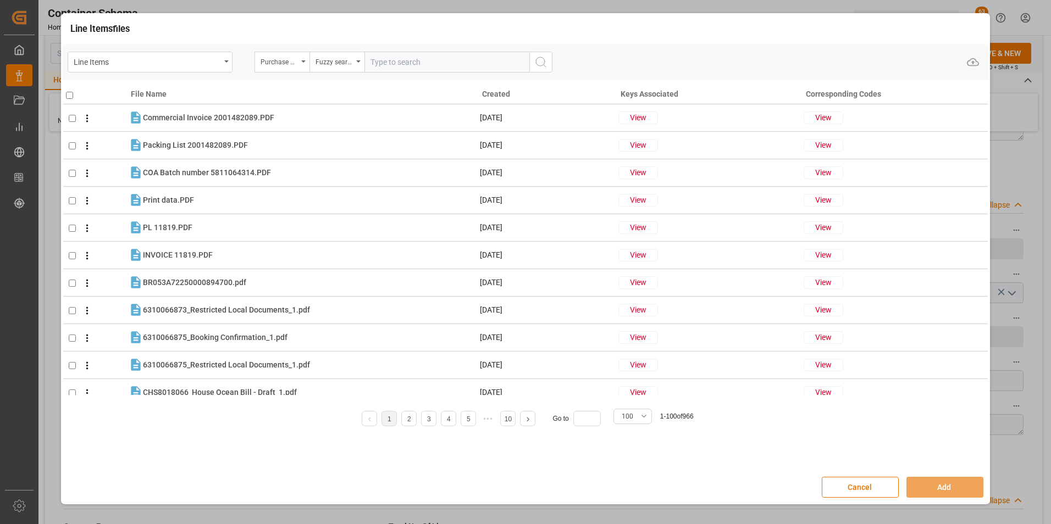
click at [374, 61] on input "text" at bounding box center [446, 62] width 165 height 21
paste input "4504664718"
type input "4504664718"
click at [542, 59] on icon "search button" at bounding box center [540, 62] width 13 height 13
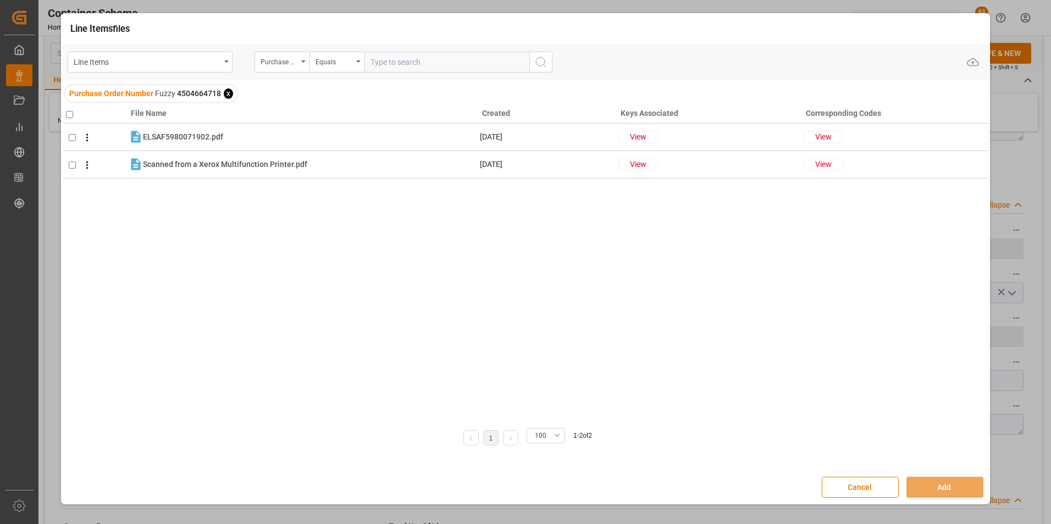
click at [68, 117] on input "checkbox" at bounding box center [69, 114] width 7 height 7
checkbox input "true"
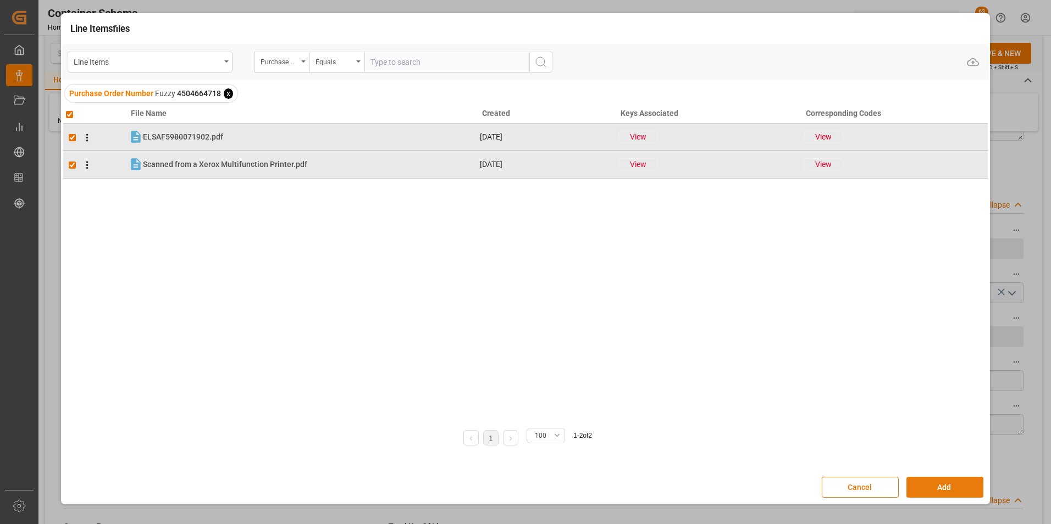
click at [943, 484] on button "Add" at bounding box center [944, 487] width 77 height 21
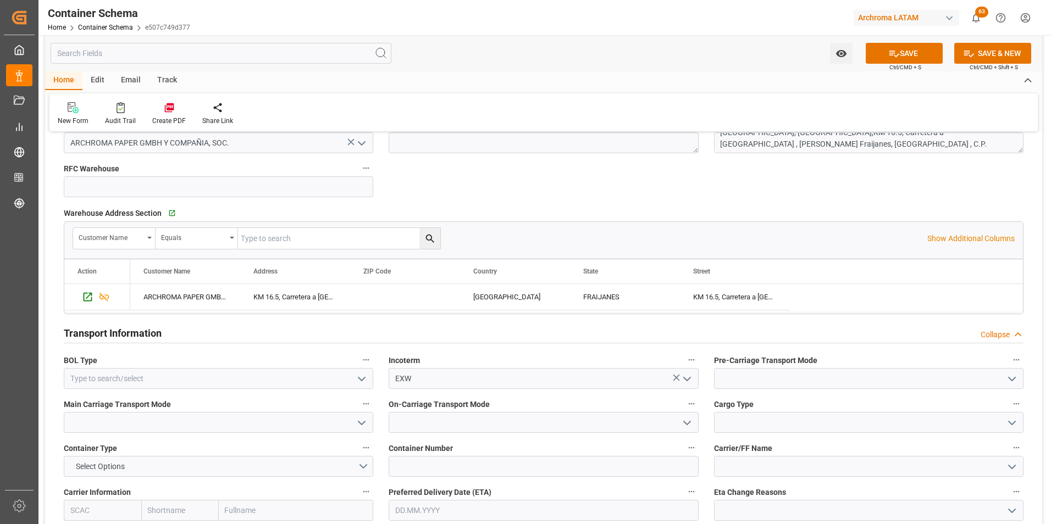
scroll to position [824, 0]
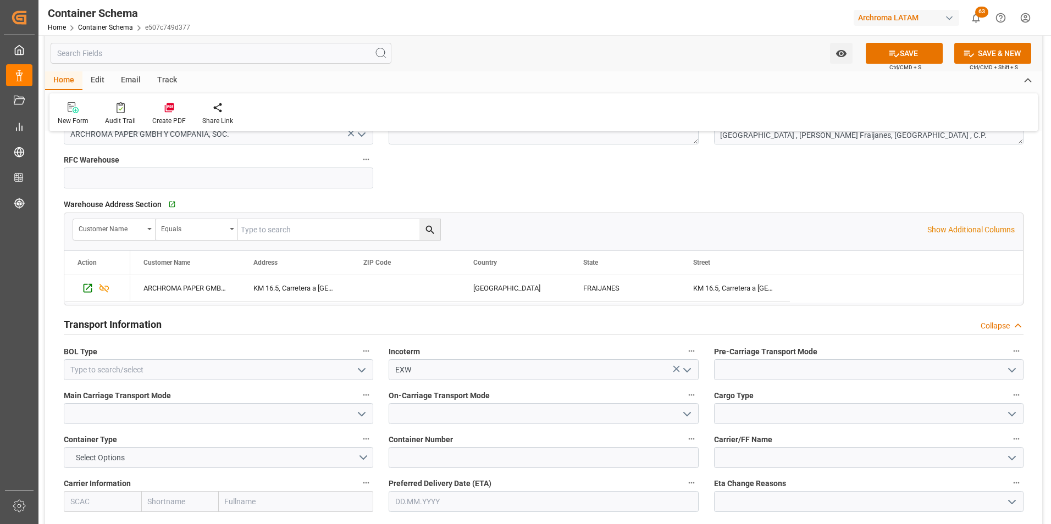
click at [1010, 372] on icon "open menu" at bounding box center [1011, 370] width 13 height 13
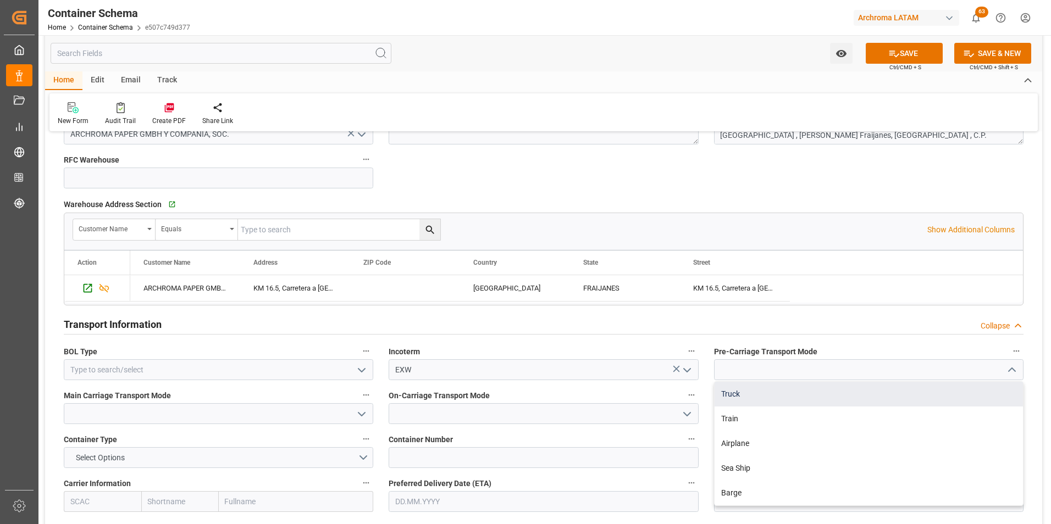
click at [942, 394] on div "Truck" at bounding box center [869, 394] width 308 height 25
type input "Truck"
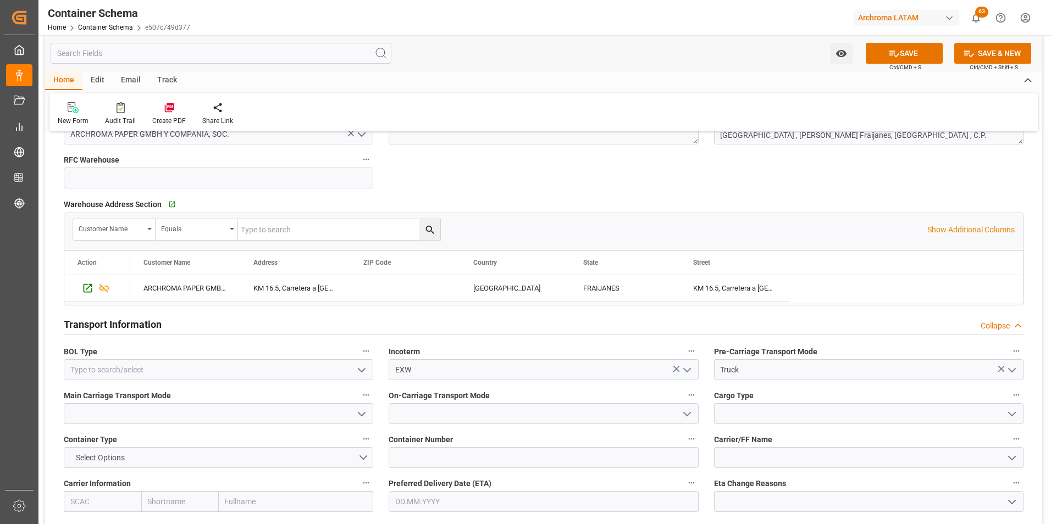
click at [355, 413] on button "open menu" at bounding box center [361, 414] width 16 height 17
click at [341, 431] on div "Truck" at bounding box center [218, 438] width 308 height 25
type input "Truck"
click at [678, 413] on button "open menu" at bounding box center [686, 414] width 16 height 17
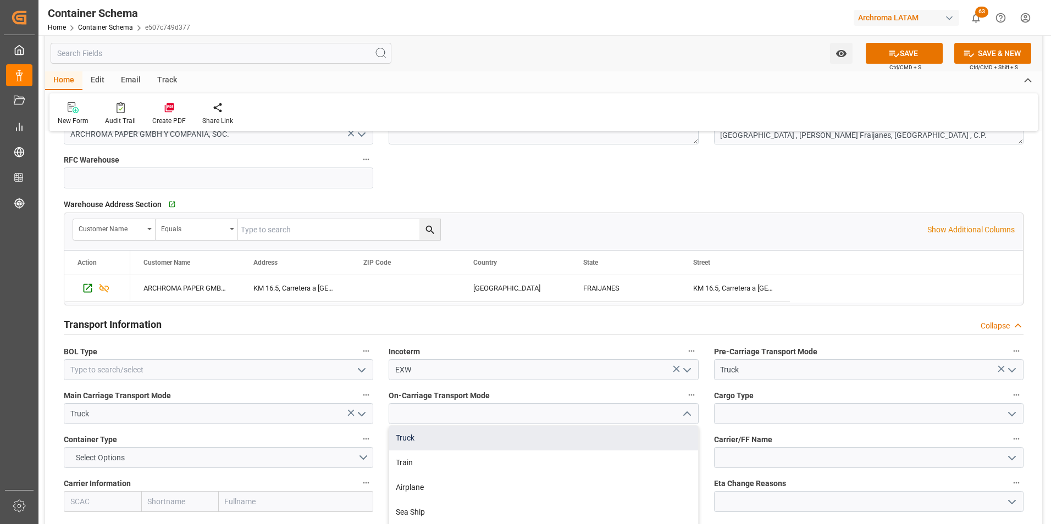
click at [662, 429] on div "Truck" at bounding box center [543, 438] width 308 height 25
type input "Truck"
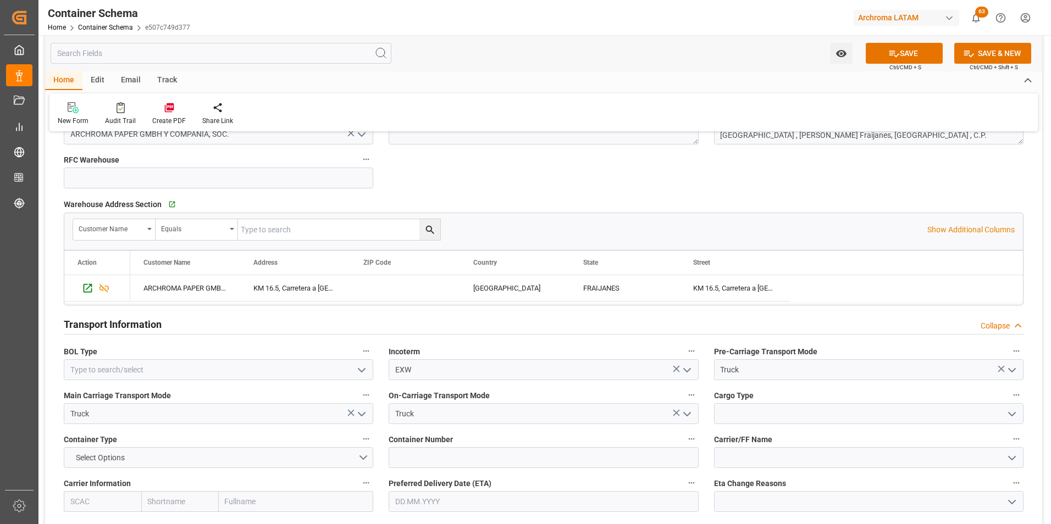
click at [1026, 415] on div at bounding box center [869, 413] width 326 height 21
click at [1019, 415] on button "open menu" at bounding box center [1011, 414] width 16 height 17
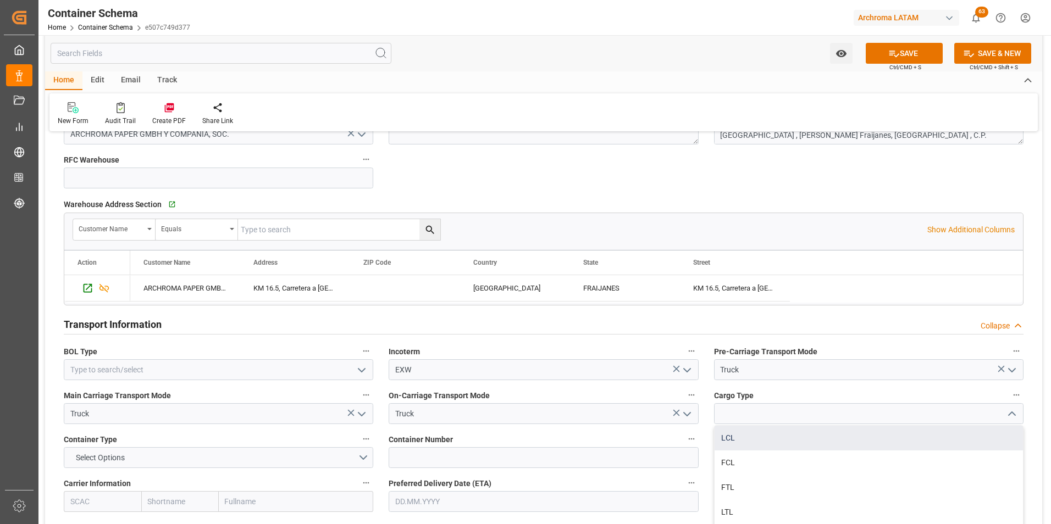
click at [922, 441] on div "LCL" at bounding box center [869, 438] width 308 height 25
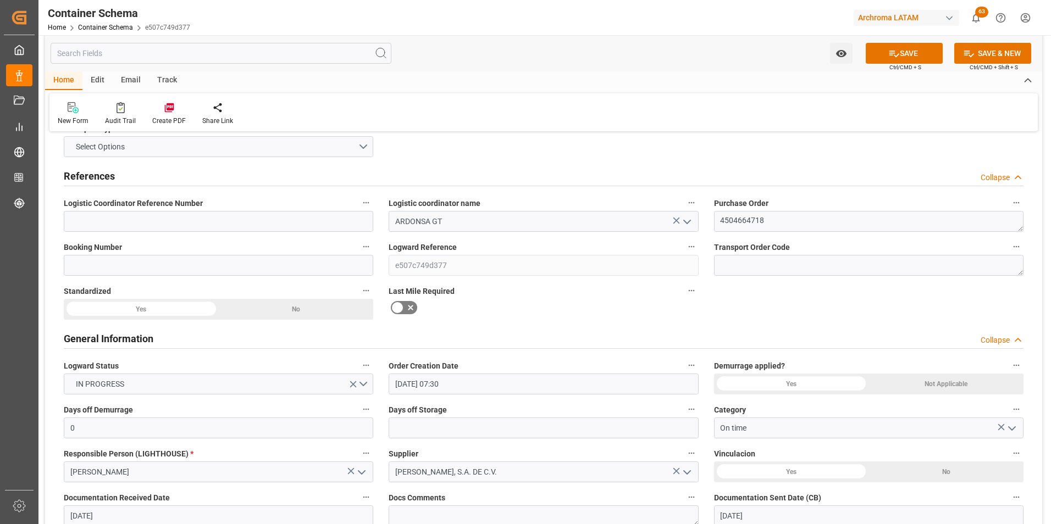
scroll to position [0, 0]
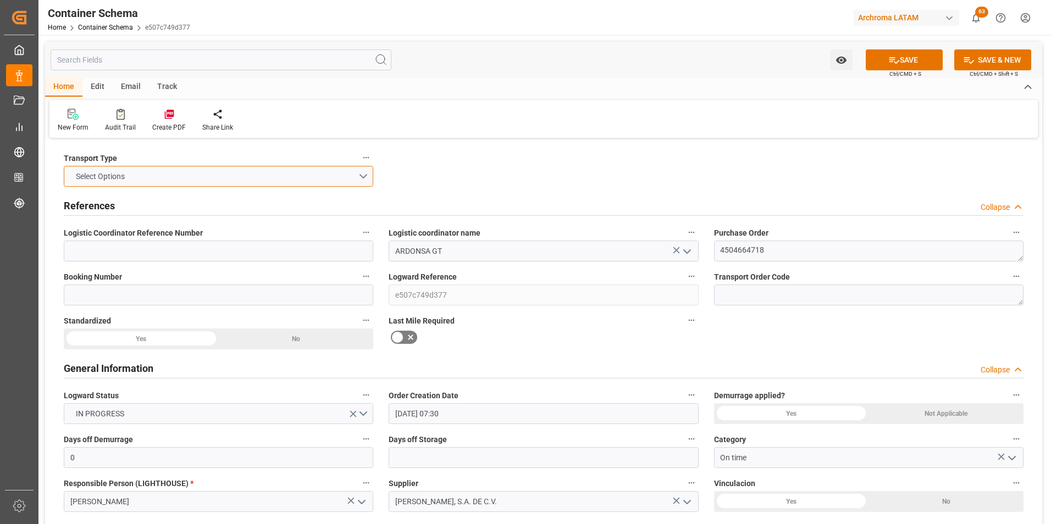
click at [360, 179] on button "Select Options" at bounding box center [218, 176] width 309 height 21
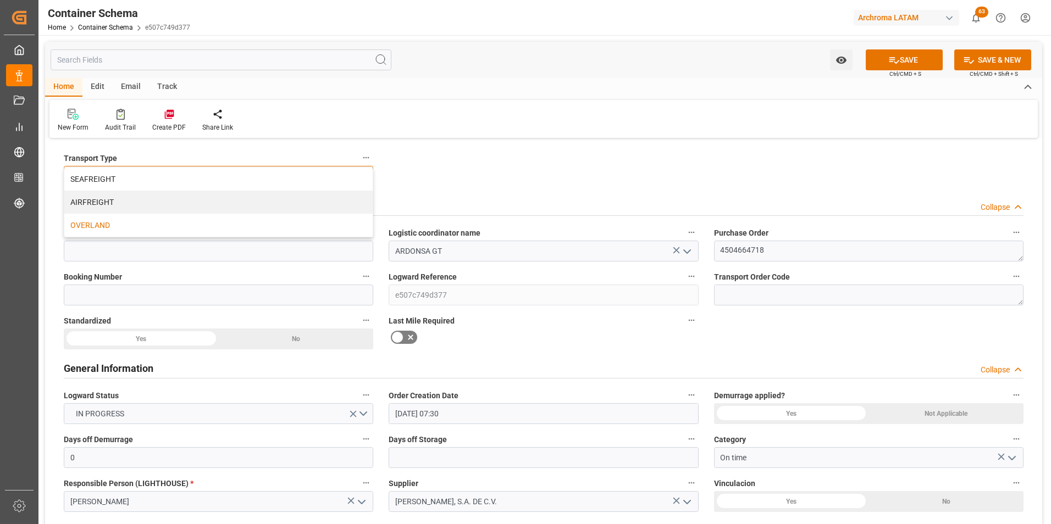
click at [267, 225] on div "OVERLAND" at bounding box center [218, 225] width 308 height 23
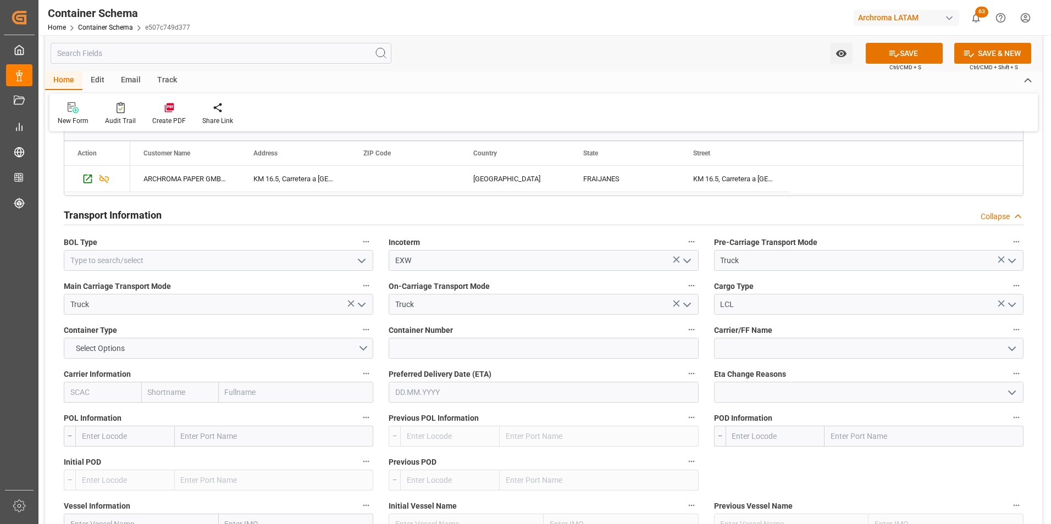
scroll to position [934, 0]
click at [1010, 310] on icon "open menu" at bounding box center [1011, 304] width 13 height 13
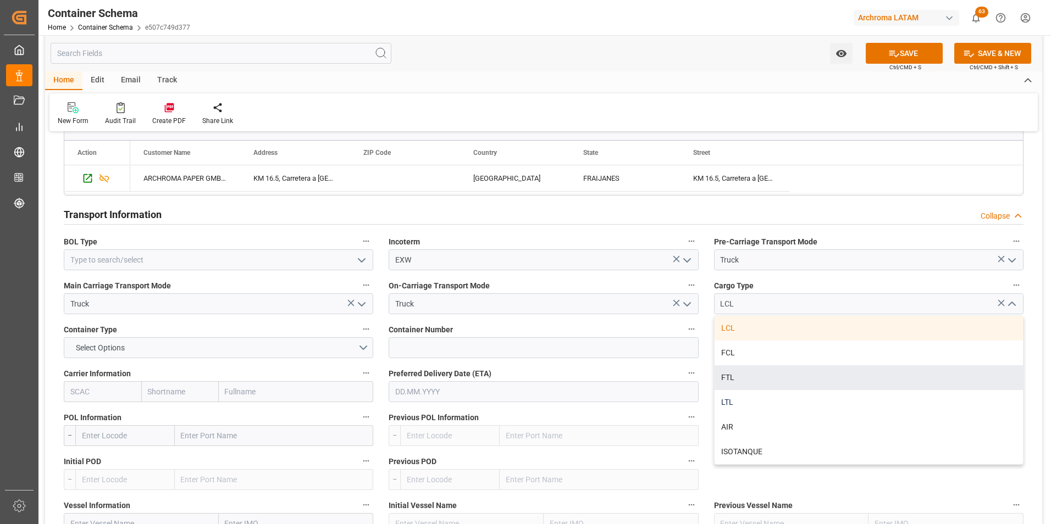
click at [798, 399] on div "LTL" at bounding box center [869, 402] width 308 height 25
type input "LTL"
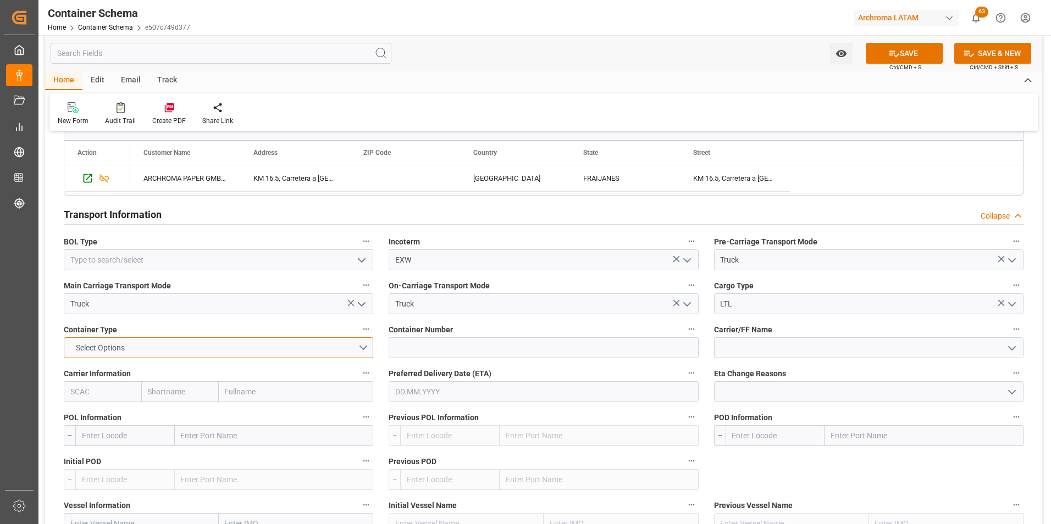
click at [360, 352] on button "Select Options" at bounding box center [218, 347] width 309 height 21
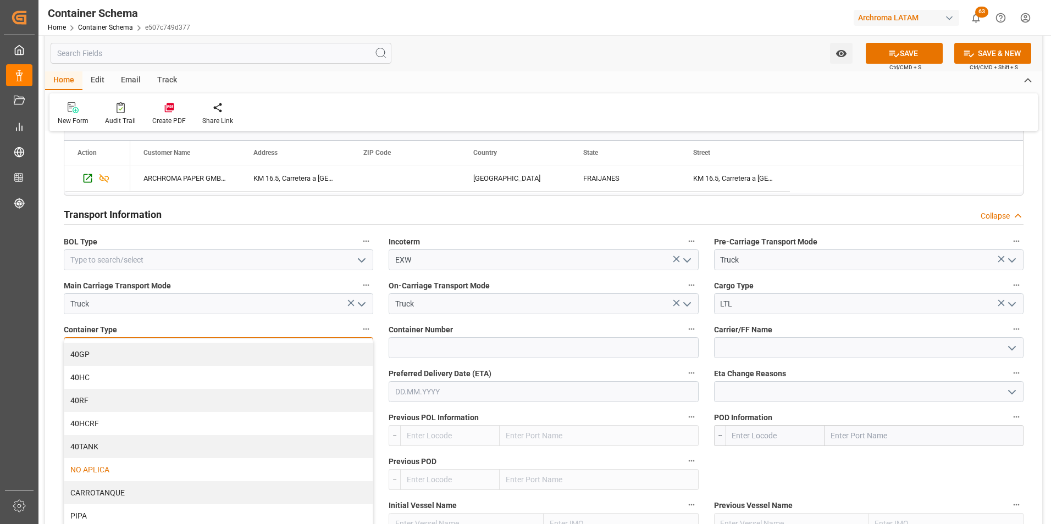
scroll to position [68, 0]
click at [181, 466] on div "NO APLICA" at bounding box center [218, 467] width 308 height 23
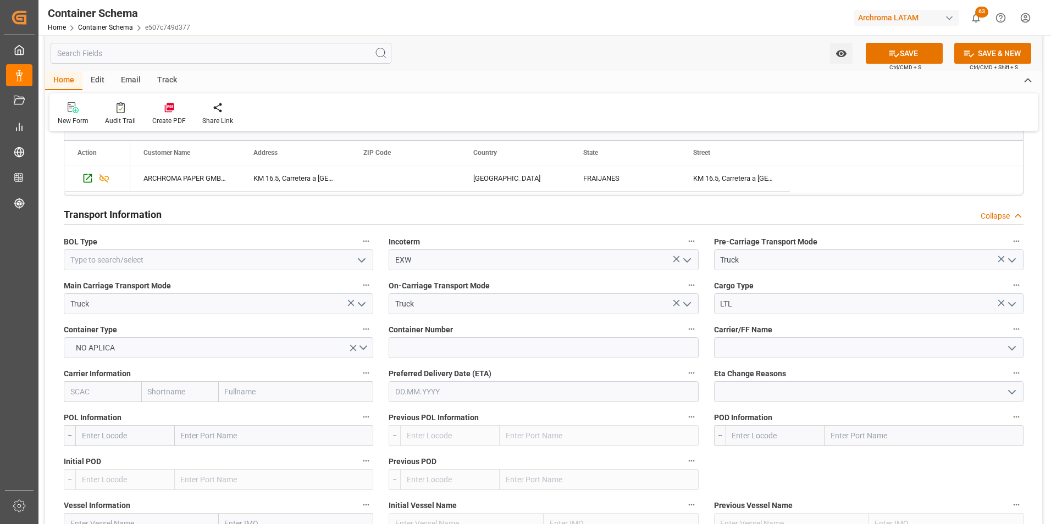
click at [502, 396] on input "text" at bounding box center [543, 391] width 309 height 21
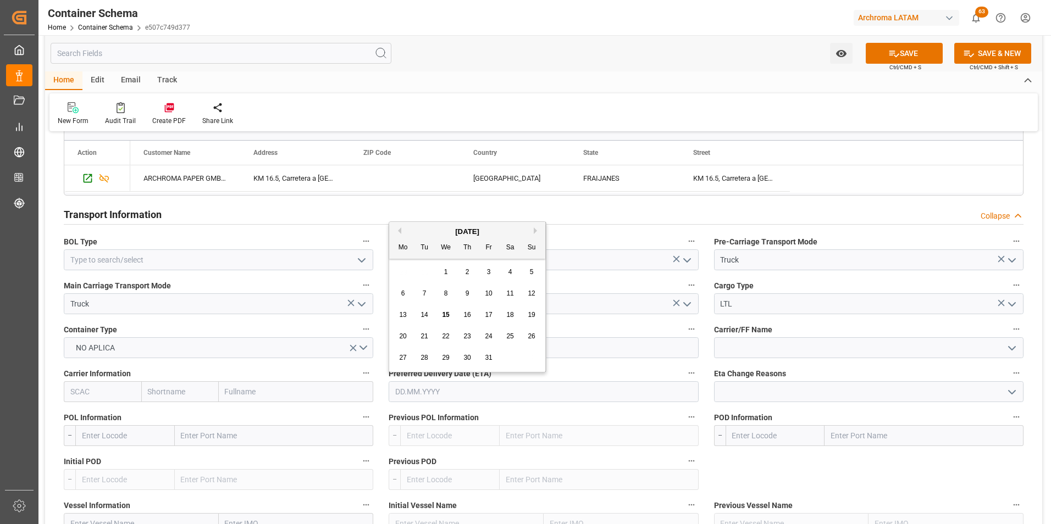
click at [401, 270] on div "29 30 1 2 3 4 5" at bounding box center [467, 272] width 150 height 21
click at [462, 316] on div "16" at bounding box center [468, 315] width 14 height 13
type input "16.10.2025"
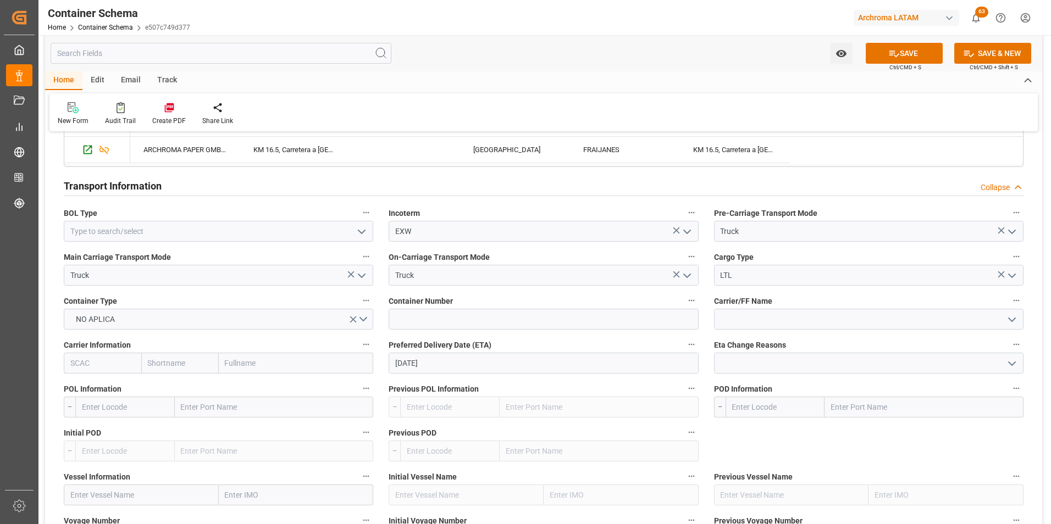
scroll to position [989, 0]
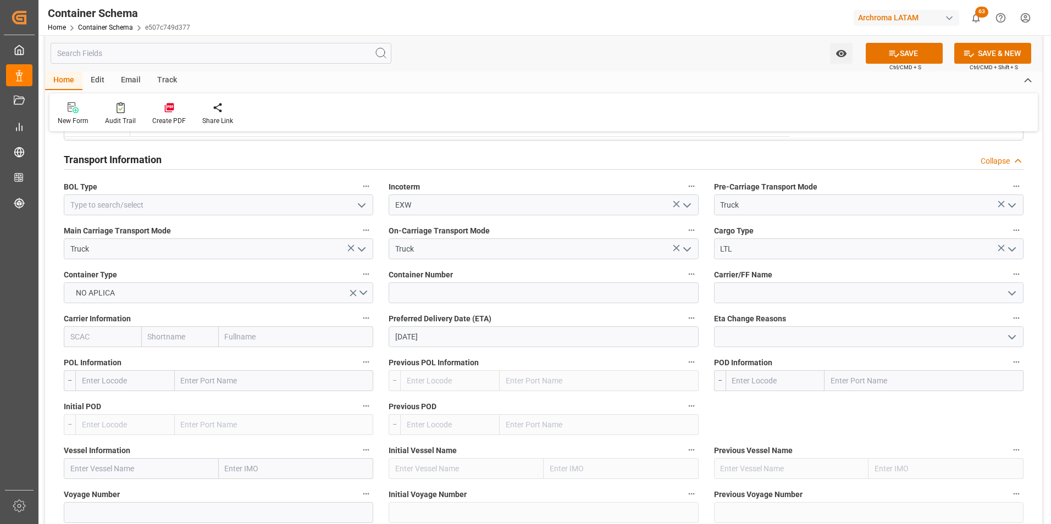
click at [855, 384] on input "text" at bounding box center [923, 380] width 199 height 21
type input "TECUN UMAN"
click at [872, 405] on b "Tecun Uman" at bounding box center [853, 405] width 43 height 9
type input "GTTUC"
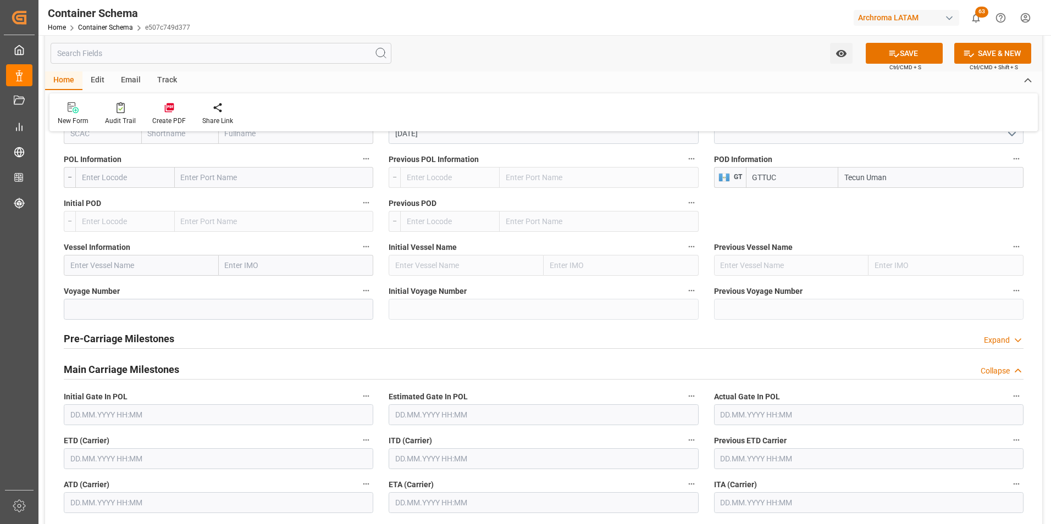
scroll to position [1209, 0]
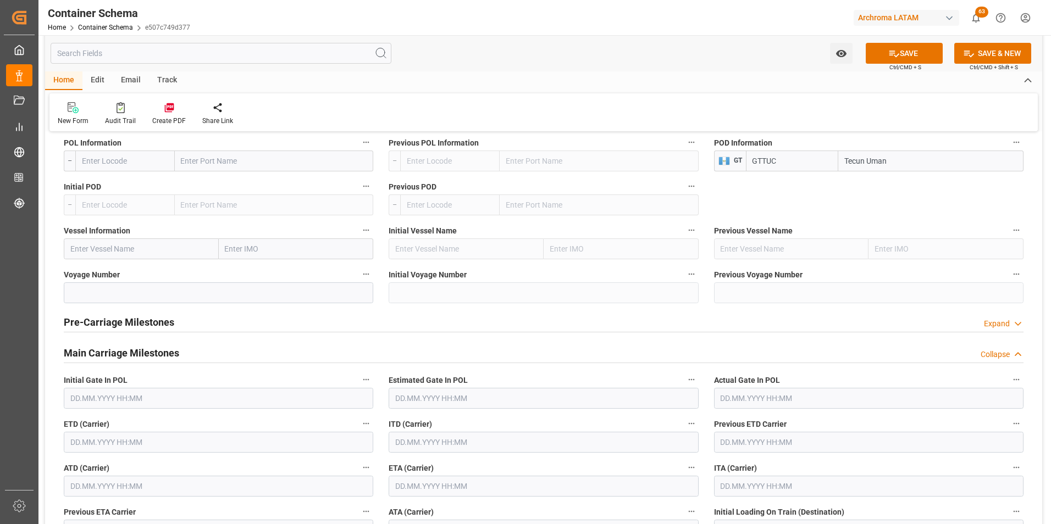
type input "Tecun Uman"
click at [170, 440] on input "text" at bounding box center [218, 442] width 309 height 21
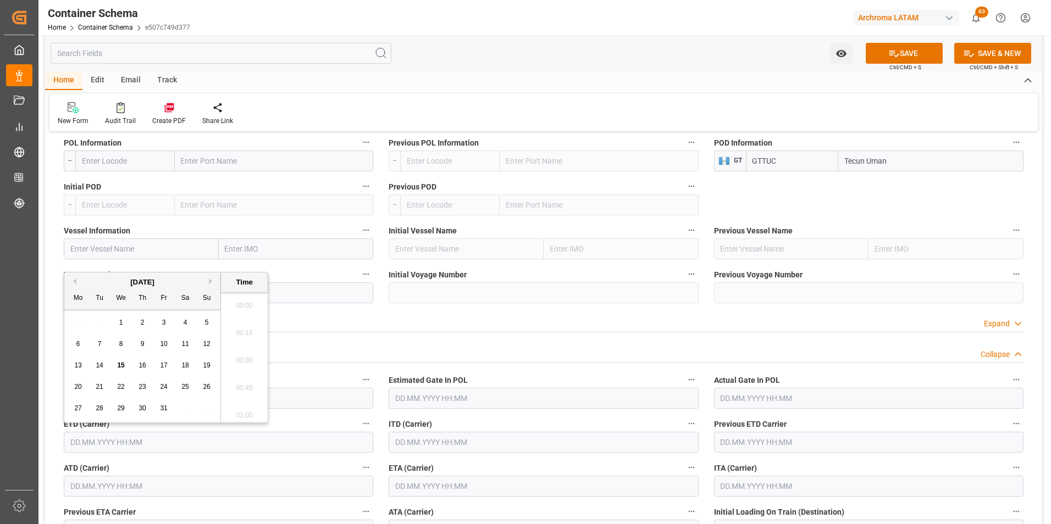
scroll to position [773, 0]
click at [71, 321] on div "29 30 1 2 3 4 5" at bounding box center [143, 322] width 150 height 21
click at [98, 363] on span "14" at bounding box center [99, 366] width 7 height 8
type input "14.10.2025 00:00"
click at [409, 486] on input "text" at bounding box center [543, 486] width 309 height 21
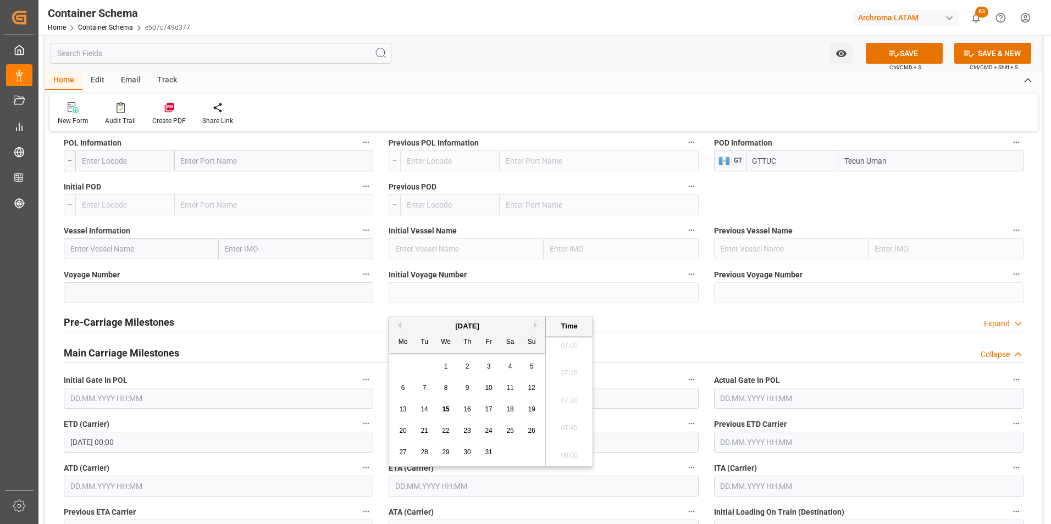
click at [397, 375] on div "29 30 1 2 3 4 5" at bounding box center [467, 366] width 150 height 21
click at [464, 409] on span "16" at bounding box center [466, 410] width 7 height 8
type input "[DATE] 00:00"
click at [706, 455] on div "Previous ETD Carrier" at bounding box center [868, 435] width 325 height 44
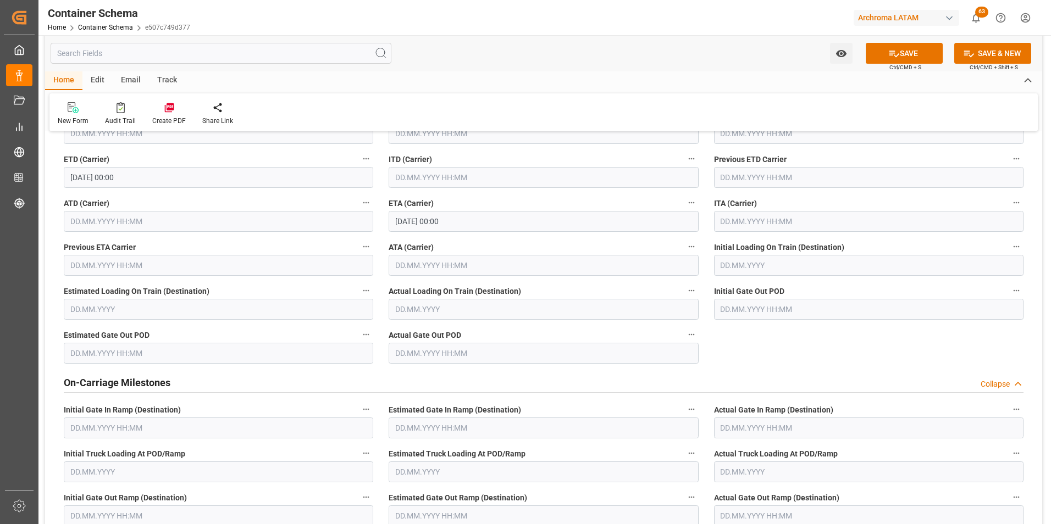
scroll to position [1484, 0]
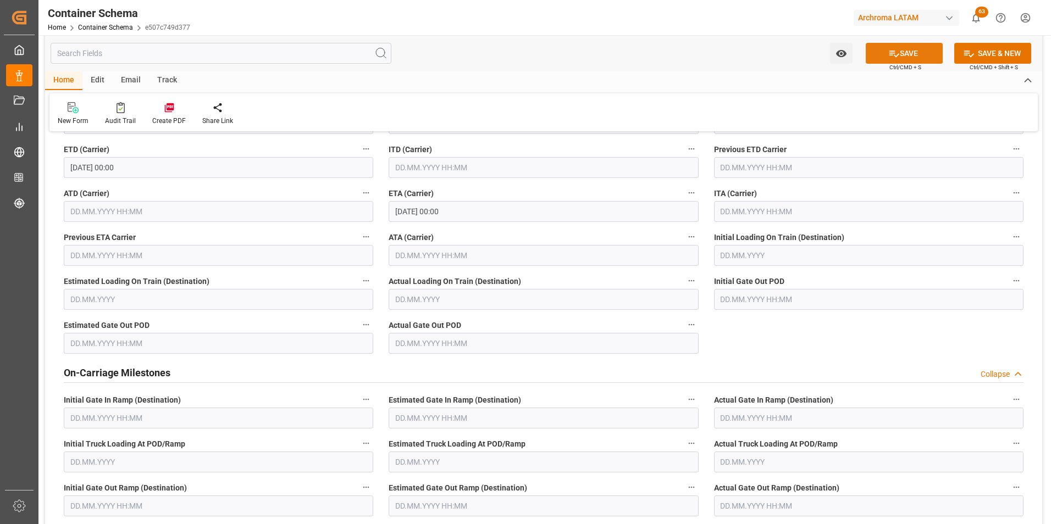
click at [901, 53] on button "SAVE" at bounding box center [904, 53] width 77 height 21
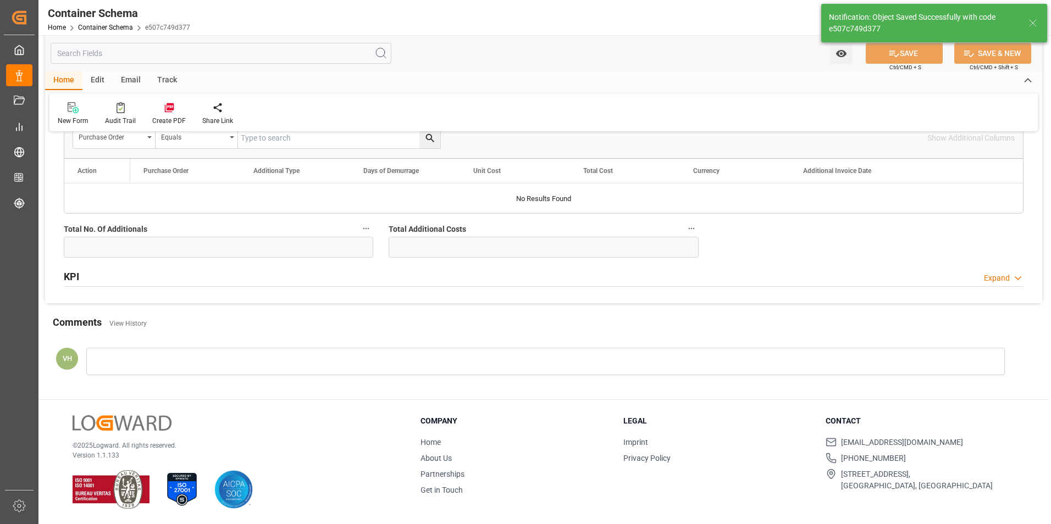
type input "Document Sent"
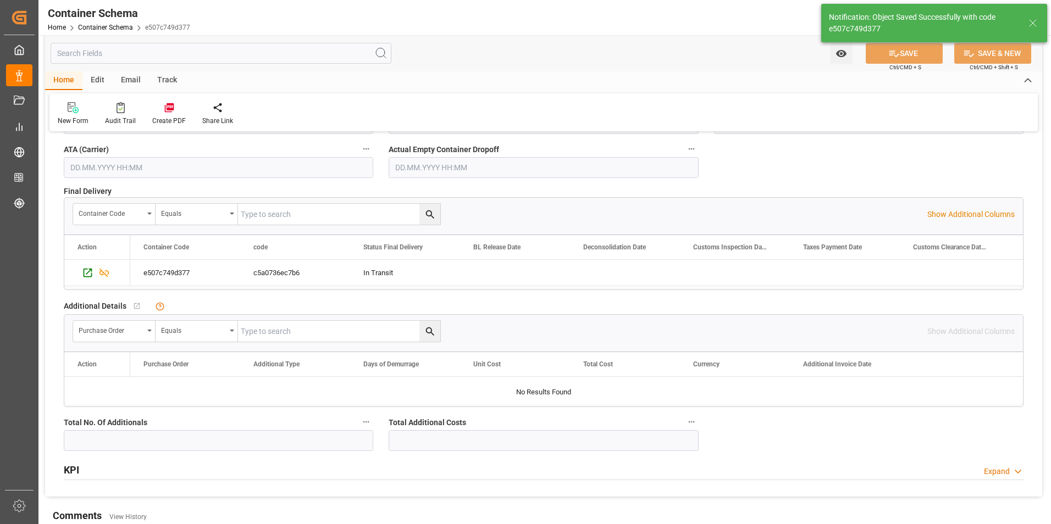
click at [131, 80] on div "Email" at bounding box center [131, 80] width 36 height 19
click at [80, 112] on icon at bounding box center [74, 110] width 15 height 8
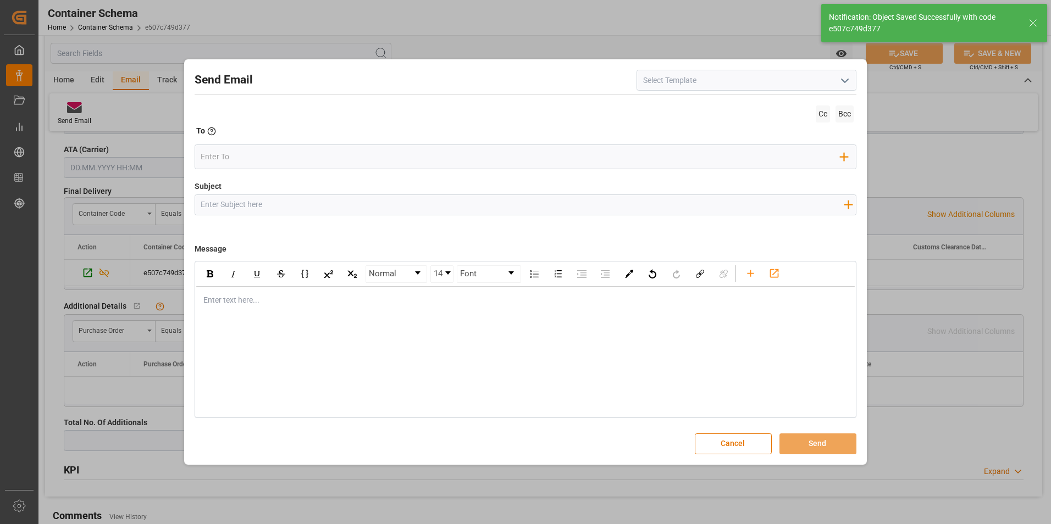
click at [846, 87] on icon "open menu" at bounding box center [844, 80] width 13 height 13
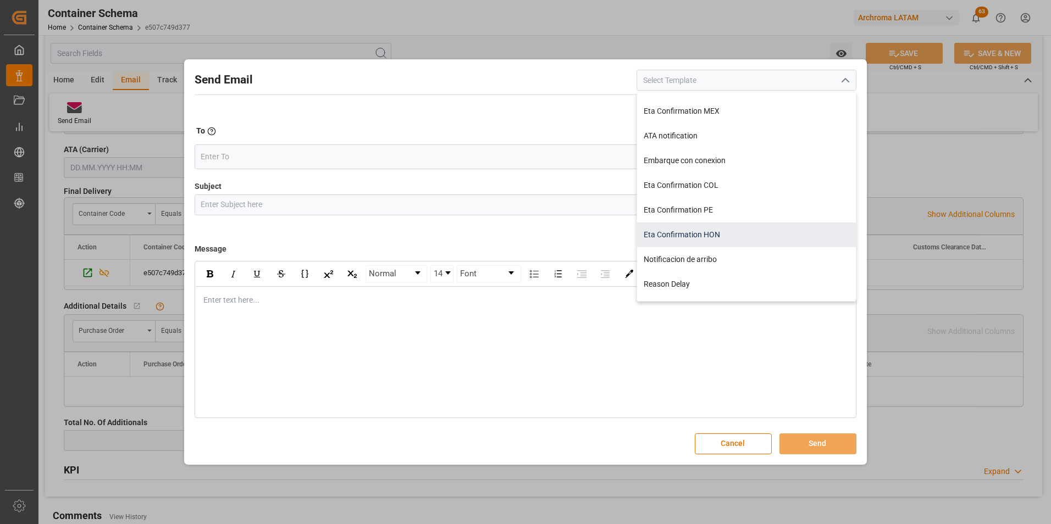
scroll to position [236, 0]
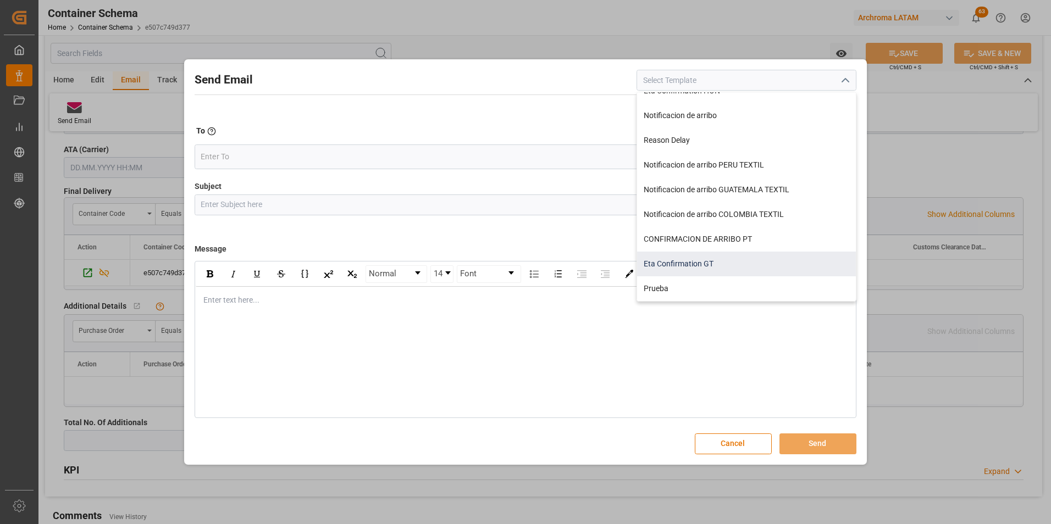
click at [723, 258] on div "Eta Confirmation GT" at bounding box center [746, 264] width 219 height 25
type input "Eta Confirmation GT"
type input "GT || PO {{purchaseOrder}} || {{category}} || BL {{bookingNumber}} || Confirmac…"
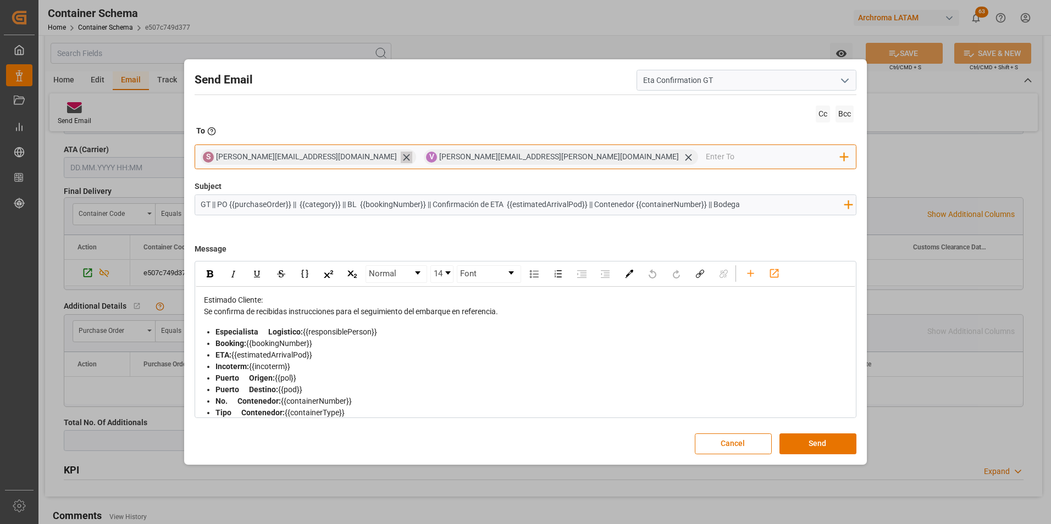
click at [403, 157] on icon at bounding box center [406, 157] width 7 height 7
click at [483, 157] on input "email" at bounding box center [662, 157] width 358 height 16
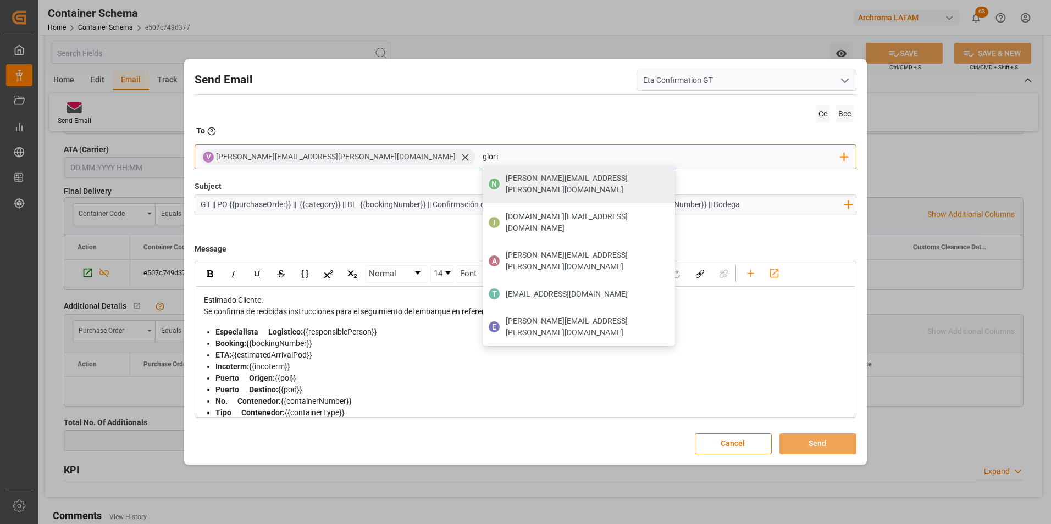
type input "gloria"
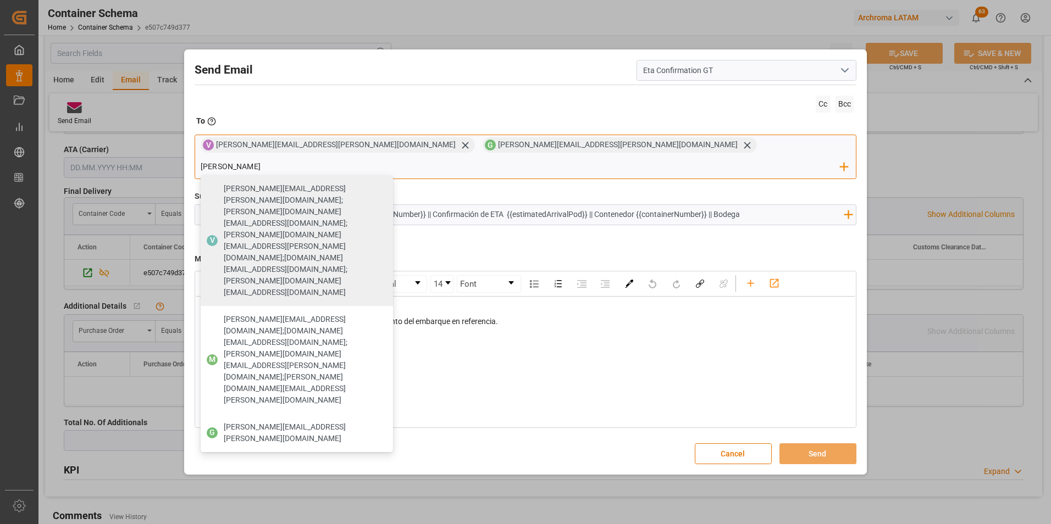
type input "johana"
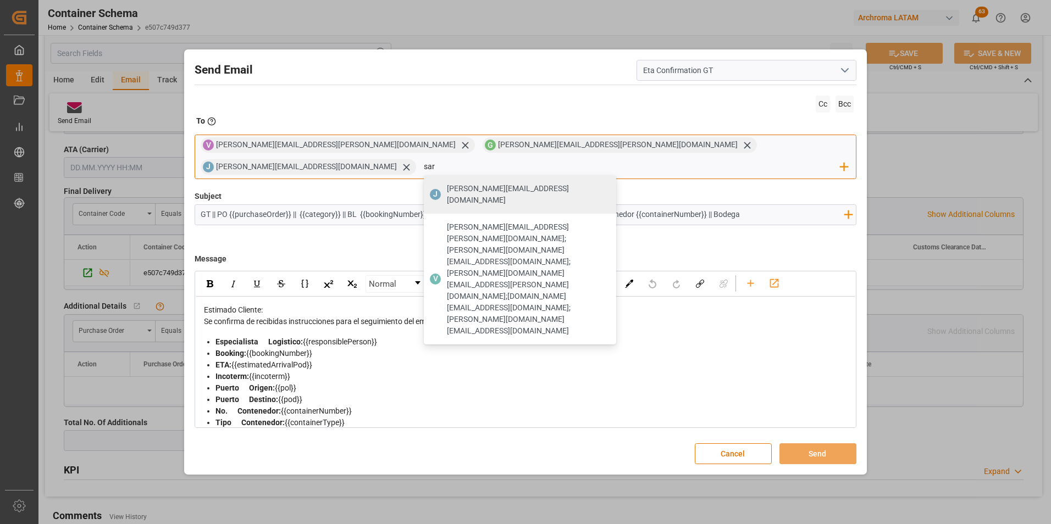
type input "sara"
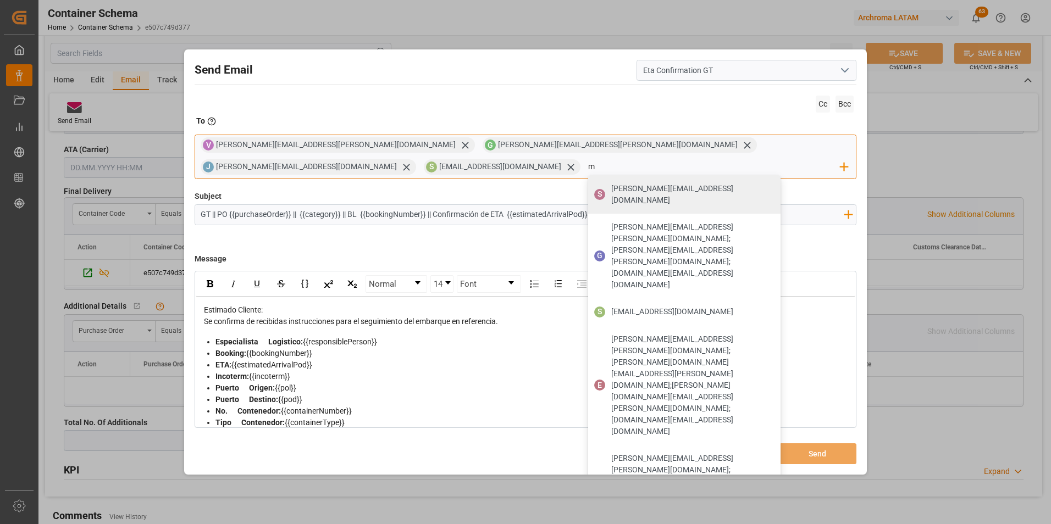
type input "mg"
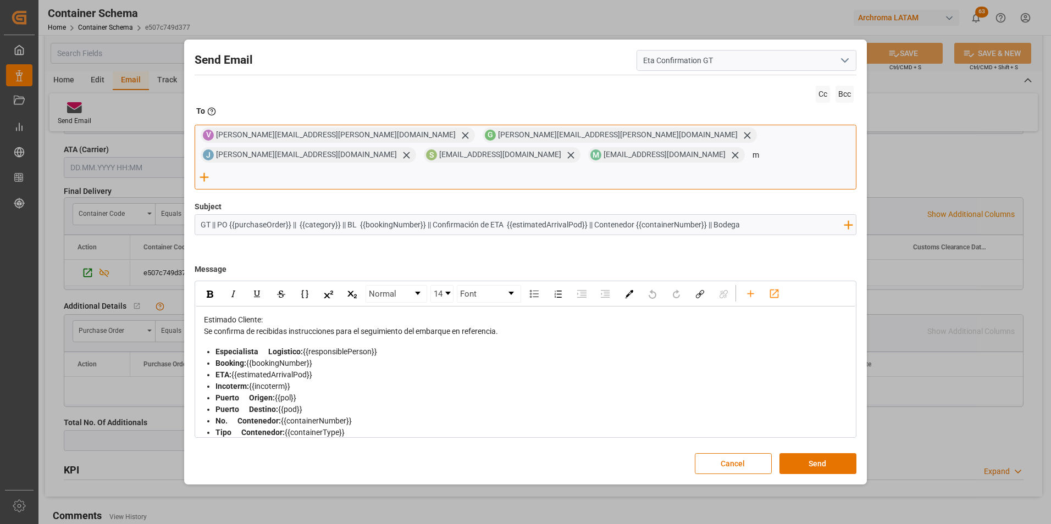
type input "mg"
click at [755, 288] on icon "rdw-toolbar" at bounding box center [751, 294] width 12 height 12
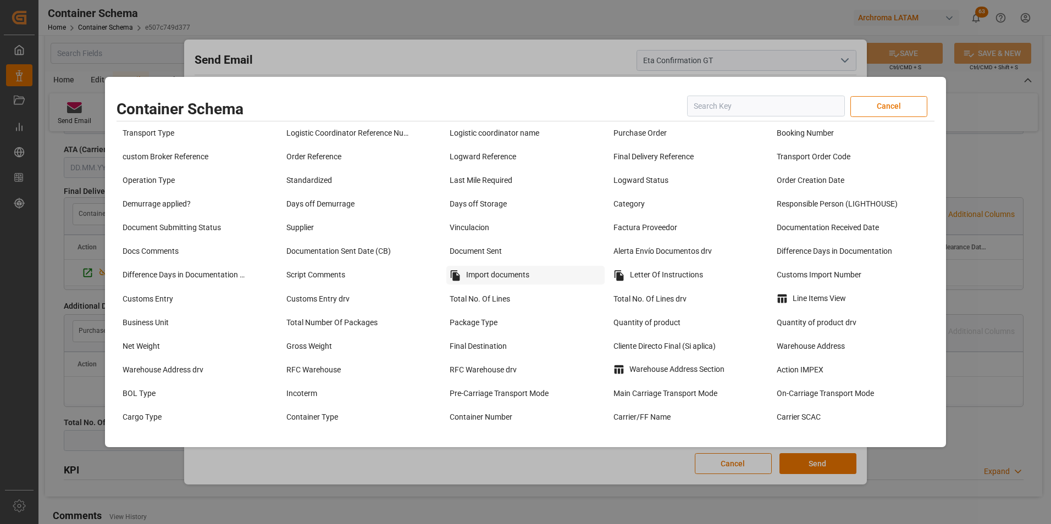
click at [543, 279] on div "Import documents" at bounding box center [525, 275] width 158 height 19
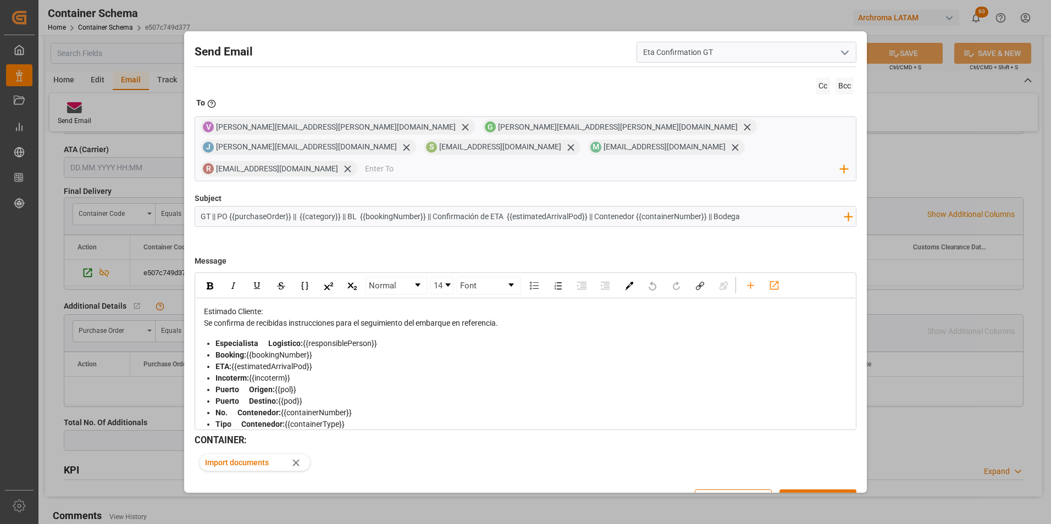
click at [761, 207] on input "GT || PO {{purchaseOrder}} || {{category}} || BL {{bookingNumber}} || Confirmac…" at bounding box center [522, 216] width 655 height 19
type input "GT || PO {{purchaseOrder}} || {{category}} || BL {{bookingNumber}} || Confirmac…"
click at [511, 318] on div "Se confirma de recibidas instrucciones para el seguimiento del embarque en refe…" at bounding box center [526, 324] width 644 height 12
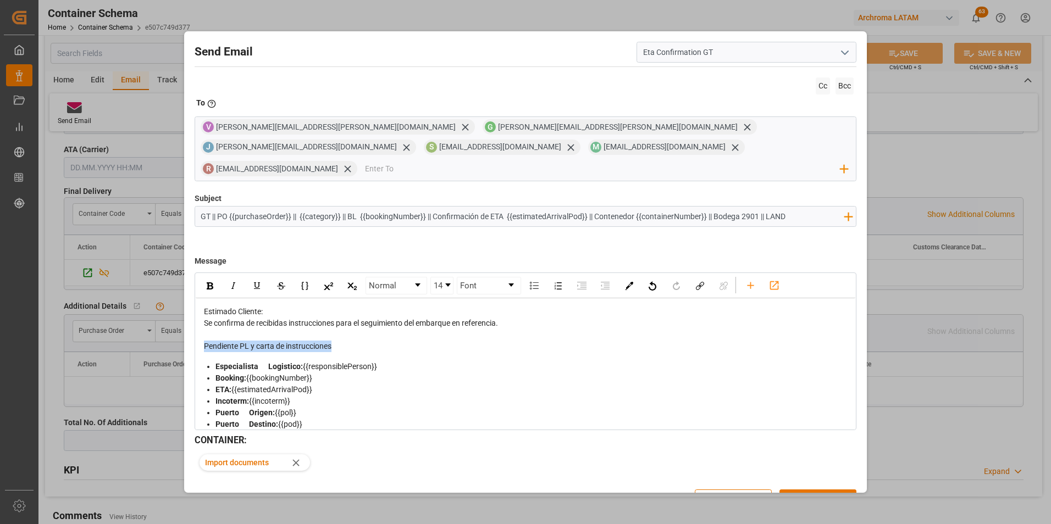
drag, startPoint x: 336, startPoint y: 327, endPoint x: 205, endPoint y: 327, distance: 131.4
click at [205, 341] on div "Pendiente PL y carta de instrucciones" at bounding box center [526, 347] width 644 height 12
click at [211, 283] on img "rdw-inline-control" at bounding box center [210, 286] width 7 height 7
click at [253, 281] on img "rdw-inline-control" at bounding box center [257, 285] width 9 height 9
click at [351, 341] on div "Pendiente PL y carta de instrucciones" at bounding box center [526, 347] width 644 height 12
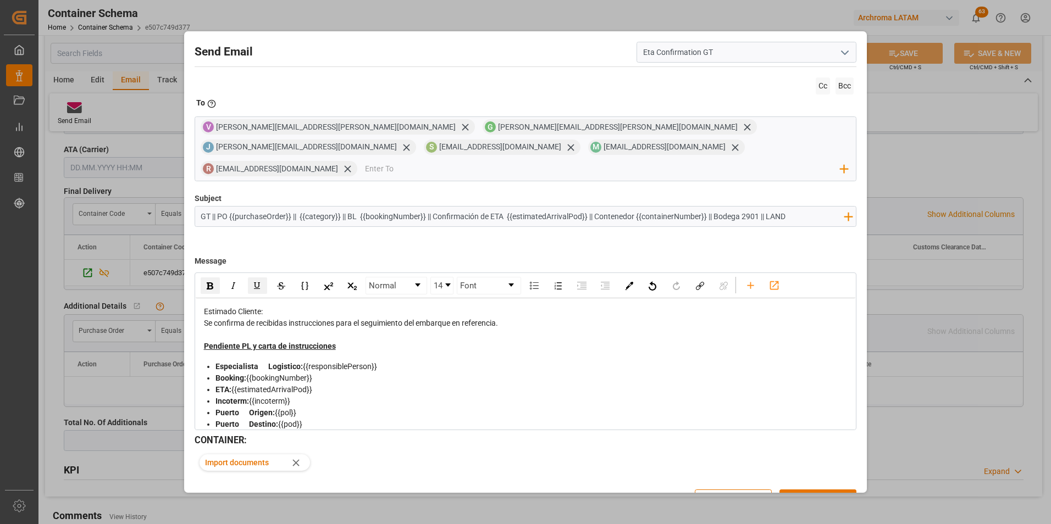
drag, startPoint x: 343, startPoint y: 196, endPoint x: 425, endPoint y: 195, distance: 81.9
click at [425, 207] on input "GT || PO {{purchaseOrder}} || {{category}} || BL {{bookingNumber}} || Confirmac…" at bounding box center [522, 216] width 655 height 19
click at [346, 207] on input "GT || PO {{purchaseOrder}} || {{category}} } || Confirmación de ETA {{estimated…" at bounding box center [522, 216] width 655 height 19
drag, startPoint x: 505, startPoint y: 198, endPoint x: 625, endPoint y: 196, distance: 120.4
click at [625, 207] on input "GT || PO {{purchaseOrder}} || {{category}} || Confirmación de ETA {{estimatedAr…" at bounding box center [522, 216] width 655 height 19
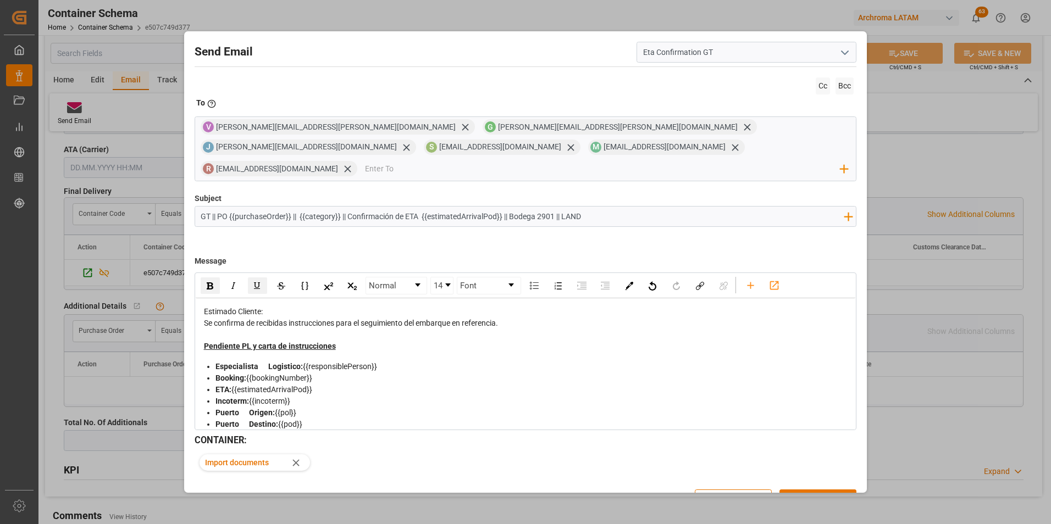
type input "GT || PO {{purchaseOrder}} || {{category}} || Confirmación de ETA {{estimatedAr…"
click at [812, 490] on button "Send" at bounding box center [817, 500] width 77 height 21
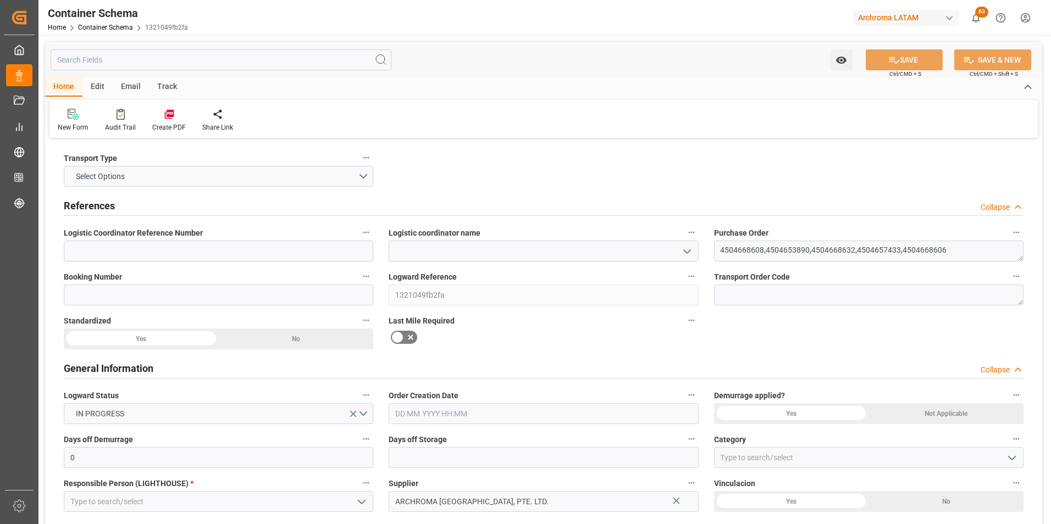
type input "0"
type input "5"
type input "104"
type input "2410"
type input "2569.145"
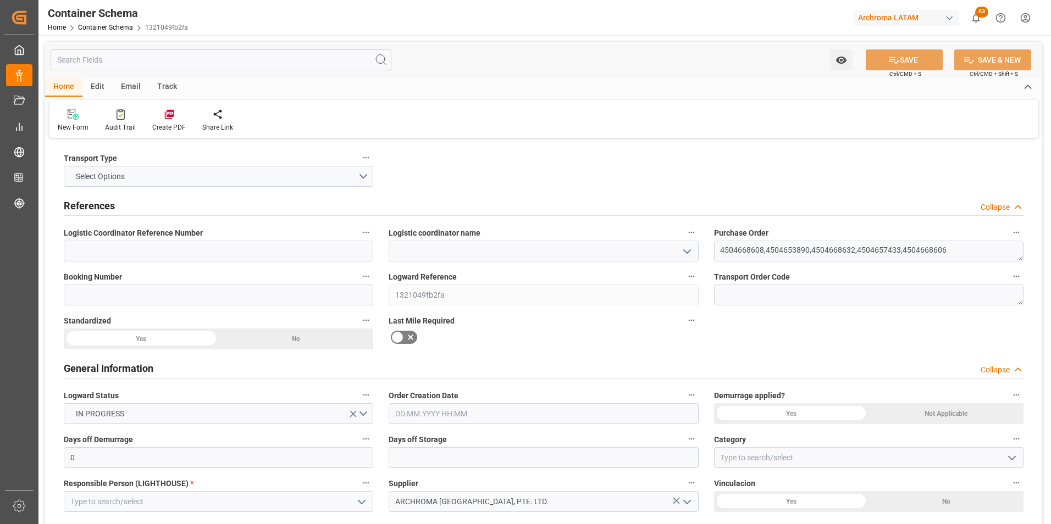
click at [686, 250] on icon "open menu" at bounding box center [686, 251] width 13 height 13
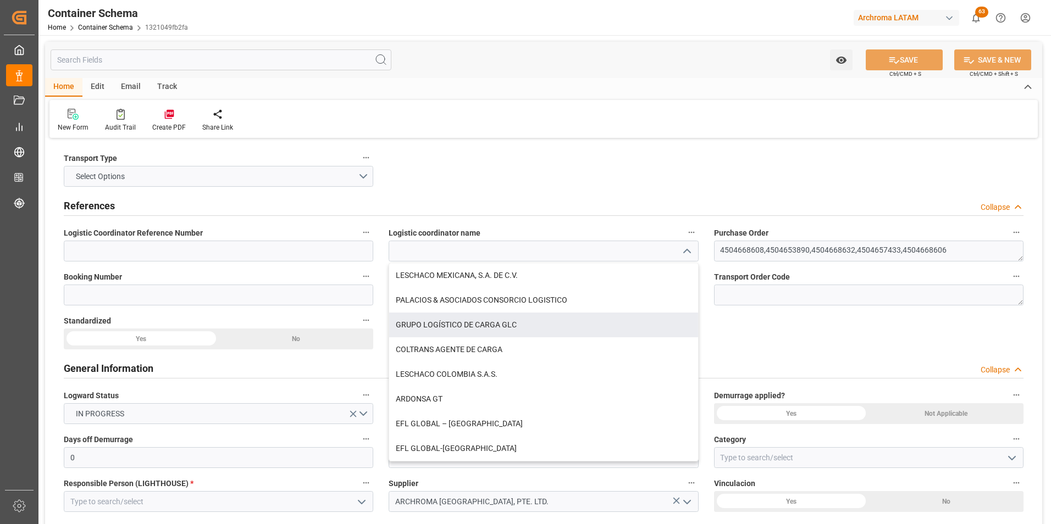
drag, startPoint x: 456, startPoint y: 329, endPoint x: 637, endPoint y: 338, distance: 181.1
click at [456, 329] on div "GRUPO LOGÍSTICO DE CARGA GLC" at bounding box center [543, 325] width 308 height 25
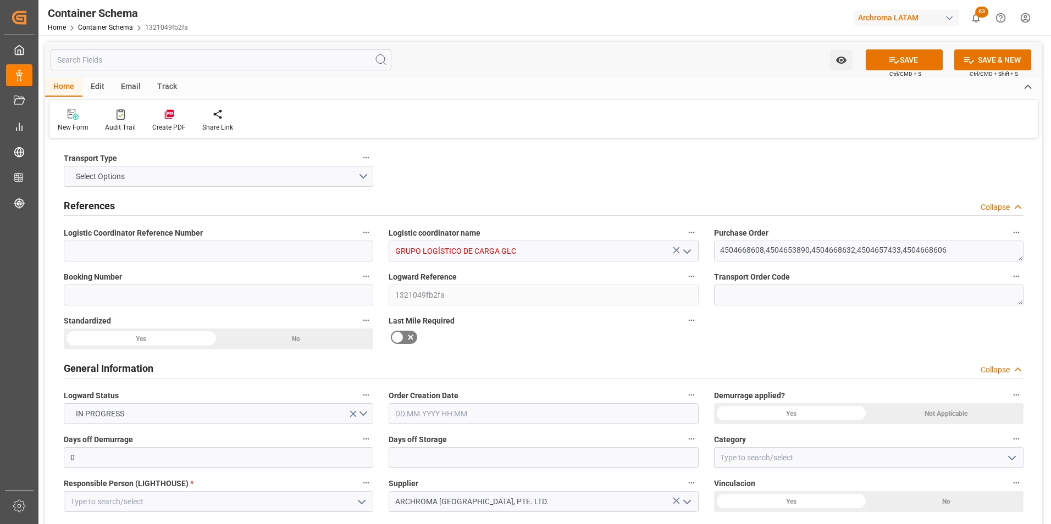
type input "GRUPO LOGÍSTICO DE CARGA GLC"
click at [223, 291] on input at bounding box center [218, 295] width 309 height 21
paste input "TXGPCR5191963V"
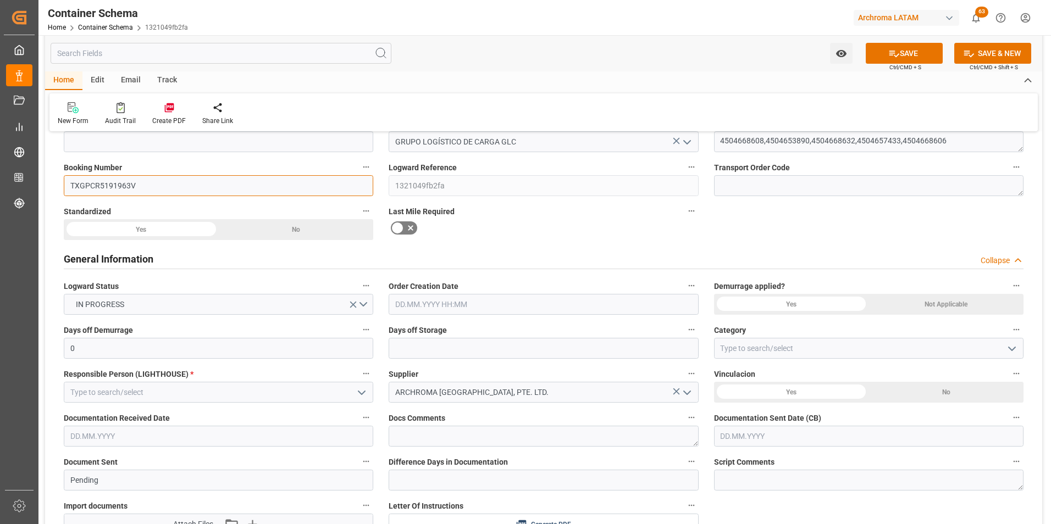
scroll to position [110, 0]
type input "TXGPCR5191963V"
click at [527, 306] on input "text" at bounding box center [543, 304] width 309 height 21
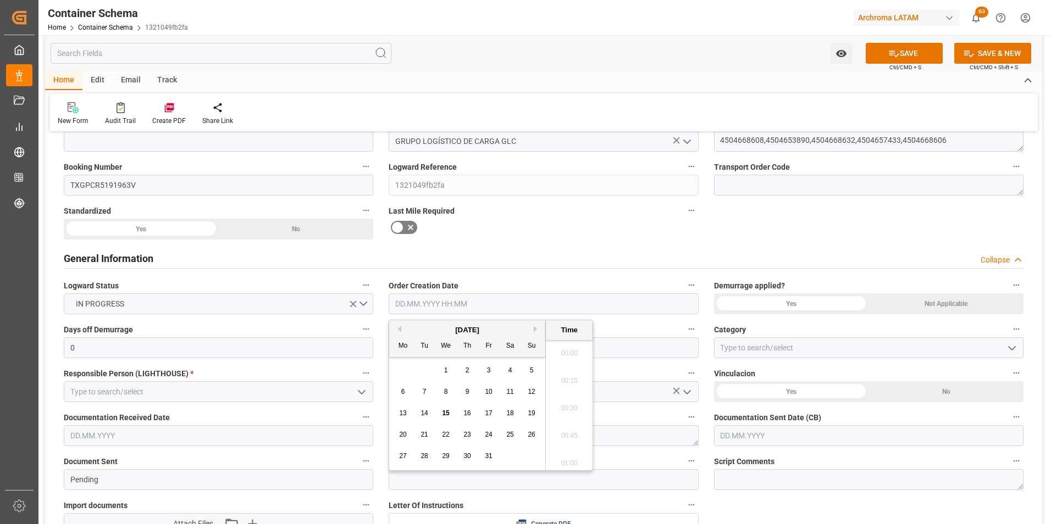
scroll to position [856, 0]
click at [405, 364] on div "29 30 1 2 3 4 5" at bounding box center [467, 370] width 150 height 21
click at [442, 413] on span "15" at bounding box center [445, 413] width 7 height 8
type input "15.10.2025 00:00"
click at [91, 390] on input at bounding box center [218, 391] width 309 height 21
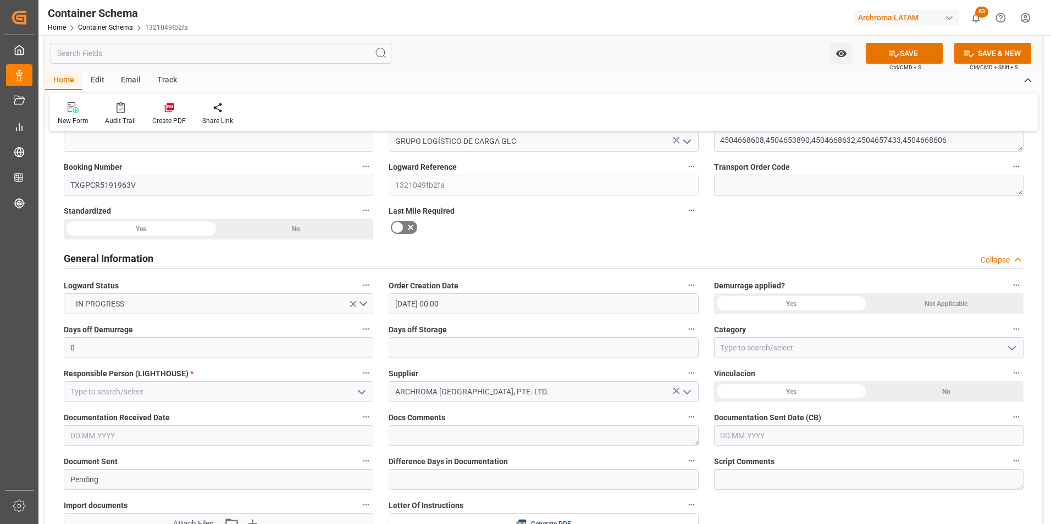
click at [355, 394] on button "open menu" at bounding box center [361, 392] width 16 height 17
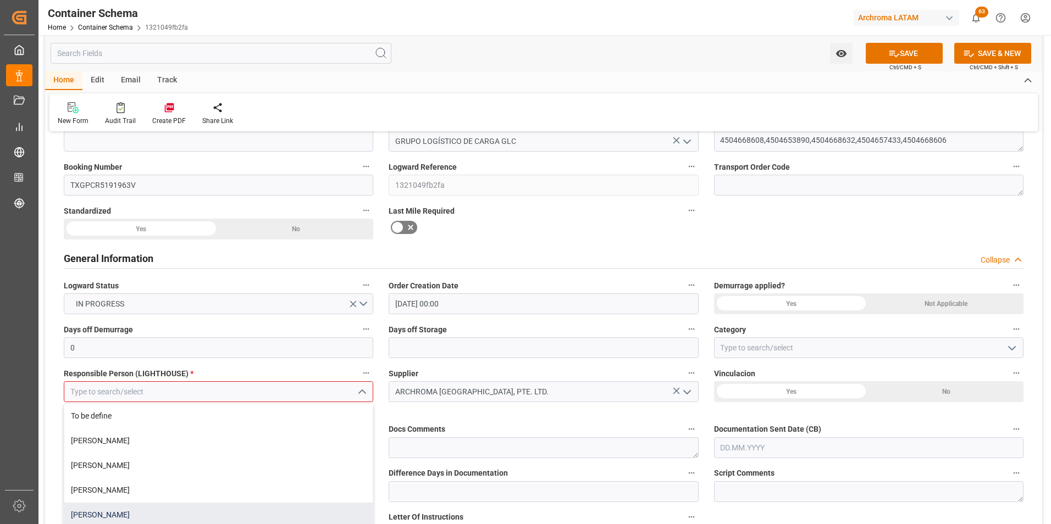
click at [184, 510] on div "Valeria Hurtado" at bounding box center [218, 515] width 308 height 25
type input "Valeria Hurtado"
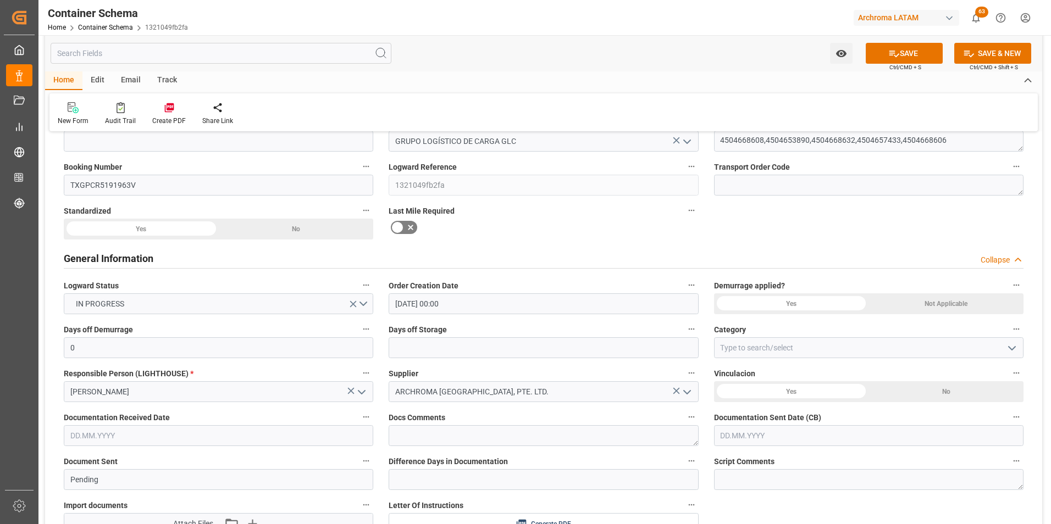
click at [101, 445] on input "text" at bounding box center [218, 435] width 309 height 21
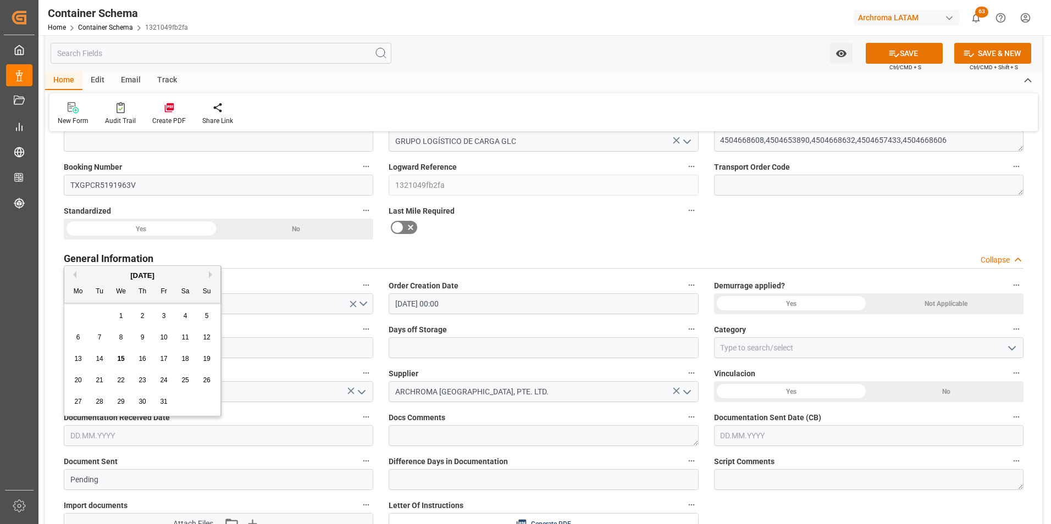
click at [76, 317] on div "29 30 1 2 3 4 5" at bounding box center [143, 316] width 150 height 21
click at [119, 357] on span "15" at bounding box center [120, 359] width 7 height 8
type input "[DATE]"
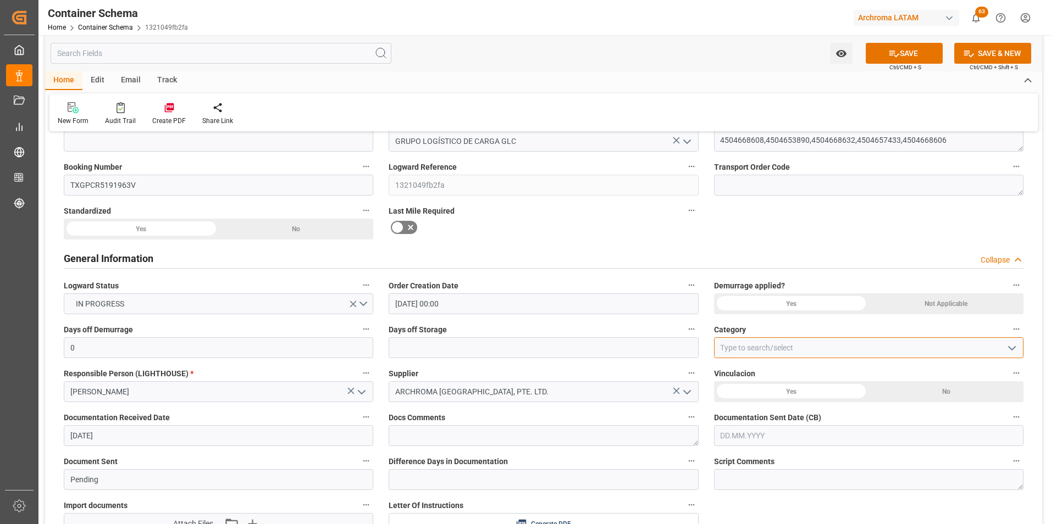
click at [779, 352] on input at bounding box center [868, 347] width 309 height 21
click at [762, 438] on input "text" at bounding box center [868, 435] width 309 height 21
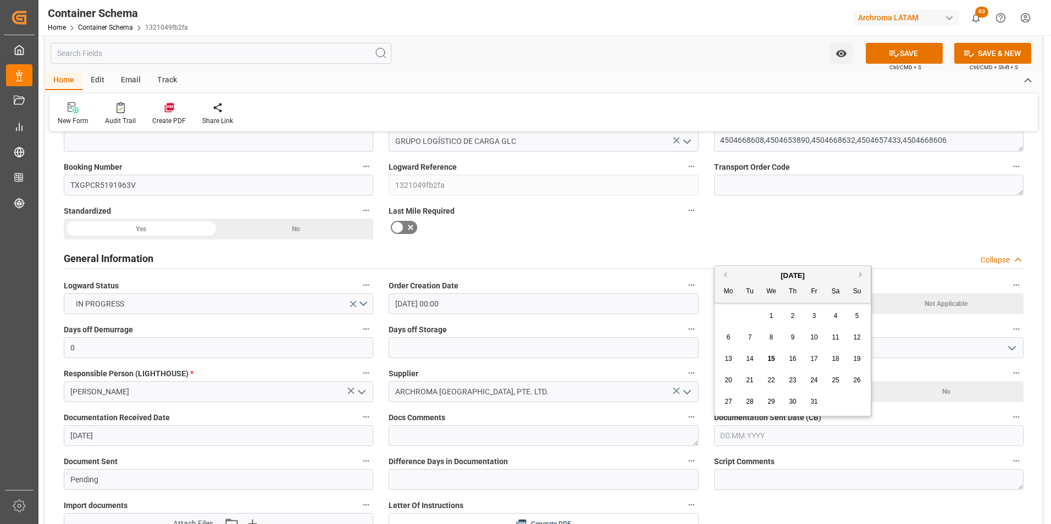
click at [721, 324] on div "29 30 1 2 3 4 5" at bounding box center [793, 316] width 150 height 21
click at [770, 358] on span "15" at bounding box center [770, 359] width 7 height 8
type input "[DATE]"
click at [1005, 351] on icon "open menu" at bounding box center [1011, 348] width 13 height 13
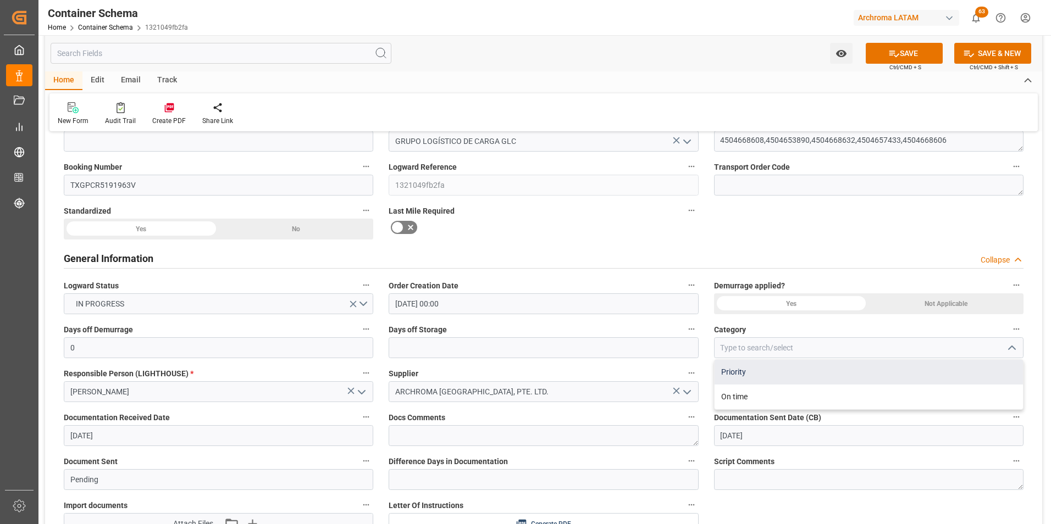
click at [844, 377] on div "Priority" at bounding box center [869, 372] width 308 height 25
type input "Priority"
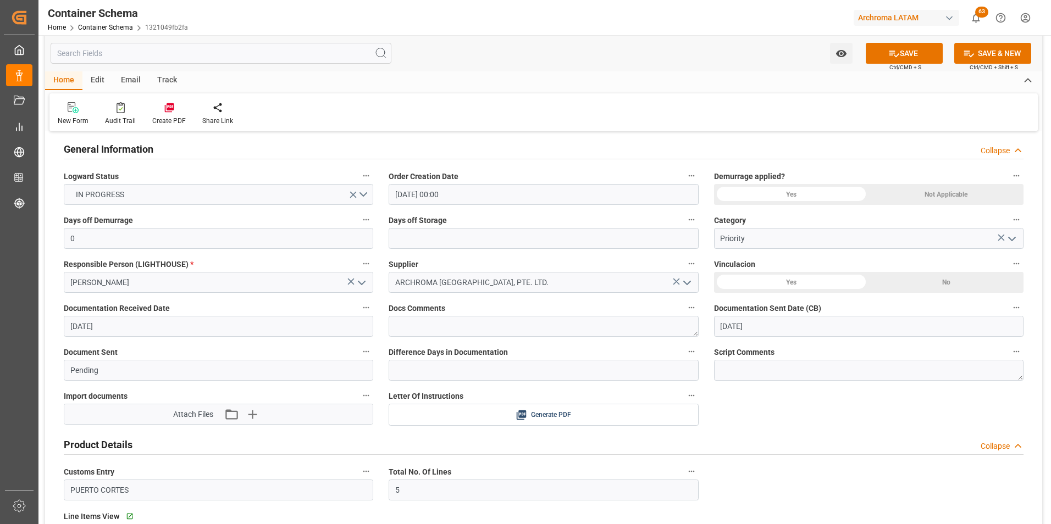
scroll to position [220, 0]
click at [239, 417] on icon "button" at bounding box center [231, 414] width 18 height 18
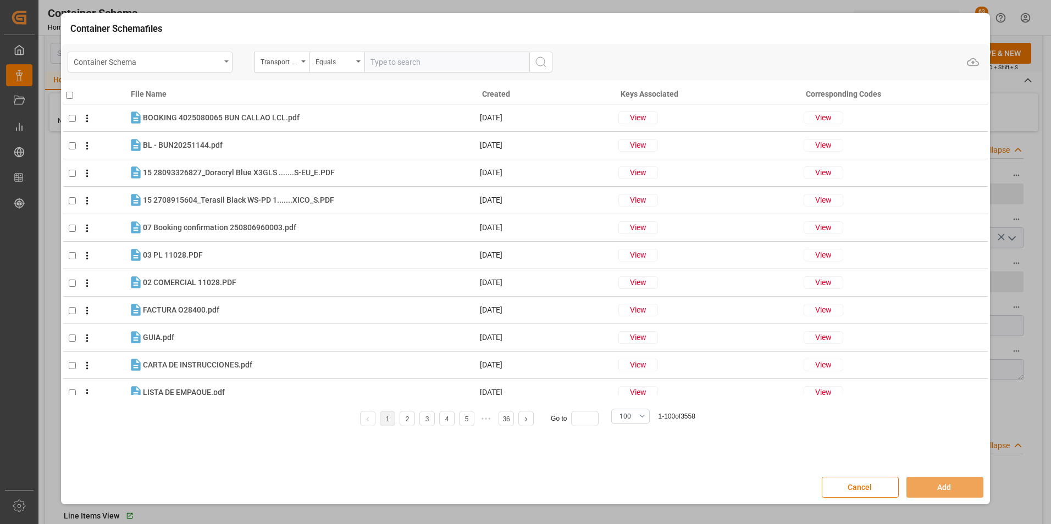
click at [219, 68] on div "Container Schema" at bounding box center [150, 62] width 165 height 21
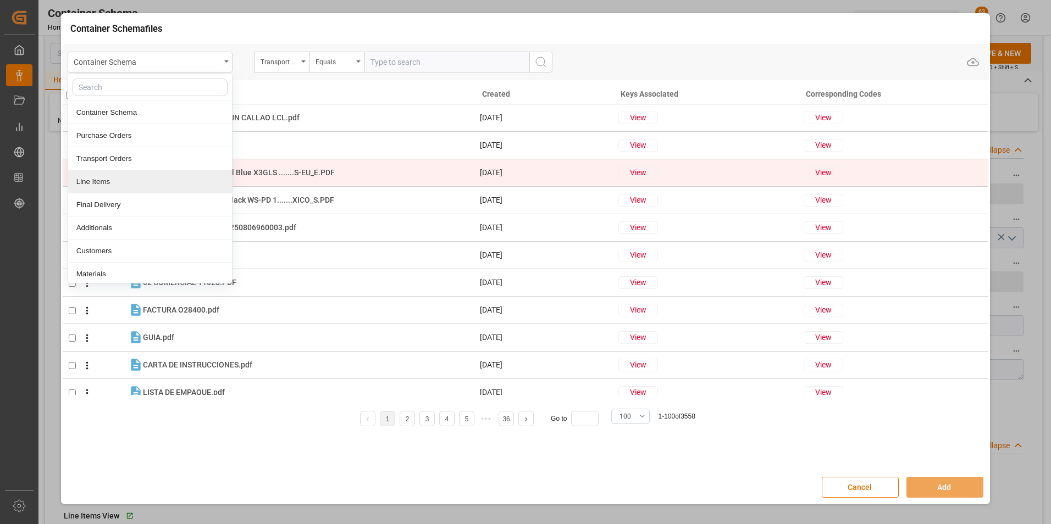
click at [127, 180] on div "Line Items" at bounding box center [150, 181] width 164 height 23
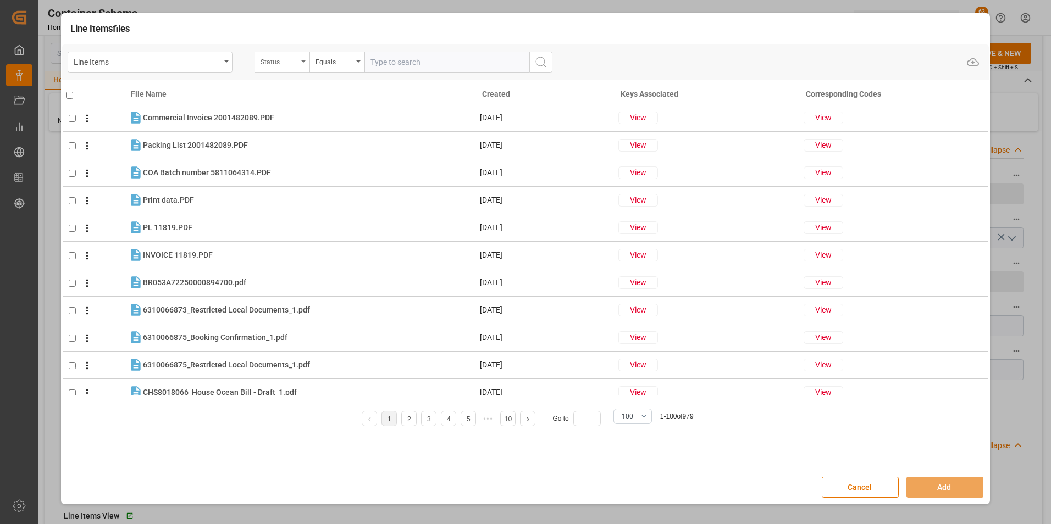
click at [276, 64] on div "Status" at bounding box center [279, 60] width 37 height 13
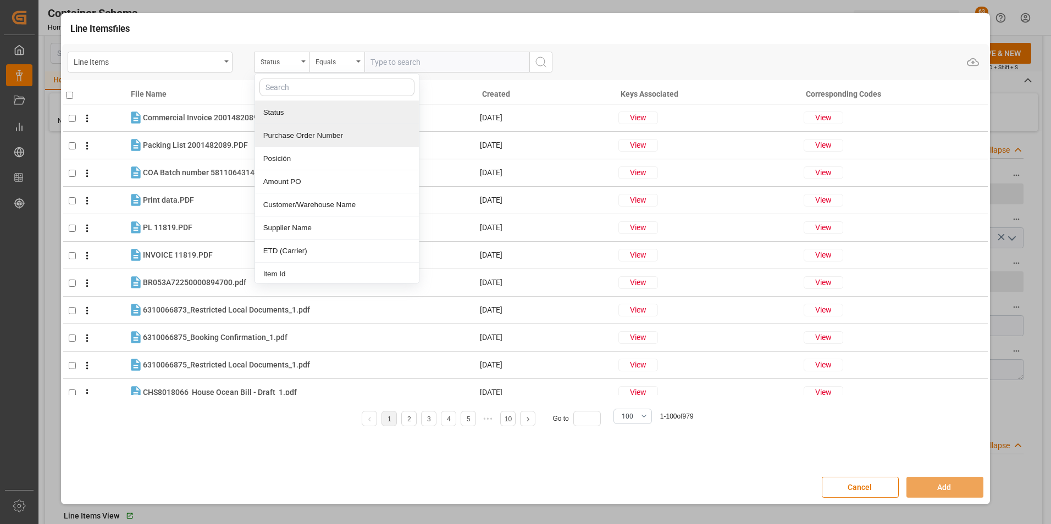
click at [290, 130] on div "Purchase Order Number" at bounding box center [337, 135] width 164 height 23
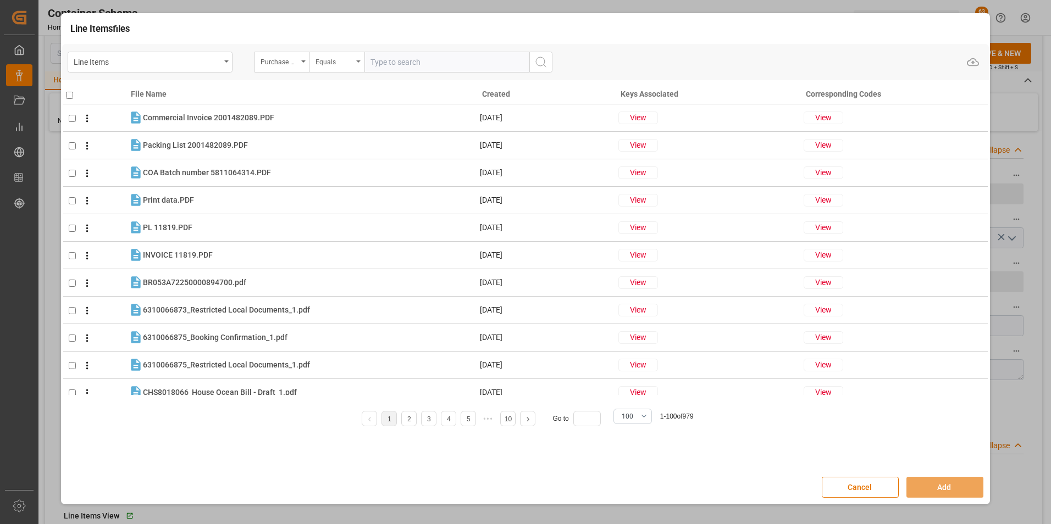
click at [324, 63] on div "Equals" at bounding box center [334, 60] width 37 height 13
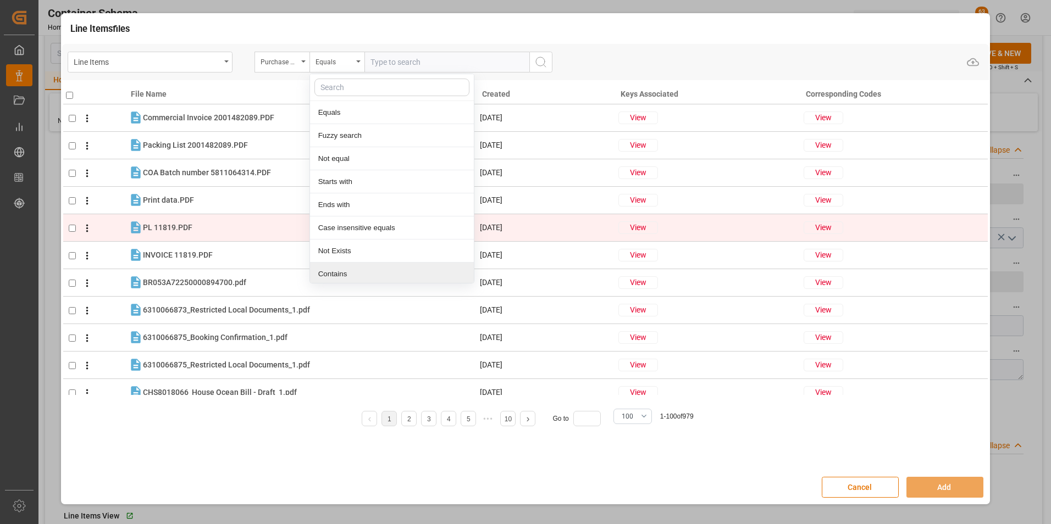
drag, startPoint x: 344, startPoint y: 272, endPoint x: 333, endPoint y: 235, distance: 37.9
click at [344, 272] on div "Contains" at bounding box center [392, 274] width 164 height 23
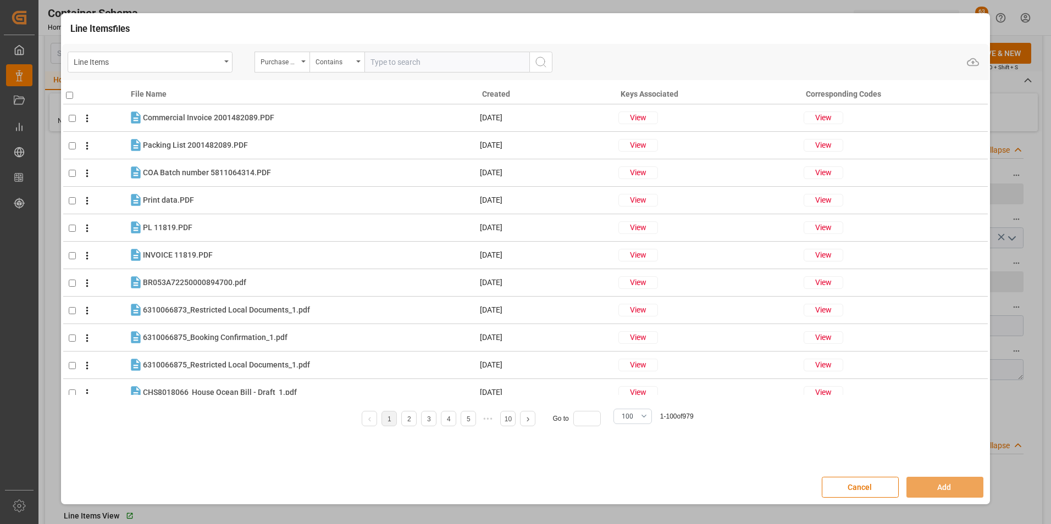
click at [403, 63] on input "text" at bounding box center [446, 62] width 165 height 21
paste input "4504668606,4504668608,4504657433,4504668632,4504653890"
type input "4504668606,4504668608,4504657433,4504668632,4504653890"
click at [543, 65] on icon "search button" at bounding box center [540, 62] width 13 height 13
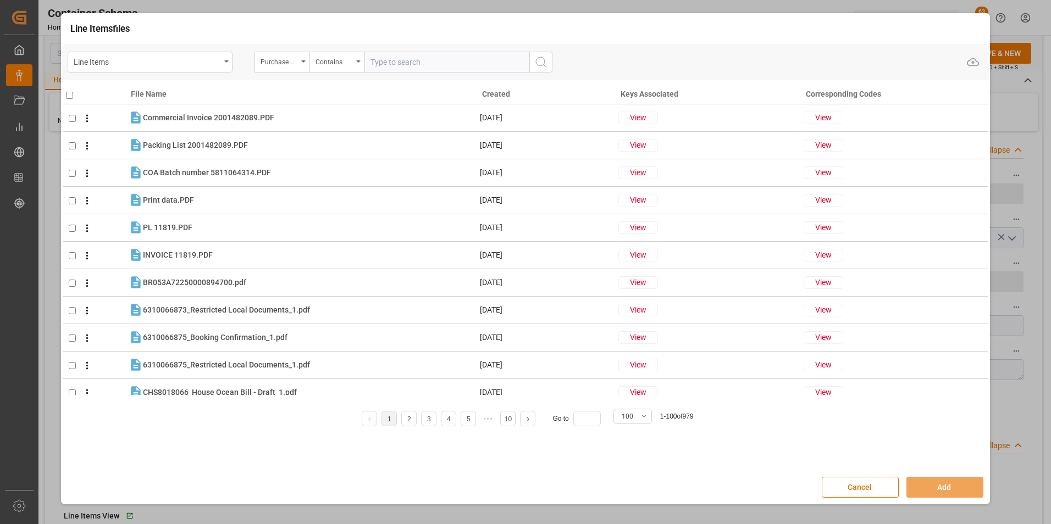
scroll to position [0, 0]
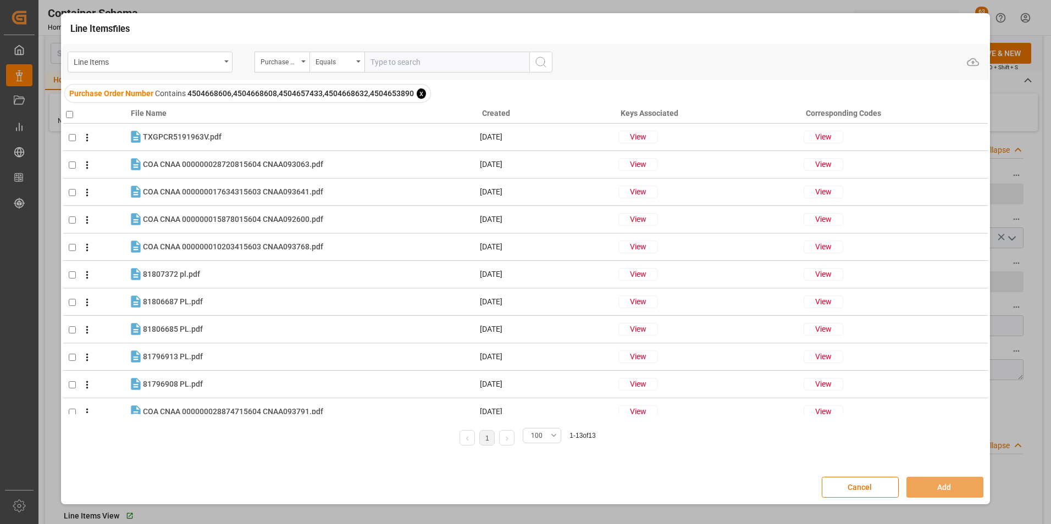
click at [68, 113] on input "checkbox" at bounding box center [69, 114] width 7 height 7
checkbox input "true"
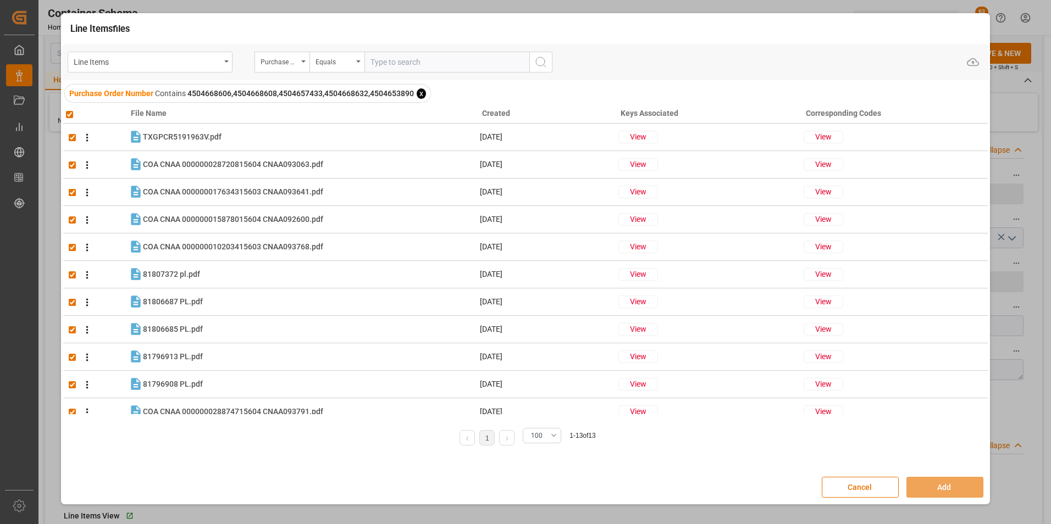
checkbox input "true"
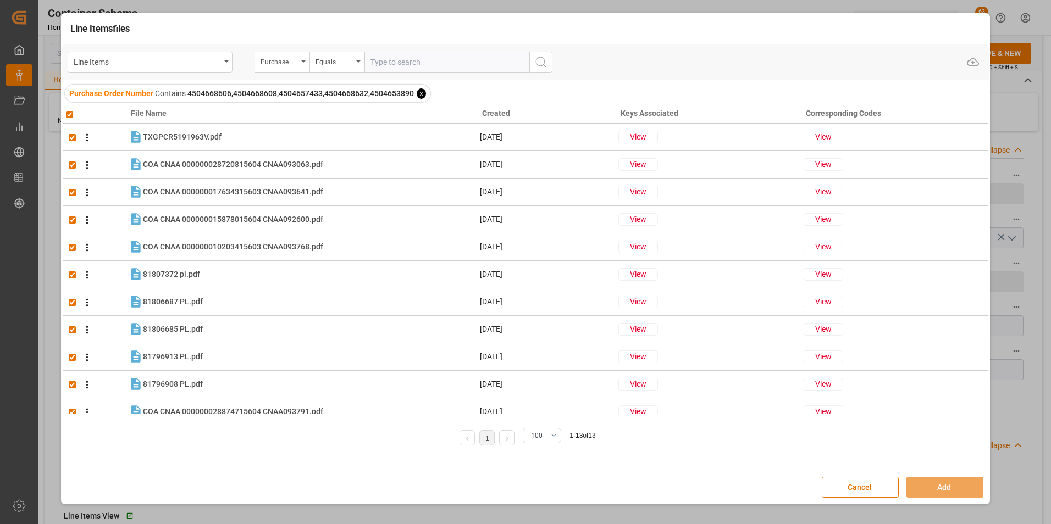
checkbox input "true"
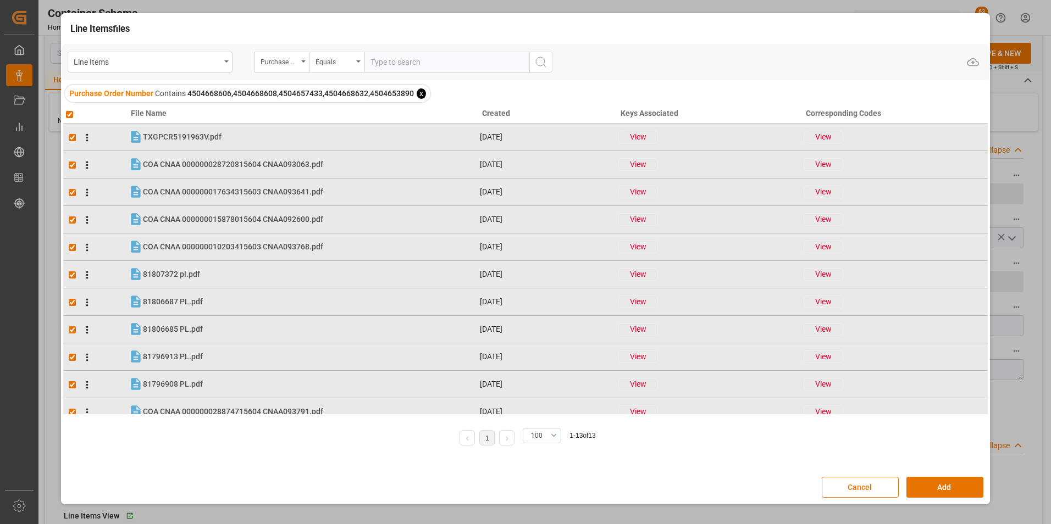
click at [974, 477] on div "Cancel Add" at bounding box center [525, 488] width 927 height 32
click at [975, 483] on button "Add" at bounding box center [944, 487] width 77 height 21
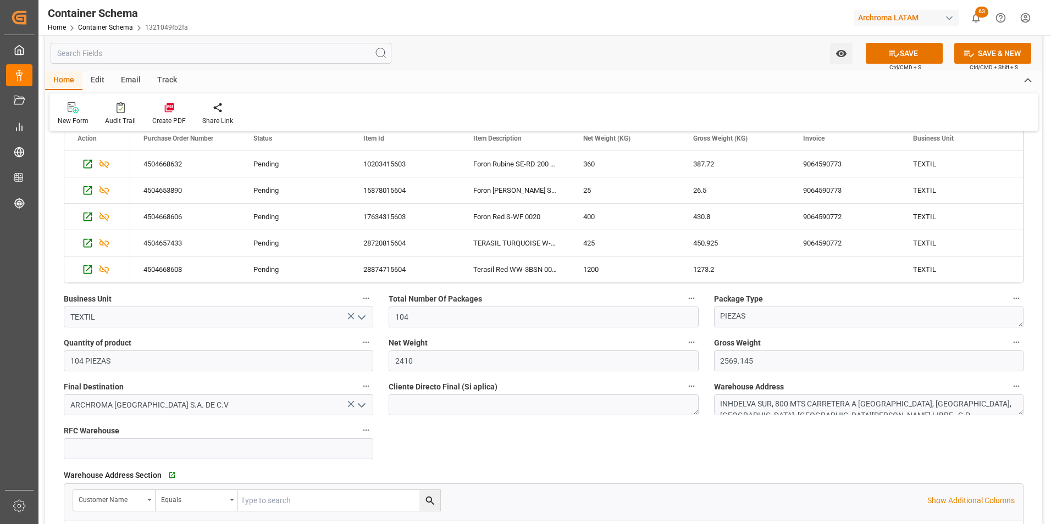
scroll to position [660, 0]
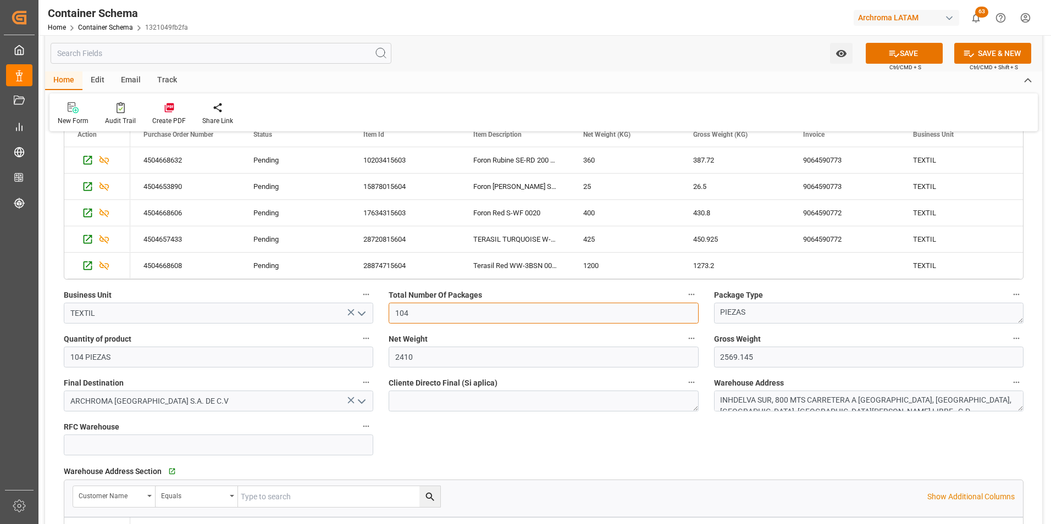
drag, startPoint x: 430, startPoint y: 315, endPoint x: 357, endPoint y: 306, distance: 73.1
type input "6"
drag, startPoint x: 750, startPoint y: 317, endPoint x: 616, endPoint y: 306, distance: 134.6
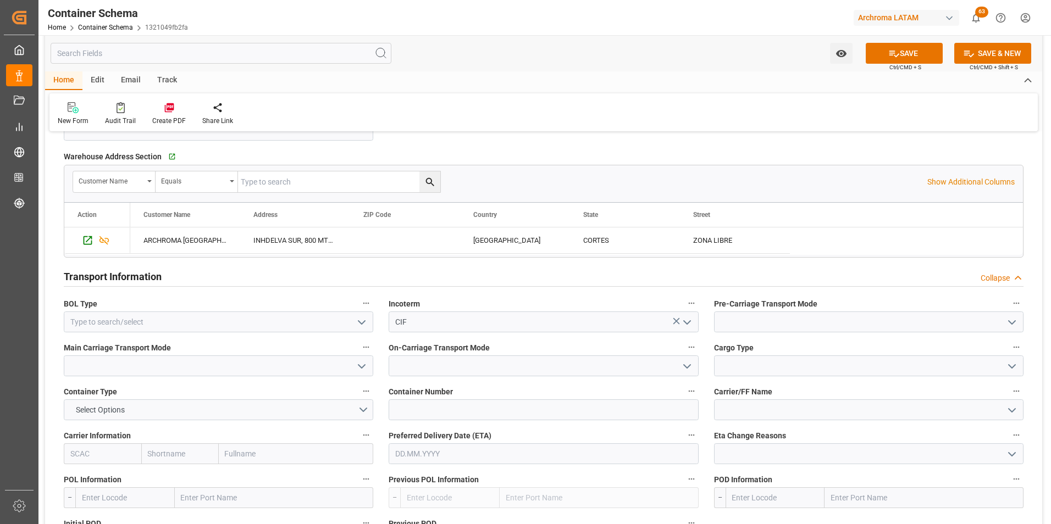
scroll to position [989, 0]
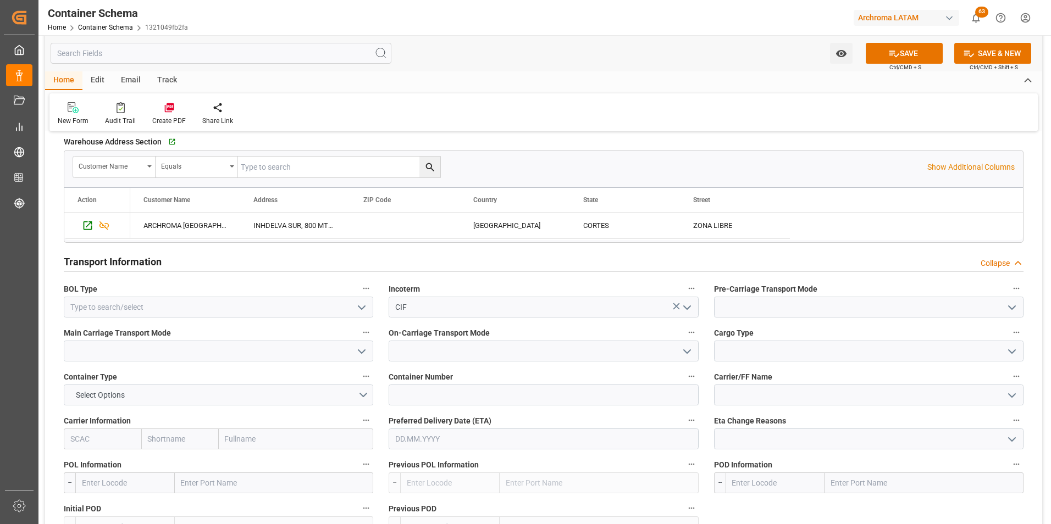
type textarea "PALLET"
click at [365, 309] on icon "open menu" at bounding box center [361, 307] width 13 height 13
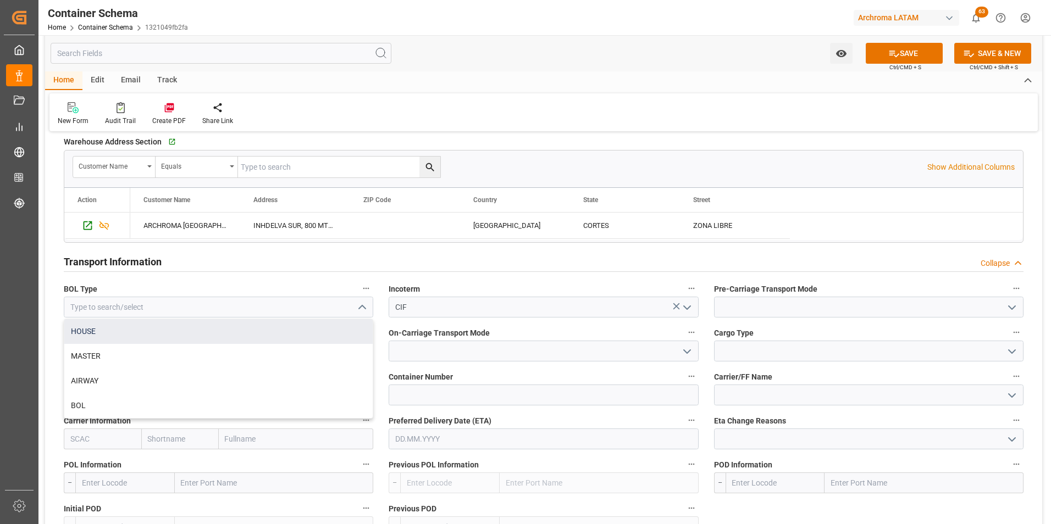
click at [215, 335] on div "HOUSE" at bounding box center [218, 331] width 308 height 25
type input "HOUSE"
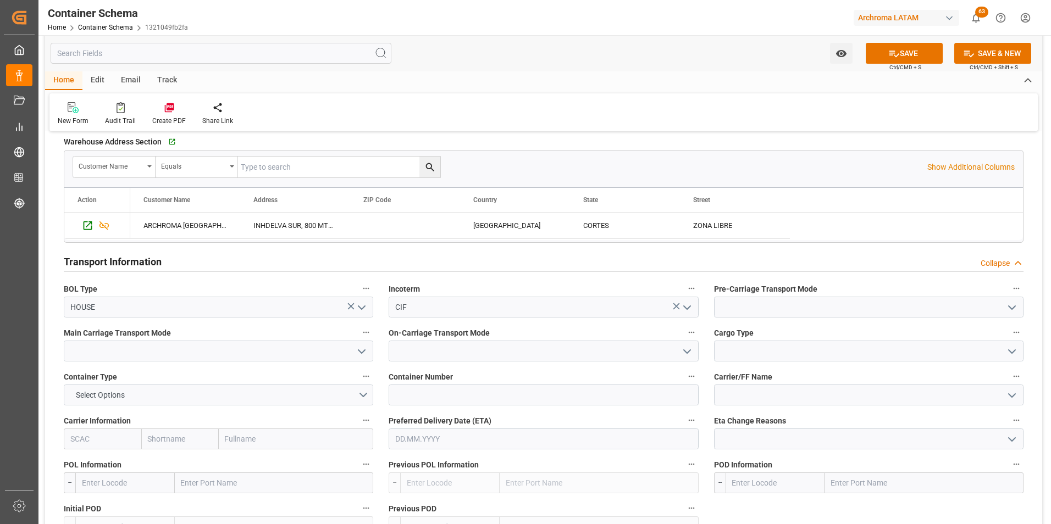
click at [1010, 314] on icon "open menu" at bounding box center [1011, 307] width 13 height 13
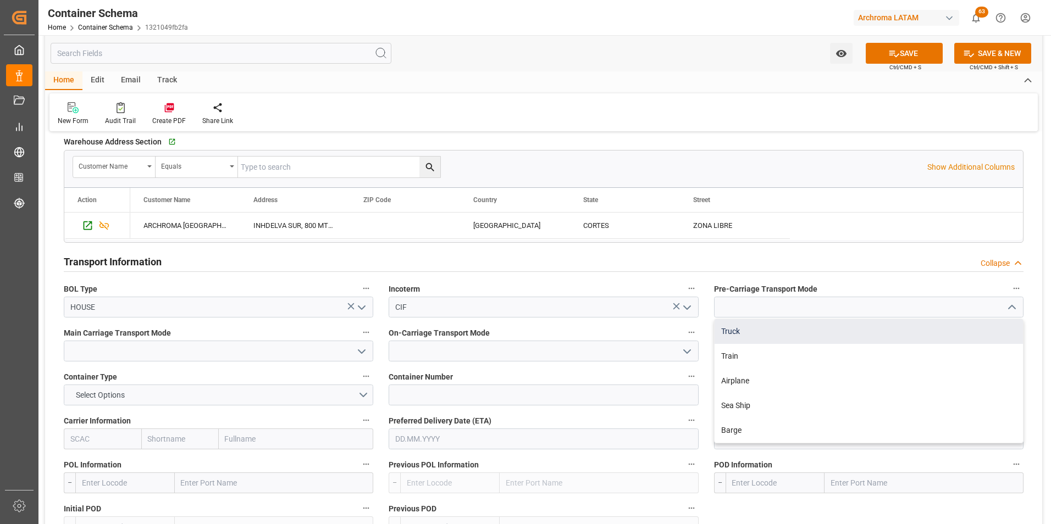
click at [978, 326] on div "Truck" at bounding box center [869, 331] width 308 height 25
type input "Truck"
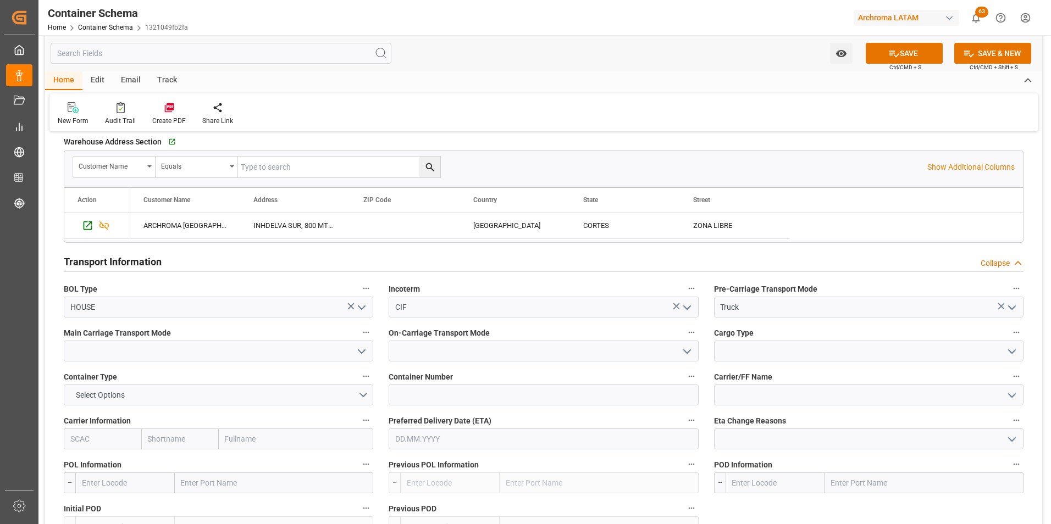
click at [356, 352] on icon "open menu" at bounding box center [361, 351] width 13 height 13
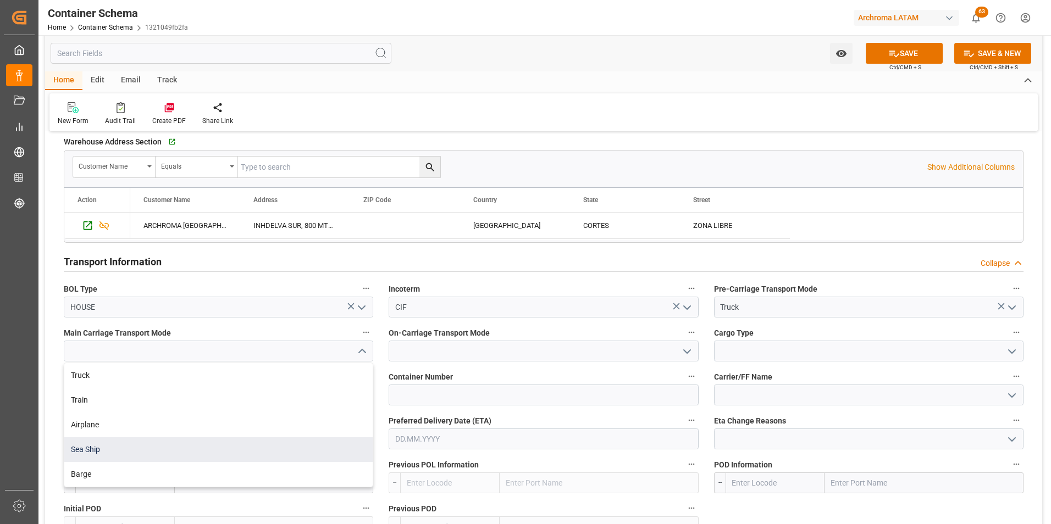
click at [164, 450] on div "Sea Ship" at bounding box center [218, 450] width 308 height 25
type input "Sea Ship"
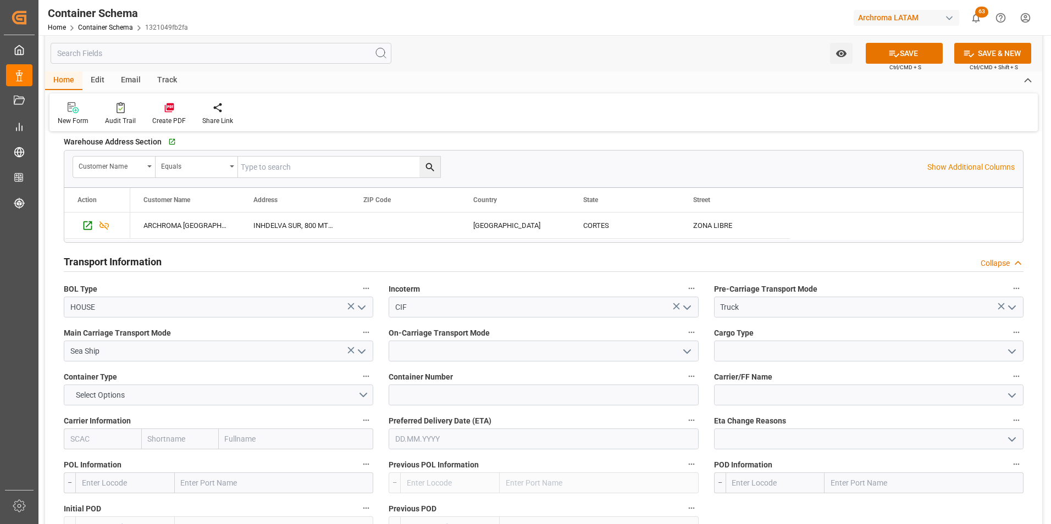
click at [687, 356] on icon "open menu" at bounding box center [686, 351] width 13 height 13
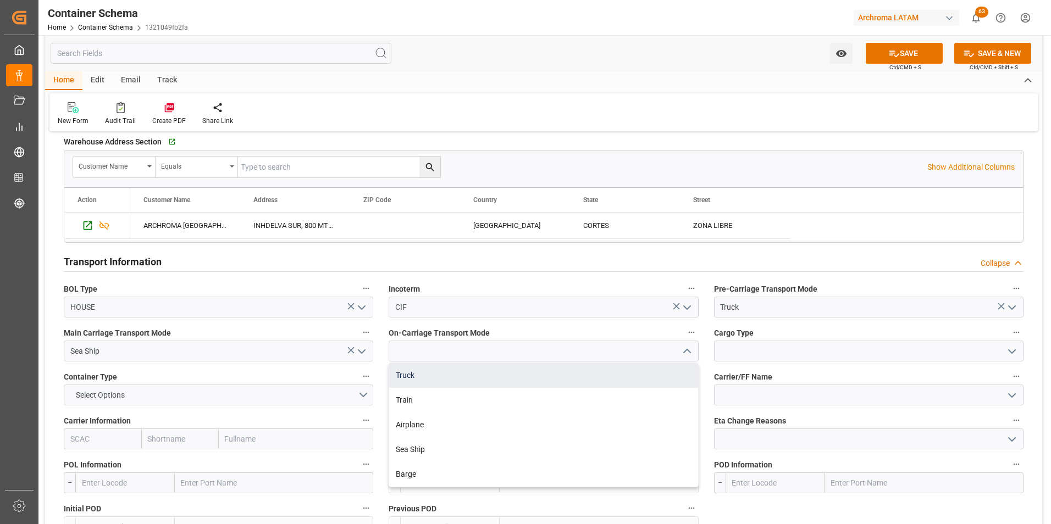
click at [651, 386] on div "Truck" at bounding box center [543, 375] width 308 height 25
type input "Truck"
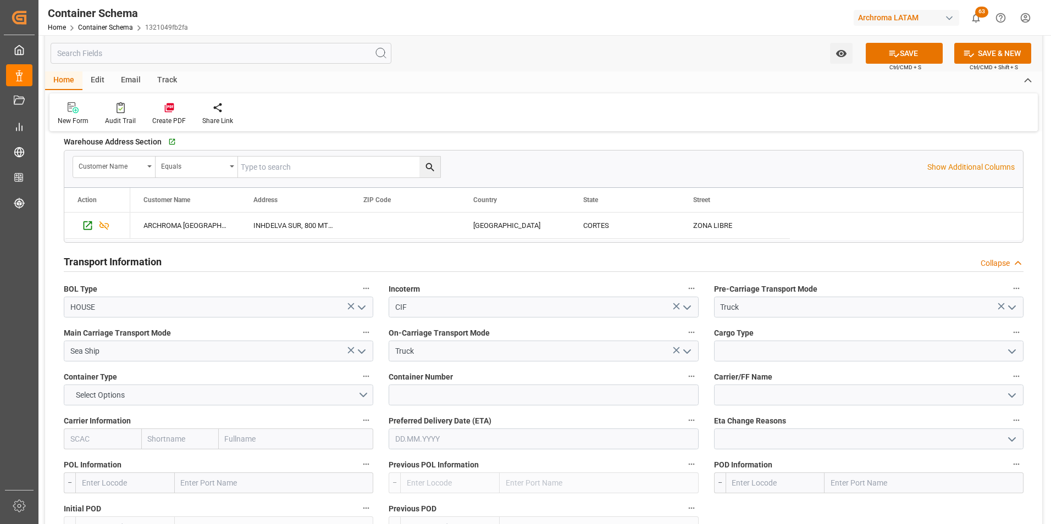
click at [1014, 353] on icon "open menu" at bounding box center [1011, 351] width 13 height 13
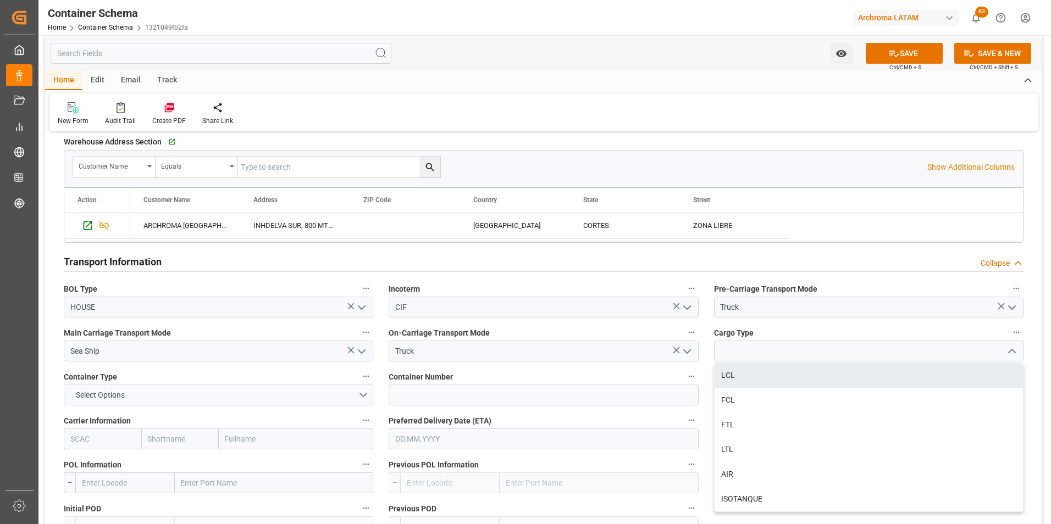
click at [757, 381] on div "LCL" at bounding box center [869, 375] width 308 height 25
type input "LCL"
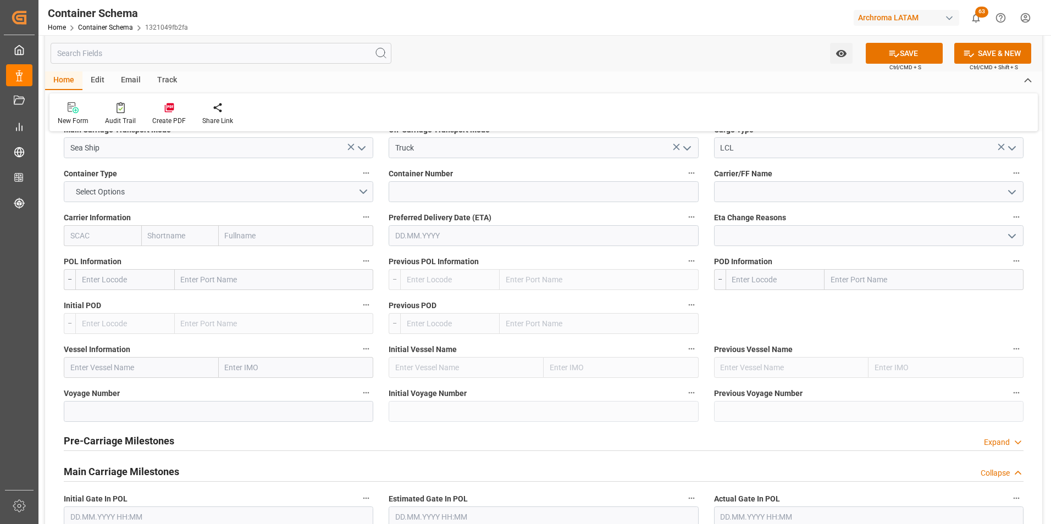
scroll to position [1209, 0]
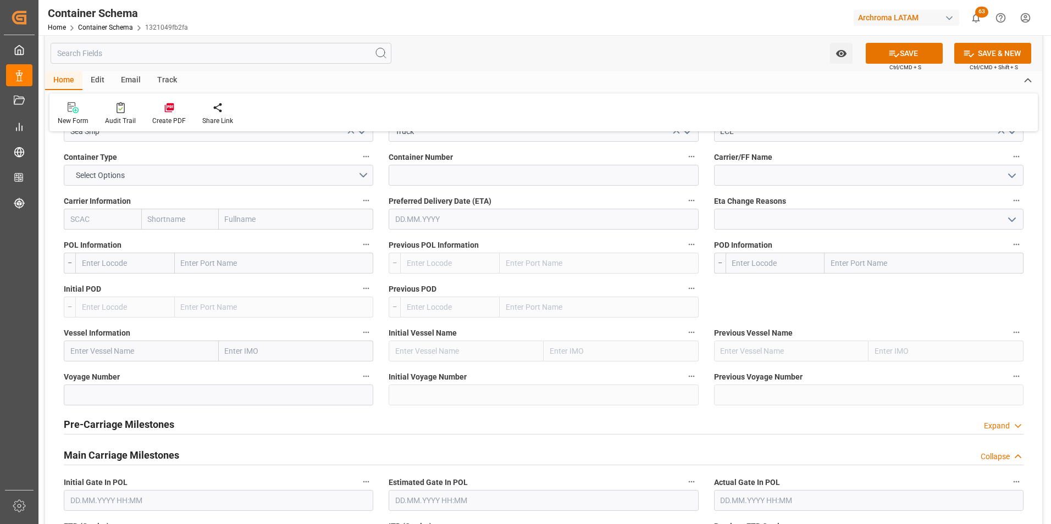
click at [261, 259] on input "text" at bounding box center [274, 263] width 199 height 21
type input "TIANJIN"
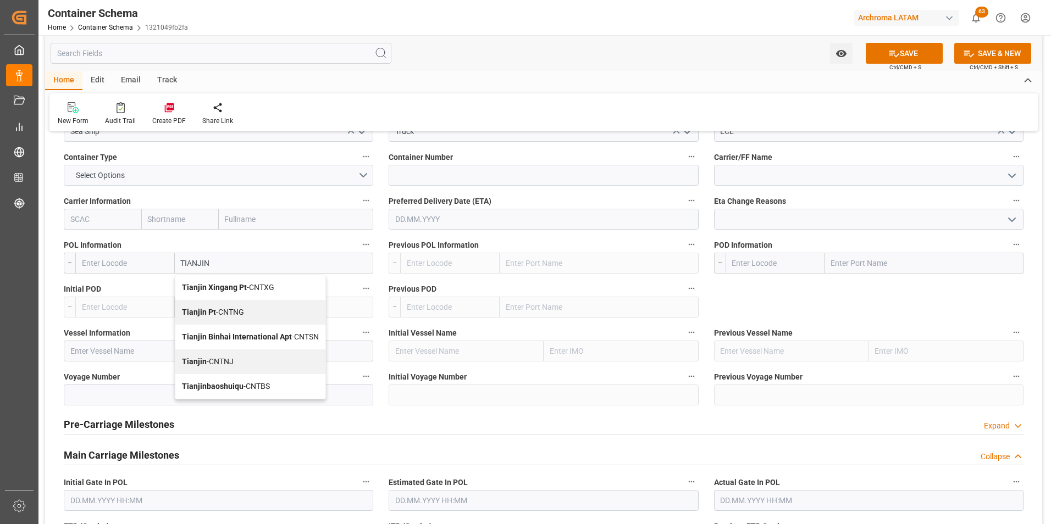
click at [279, 291] on div "Tianjin Xingang Pt - CNTXG" at bounding box center [250, 287] width 150 height 25
type input "CNTXG"
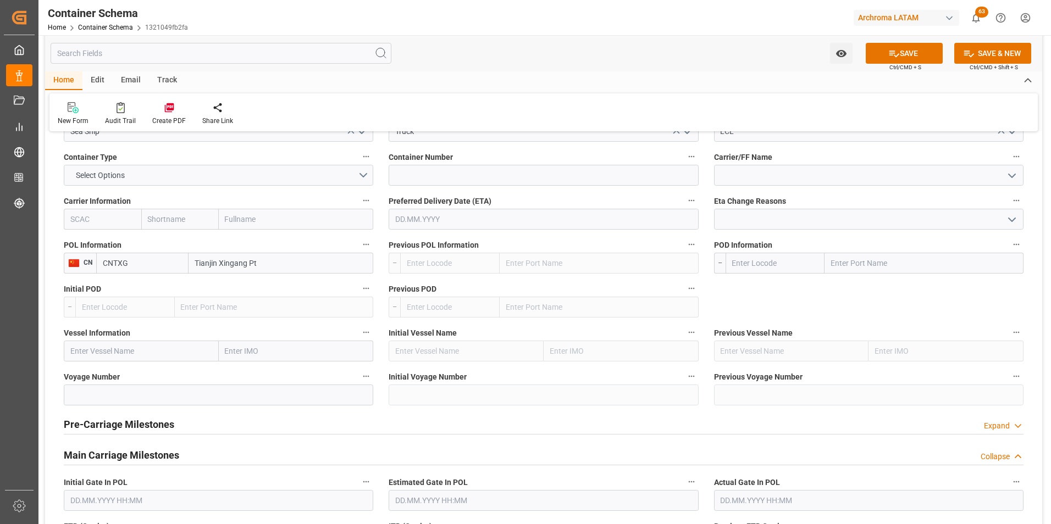
type input "Tianjin Xingang Pt"
click at [870, 274] on div "POD Information --" at bounding box center [868, 256] width 325 height 44
click at [864, 265] on input "text" at bounding box center [923, 263] width 199 height 21
type input "PUERTO CORTES"
drag, startPoint x: 909, startPoint y: 268, endPoint x: 799, endPoint y: 264, distance: 109.4
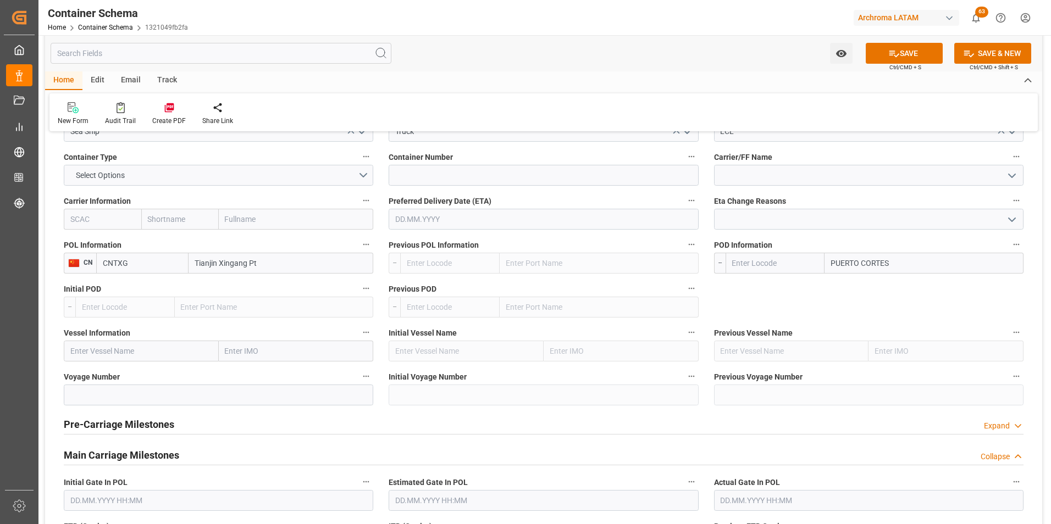
click at [829, 266] on input "PUERTO CORTES" at bounding box center [923, 263] width 199 height 21
click at [761, 258] on input "text" at bounding box center [775, 263] width 99 height 21
type input "J"
click at [781, 348] on div "HNPCR - Puerto Cortés" at bounding box center [775, 366] width 98 height 36
type input "HNPCR"
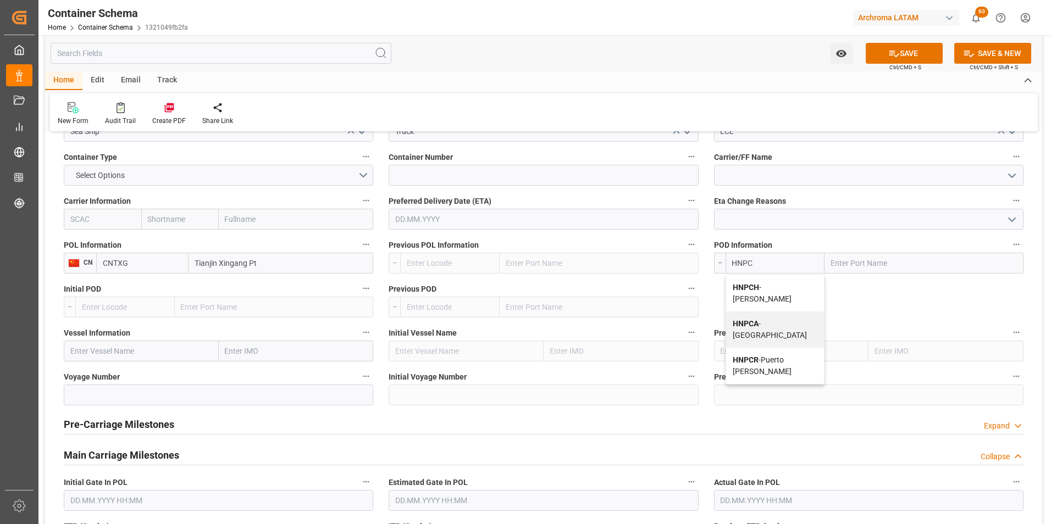
type input "Puerto Cortés"
type input "HNPCR"
click at [165, 348] on input "text" at bounding box center [141, 351] width 155 height 21
click at [169, 348] on input "text" at bounding box center [141, 351] width 155 height 21
paste input "SEASPAN RIO DE JANEIRO"
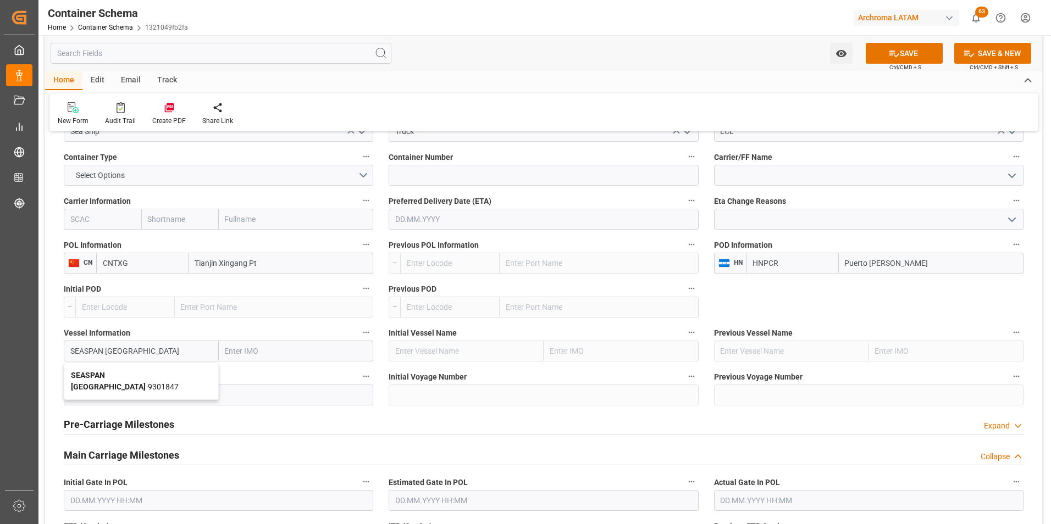
type input "SEASPAN RIO DE JANEIRO"
drag, startPoint x: 168, startPoint y: 385, endPoint x: 190, endPoint y: 399, distance: 25.5
click at [168, 385] on input at bounding box center [218, 395] width 309 height 21
paste input "542S"
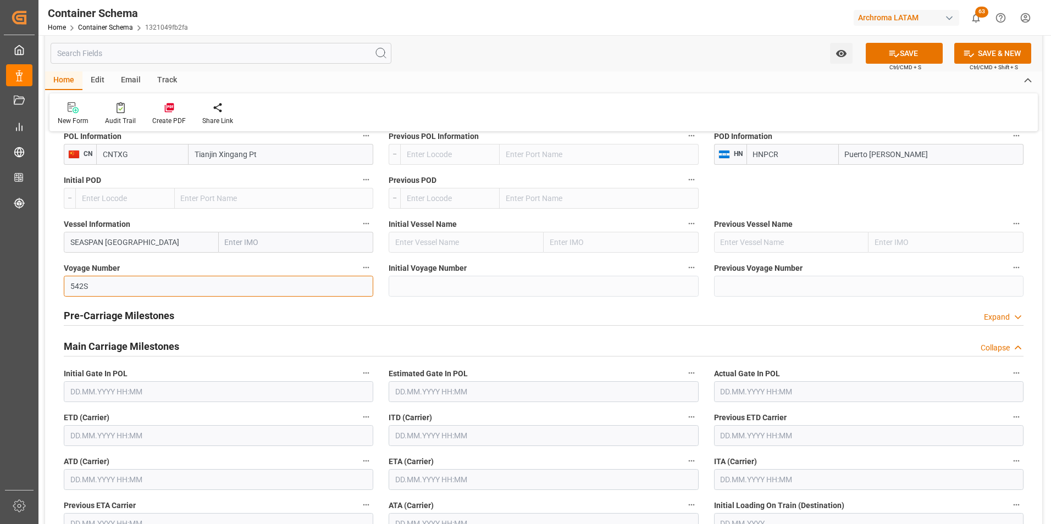
scroll to position [1319, 0]
type input "542S"
click at [131, 431] on input "text" at bounding box center [218, 434] width 309 height 21
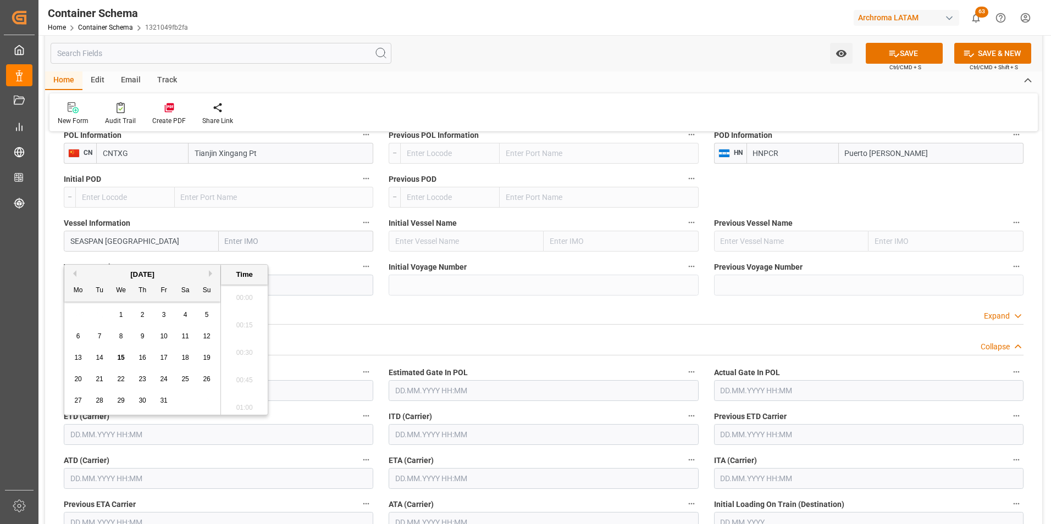
scroll to position [856, 0]
click at [72, 316] on div "29 30 1 2 3 4 5" at bounding box center [143, 315] width 150 height 21
click at [161, 358] on span "17" at bounding box center [163, 358] width 7 height 8
type input "17.10.2025 00:00"
click at [427, 476] on input "text" at bounding box center [543, 478] width 309 height 21
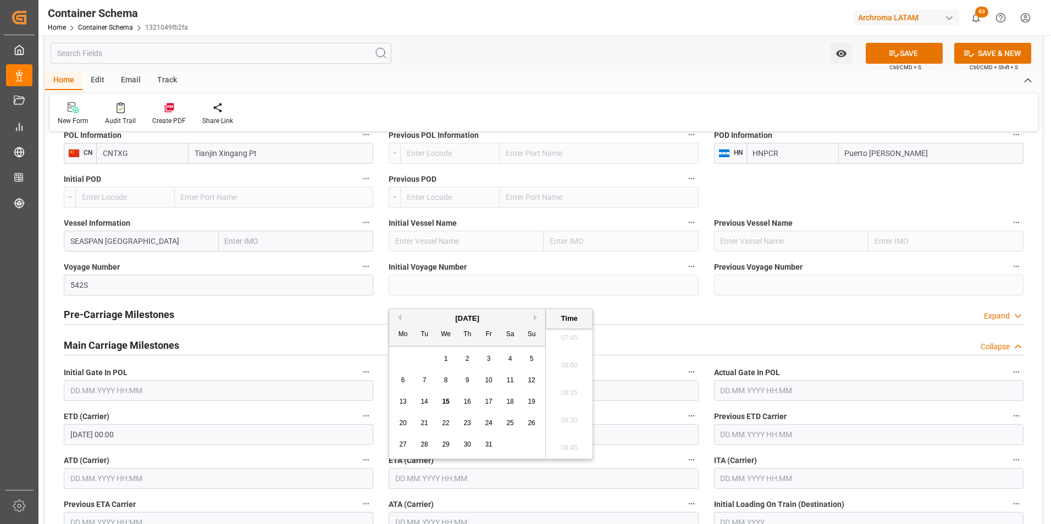
click at [535, 318] on button "Next Month" at bounding box center [537, 317] width 7 height 7
click at [534, 318] on button "Next Month" at bounding box center [537, 317] width 7 height 7
click at [445, 380] on span "10" at bounding box center [445, 381] width 7 height 8
type input "10.12.2025 00:00"
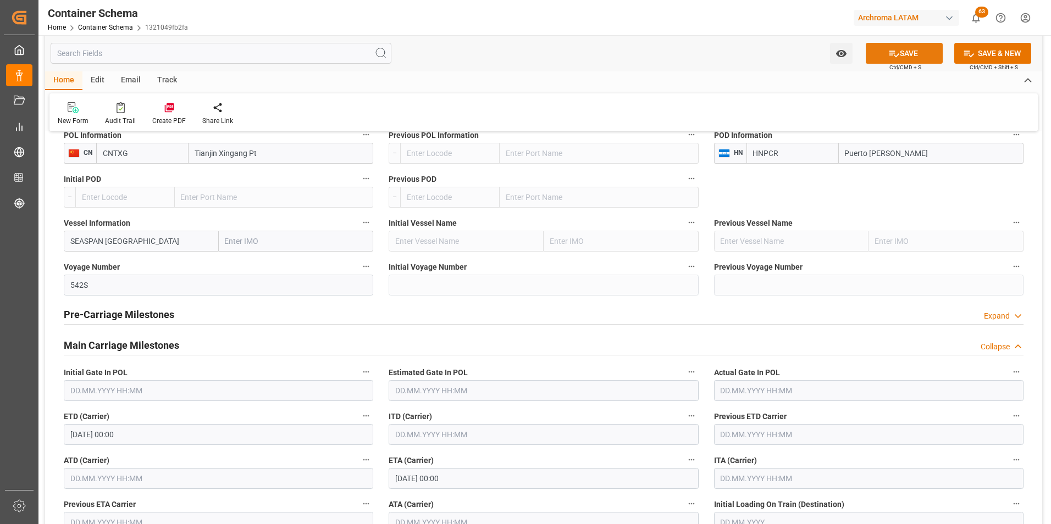
click at [910, 54] on button "SAVE" at bounding box center [904, 53] width 77 height 21
click at [653, 181] on div "Transport Type Select Options References Collapse Logistic Coordinator Referenc…" at bounding box center [543, 154] width 997 height 2665
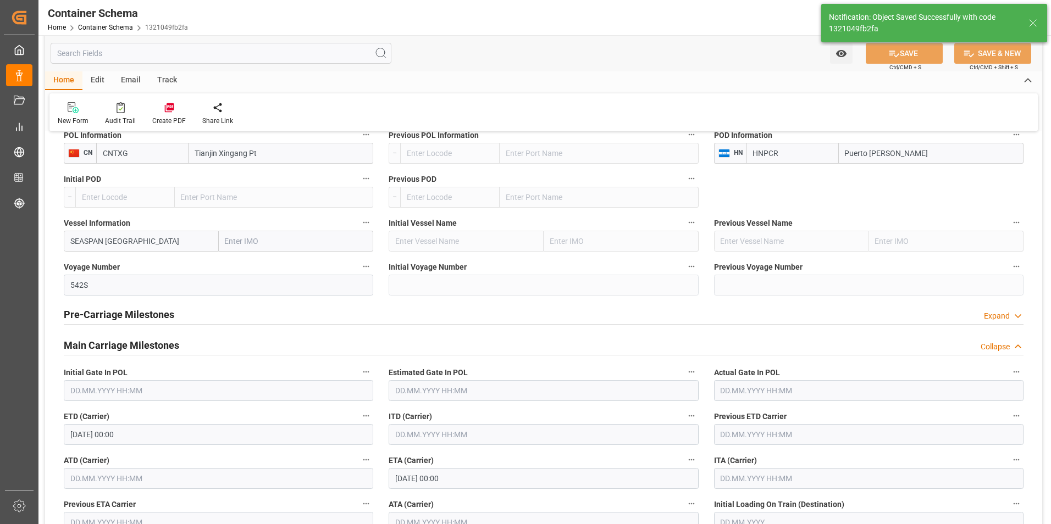
type input "Document Sent"
type input "6 PALLET"
type input "HNPCR"
type input "Puerto Cortés"
type input "9301847"
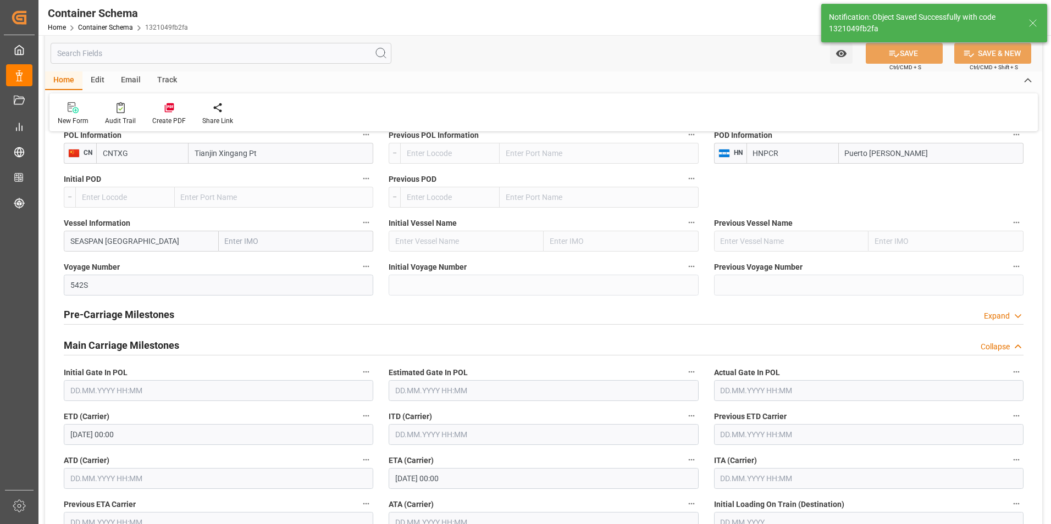
type input "SEASPAN RIO DE JANEIRO"
type input "9301847"
type input "542S"
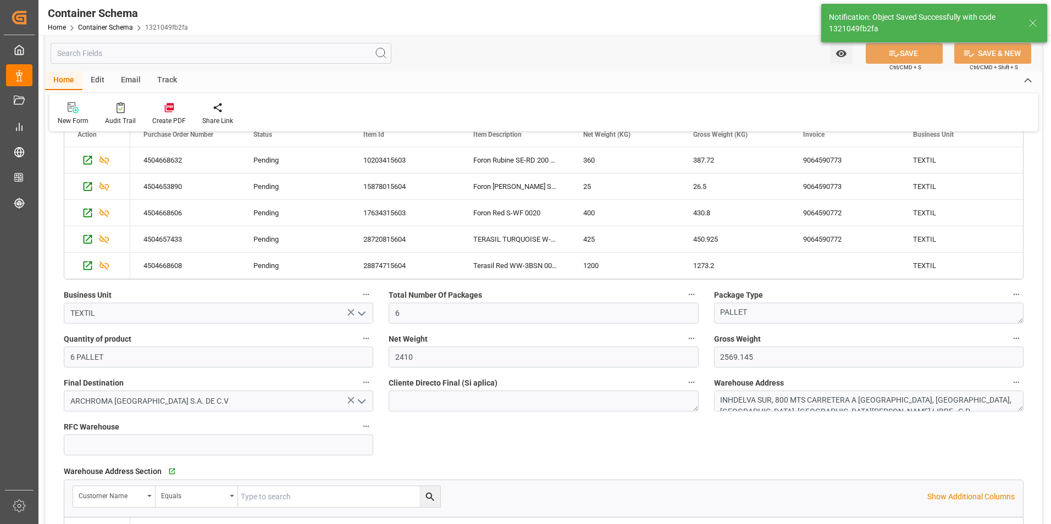
type input "17.10.2025 00:00"
type input "10.12.2025 00:00"
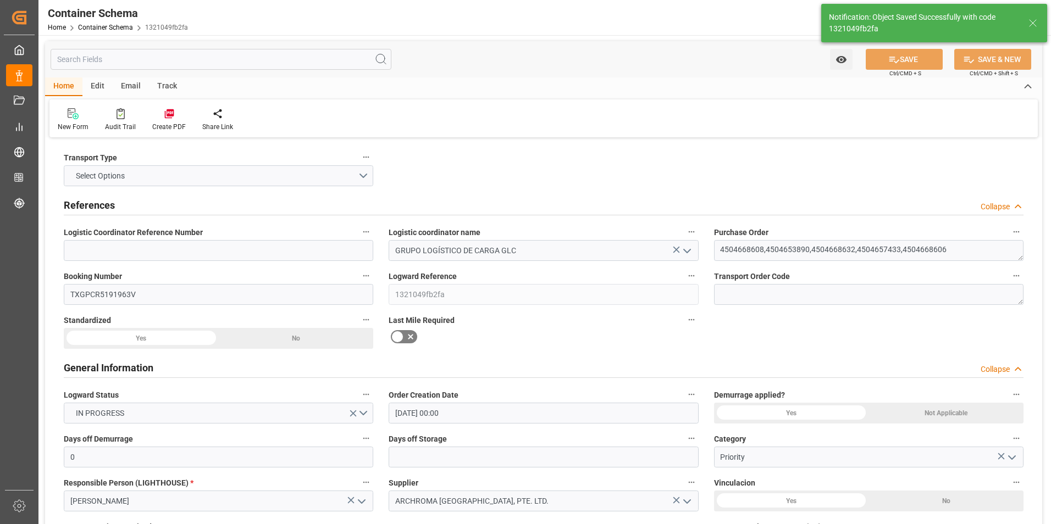
scroll to position [0, 0]
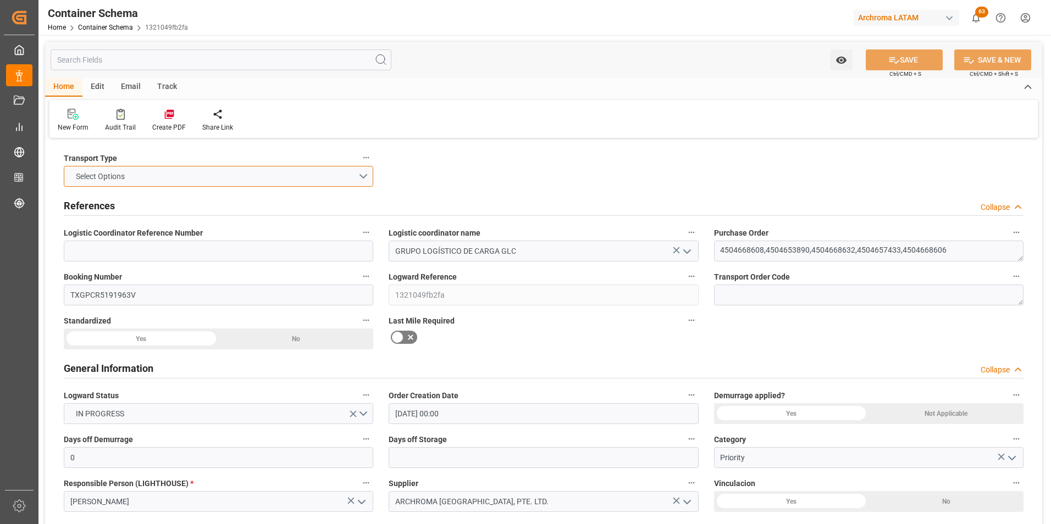
click at [361, 181] on button "Select Options" at bounding box center [218, 176] width 309 height 21
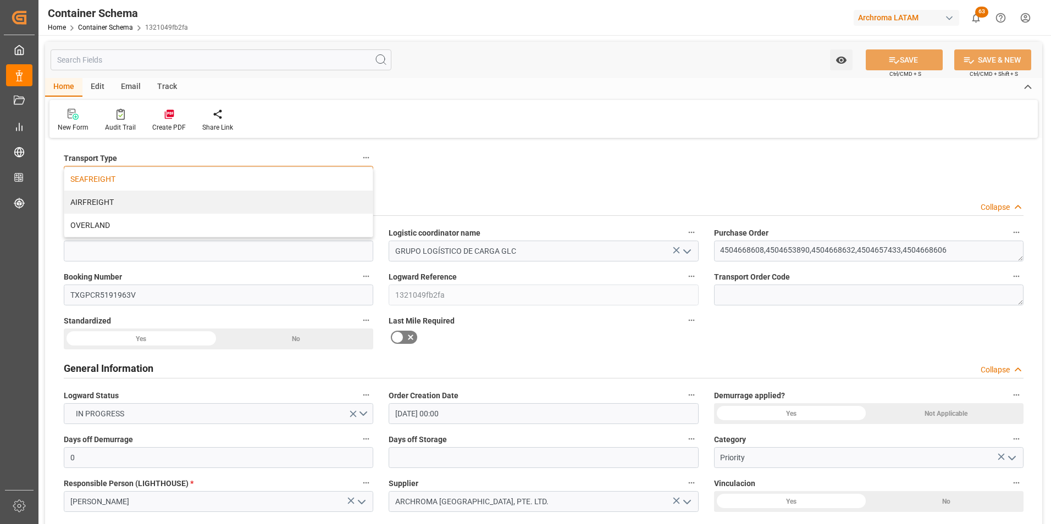
click at [311, 184] on div "SEAFREIGHT" at bounding box center [218, 179] width 308 height 23
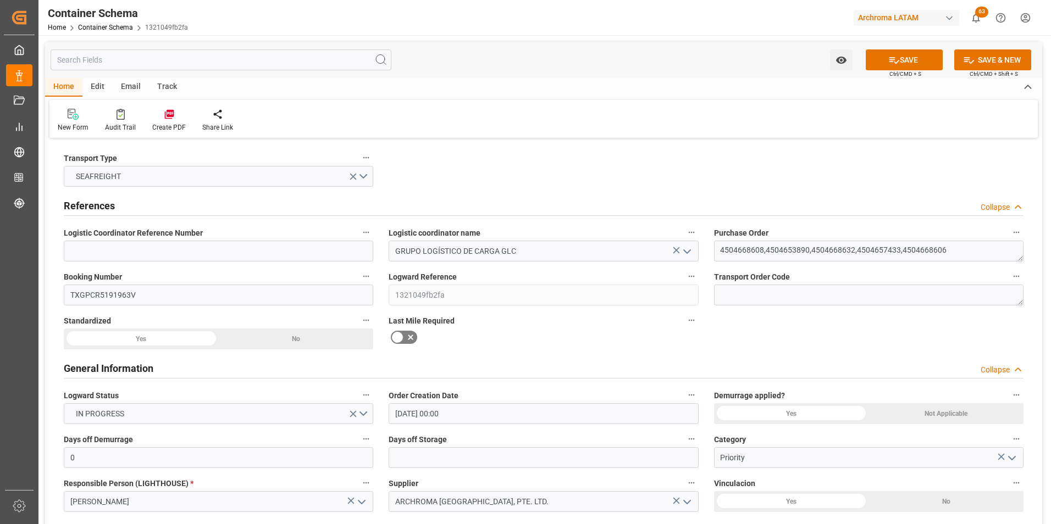
click at [910, 61] on button "SAVE" at bounding box center [904, 59] width 77 height 21
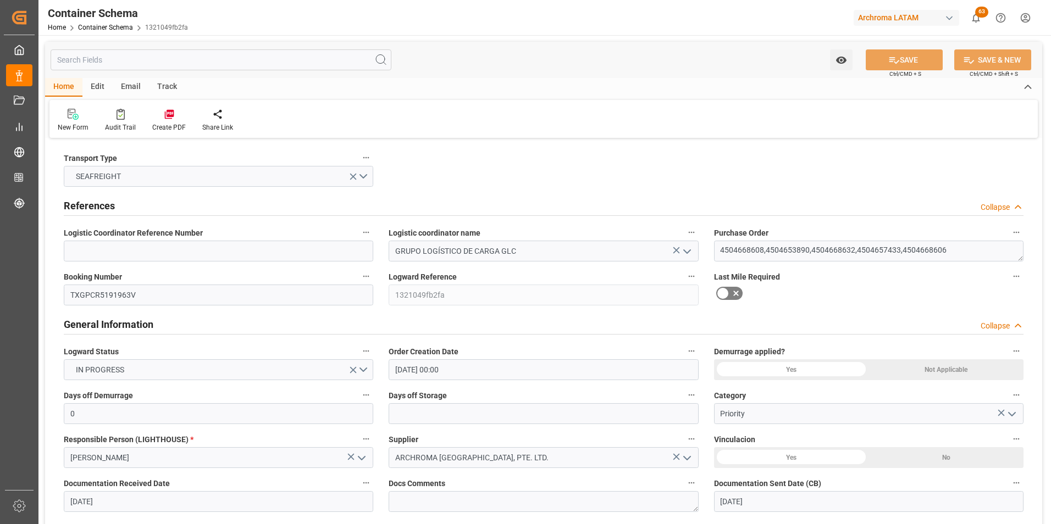
drag, startPoint x: 132, startPoint y: 91, endPoint x: 109, endPoint y: 109, distance: 29.8
click at [132, 91] on div "Email" at bounding box center [131, 87] width 36 height 19
click at [79, 122] on div "Send Email" at bounding box center [74, 120] width 50 height 24
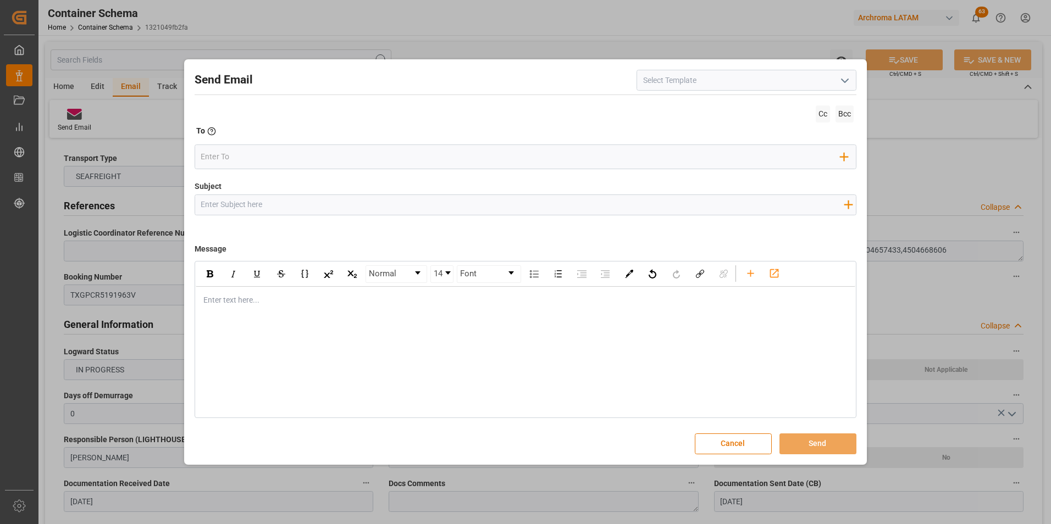
click at [852, 89] on button "open menu" at bounding box center [844, 80] width 16 height 17
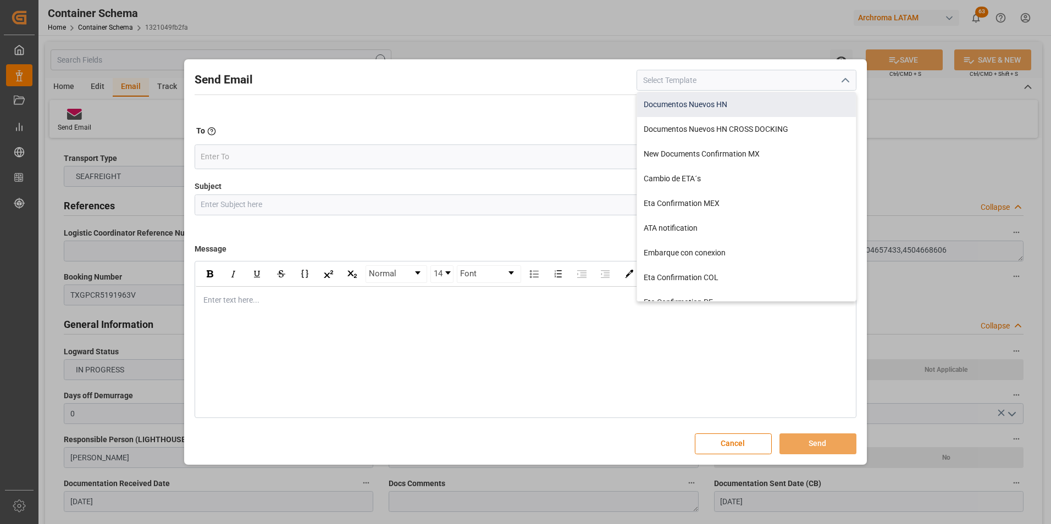
click at [718, 109] on div "Documentos Nuevos HN" at bounding box center [746, 104] width 219 height 25
type input "Documentos Nuevos HN"
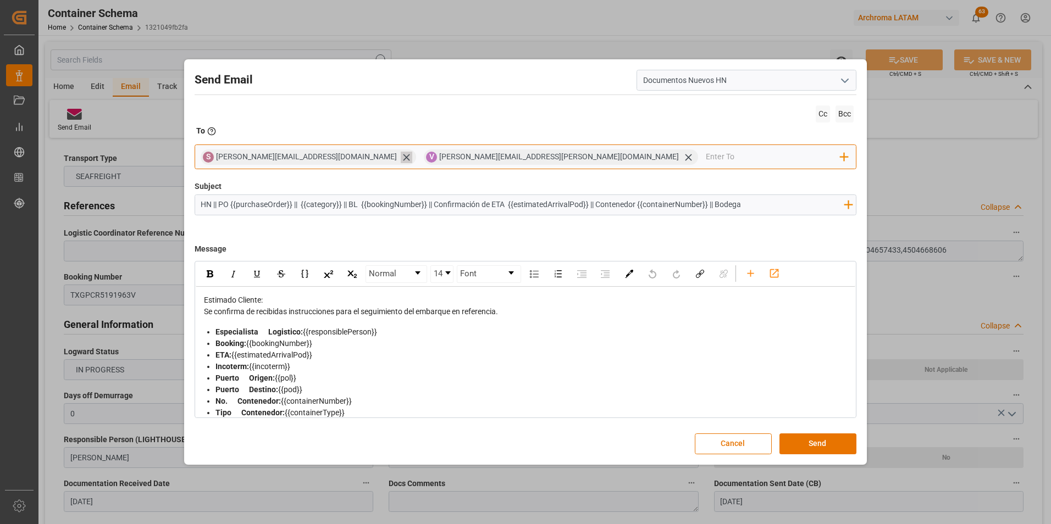
click at [403, 160] on icon at bounding box center [406, 157] width 7 height 7
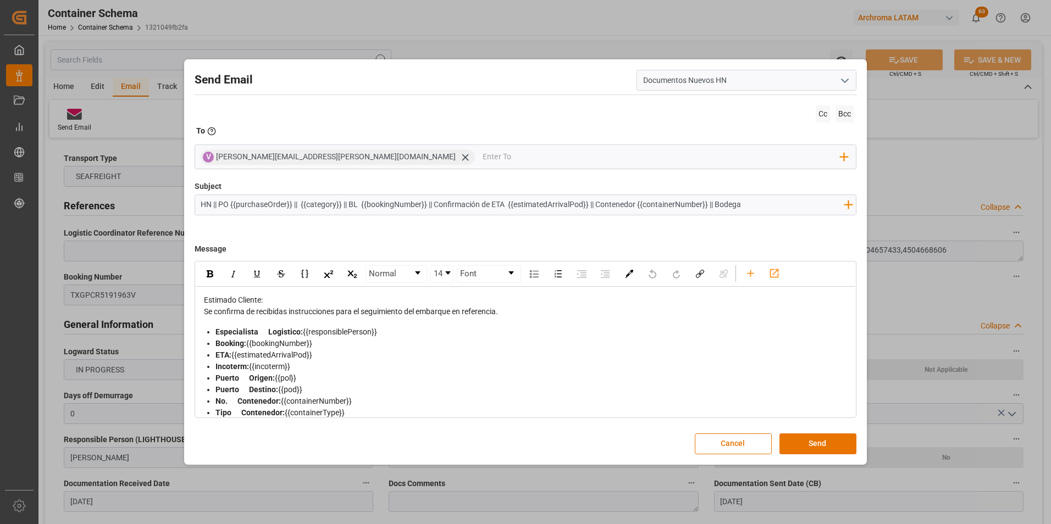
click at [214, 207] on input "HN || PO {{purchaseOrder}} || {{category}} || BL {{bookingNumber}} || Confirmac…" at bounding box center [522, 204] width 655 height 19
type input "HNAA || PO {{purchaseOrder}} || {{category}} || BL {{bookingNumber}} || Confirm…"
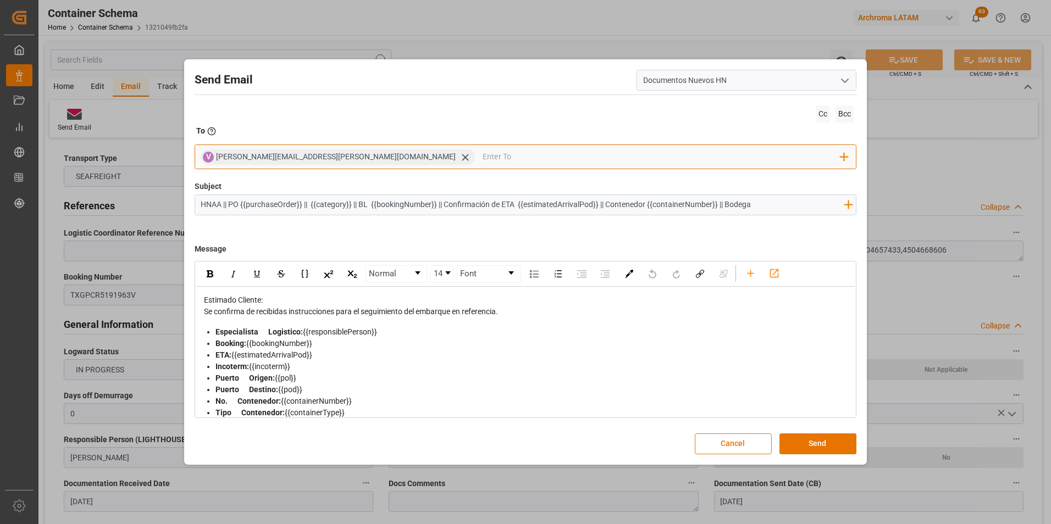
click at [483, 160] on input "email" at bounding box center [662, 157] width 358 height 16
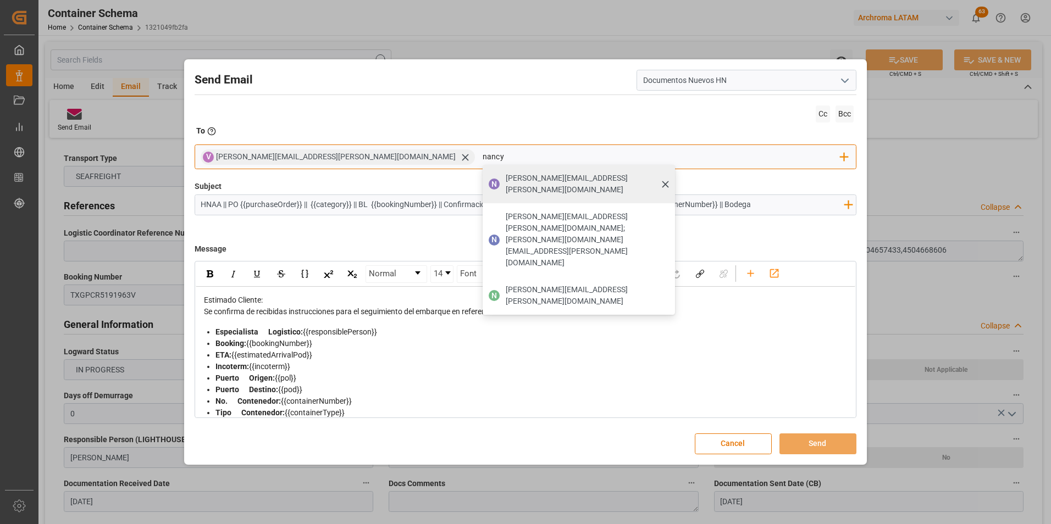
type input "nancy.castellanos@archroma.com"
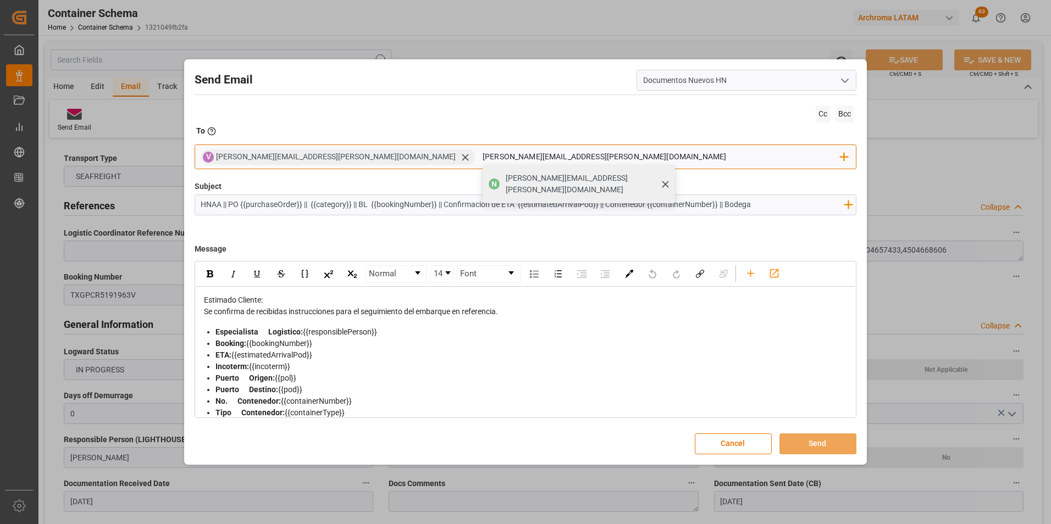
click at [506, 180] on span "nancy.castellanos@archroma.com" at bounding box center [587, 184] width 162 height 23
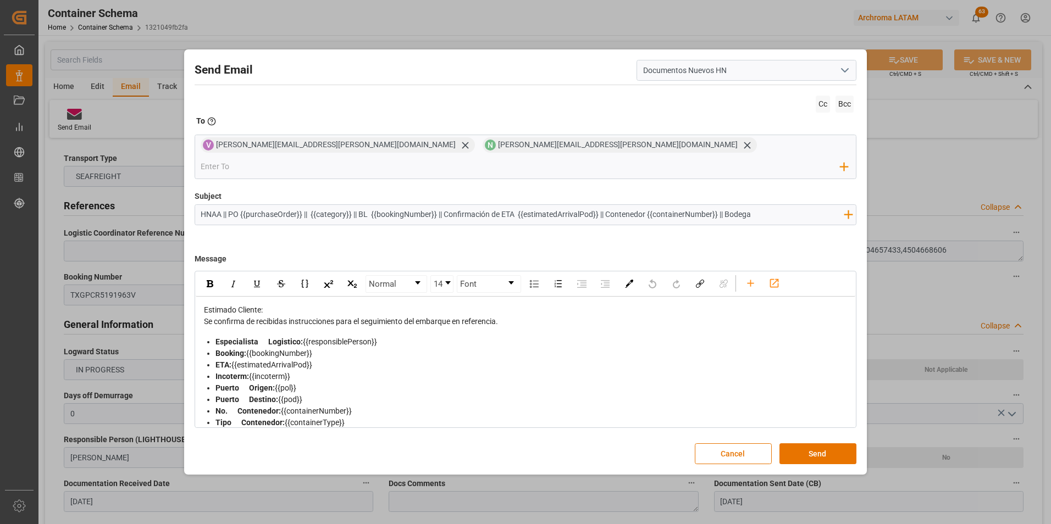
drag, startPoint x: 786, startPoint y: 209, endPoint x: 732, endPoint y: 209, distance: 54.4
click at [732, 209] on input "HNAA || PO {{purchaseOrder}} || {{category}} || BL {{bookingNumber}} || Confirm…" at bounding box center [522, 214] width 655 height 19
type input "HNAA || PO {{purchaseOrder}} || {{category}} || BL {{bookingNumber}} || Confirm…"
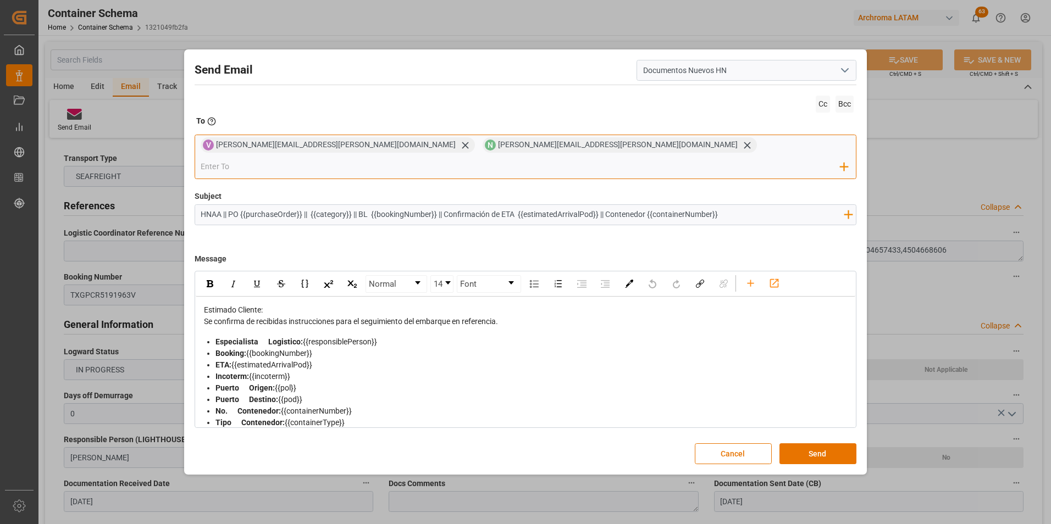
click at [591, 159] on input "email" at bounding box center [521, 167] width 640 height 16
paste input "elsa.aguilar@glcamerica.com"
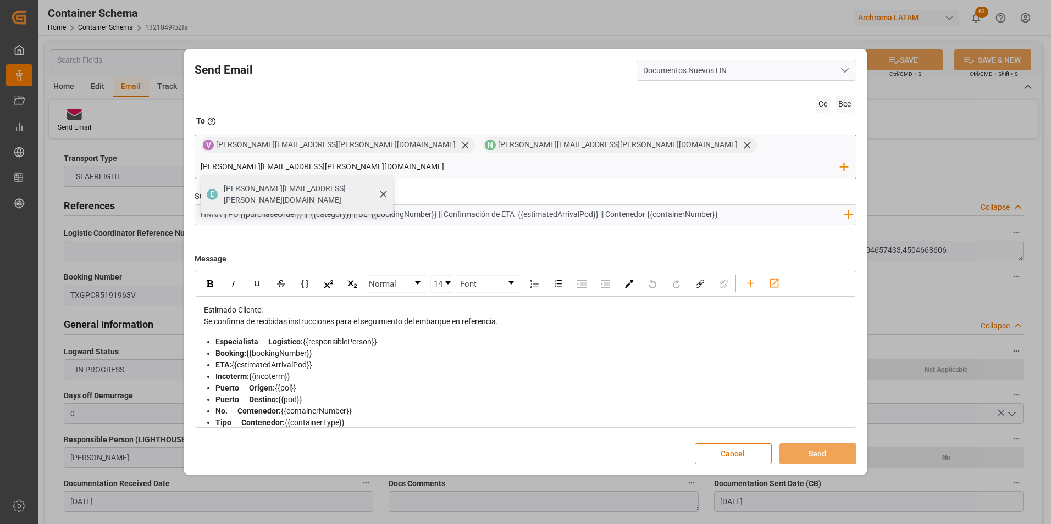
type input "elsa.aguilar@glcamerica.com"
click at [385, 183] on span "elsa.aguilar@glcamerica.com" at bounding box center [305, 194] width 162 height 23
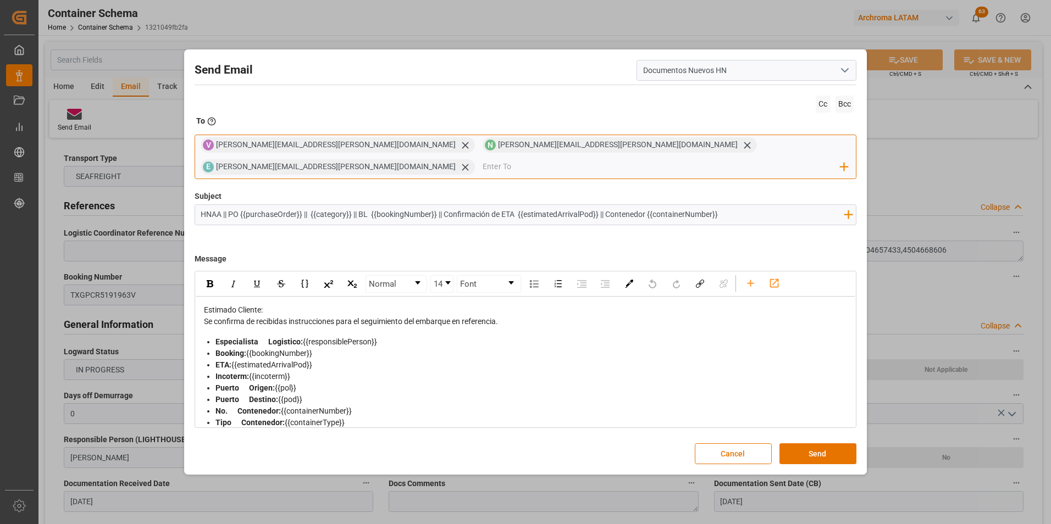
click at [669, 159] on input "email" at bounding box center [662, 167] width 358 height 16
paste input "servicioalcliente4.hn@glcamerica.com"
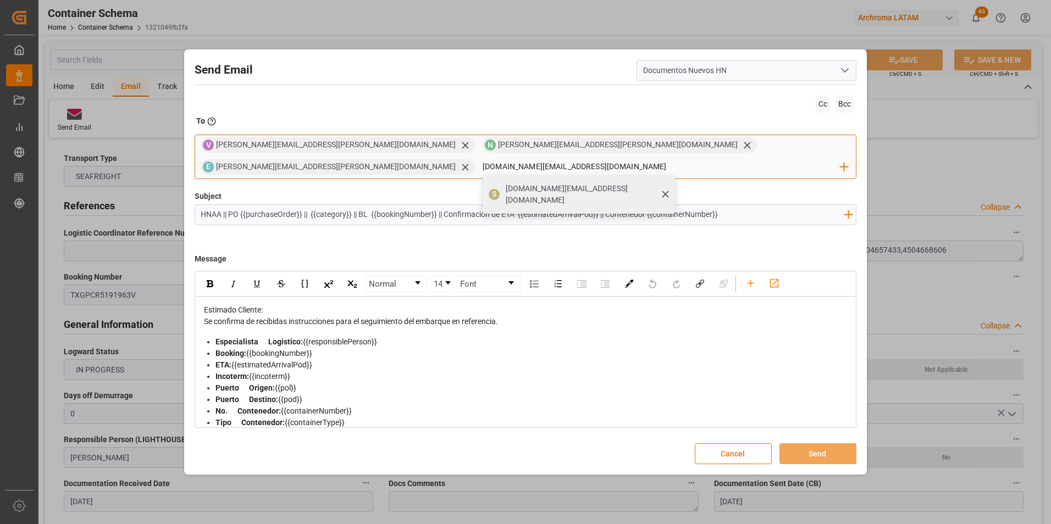
type input "servicioalcliente4.hn@glcamerica.com"
click at [667, 183] on span "servicioalcliente4.hn@glcamerica.com" at bounding box center [587, 194] width 162 height 23
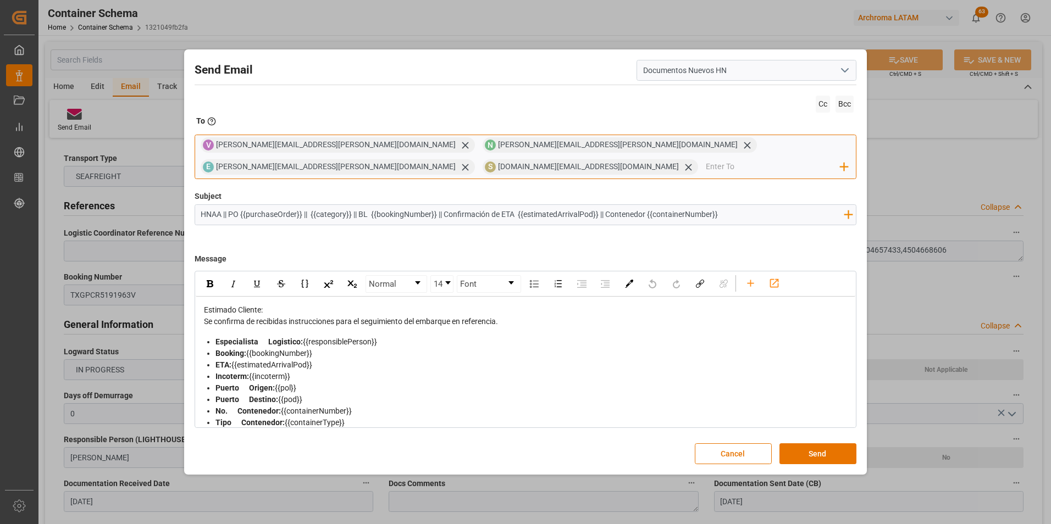
click at [767, 169] on input "email" at bounding box center [773, 167] width 135 height 16
paste input "lenin.vasquez@glcamerica.com"
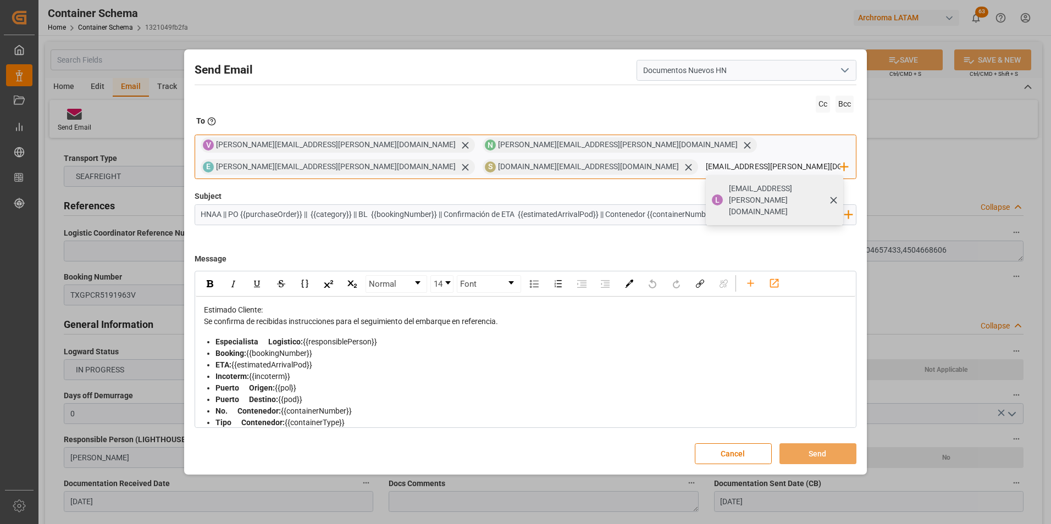
type input "lenin.vasquez@glcamerica.com"
click at [729, 186] on span "lenin.vasquez@glcamerica.com" at bounding box center [782, 200] width 107 height 35
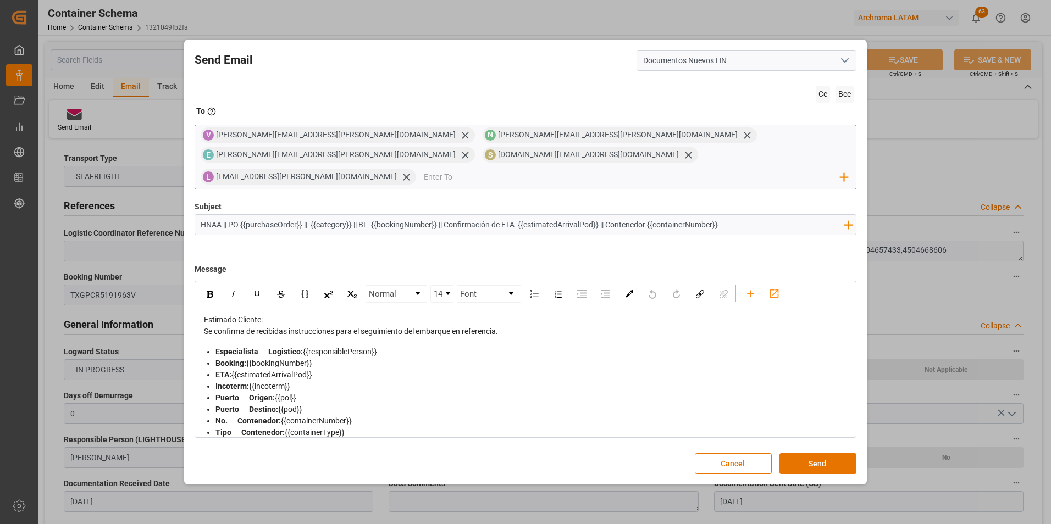
click at [424, 169] on input "email" at bounding box center [632, 177] width 417 height 16
paste input "karen.amaya@glcamerica.com"
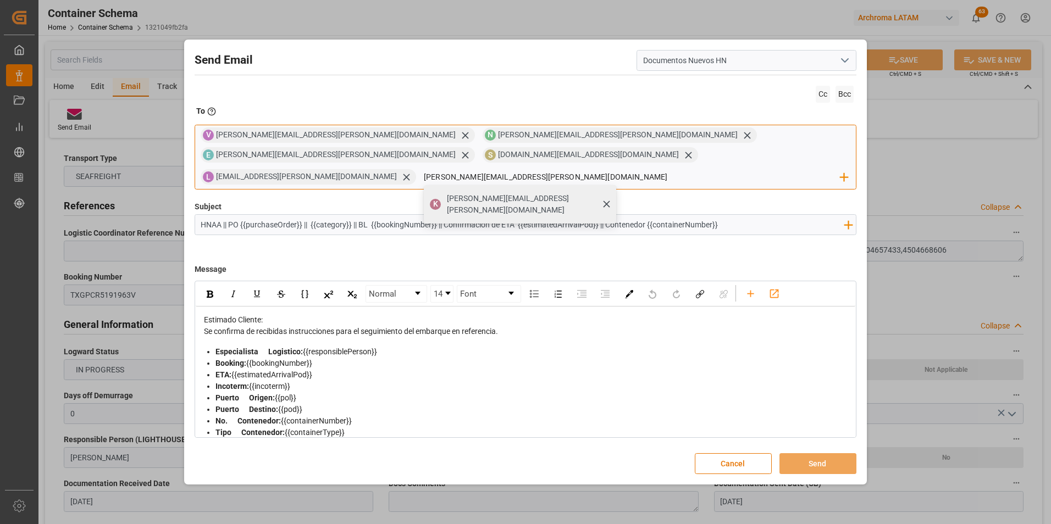
type input "karen.amaya@glcamerica.com"
click at [447, 193] on span "karen.amaya@glcamerica.com" at bounding box center [528, 204] width 162 height 23
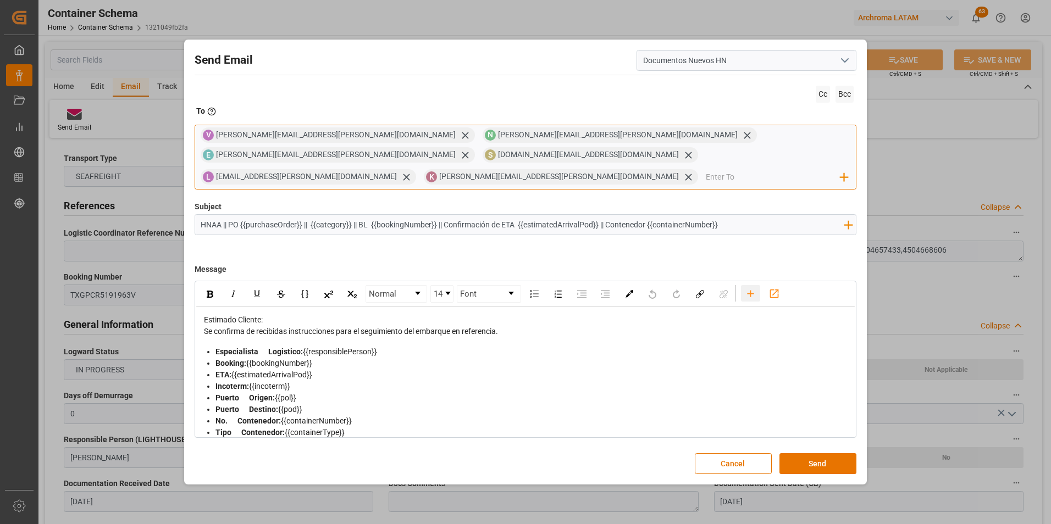
click at [756, 288] on icon "rdw-toolbar" at bounding box center [751, 294] width 12 height 12
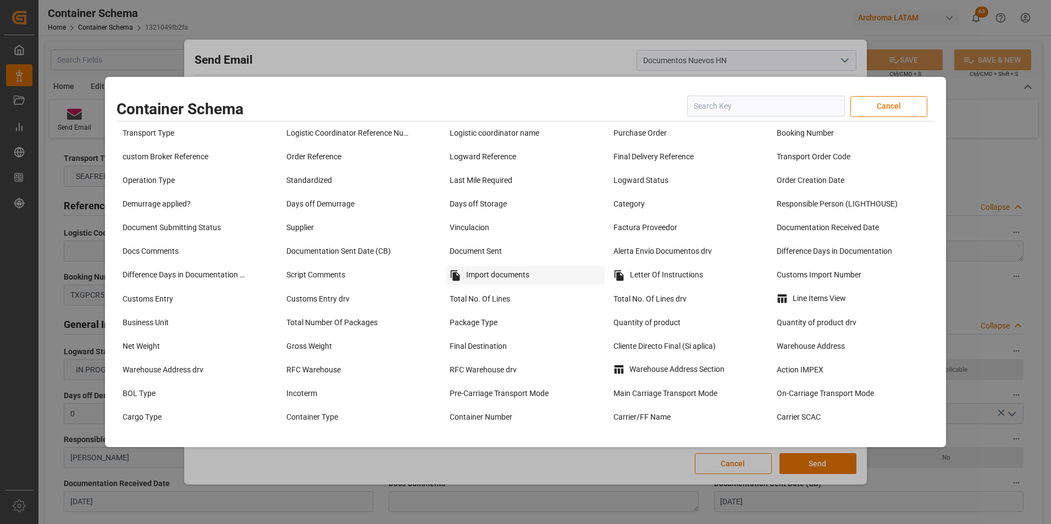
click at [529, 274] on div "Import documents" at bounding box center [525, 275] width 158 height 19
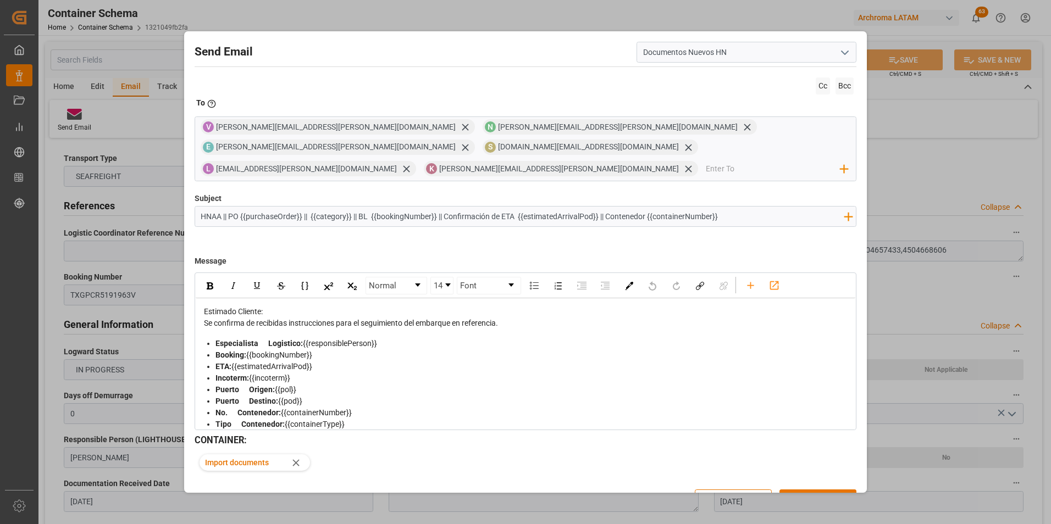
click at [527, 318] on div "Se confirma de recibidas instrucciones para el seguimiento del embarque en refe…" at bounding box center [526, 324] width 644 height 12
click at [316, 341] on div "Pendiente factura de la PO" at bounding box center [526, 347] width 644 height 12
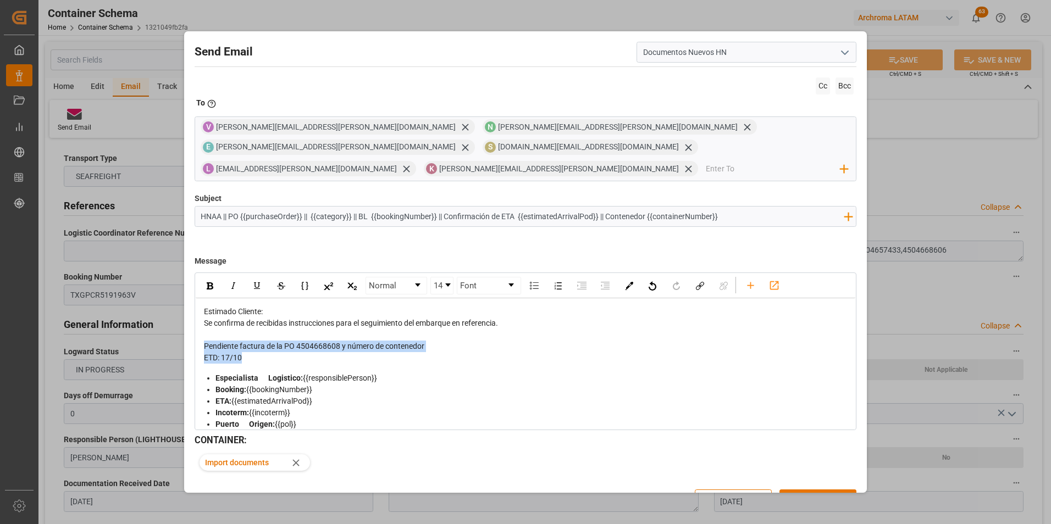
drag, startPoint x: 248, startPoint y: 336, endPoint x: 204, endPoint y: 324, distance: 45.2
click at [204, 324] on div "Estimado Cliente: Se confirma de recibidas instrucciones para el seguimiento de…" at bounding box center [526, 439] width 644 height 266
click at [210, 283] on img "rdw-inline-control" at bounding box center [210, 286] width 7 height 7
click at [255, 281] on img "rdw-inline-control" at bounding box center [257, 285] width 9 height 9
click at [269, 347] on div "Estimado Cliente: Se confirma de recibidas instrucciones para el seguimiento de…" at bounding box center [526, 439] width 644 height 266
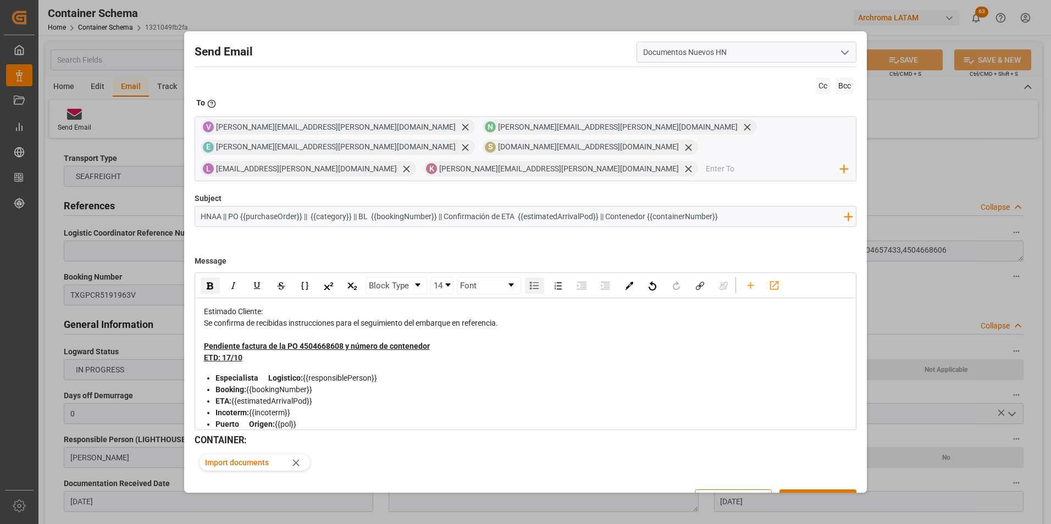
click at [292, 352] on div "ETD: 17/10" at bounding box center [526, 358] width 644 height 12
click at [832, 490] on button "Send" at bounding box center [817, 500] width 77 height 21
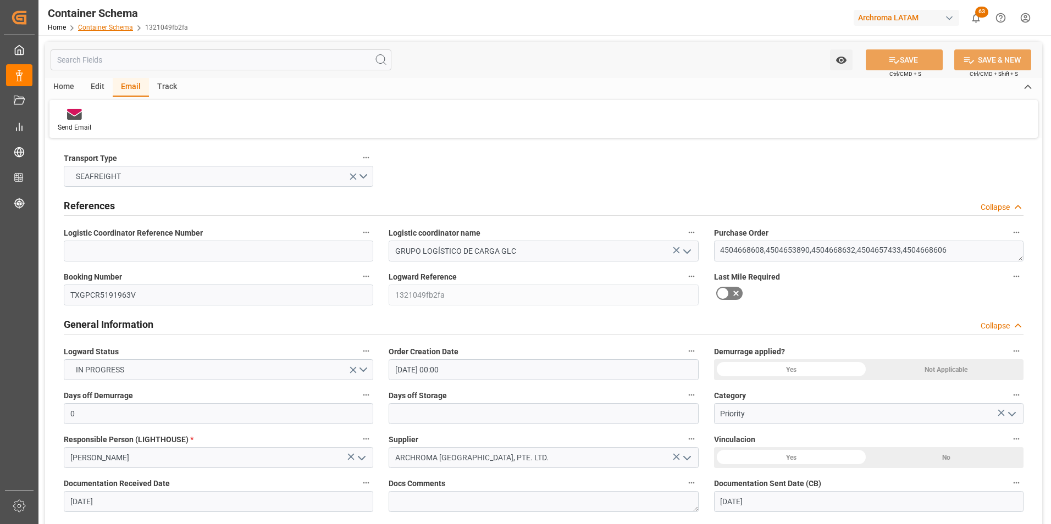
click at [110, 29] on link "Container Schema" at bounding box center [105, 28] width 55 height 8
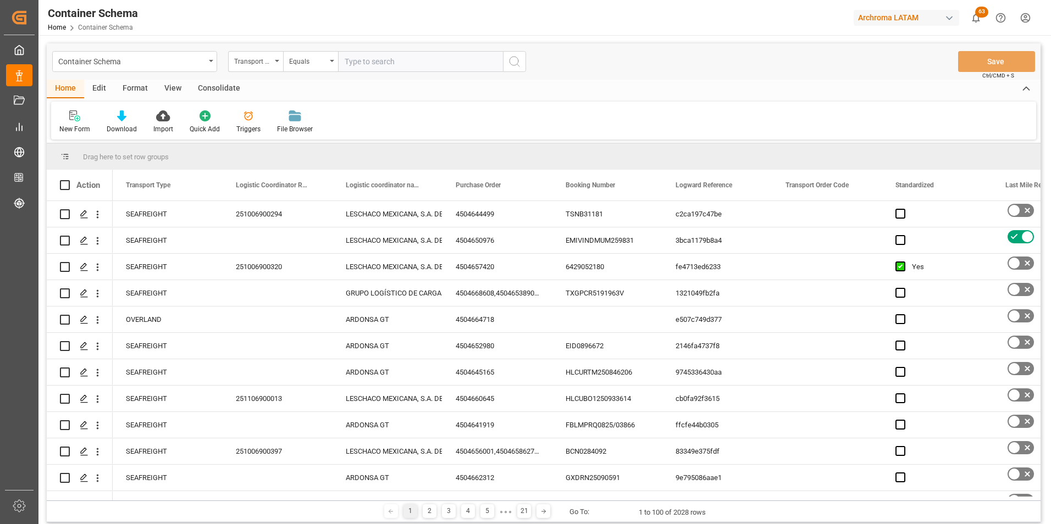
click at [265, 63] on div "Transport Type" at bounding box center [252, 60] width 37 height 13
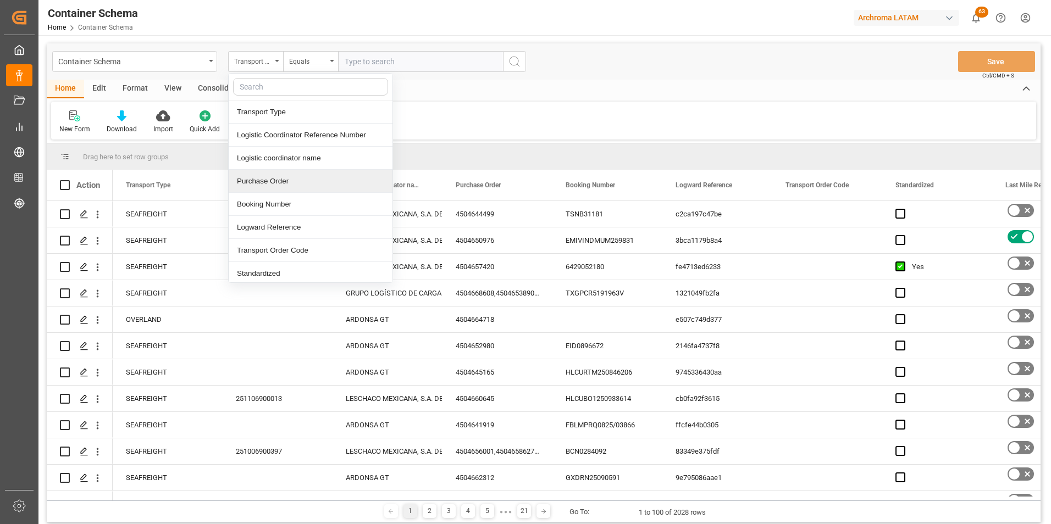
click at [280, 176] on div "Purchase Order" at bounding box center [311, 181] width 164 height 23
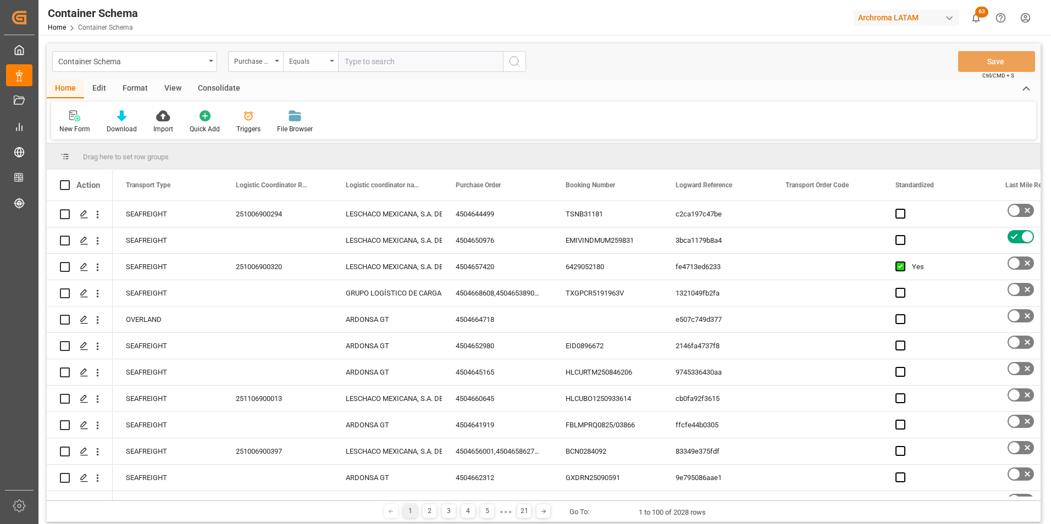
click at [296, 69] on div "Equals" at bounding box center [310, 61] width 55 height 21
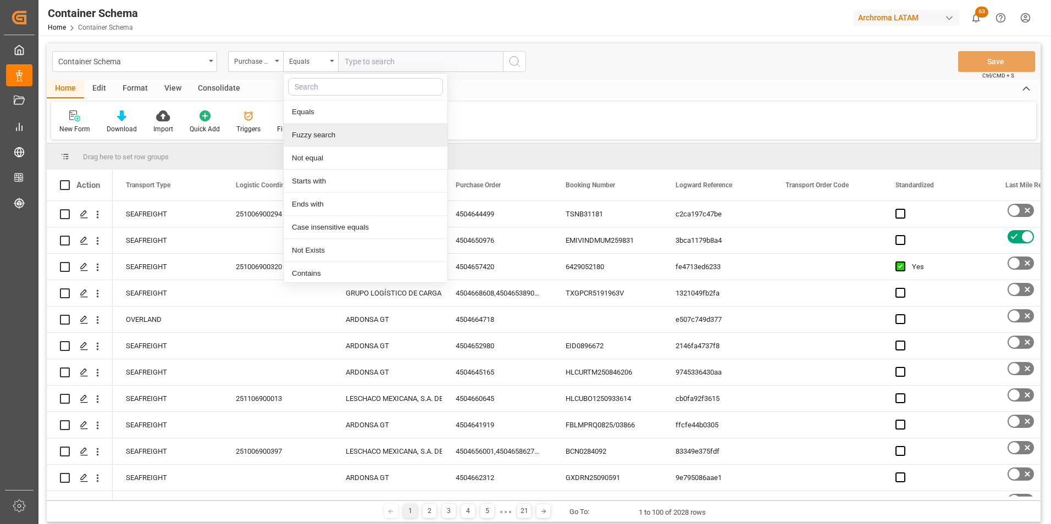
click at [316, 131] on div "Fuzzy search" at bounding box center [366, 135] width 164 height 23
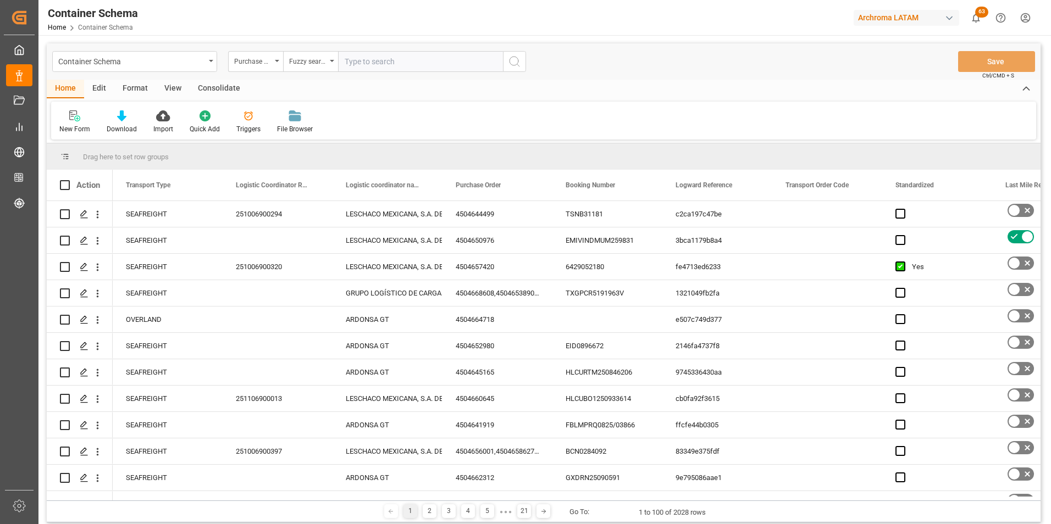
paste input "4504655399"
type input "4504655399"
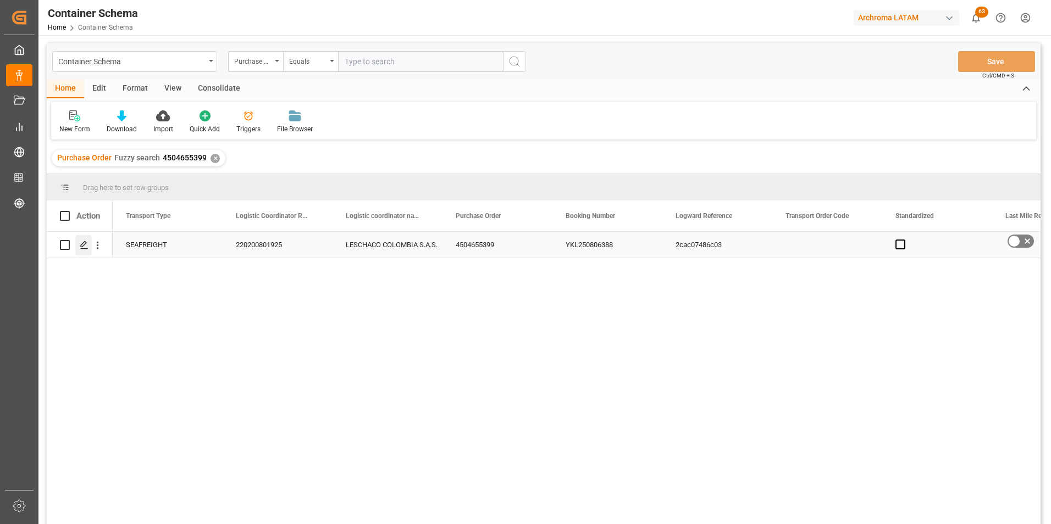
click at [87, 247] on icon "Press SPACE to select this row." at bounding box center [84, 245] width 9 height 9
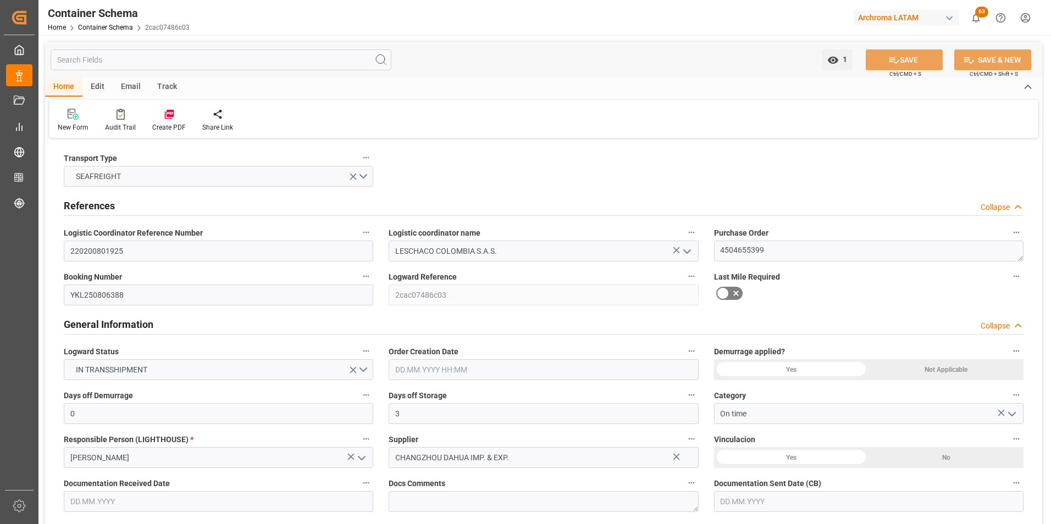
type input "0"
type input "3"
type input "1"
type input "20"
type input "5000"
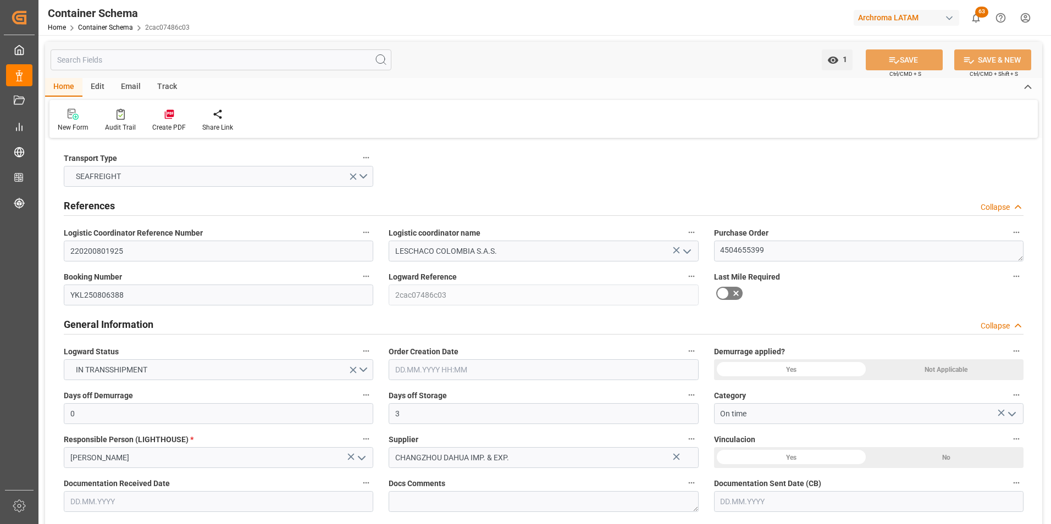
type input "5000"
type input "Maersk"
type input "Maersk Line AS"
type input "CNSGH"
type input "COBUN"
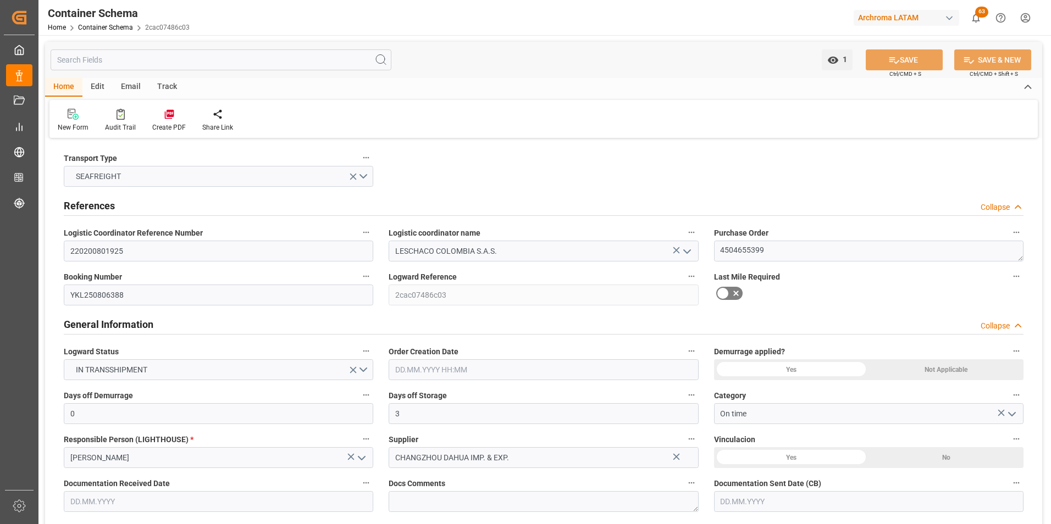
type input "9070735"
type input "05.09.2025 11:00"
type input "03.09.2025"
type input "09.10.2025"
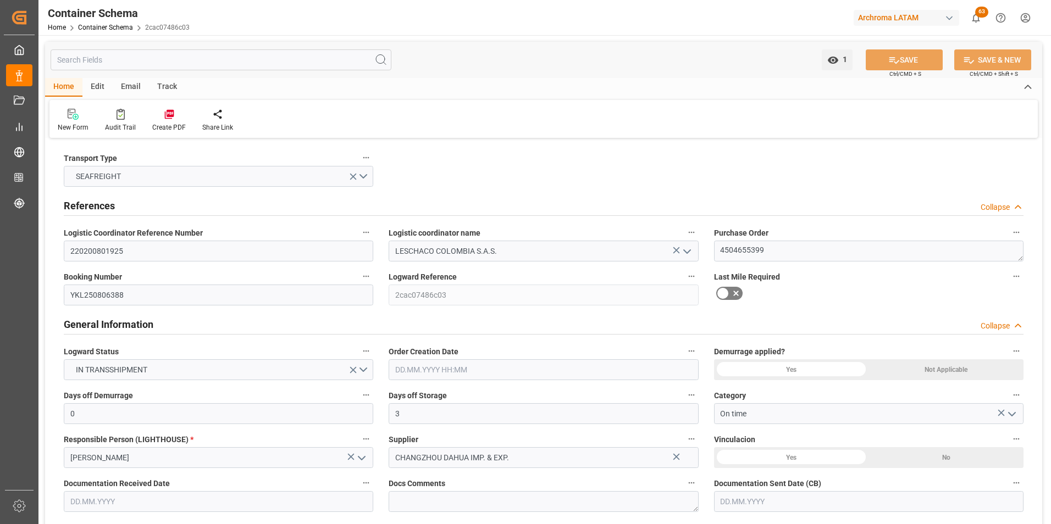
type input "08.09.2025 00:00"
type input "17.10.2025 00:00"
type input "15.10.2025 00:00"
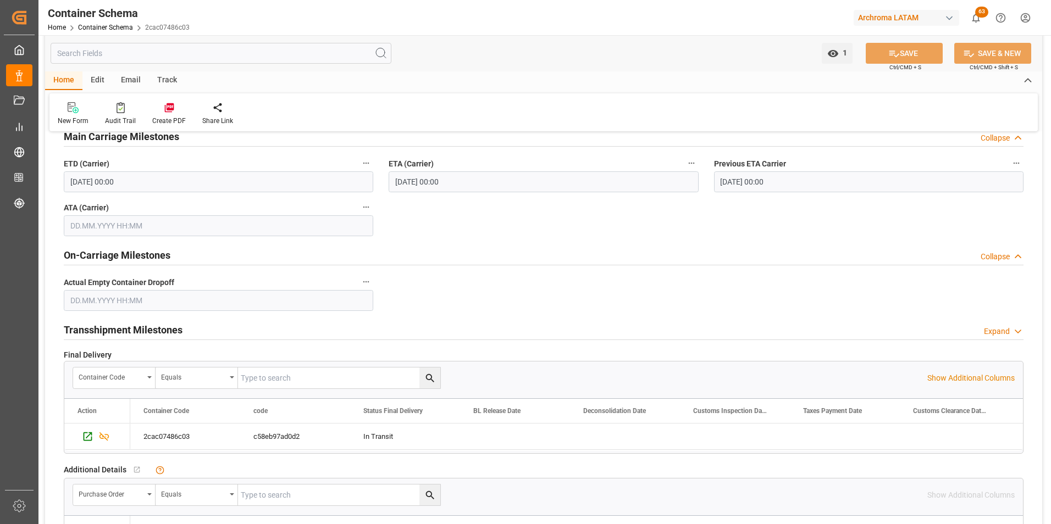
scroll to position [1154, 0]
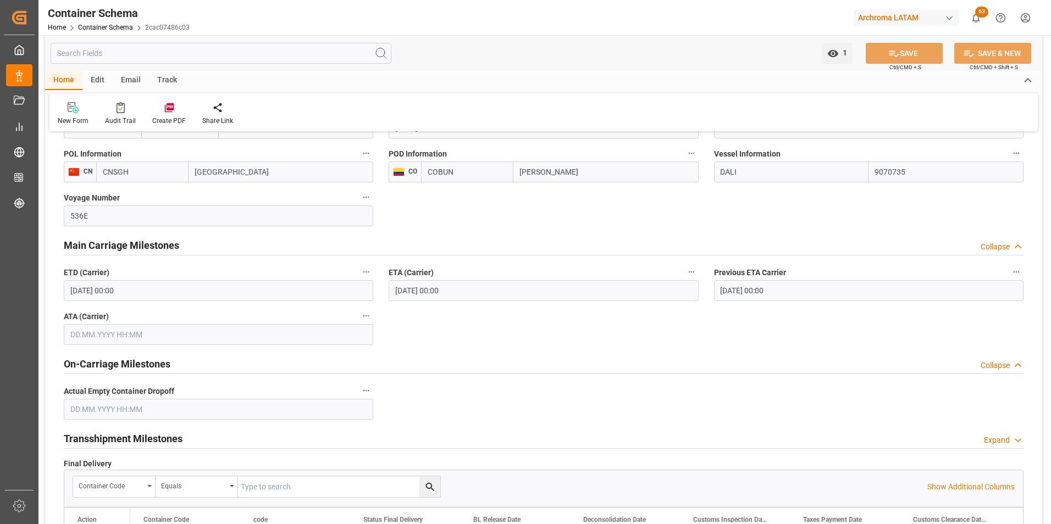
click at [412, 288] on input "17.10.2025 00:00" at bounding box center [543, 290] width 309 height 21
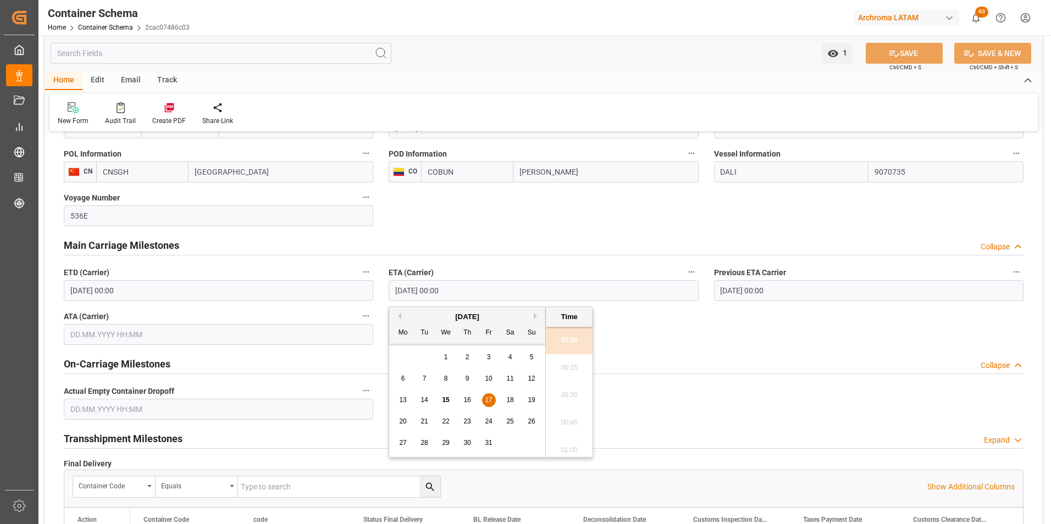
drag, startPoint x: 514, startPoint y: 401, endPoint x: 533, endPoint y: 383, distance: 26.0
click at [514, 400] on div "18" at bounding box center [510, 400] width 14 height 13
type input "18.10.2025 00:00"
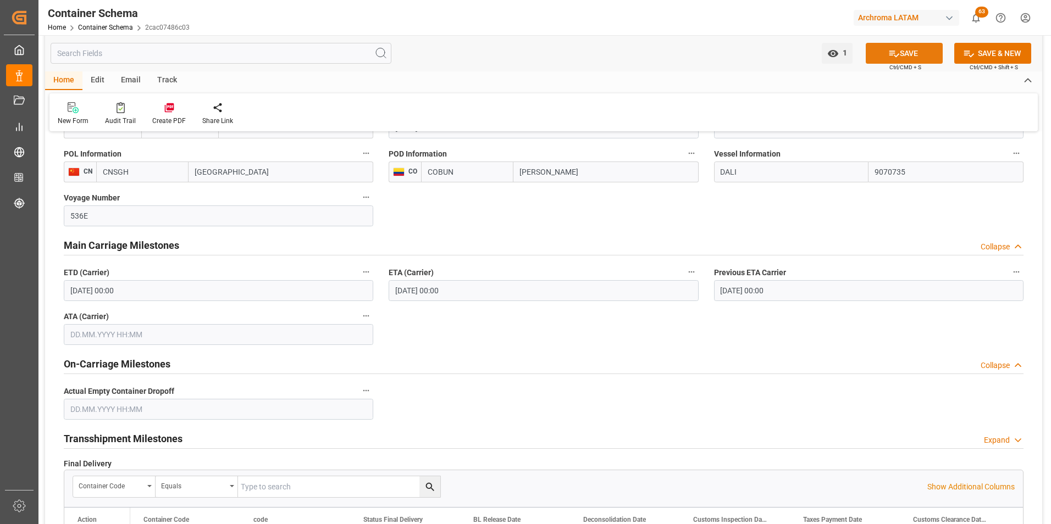
click at [900, 48] on button "SAVE" at bounding box center [904, 53] width 77 height 21
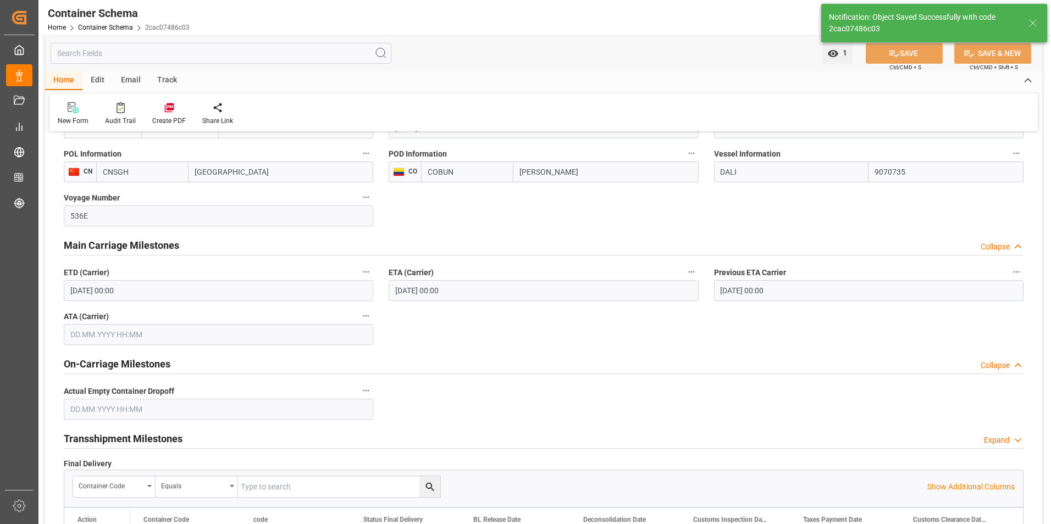
type input "17.10.2025 00:00"
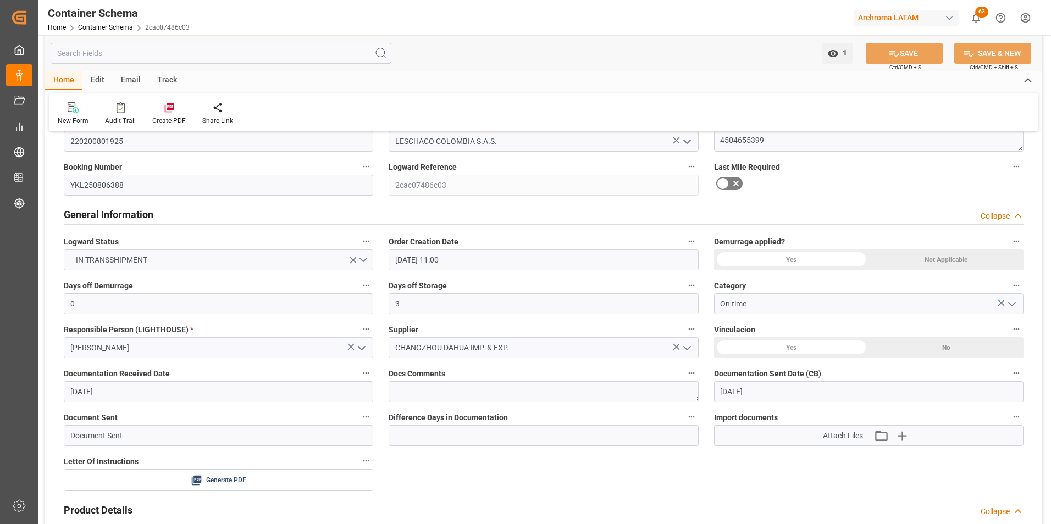
scroll to position [0, 0]
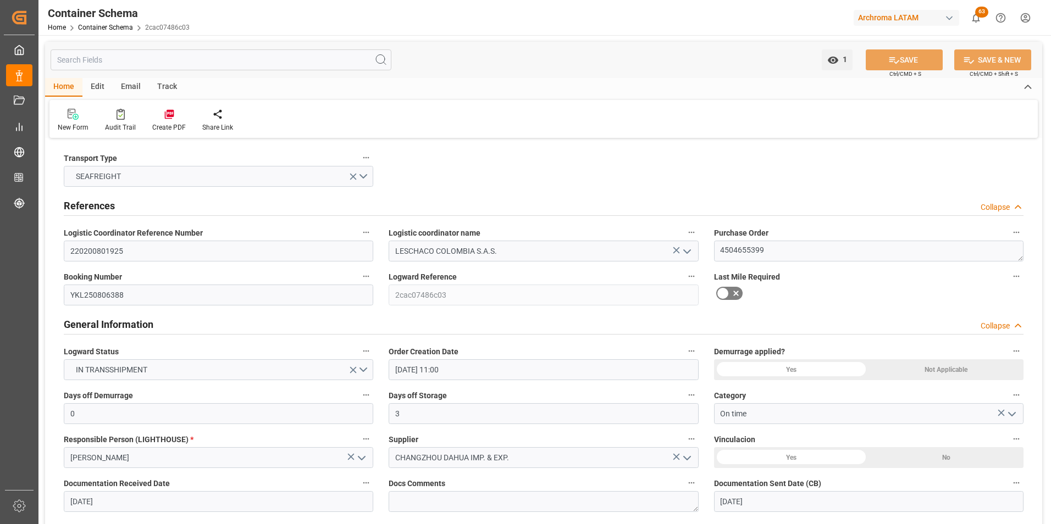
click at [124, 87] on div "Email" at bounding box center [131, 87] width 36 height 19
click at [79, 122] on div "Send Email" at bounding box center [74, 120] width 50 height 24
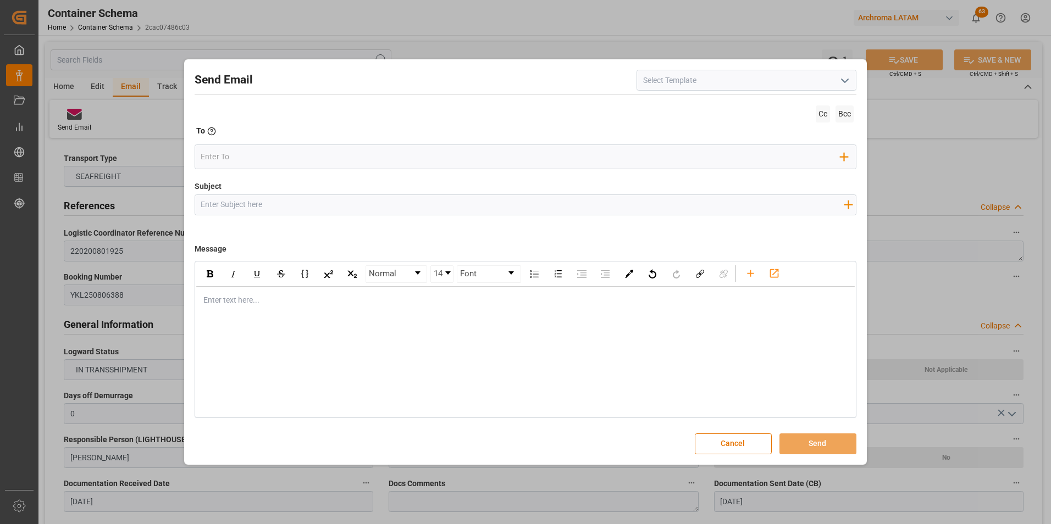
click at [839, 80] on icon "open menu" at bounding box center [844, 80] width 13 height 13
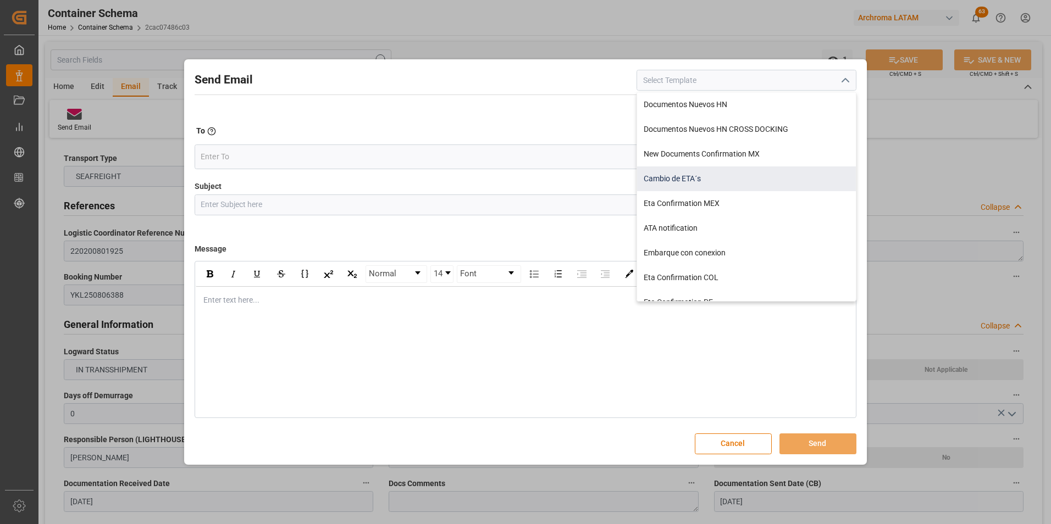
click at [718, 173] on div "Cambio de ETA´s" at bounding box center [746, 179] width 219 height 25
type input "Cambio de ETA´s"
type input "{{customsEntry}}|| Cambio de ETA {{estimatedArrivalPod}} || Reason Delay {{etaC…"
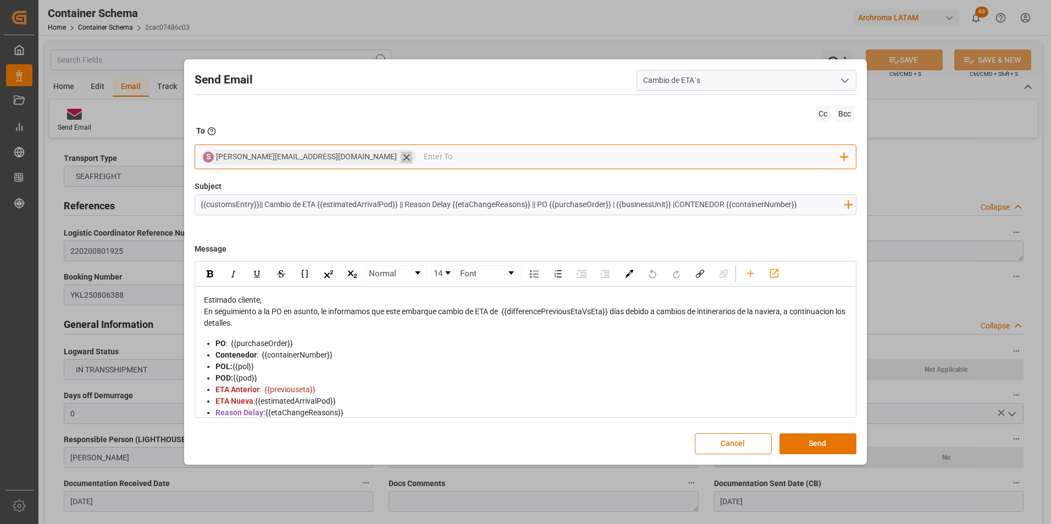
click at [401, 158] on icon at bounding box center [407, 158] width 12 height 12
click at [318, 158] on input "email" at bounding box center [521, 157] width 640 height 16
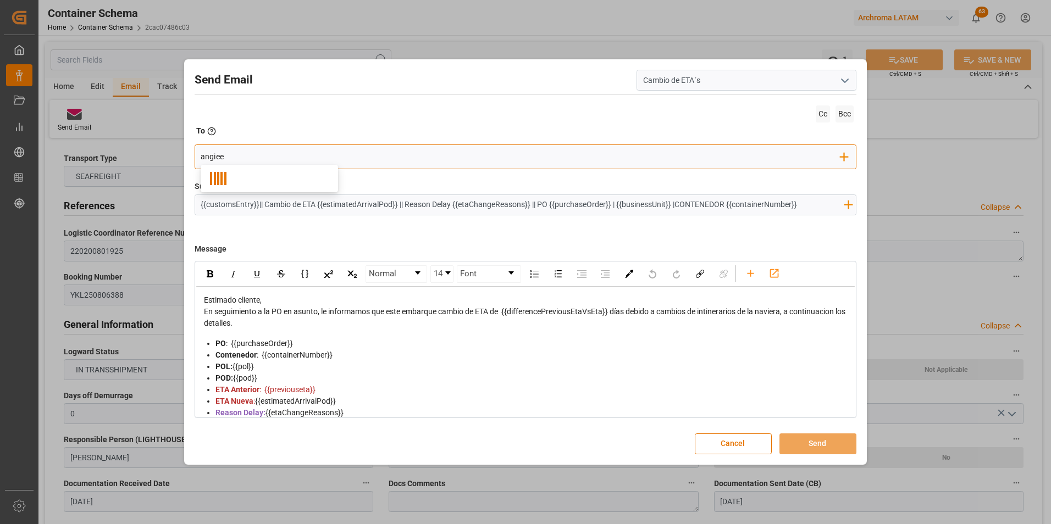
type input "angiee.lamilla@archroma.com"
click at [366, 159] on input "email" at bounding box center [602, 157] width 475 height 16
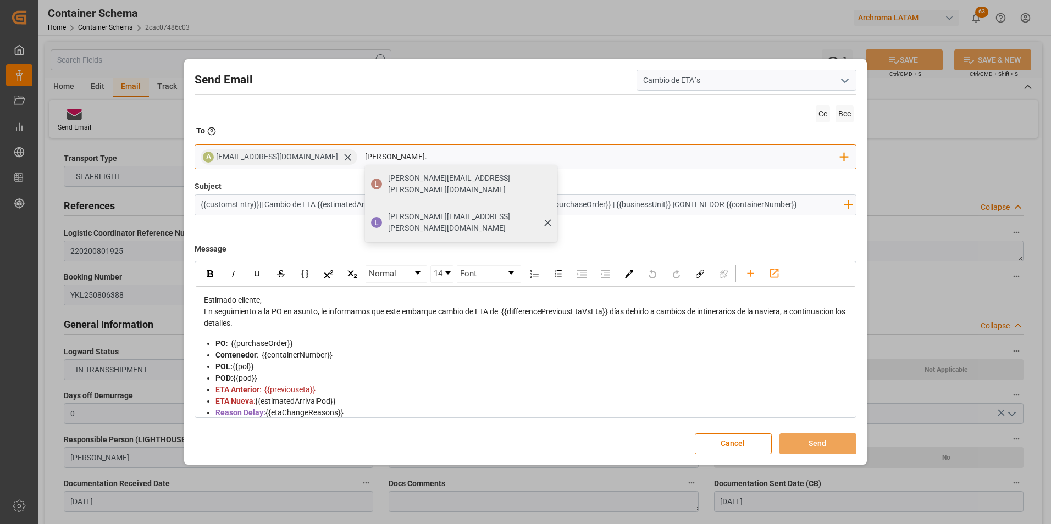
type input "luis."
click at [388, 207] on div "luis.montoya@leschaco.com" at bounding box center [468, 222] width 169 height 31
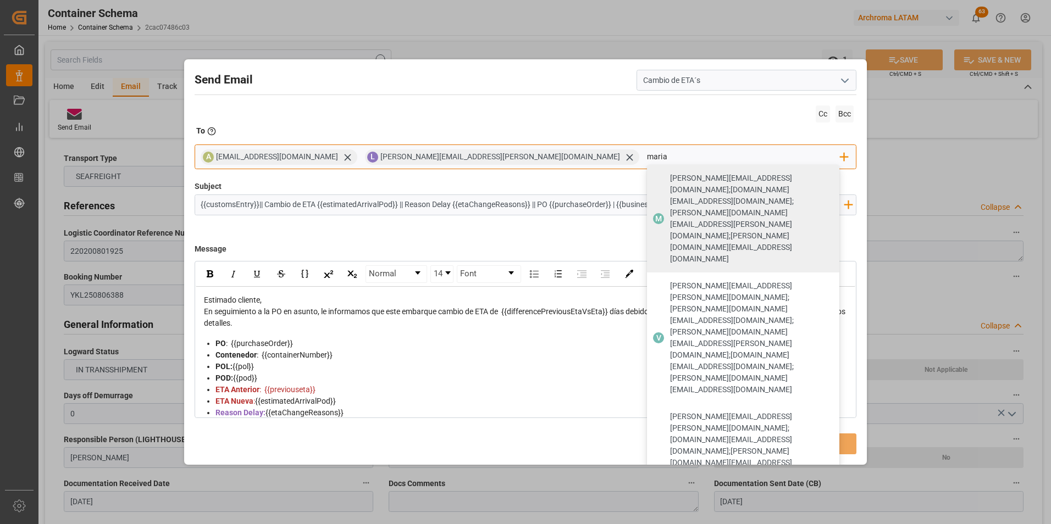
type input "maria"
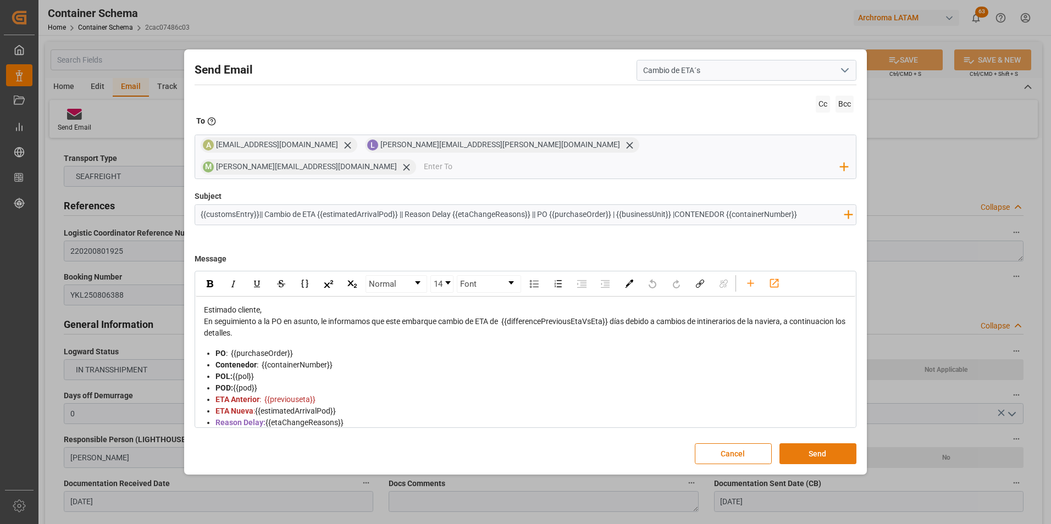
click at [805, 444] on button "Send" at bounding box center [817, 454] width 77 height 21
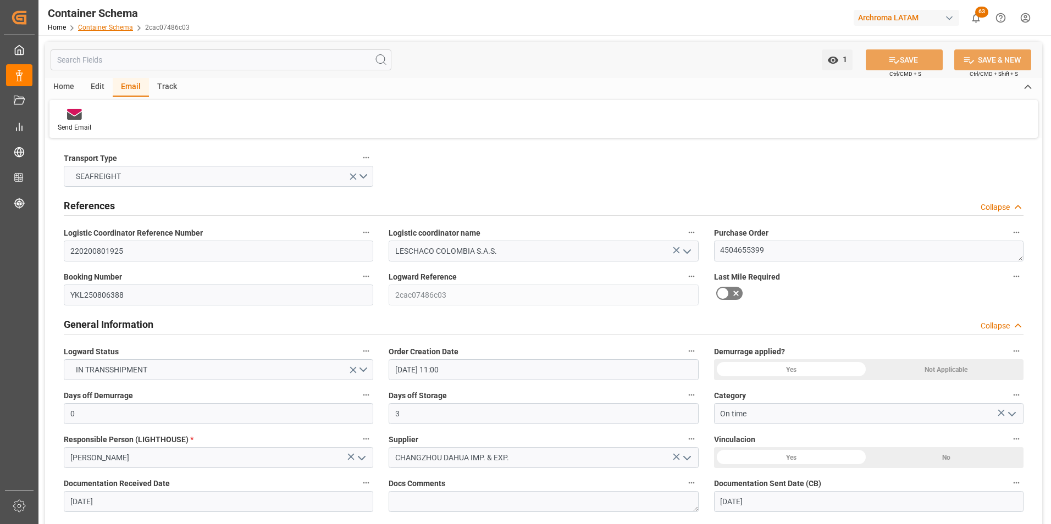
click at [95, 27] on link "Container Schema" at bounding box center [105, 28] width 55 height 8
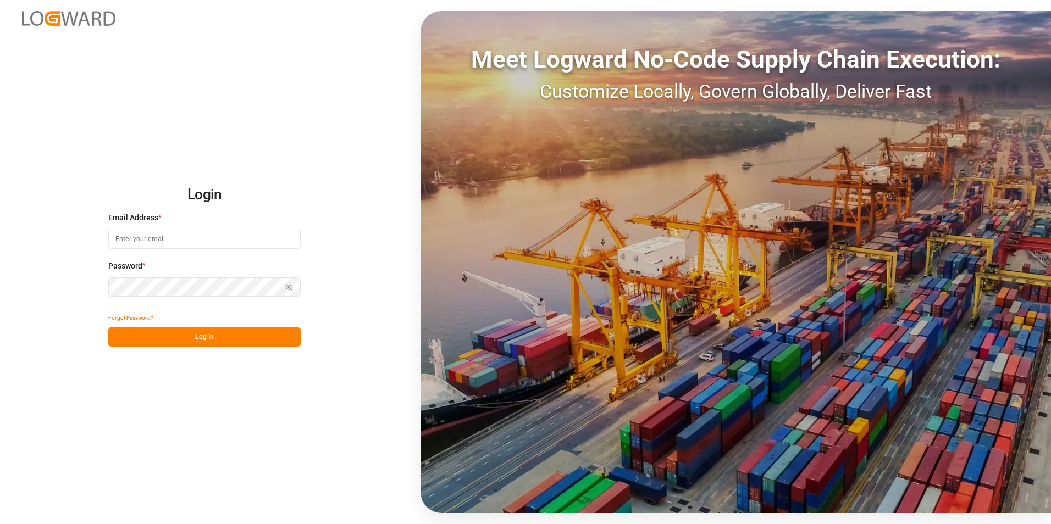
type input "[PERSON_NAME][EMAIL_ADDRESS][PERSON_NAME][DOMAIN_NAME]"
click at [192, 325] on div "Forgot Password?" at bounding box center [204, 317] width 192 height 19
click at [196, 337] on button "Log In" at bounding box center [204, 337] width 192 height 19
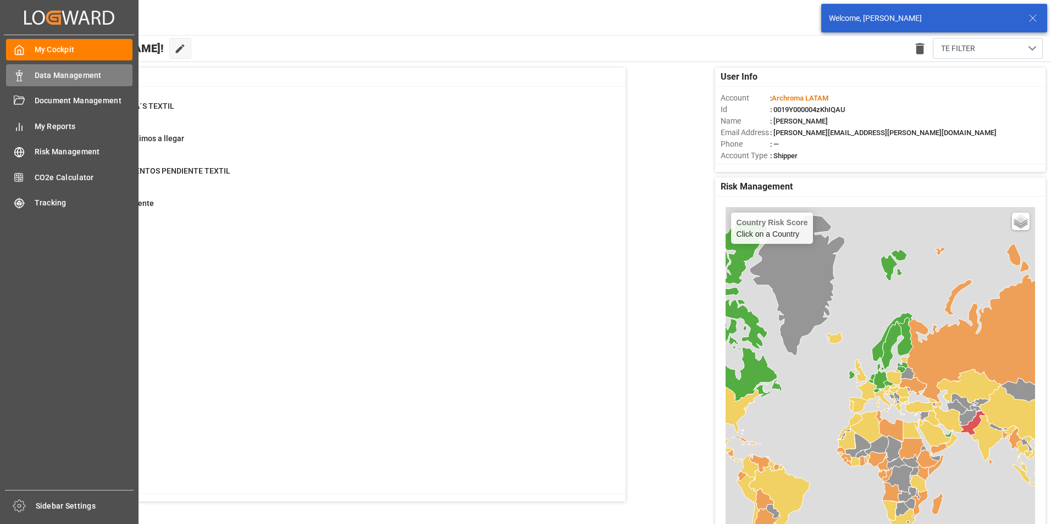
click at [32, 79] on div "Data Management Data Management" at bounding box center [69, 74] width 126 height 21
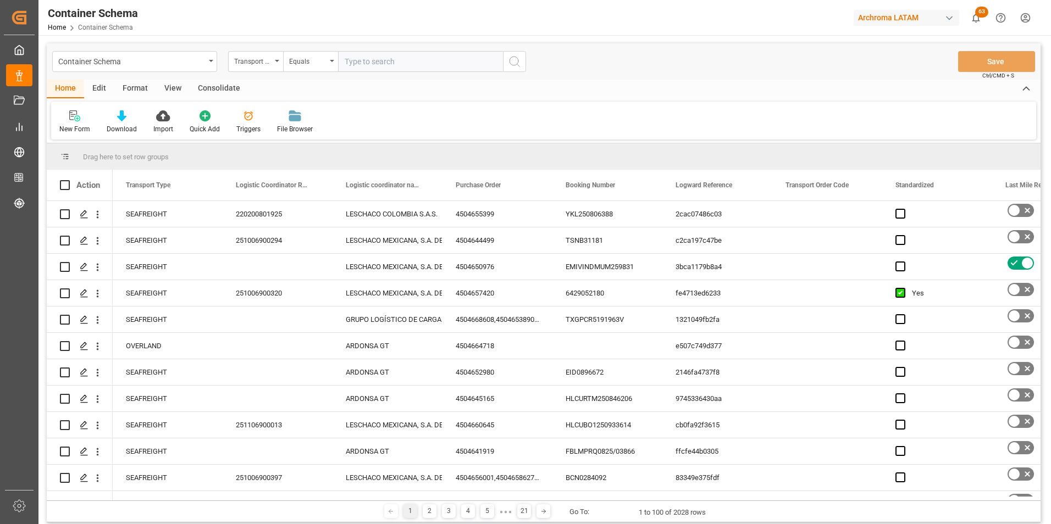
click at [268, 64] on div "Transport Type" at bounding box center [252, 60] width 37 height 13
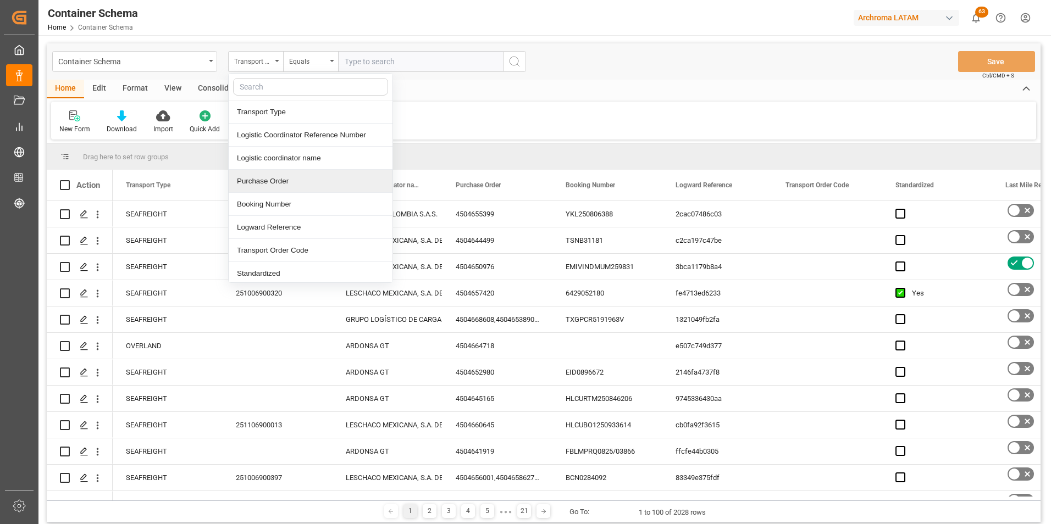
click at [278, 184] on div "Purchase Order" at bounding box center [311, 181] width 164 height 23
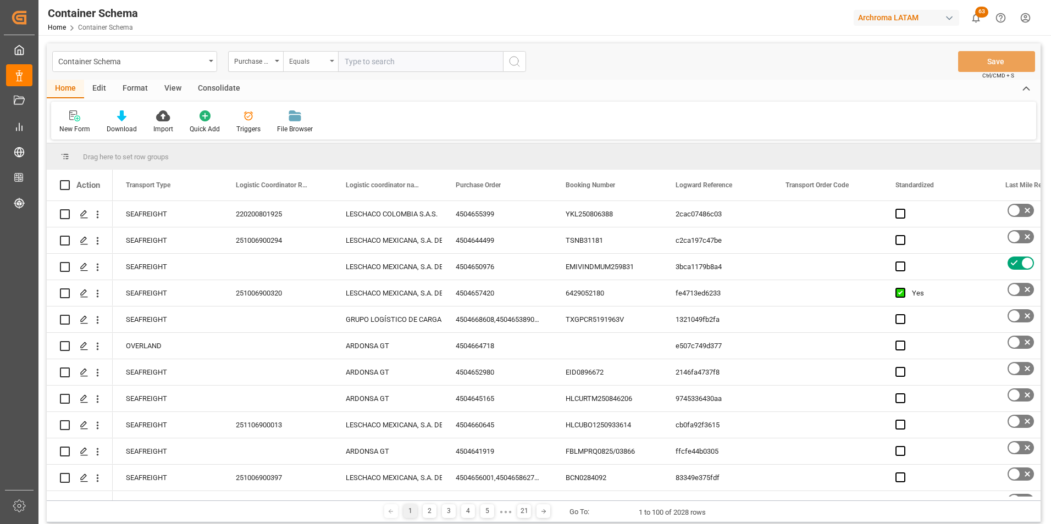
click at [302, 59] on div "Equals" at bounding box center [307, 60] width 37 height 13
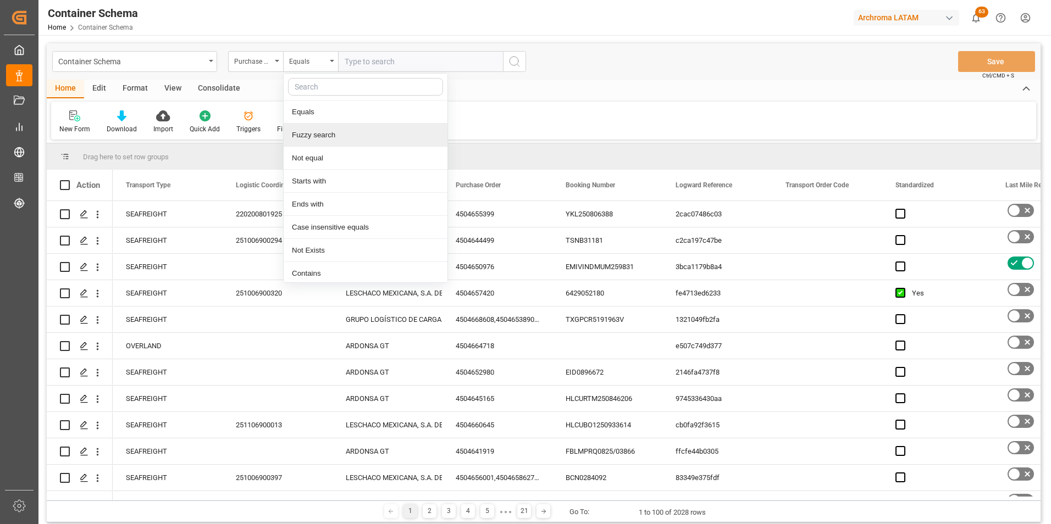
click at [328, 131] on div "Fuzzy search" at bounding box center [366, 135] width 164 height 23
paste input "4504590150"
type input "4504590150"
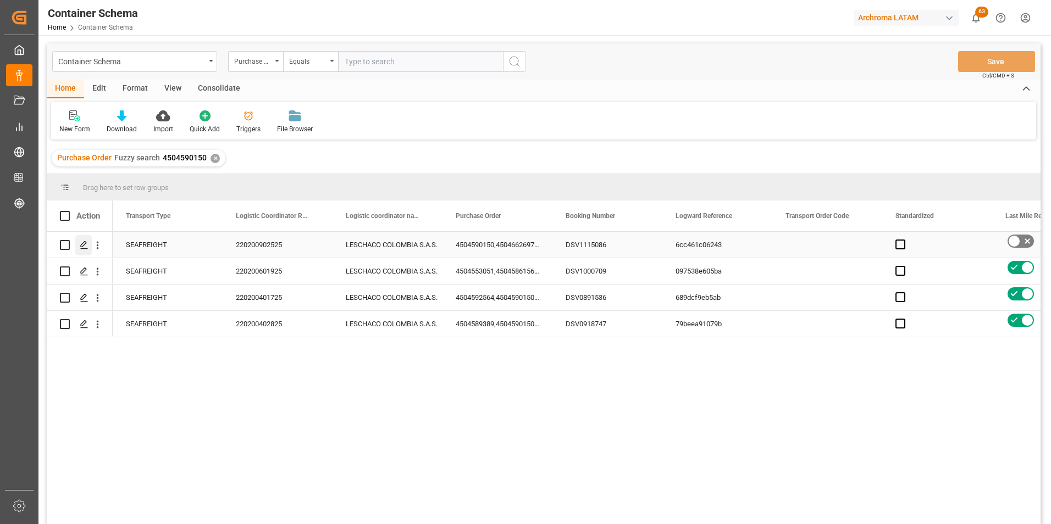
click at [82, 239] on div "Press SPACE to select this row." at bounding box center [83, 245] width 16 height 20
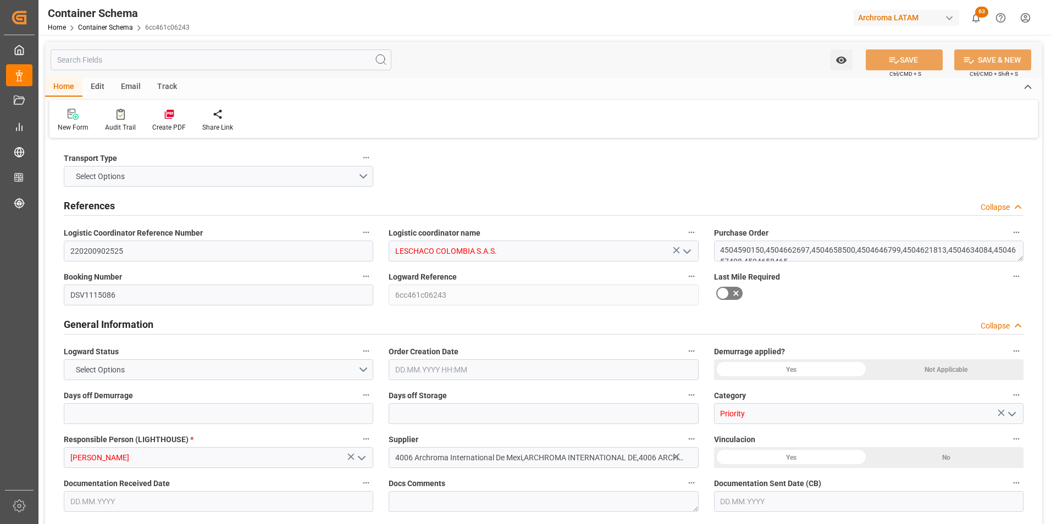
type input "0"
type input "3"
type input "9"
type input "10"
type input "3000"
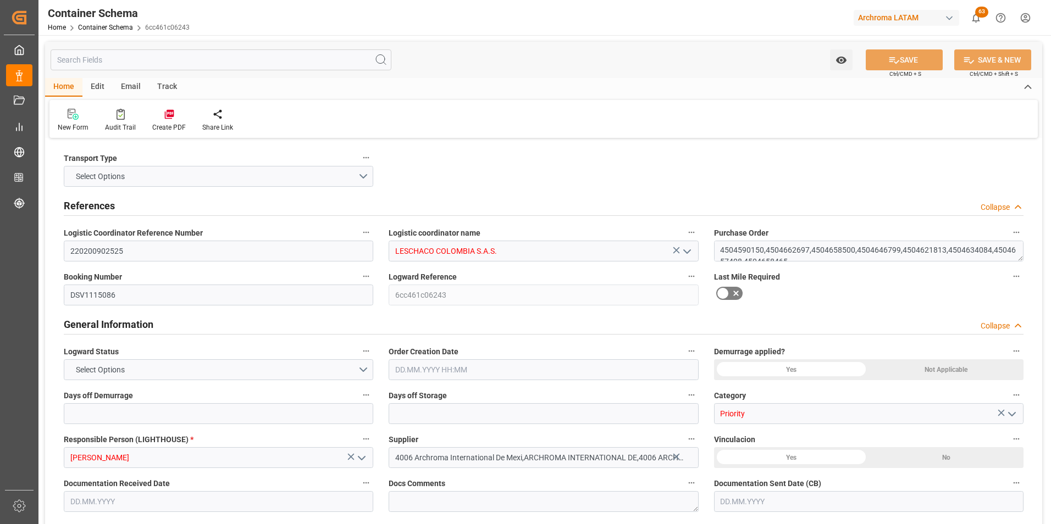
type input "3072.9"
type input "Evergreen"
type input "Evergreen Marine Corp."
type input "MXZLO"
type input "COBUN"
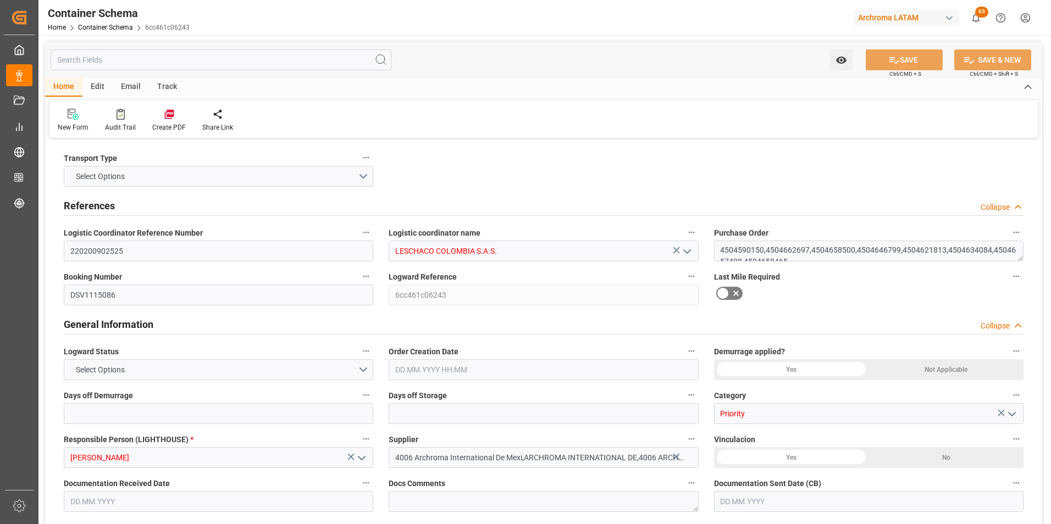
type input "9629067"
type input "[DATE] 09:30"
type input "[DATE]"
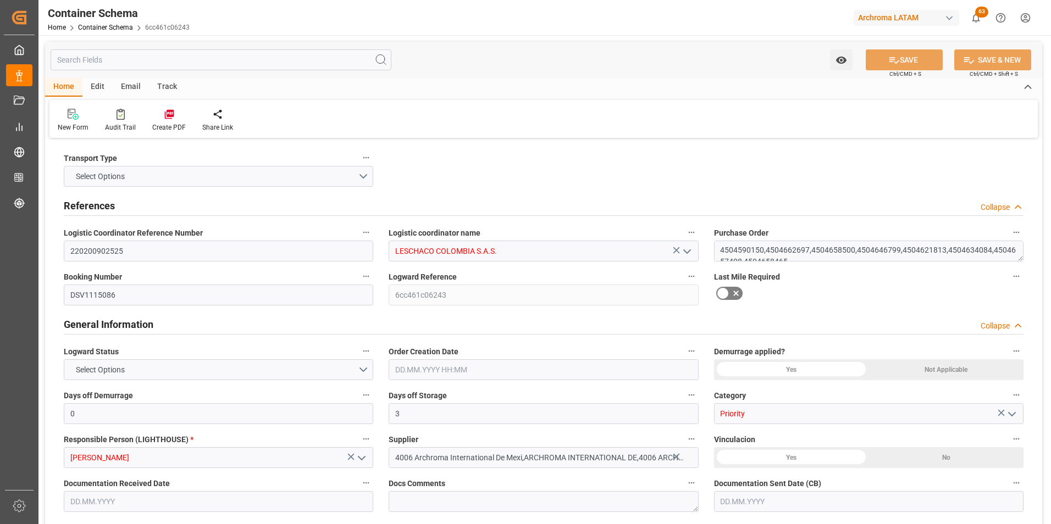
type input "[DATE] 09:30"
type input "[DATE] 00:00"
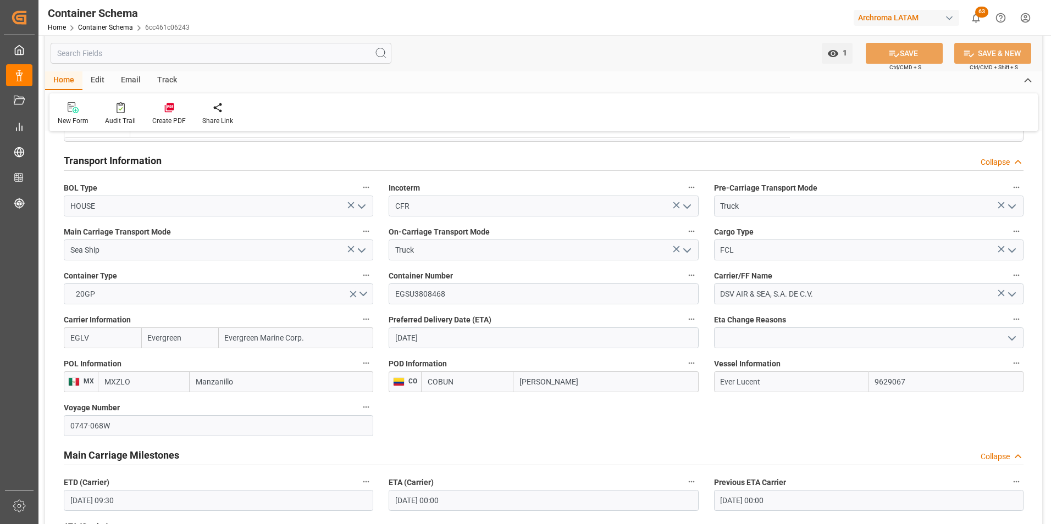
scroll to position [1154, 0]
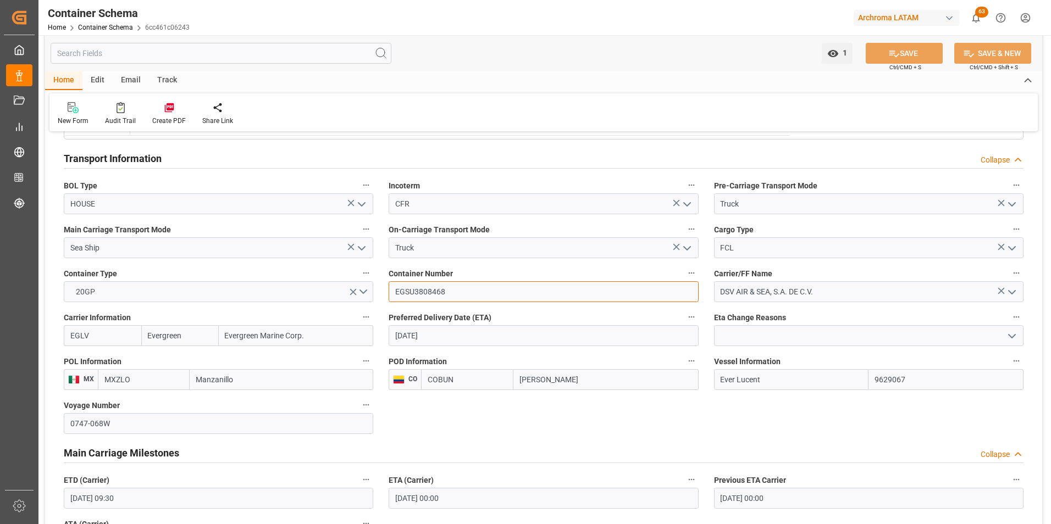
click at [435, 294] on input "EGSU3808468" at bounding box center [543, 291] width 309 height 21
